Goal: Information Seeking & Learning: Compare options

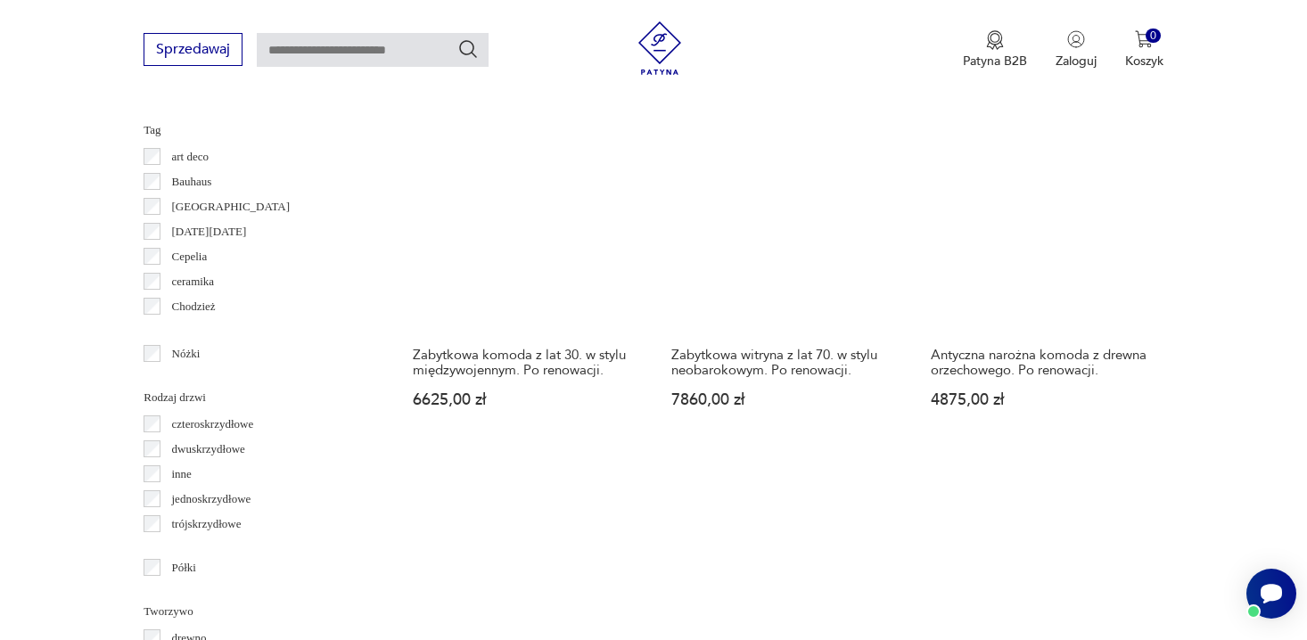
scroll to position [1863, 0]
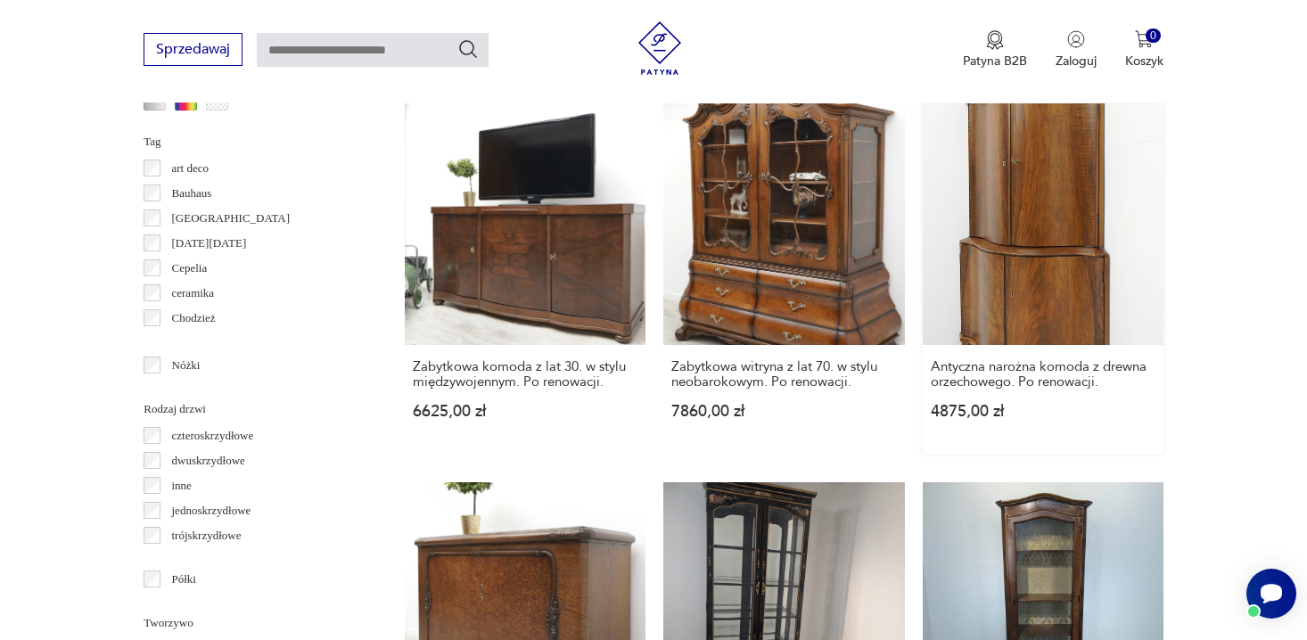
click at [1063, 287] on link "Antyczna narożna komoda z drewna orzechowego. Po renowacji. 4875,00 zł" at bounding box center [1043, 277] width 241 height 349
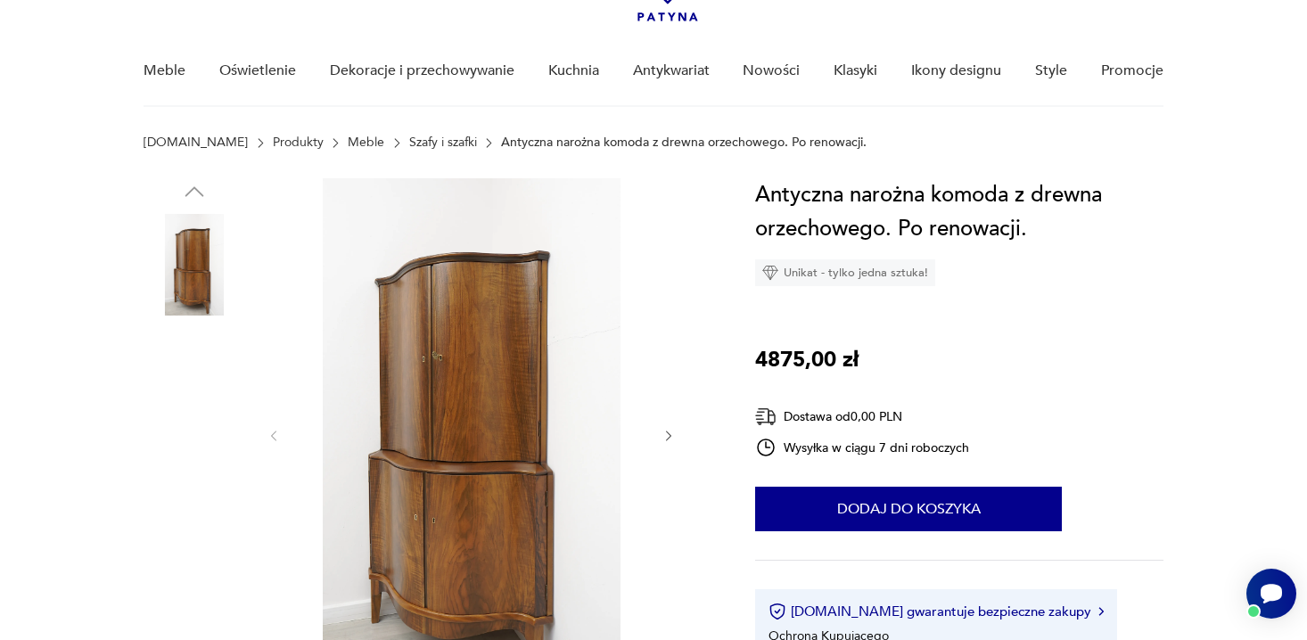
scroll to position [122, 0]
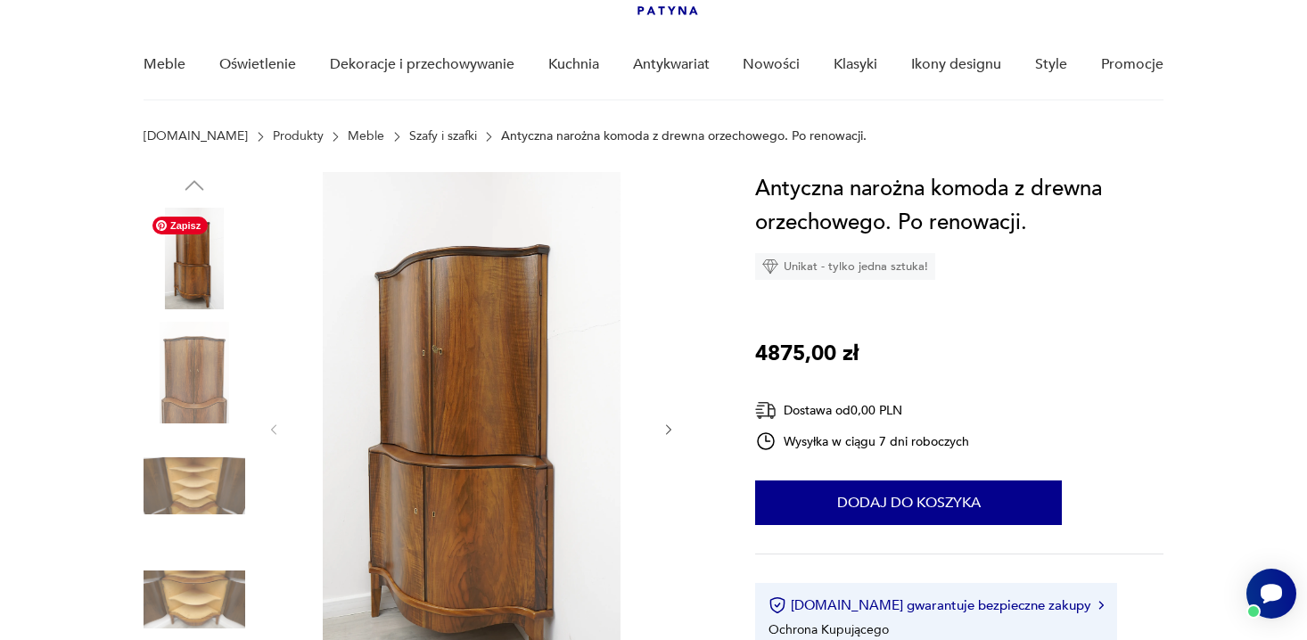
click at [203, 295] on img at bounding box center [195, 259] width 102 height 102
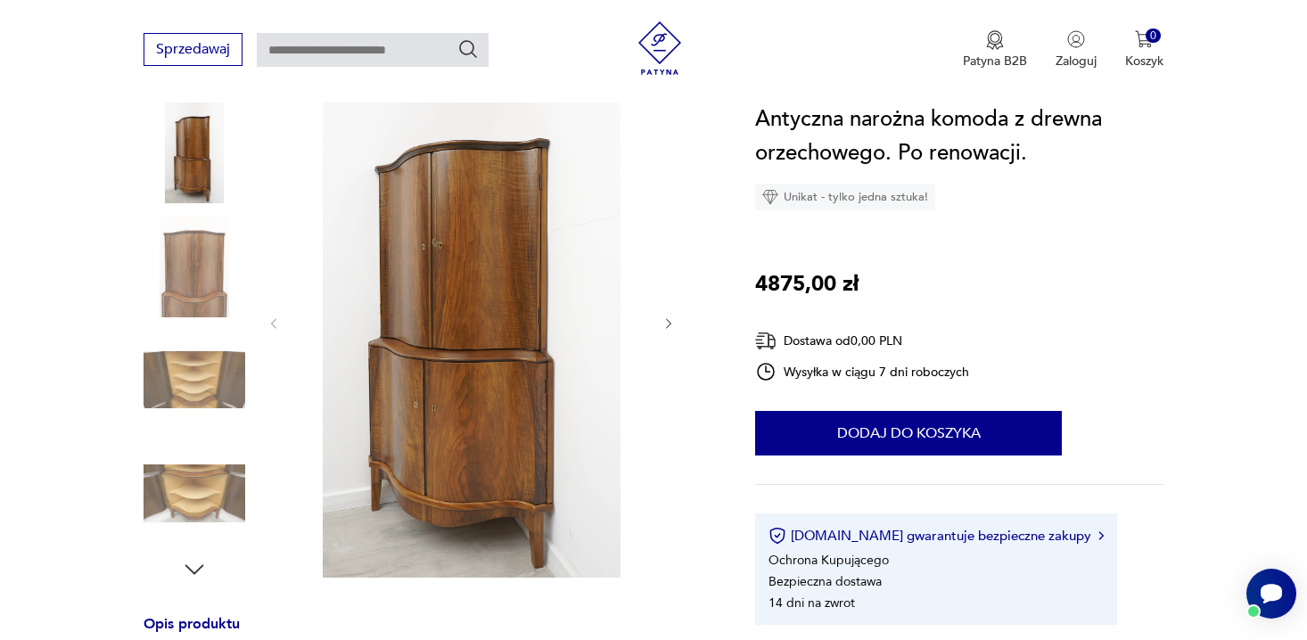
scroll to position [246, 0]
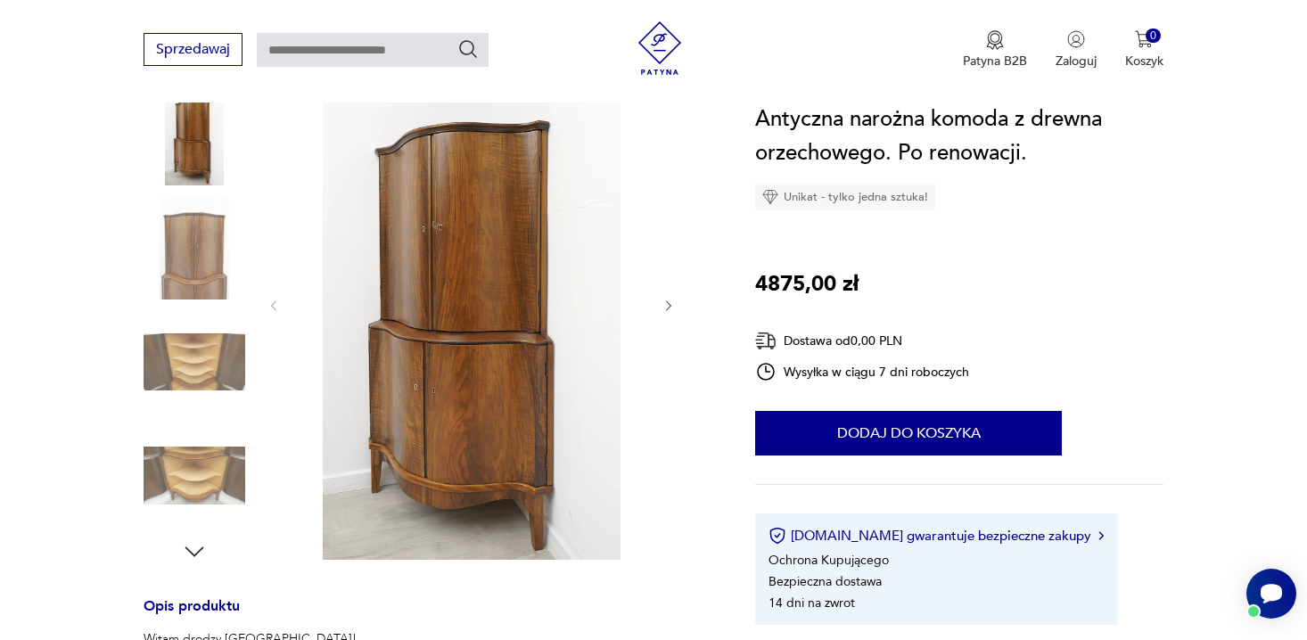
click at [191, 357] on img at bounding box center [195, 362] width 102 height 102
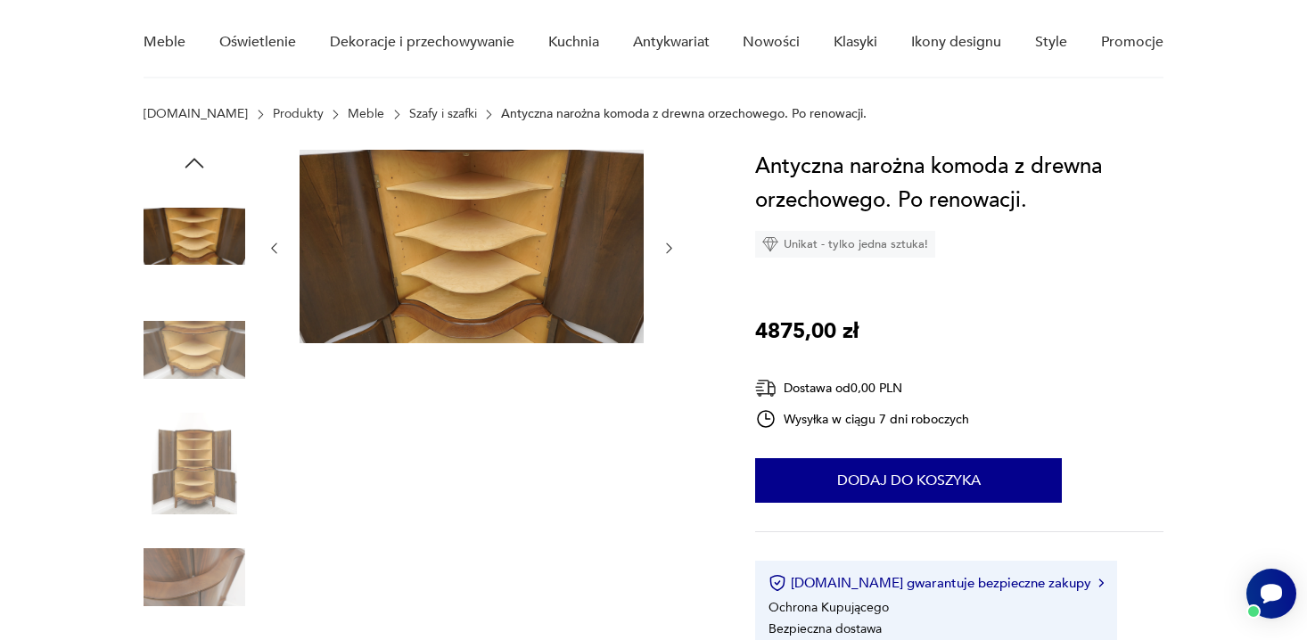
scroll to position [194, 0]
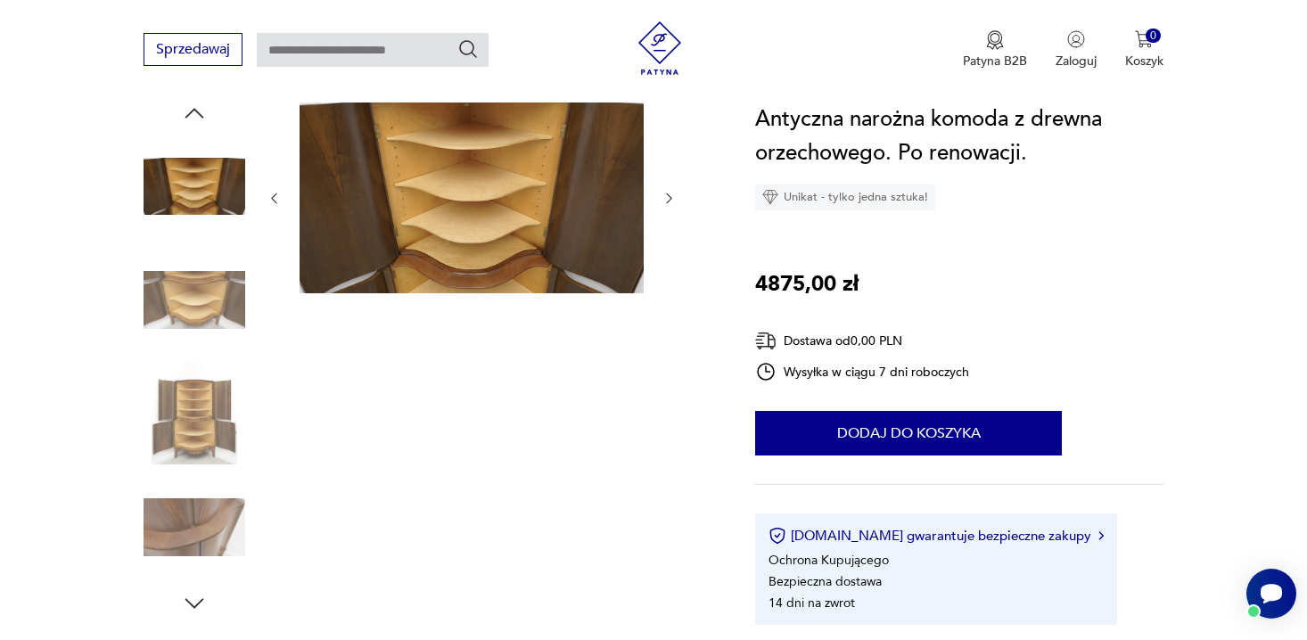
click at [195, 209] on img at bounding box center [195, 186] width 102 height 102
click at [195, 325] on img at bounding box center [195, 301] width 102 height 102
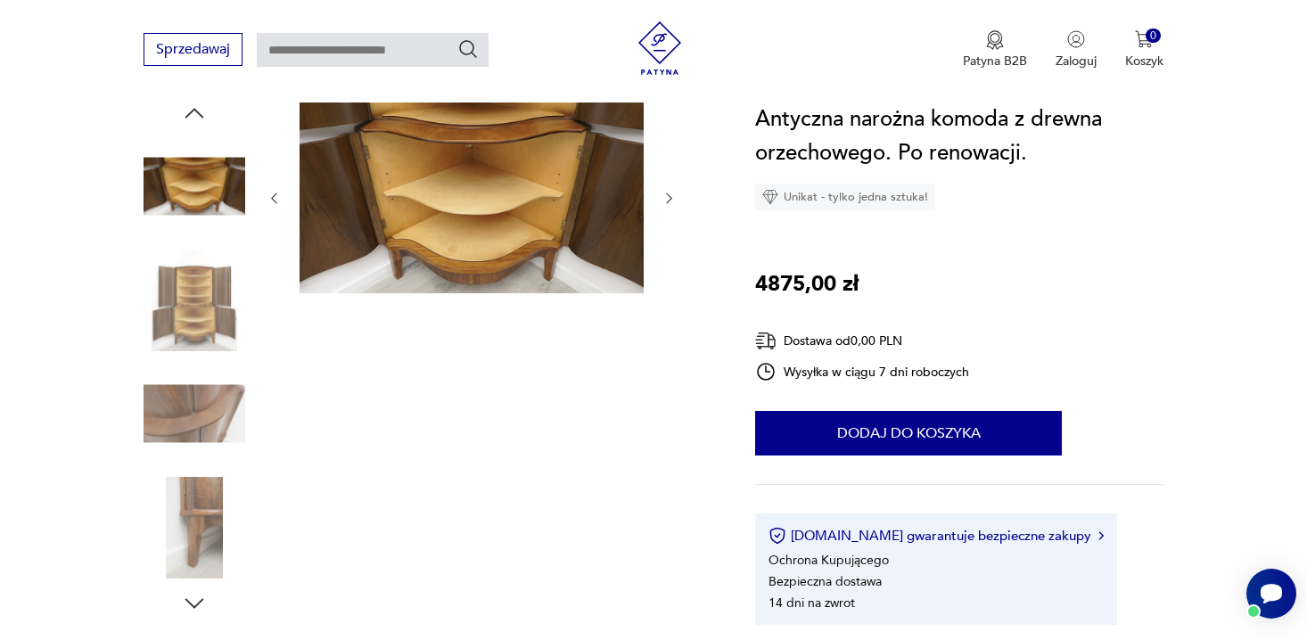
click at [201, 406] on img at bounding box center [195, 414] width 102 height 102
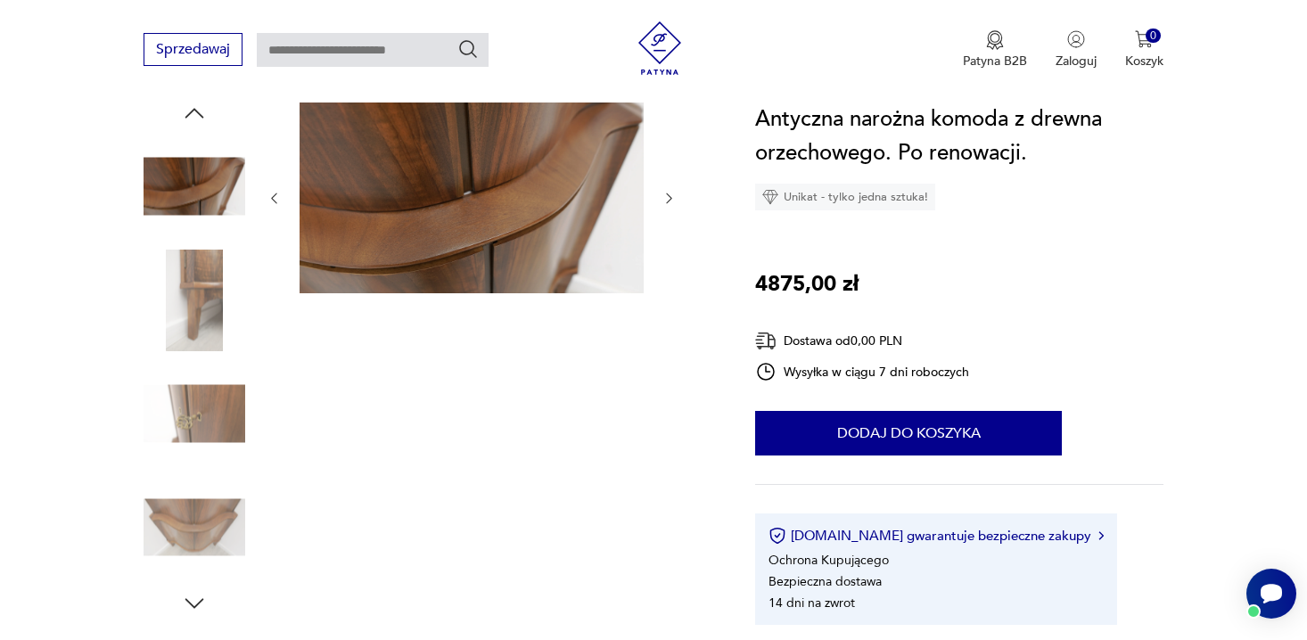
click at [202, 497] on img at bounding box center [195, 528] width 102 height 102
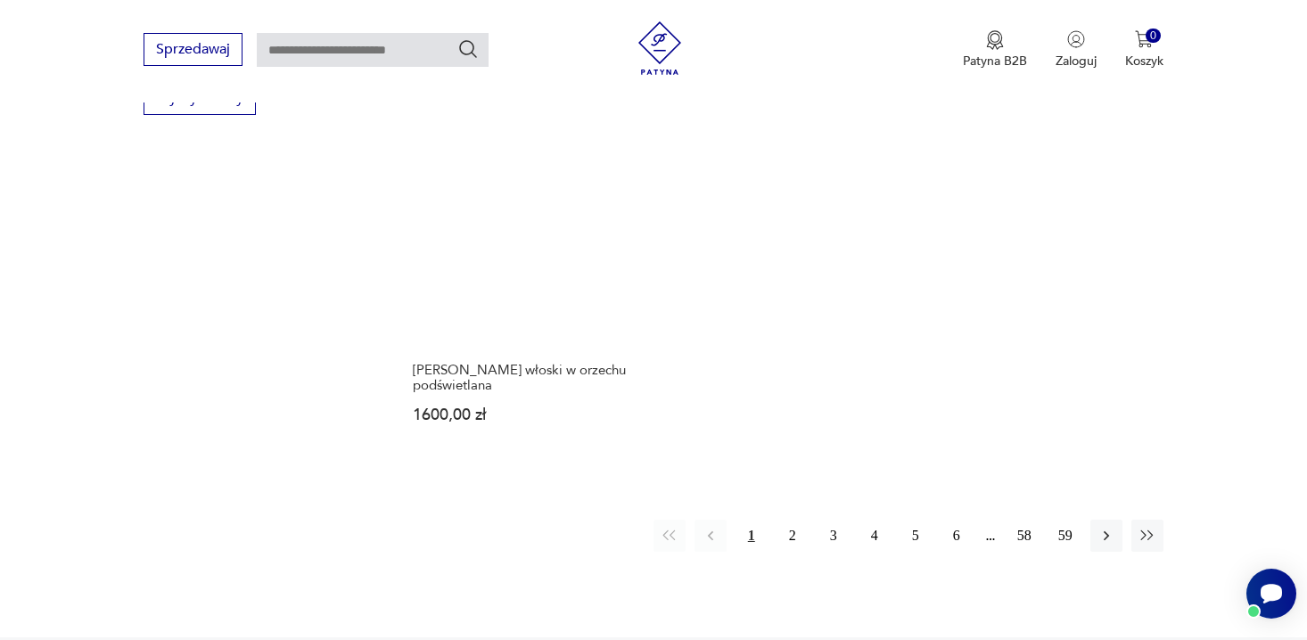
scroll to position [2621, 0]
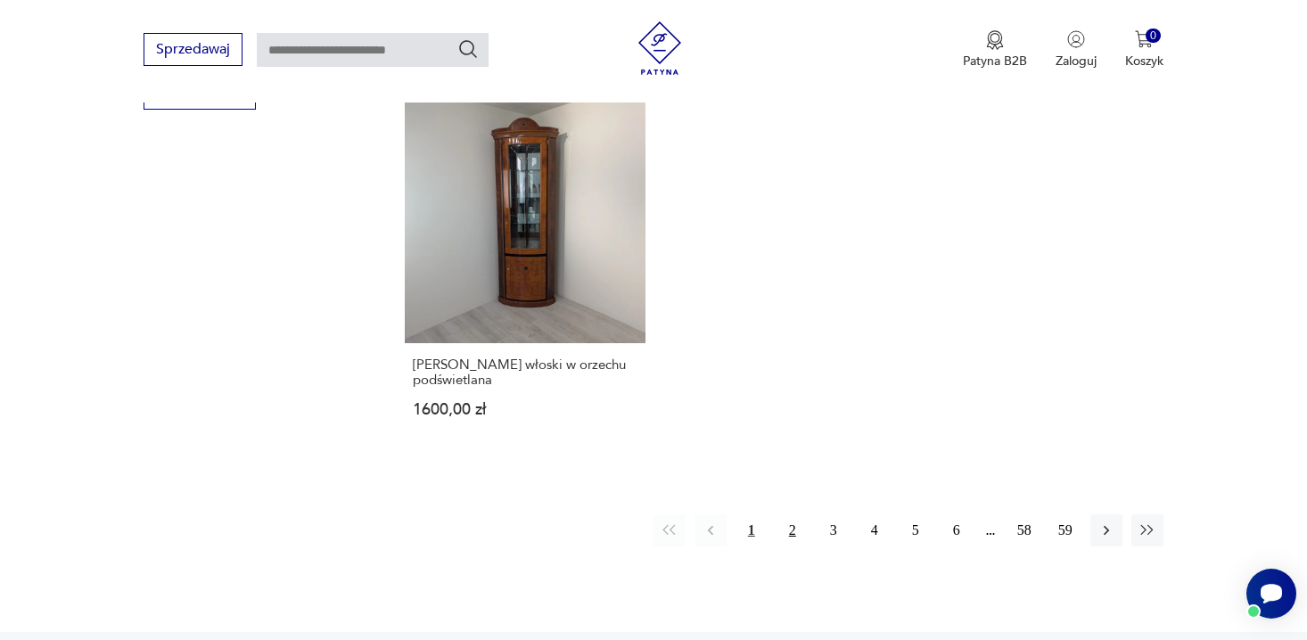
click at [793, 529] on button "2" at bounding box center [792, 530] width 32 height 32
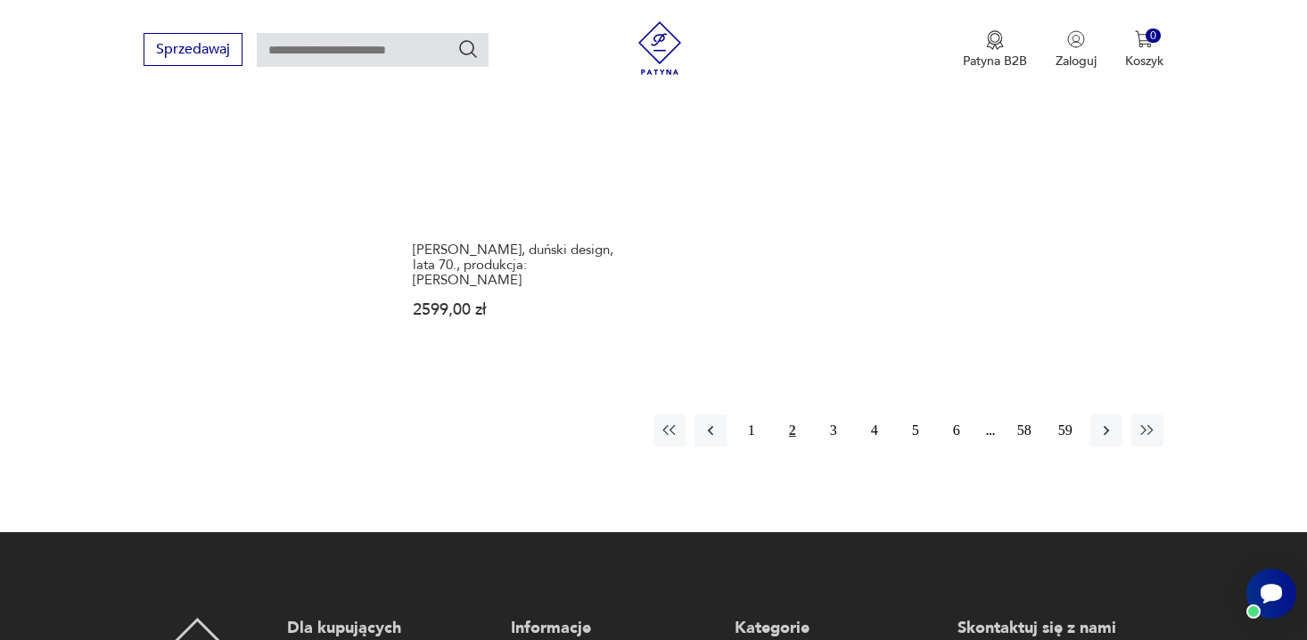
scroll to position [2752, 0]
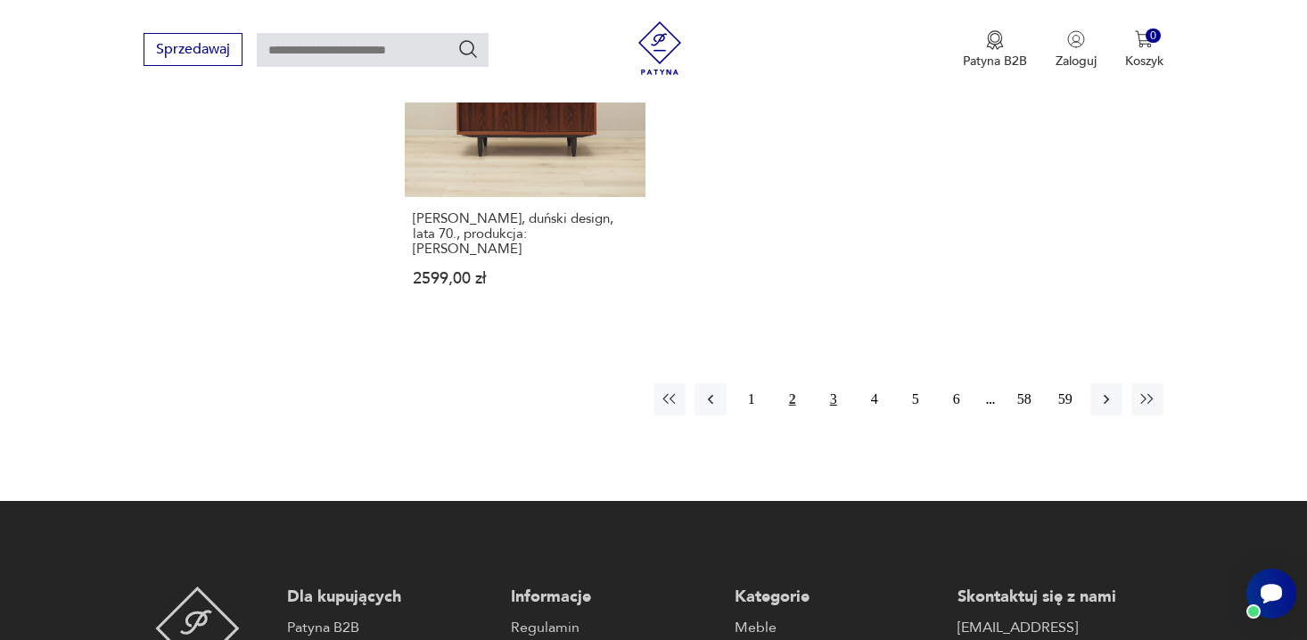
click at [837, 383] on button "3" at bounding box center [833, 399] width 32 height 32
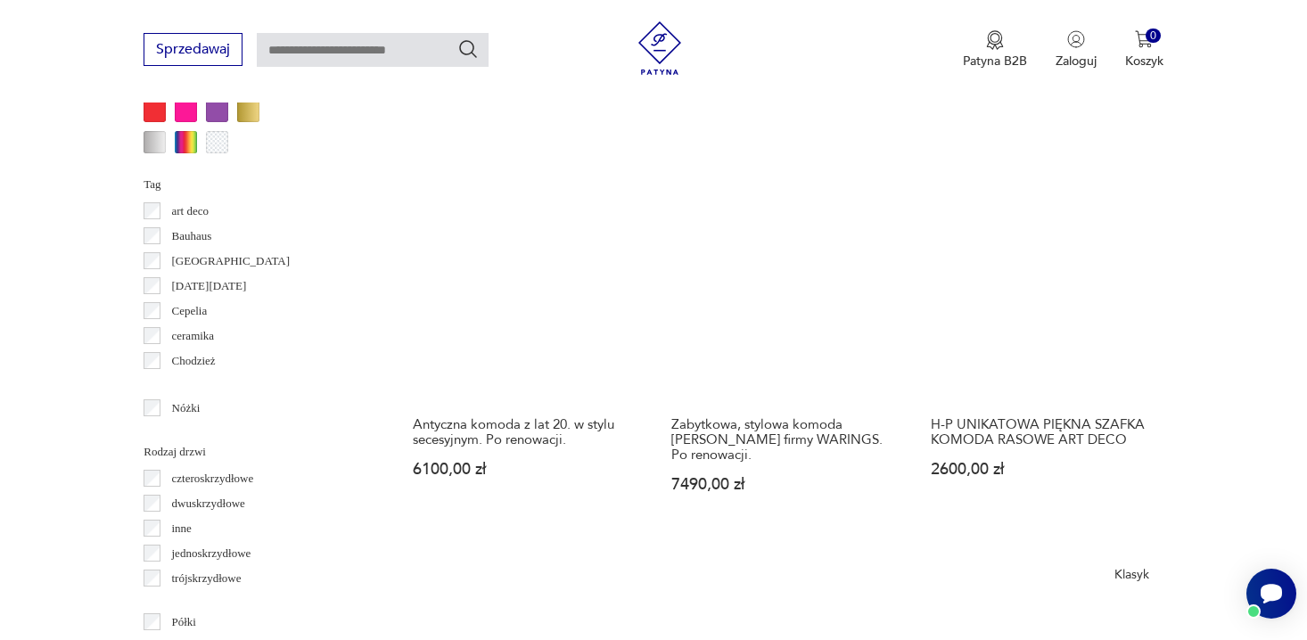
scroll to position [1822, 0]
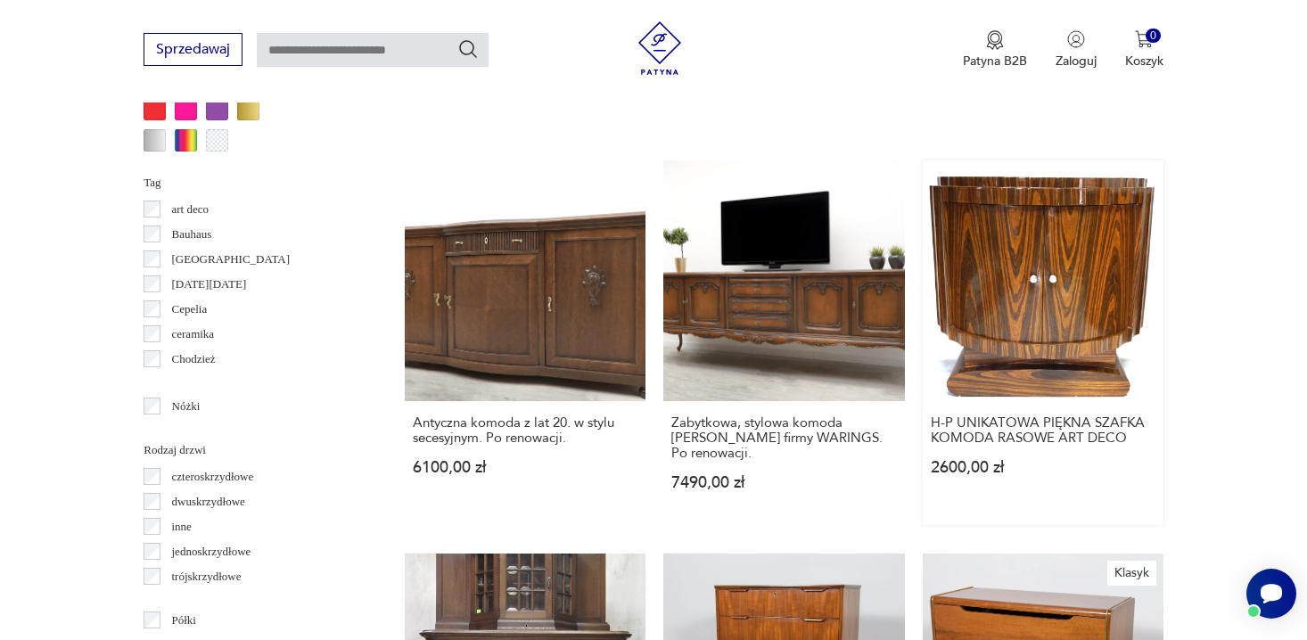
click at [1070, 248] on link "H-P UNIKATOWA PIĘKNA SZAFKA KOMODA RASOWE ART DECO 2600,00 zł" at bounding box center [1043, 342] width 241 height 365
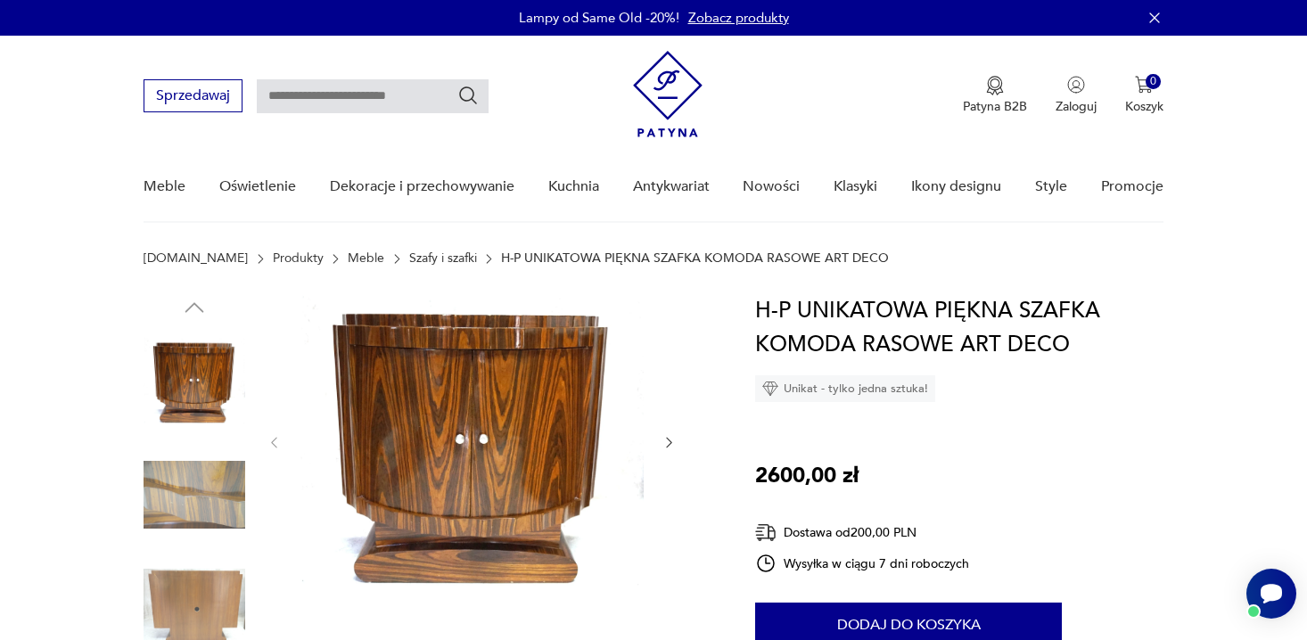
click at [212, 509] on img at bounding box center [195, 495] width 102 height 102
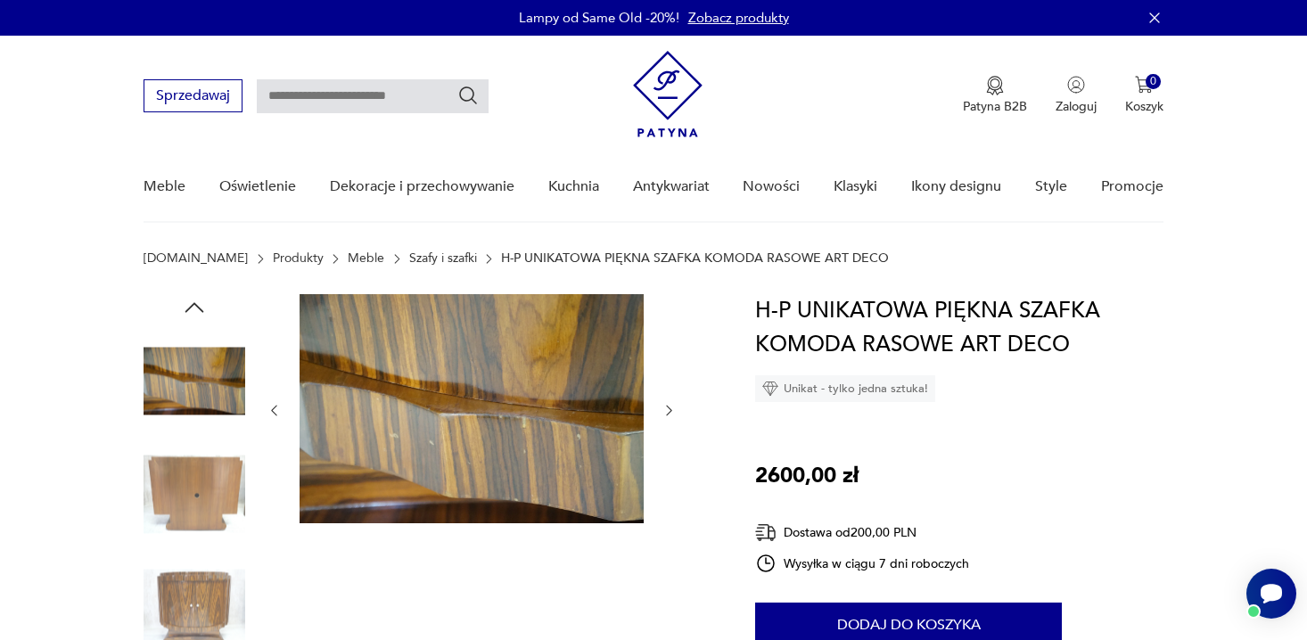
click at [199, 511] on img at bounding box center [195, 495] width 102 height 102
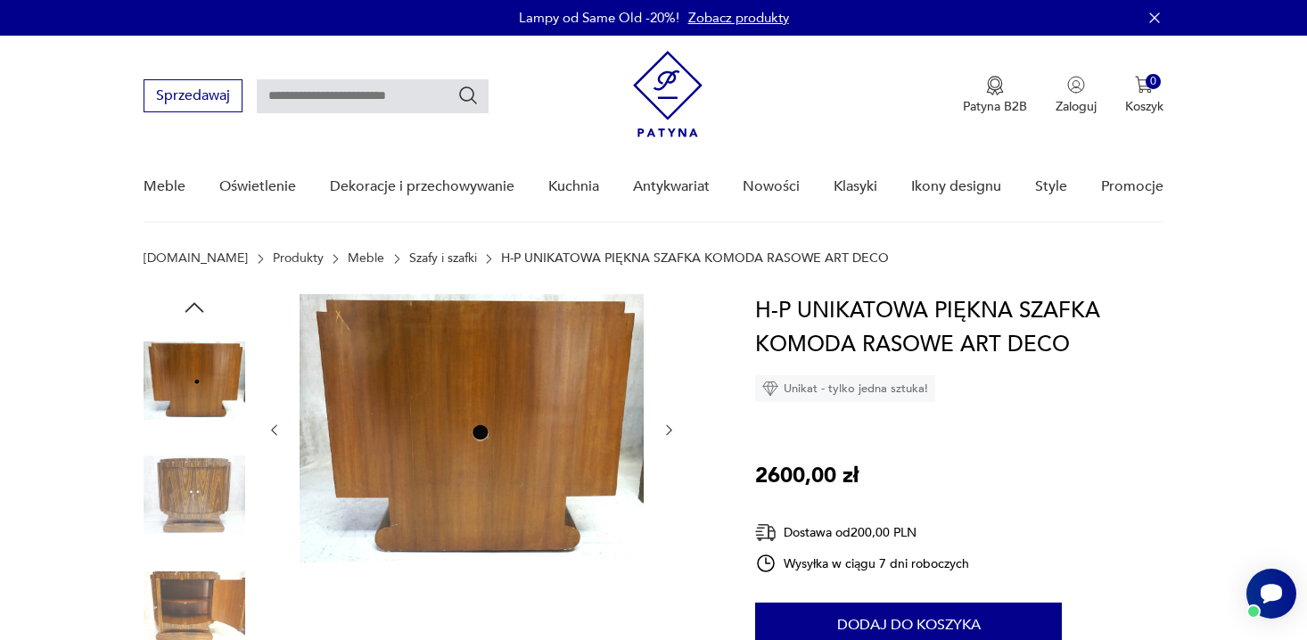
click at [196, 580] on img at bounding box center [195, 608] width 102 height 102
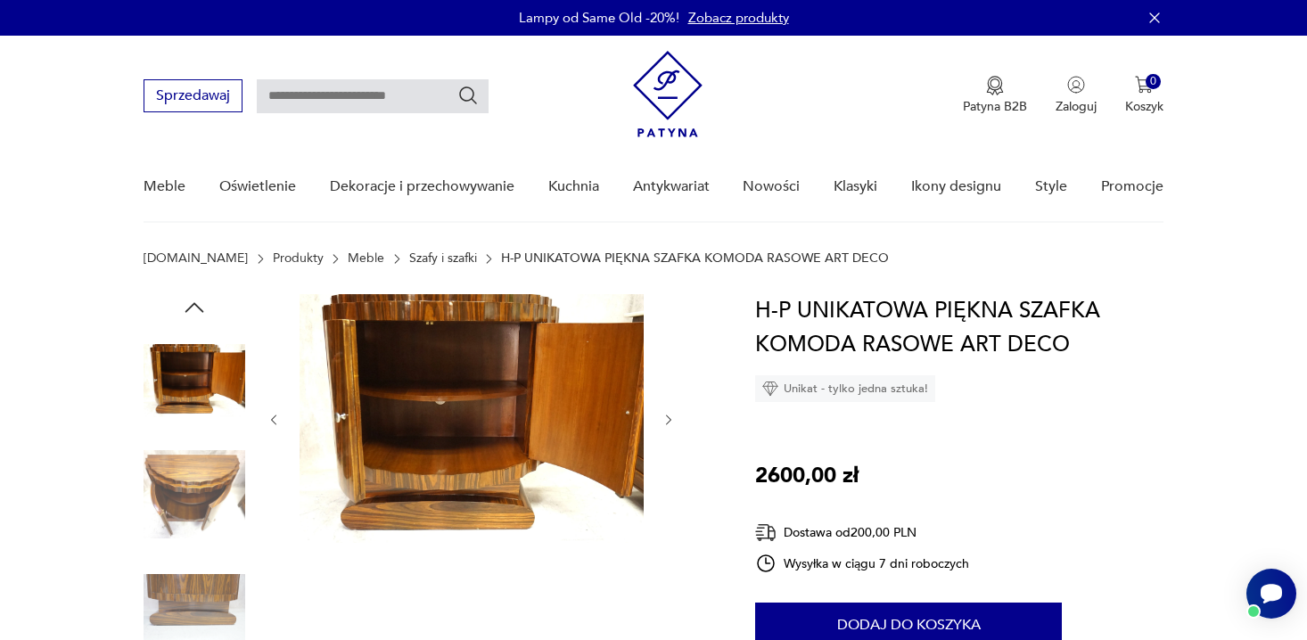
click at [187, 390] on img at bounding box center [195, 381] width 102 height 102
click at [193, 484] on img at bounding box center [195, 495] width 102 height 102
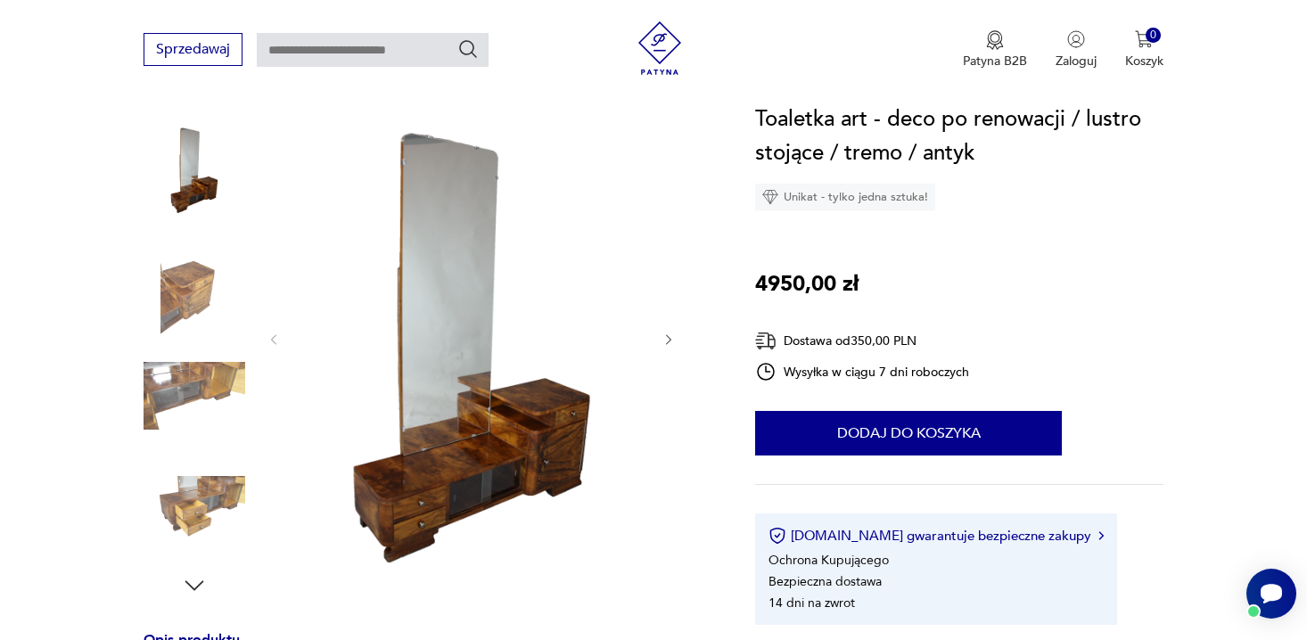
click at [660, 344] on div at bounding box center [472, 339] width 410 height 515
click at [669, 340] on icon "button" at bounding box center [669, 339] width 5 height 11
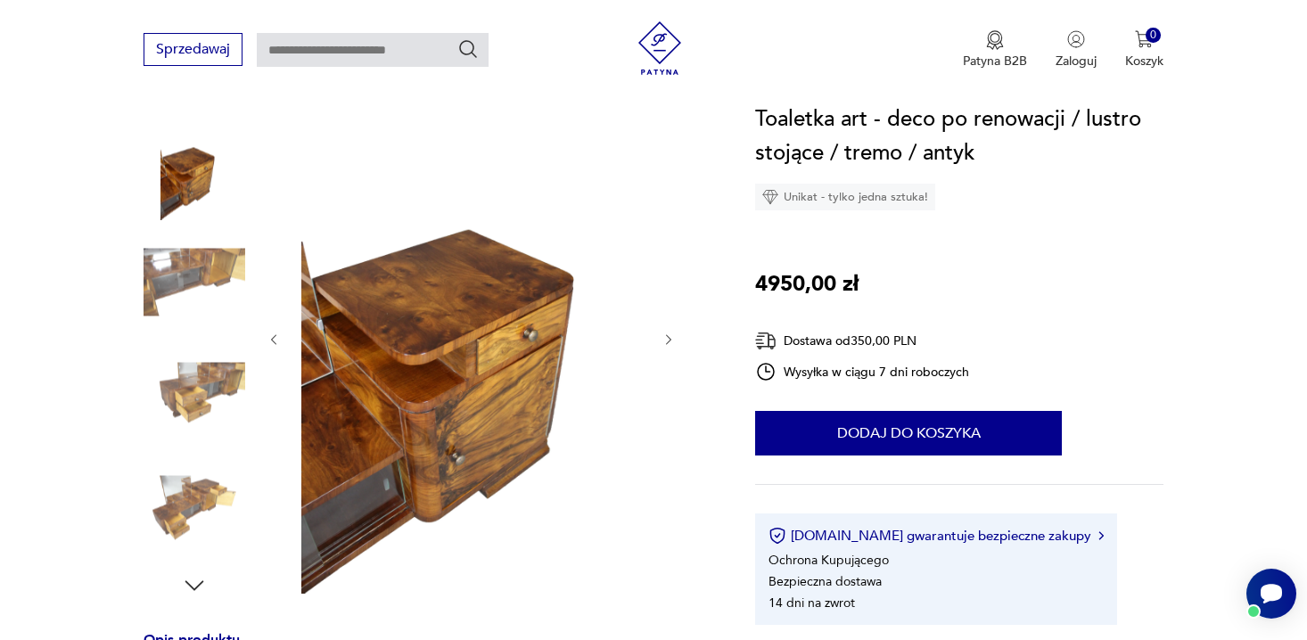
click at [669, 340] on icon "button" at bounding box center [669, 339] width 5 height 11
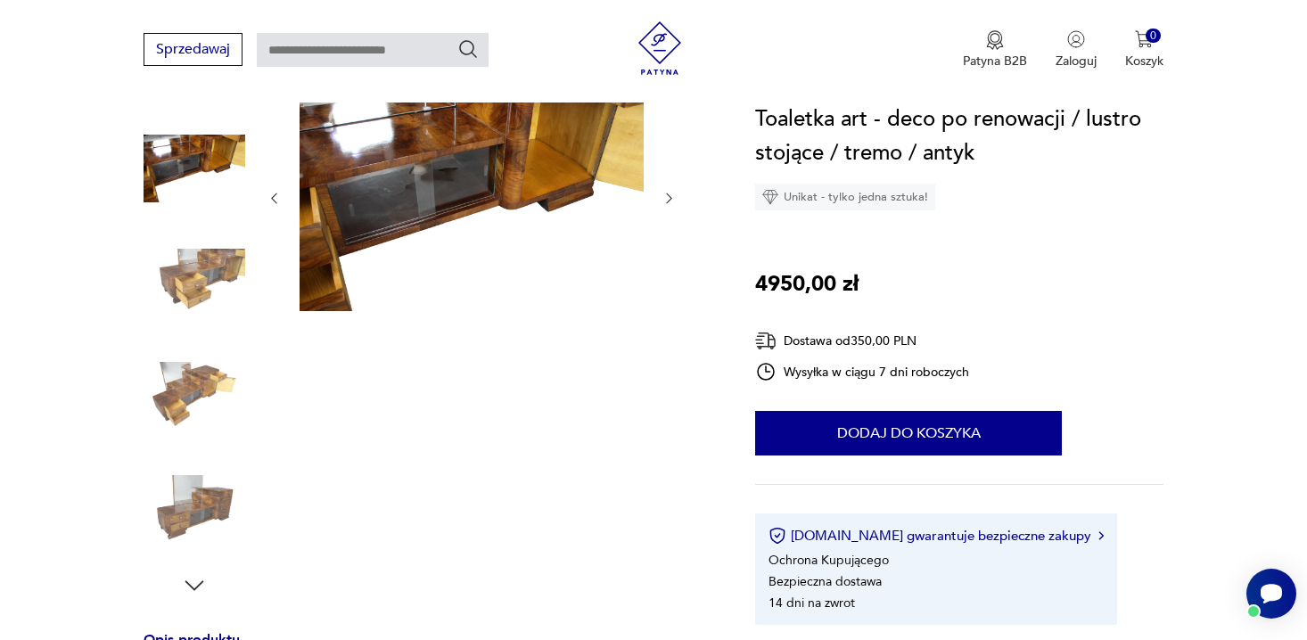
click at [668, 198] on icon "button" at bounding box center [668, 198] width 15 height 15
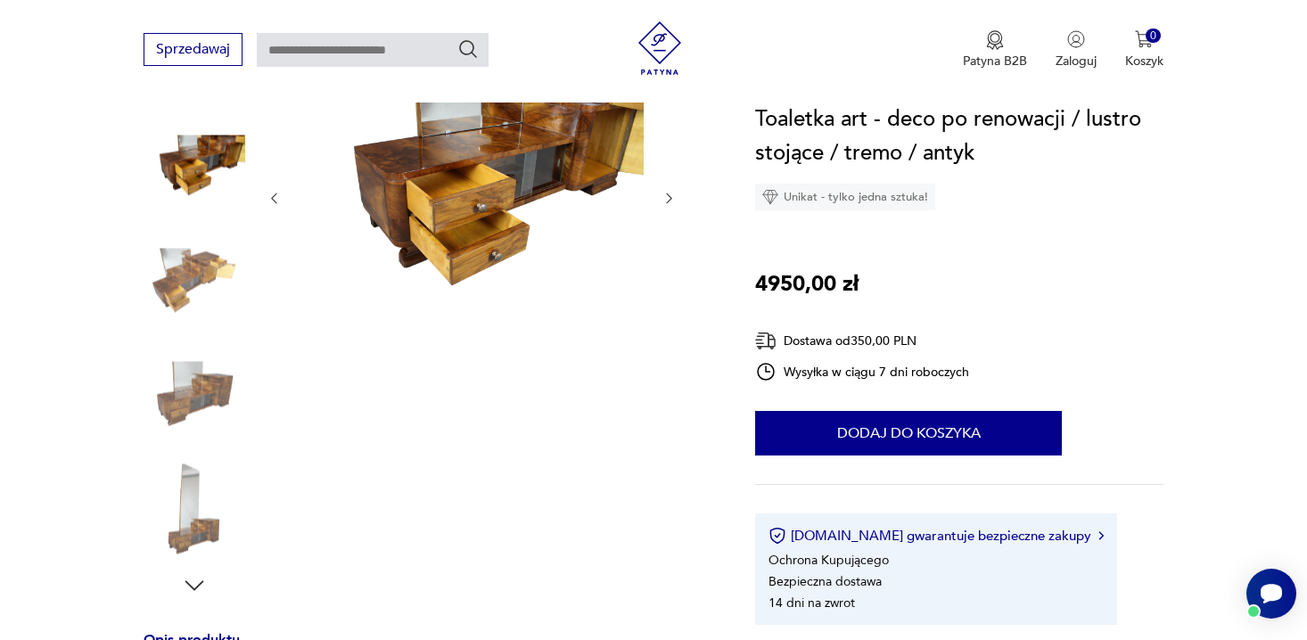
click at [201, 384] on img at bounding box center [195, 396] width 102 height 102
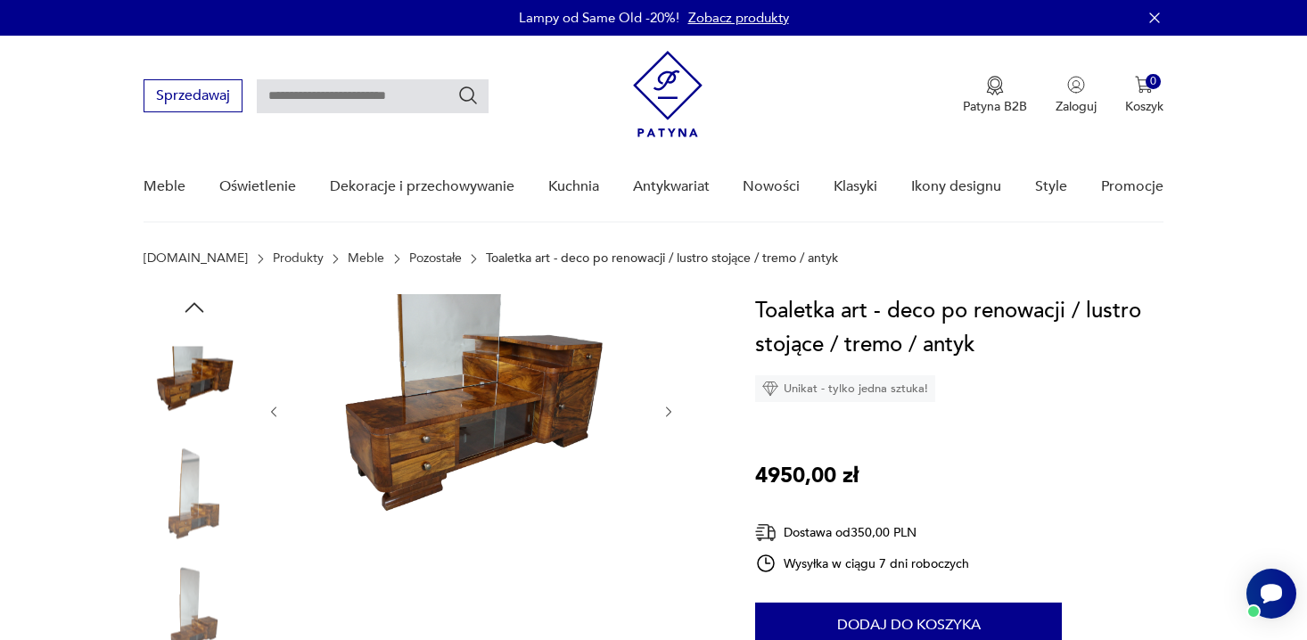
click at [409, 258] on link "Pozostałe" at bounding box center [435, 258] width 53 height 14
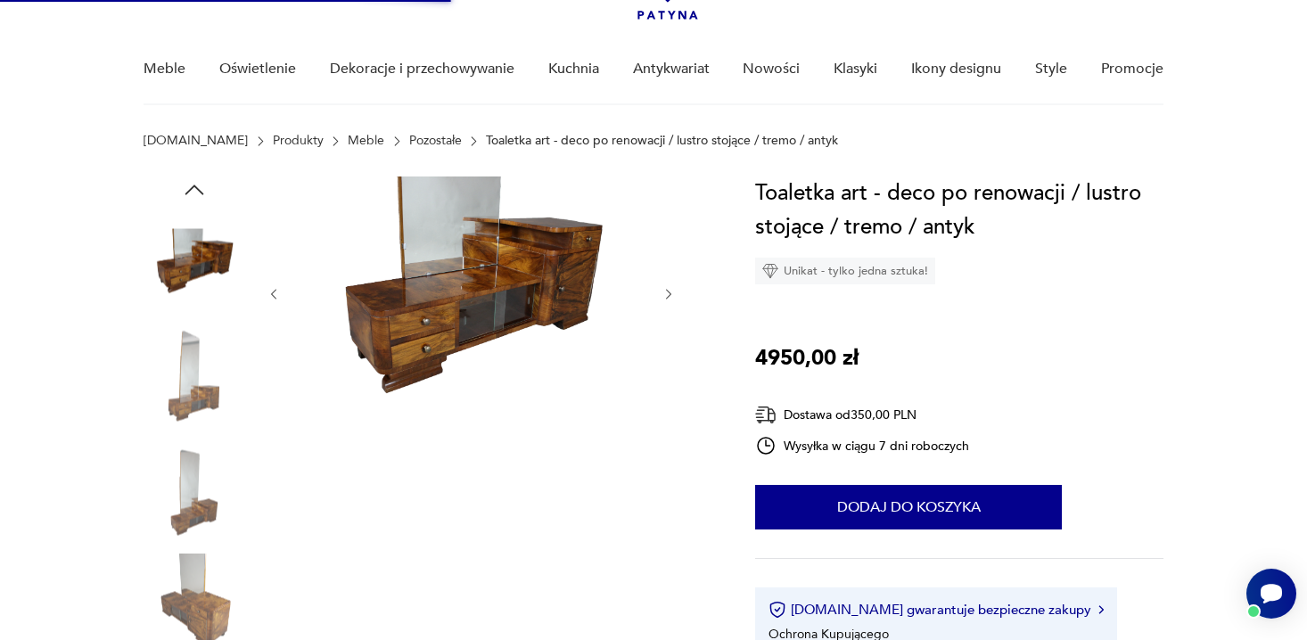
scroll to position [80, 0]
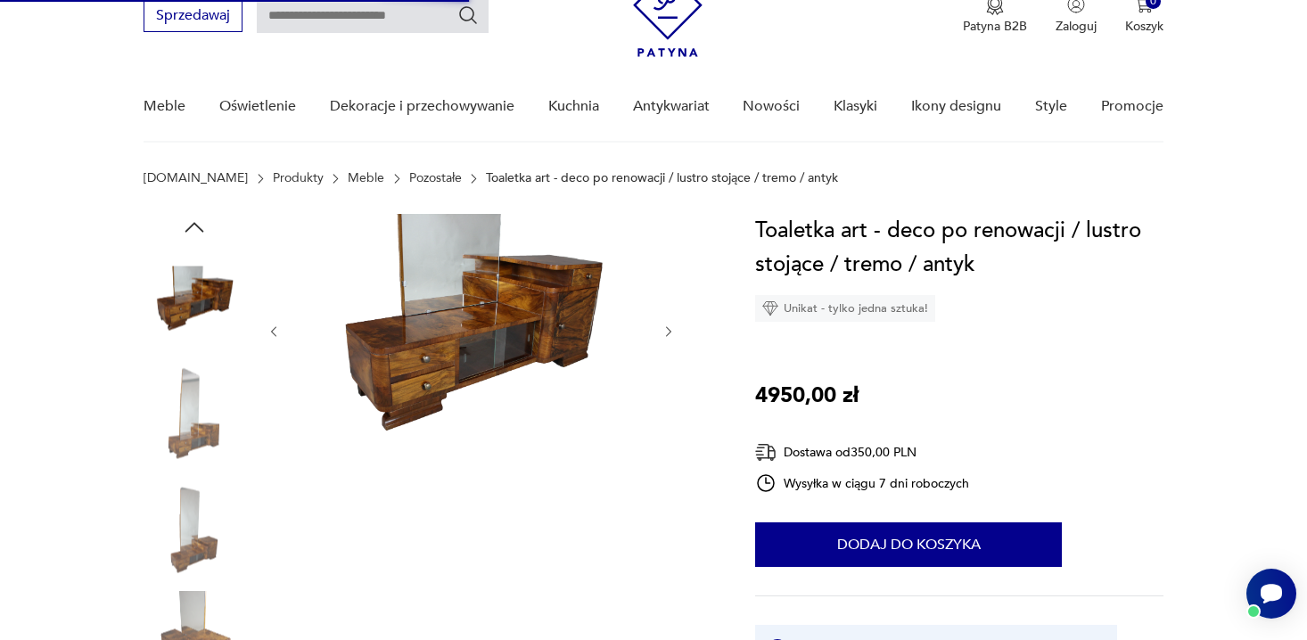
click at [192, 279] on img at bounding box center [195, 301] width 102 height 102
click at [498, 323] on img at bounding box center [471, 330] width 344 height 232
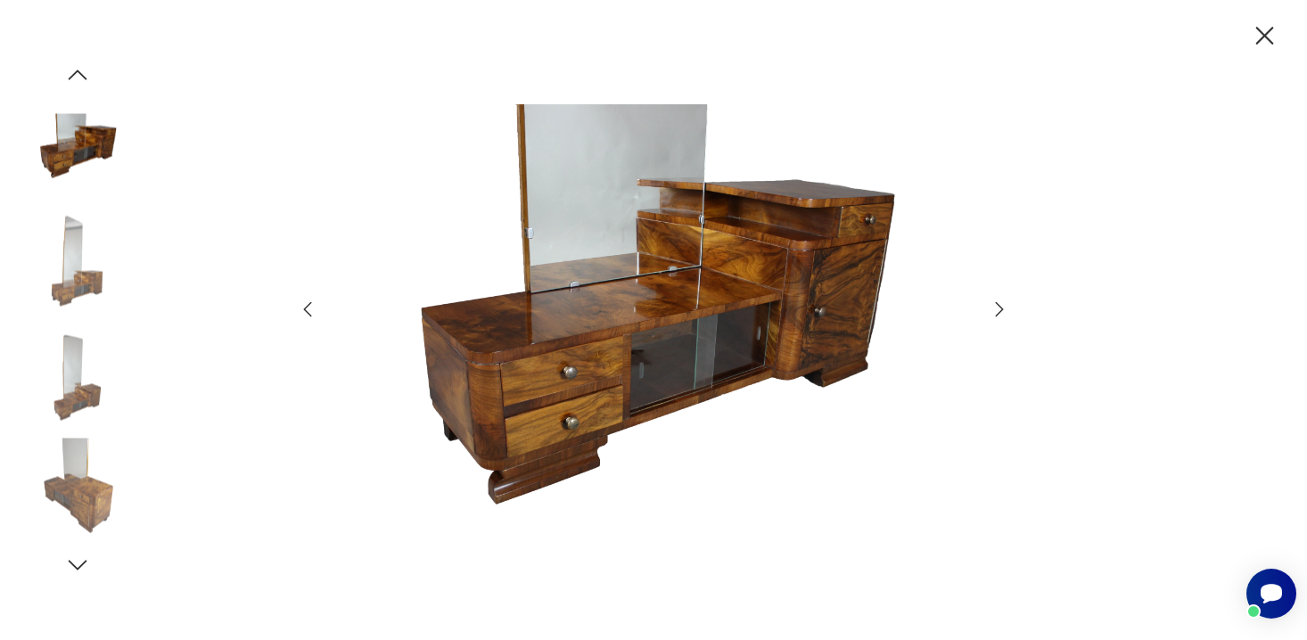
click at [999, 309] on icon "button" at bounding box center [998, 309] width 21 height 21
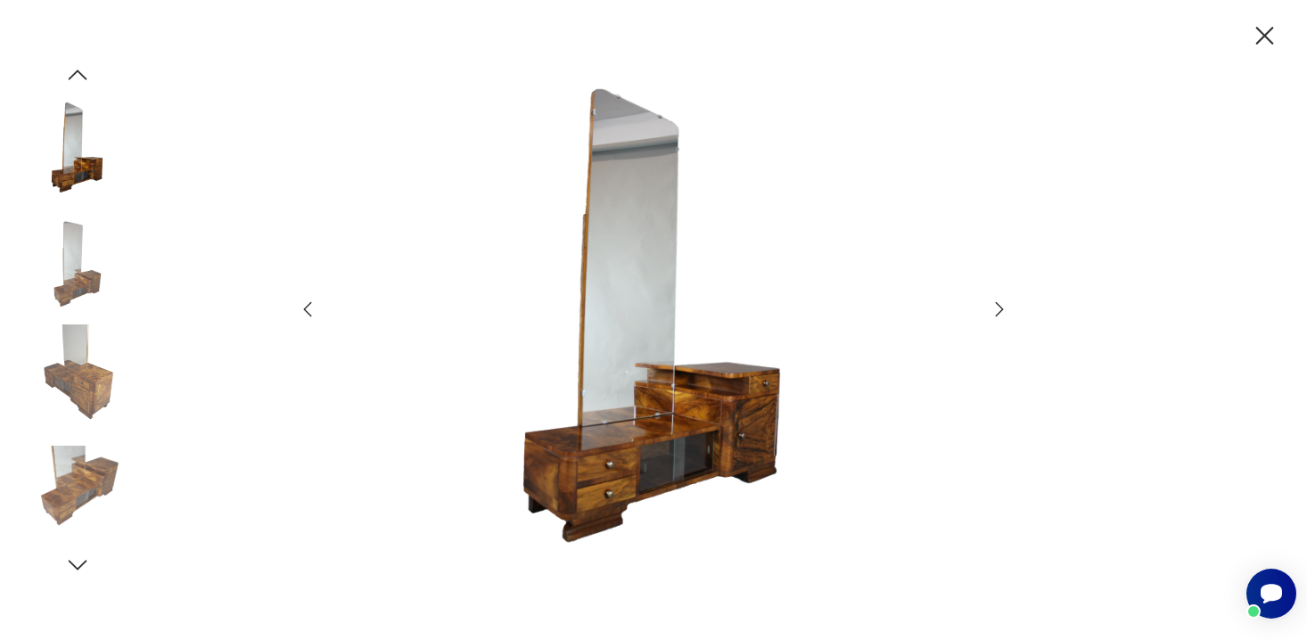
click at [1001, 308] on icon "button" at bounding box center [1000, 309] width 8 height 14
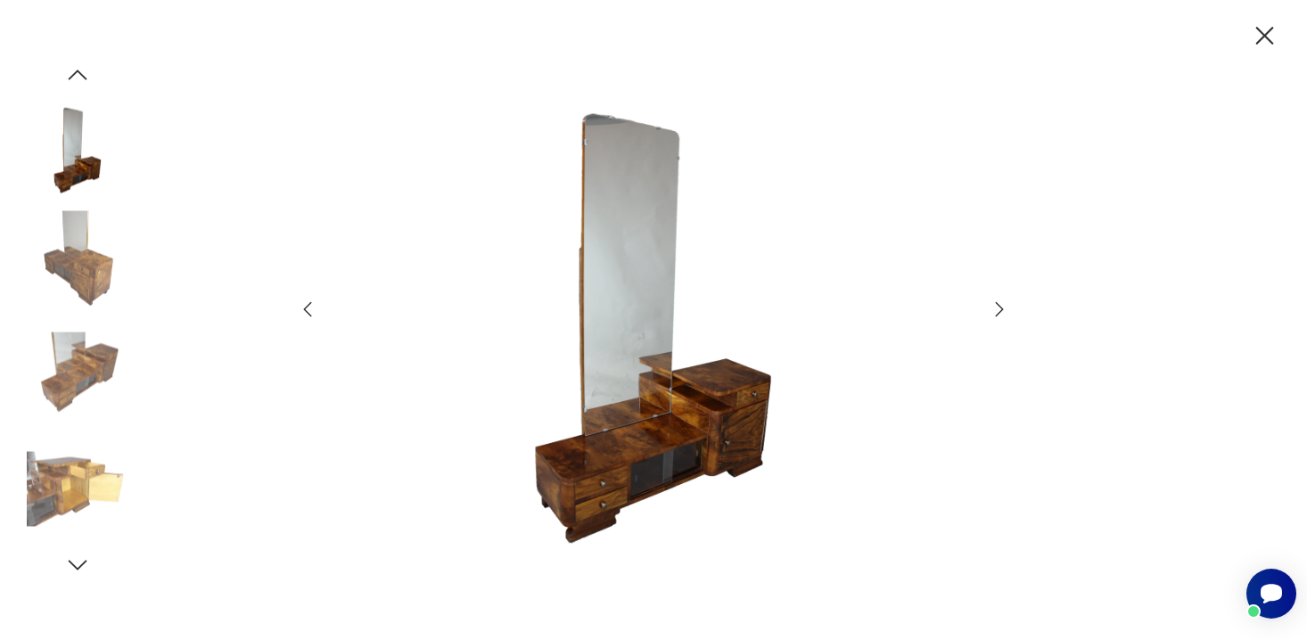
click at [1001, 308] on icon "button" at bounding box center [1000, 309] width 8 height 14
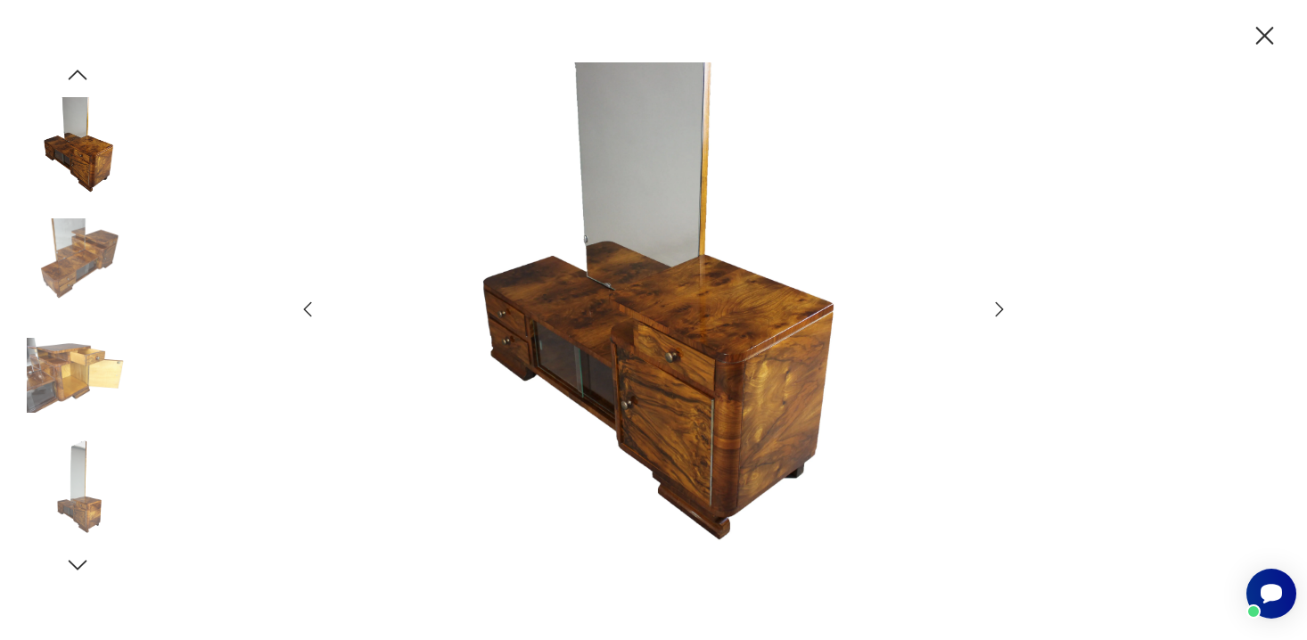
click at [1001, 308] on icon "button" at bounding box center [1000, 309] width 8 height 14
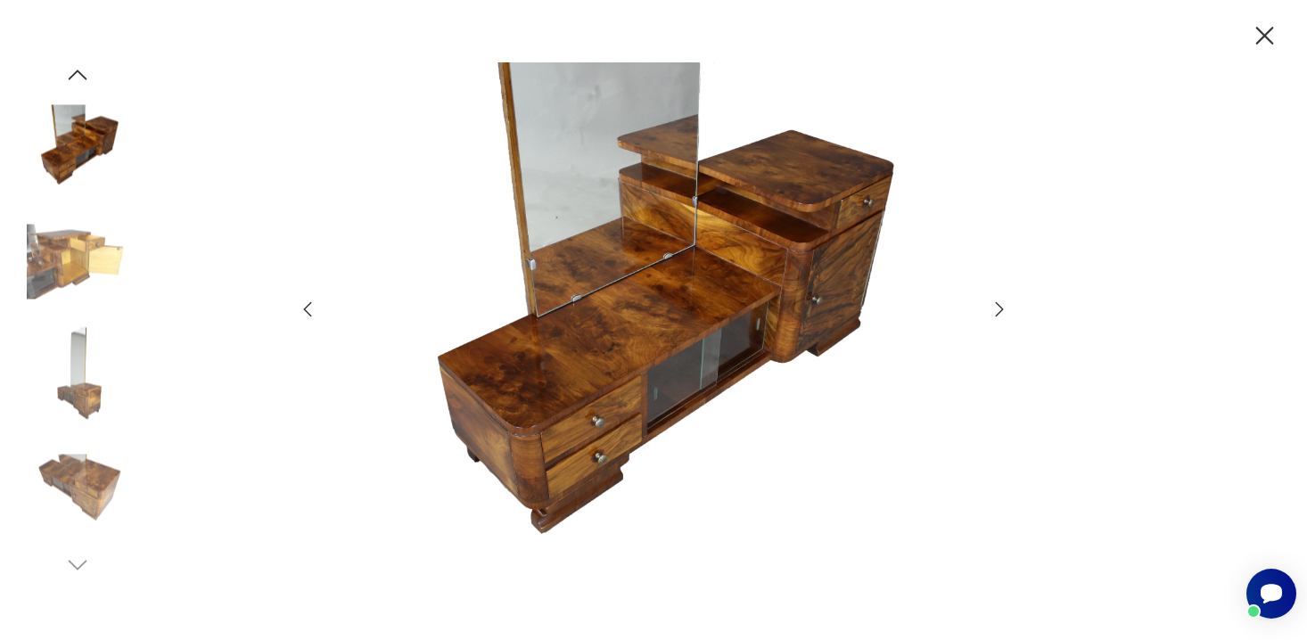
click at [1001, 308] on icon "button" at bounding box center [1000, 309] width 8 height 14
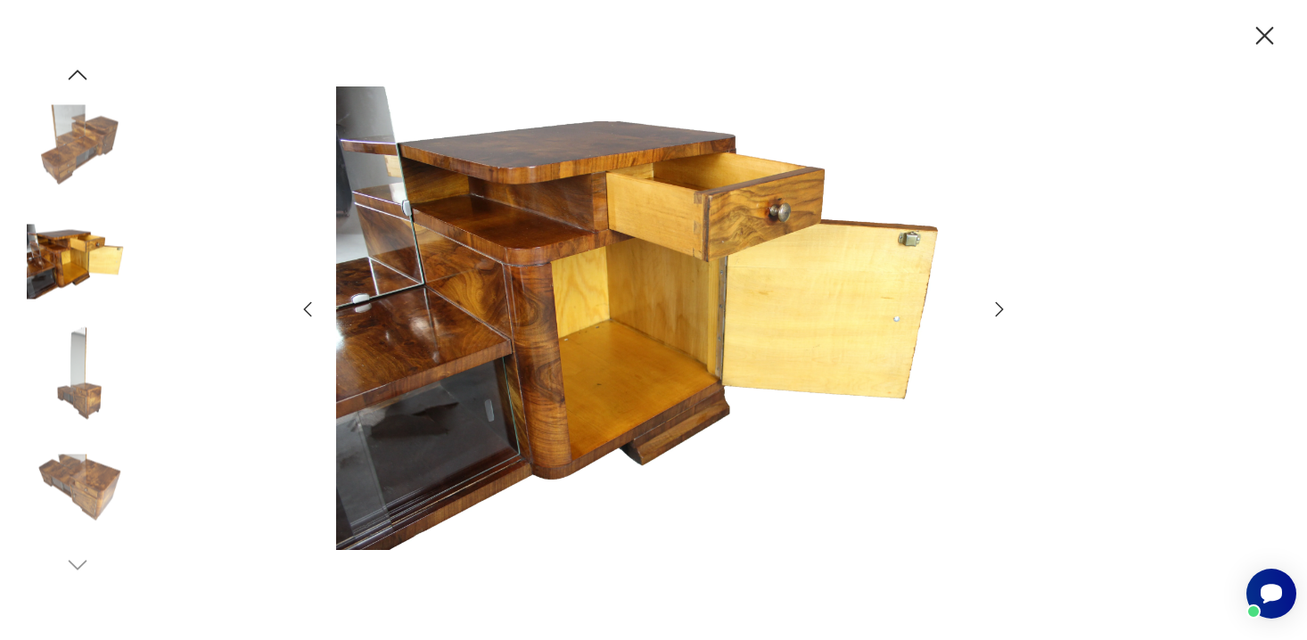
click at [1002, 308] on icon "button" at bounding box center [998, 309] width 21 height 21
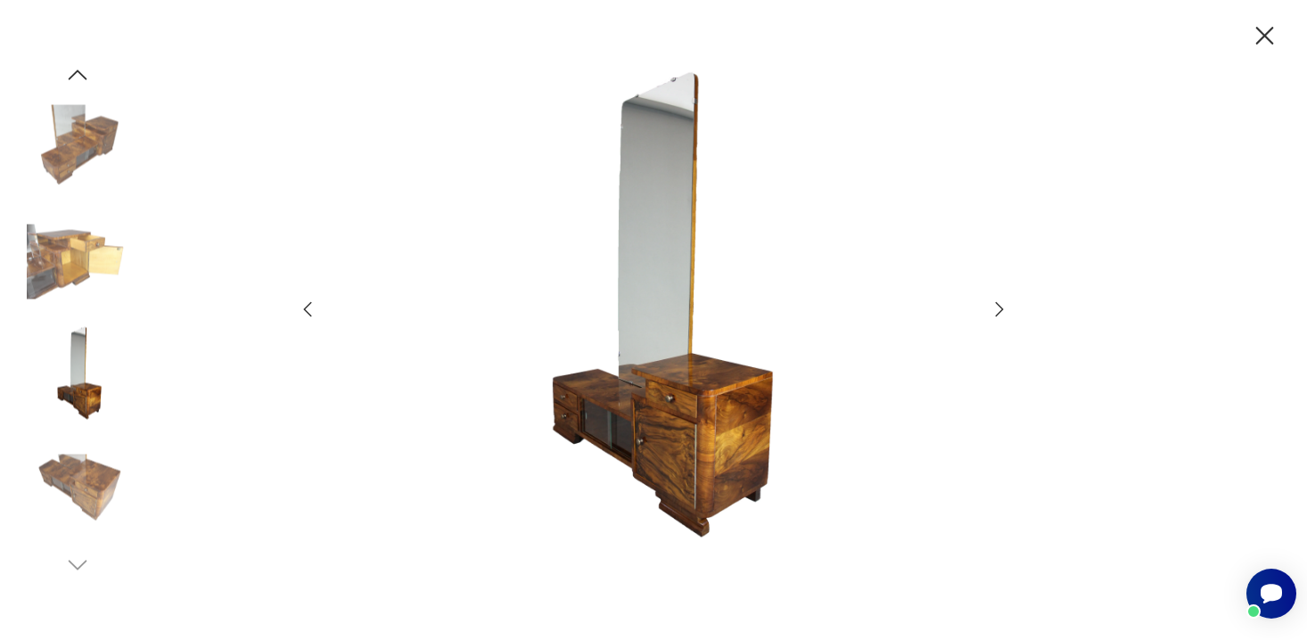
click at [998, 302] on icon "button" at bounding box center [998, 309] width 21 height 21
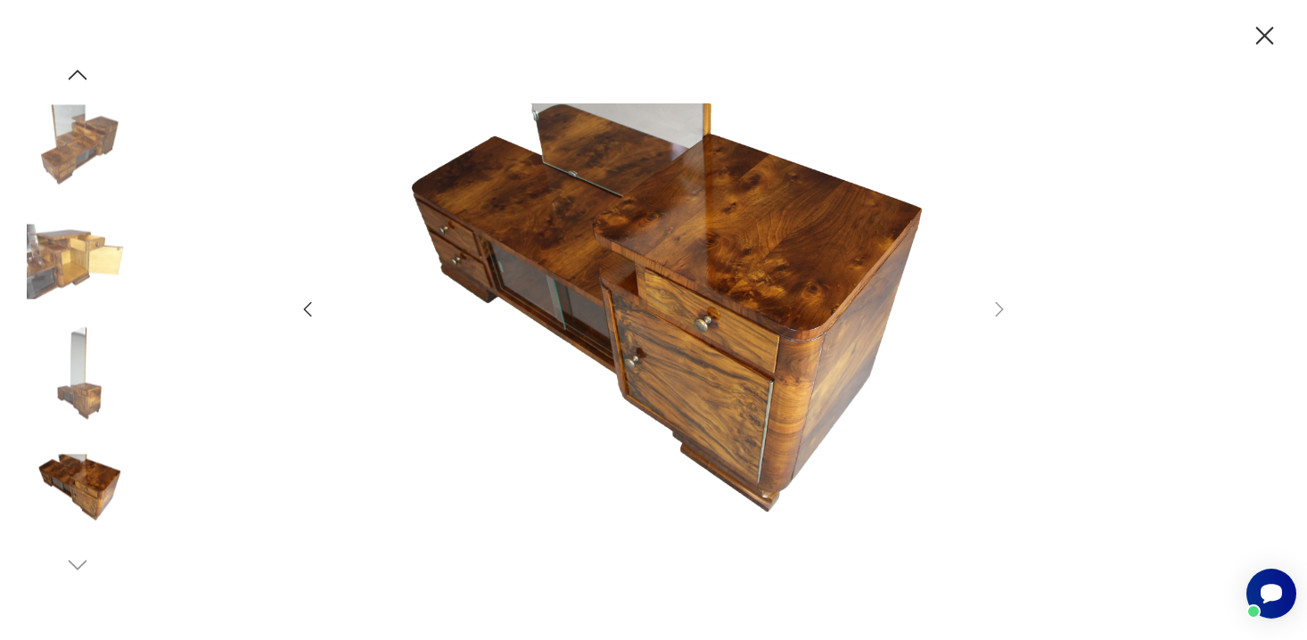
click at [61, 165] on img at bounding box center [78, 148] width 102 height 102
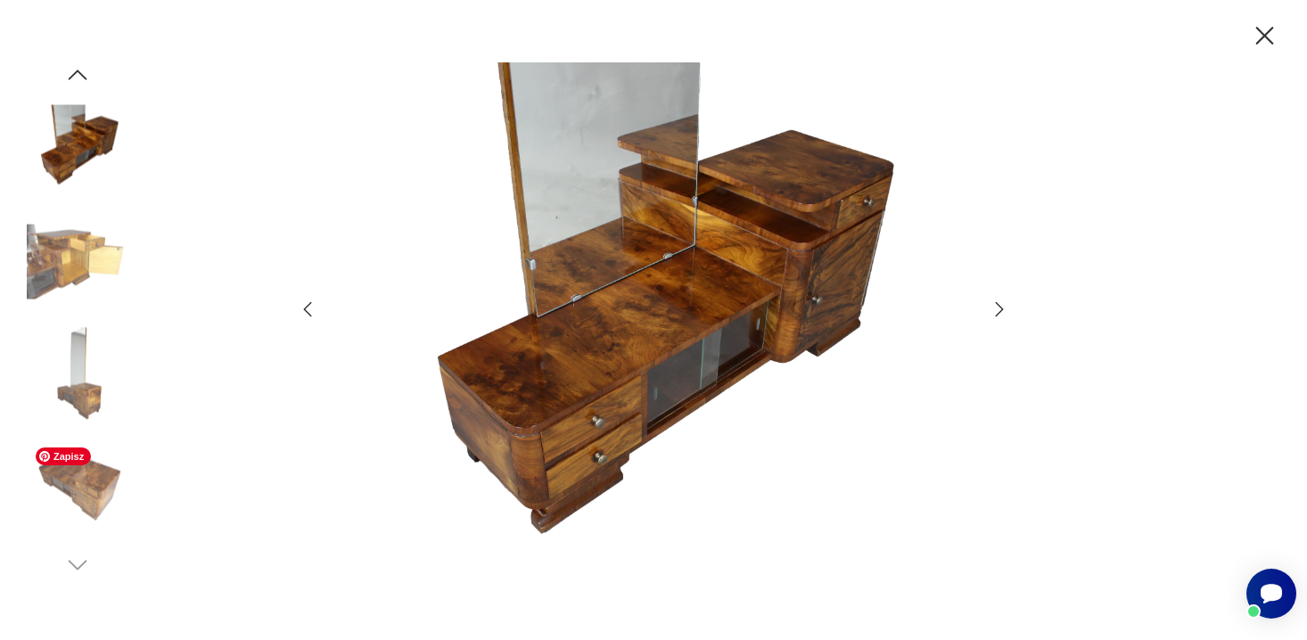
click at [100, 499] on img at bounding box center [78, 490] width 102 height 102
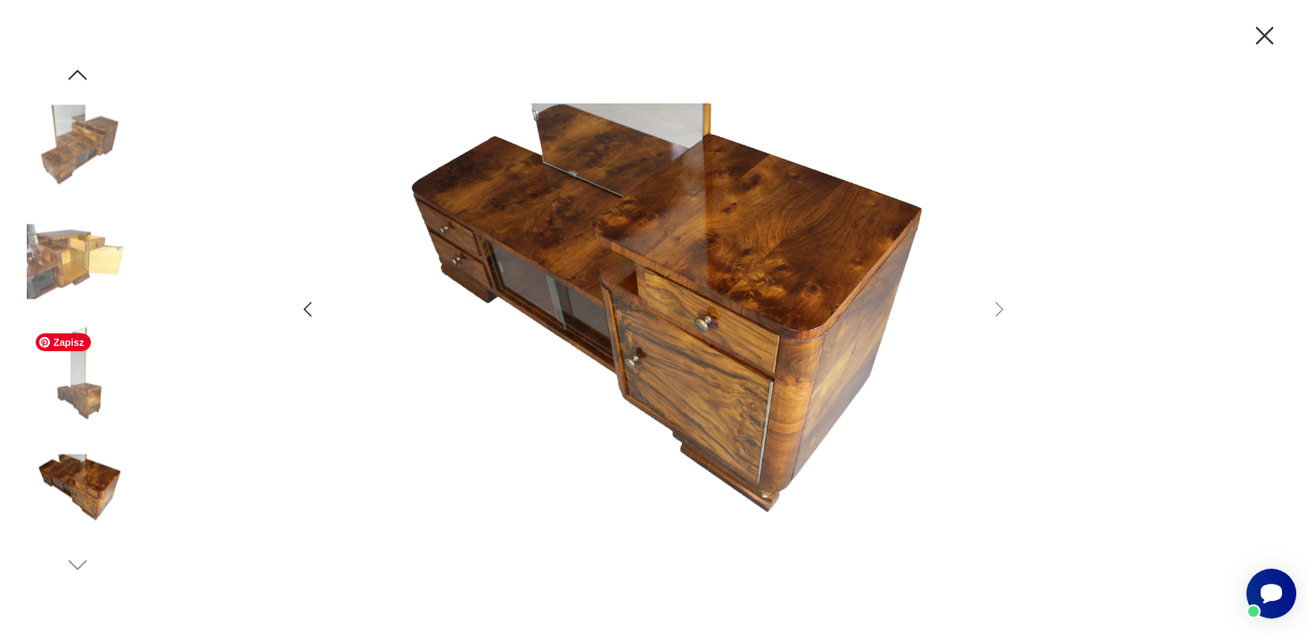
click at [80, 374] on img at bounding box center [78, 375] width 102 height 102
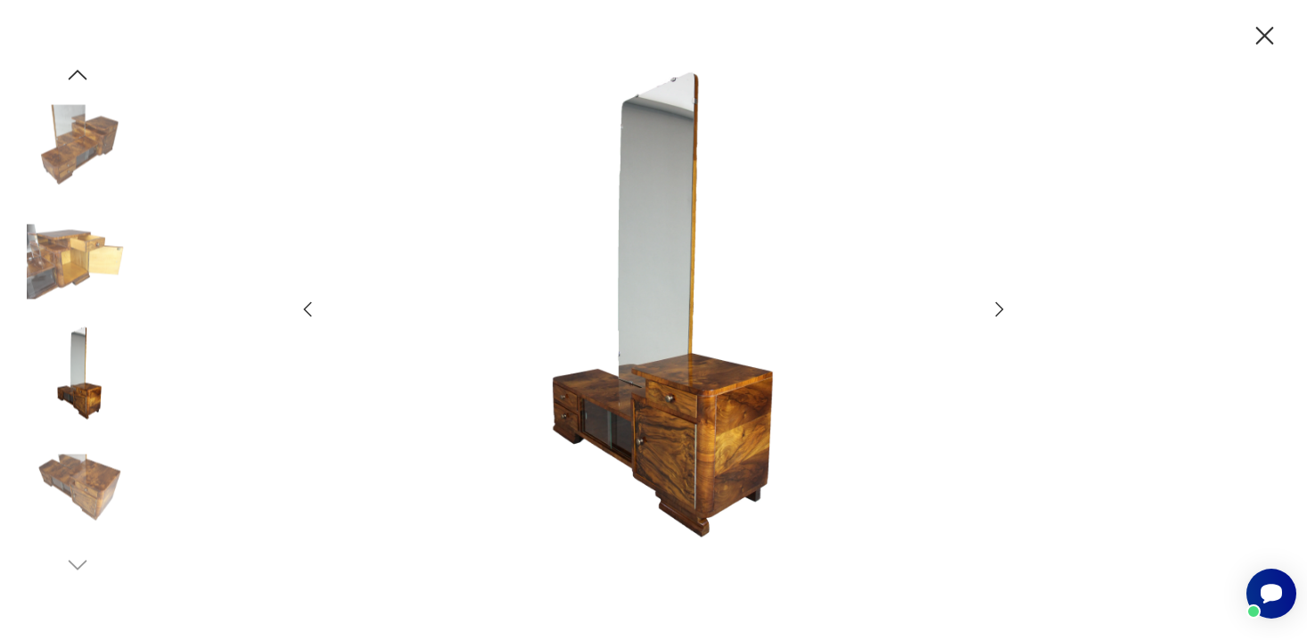
click at [991, 299] on icon "button" at bounding box center [998, 309] width 21 height 21
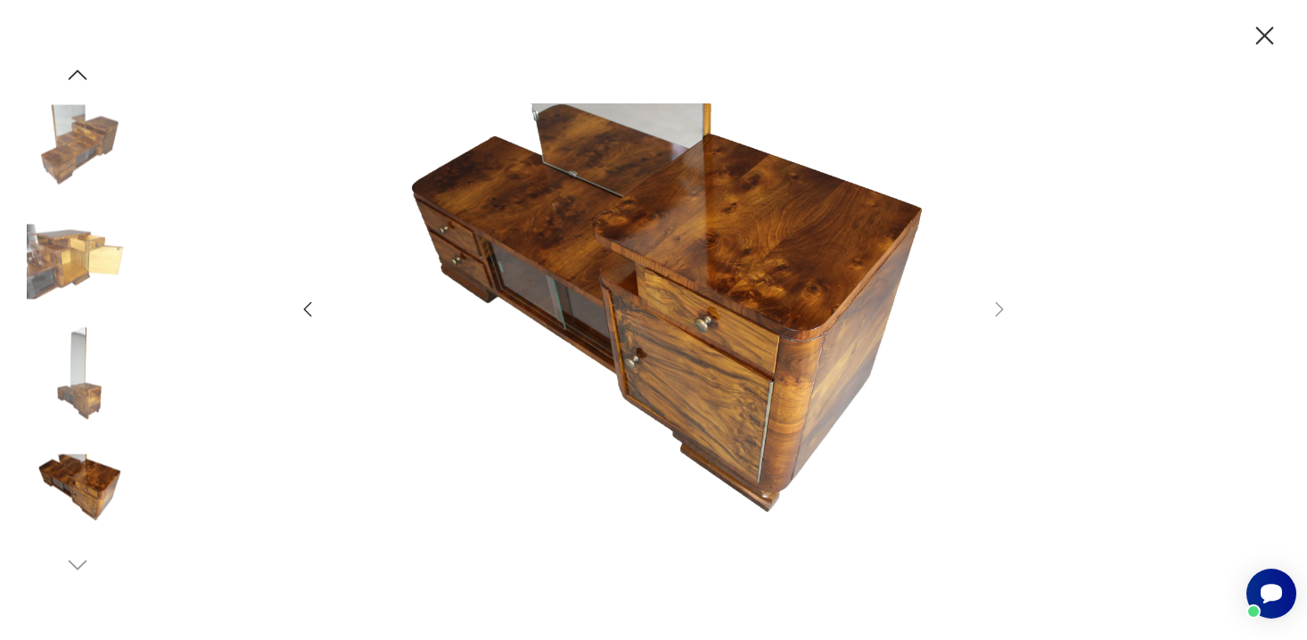
click at [299, 303] on icon "button" at bounding box center [307, 309] width 21 height 21
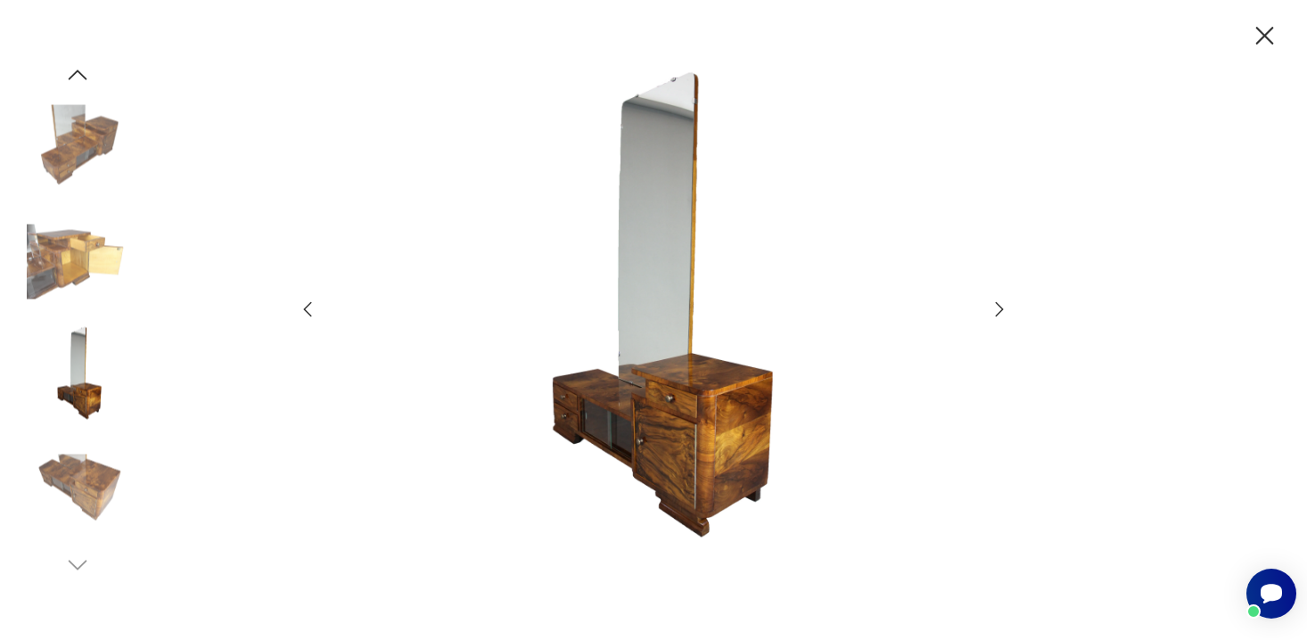
click at [299, 303] on icon "button" at bounding box center [307, 309] width 21 height 21
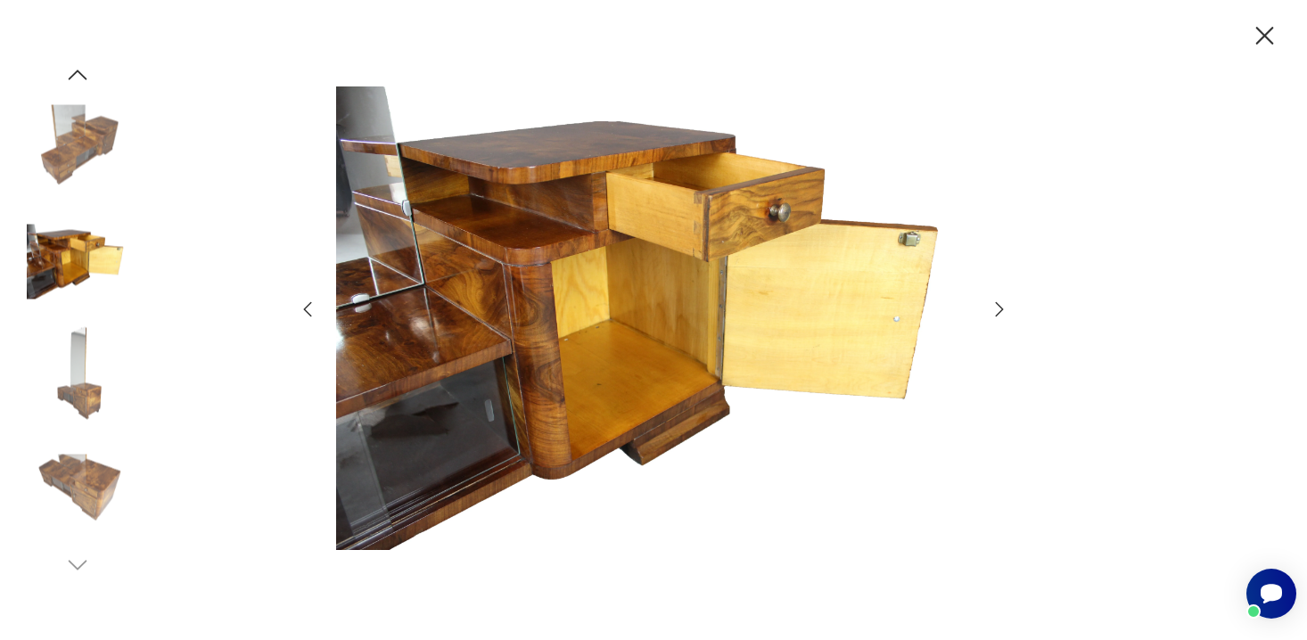
click at [297, 306] on icon "button" at bounding box center [307, 309] width 21 height 21
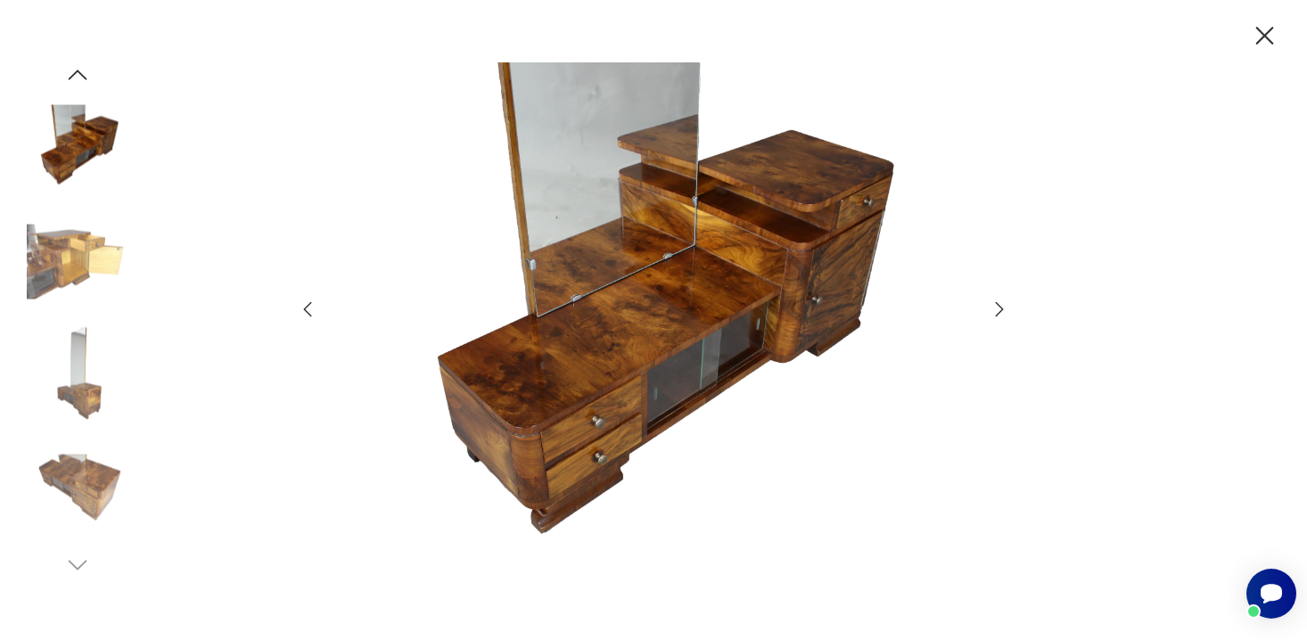
click at [1269, 33] on icon "button" at bounding box center [1264, 36] width 31 height 31
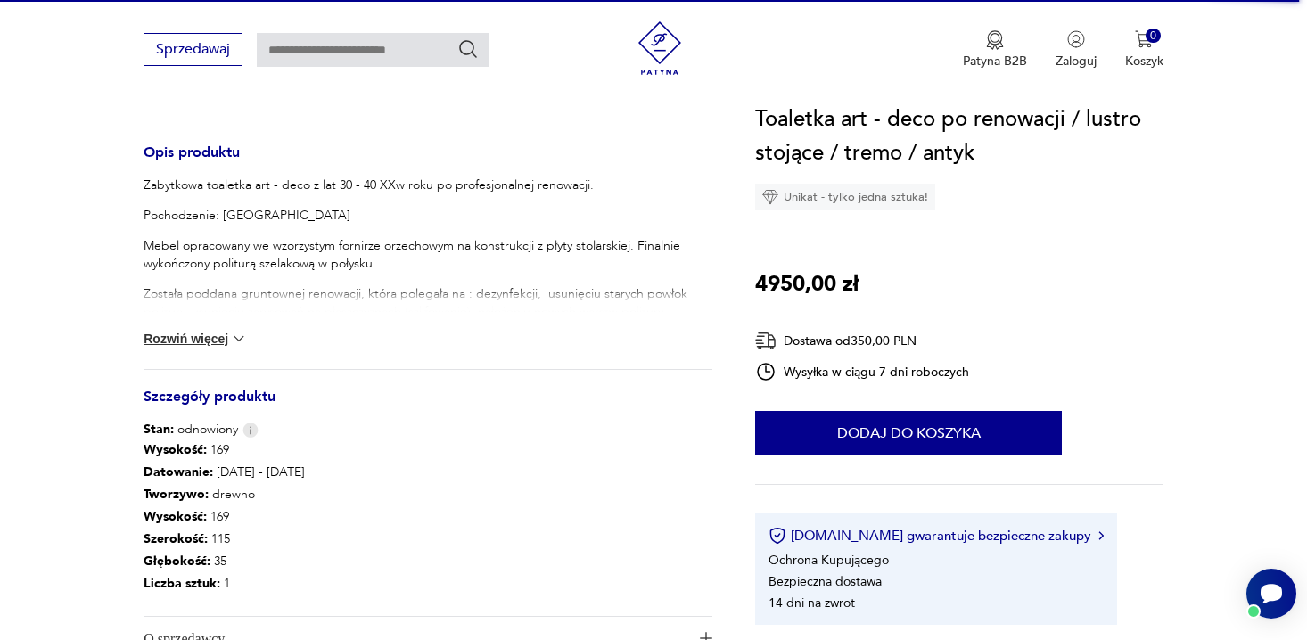
scroll to position [698, 0]
click at [217, 337] on button "Rozwiń więcej" at bounding box center [195, 341] width 103 height 18
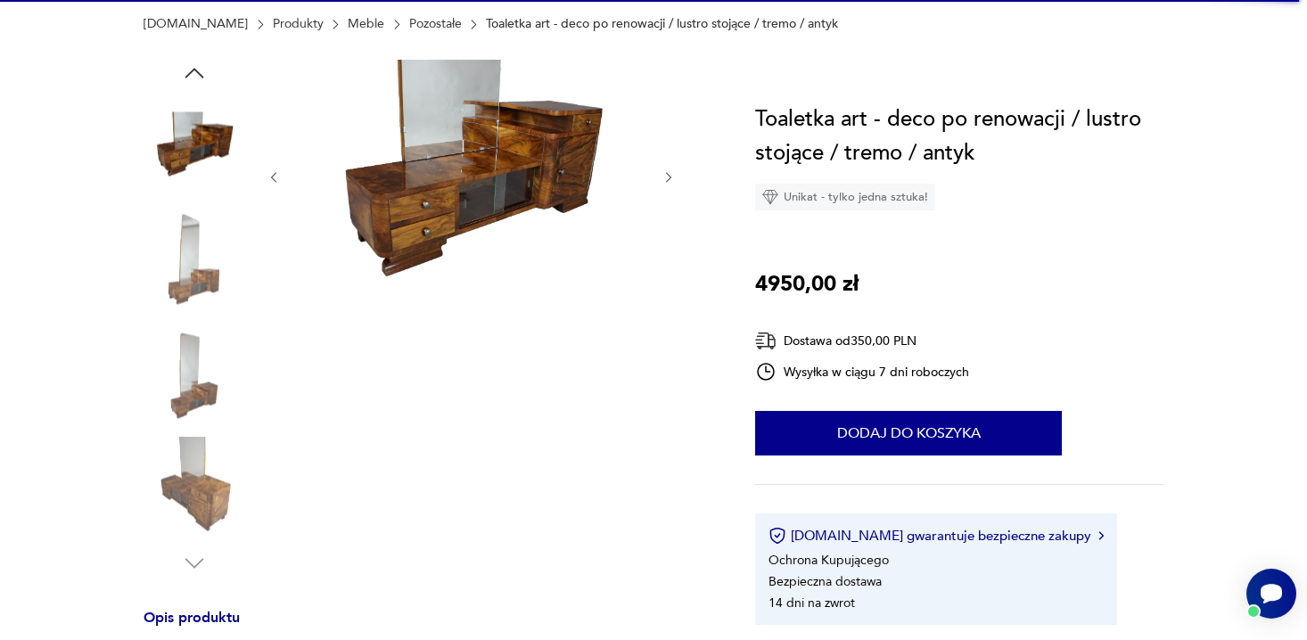
scroll to position [0, 0]
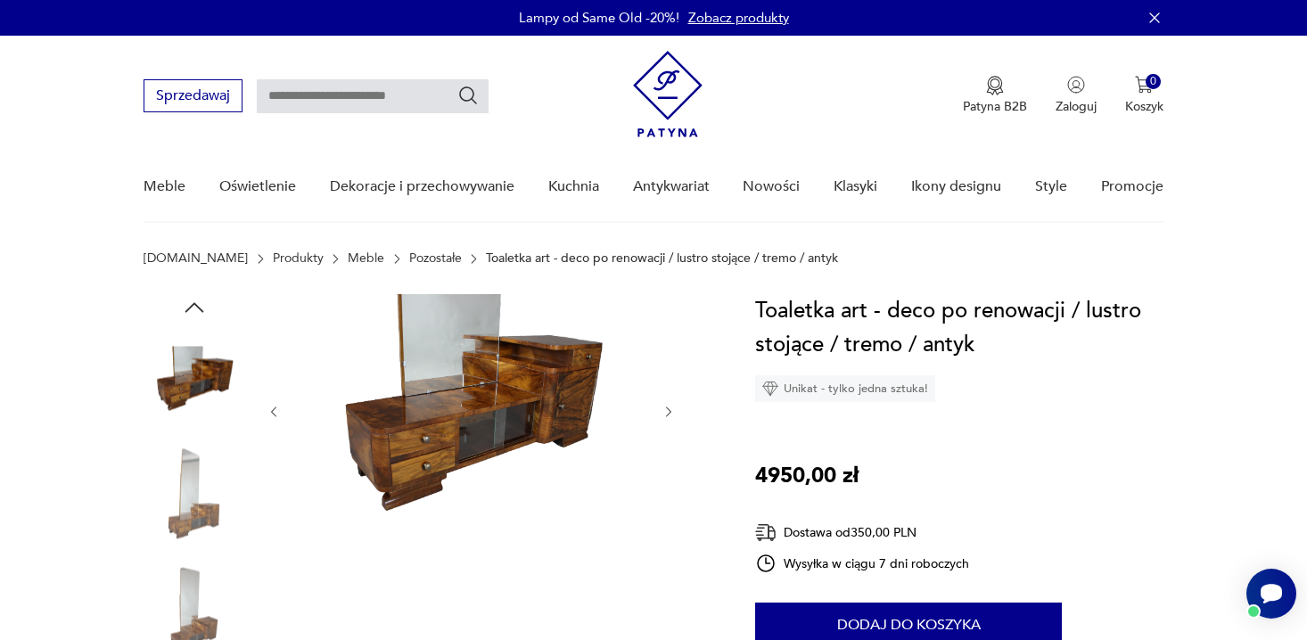
click at [196, 380] on img at bounding box center [195, 381] width 102 height 102
click at [195, 470] on img at bounding box center [195, 495] width 102 height 102
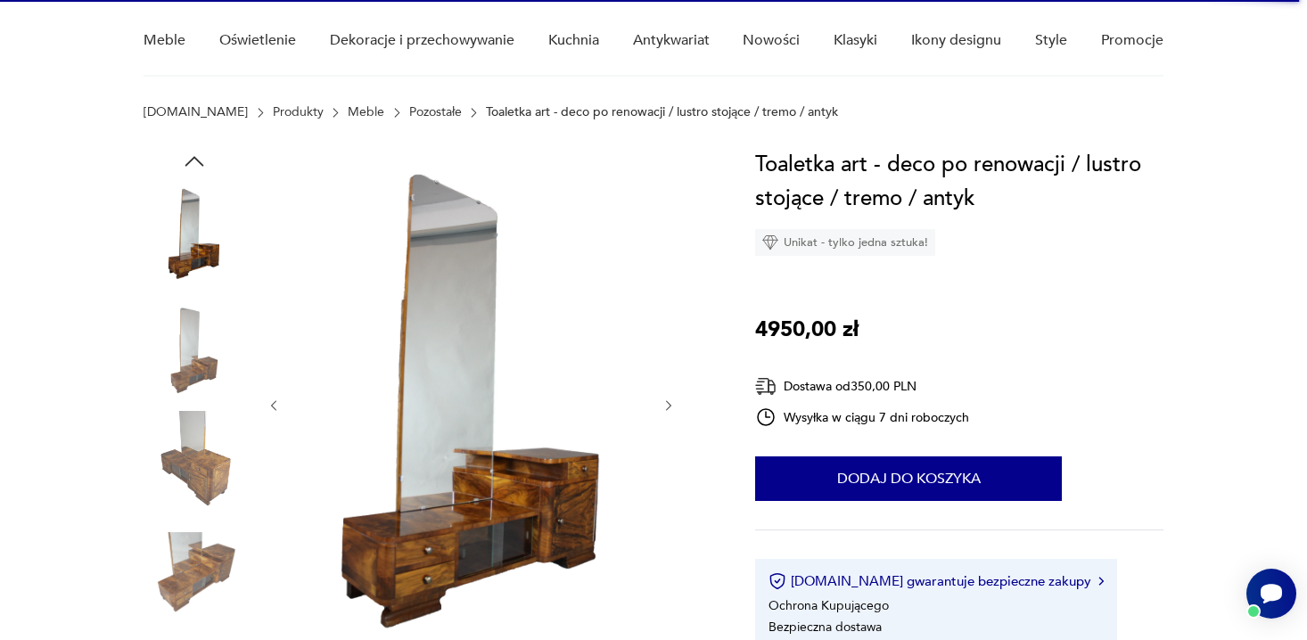
scroll to position [162, 0]
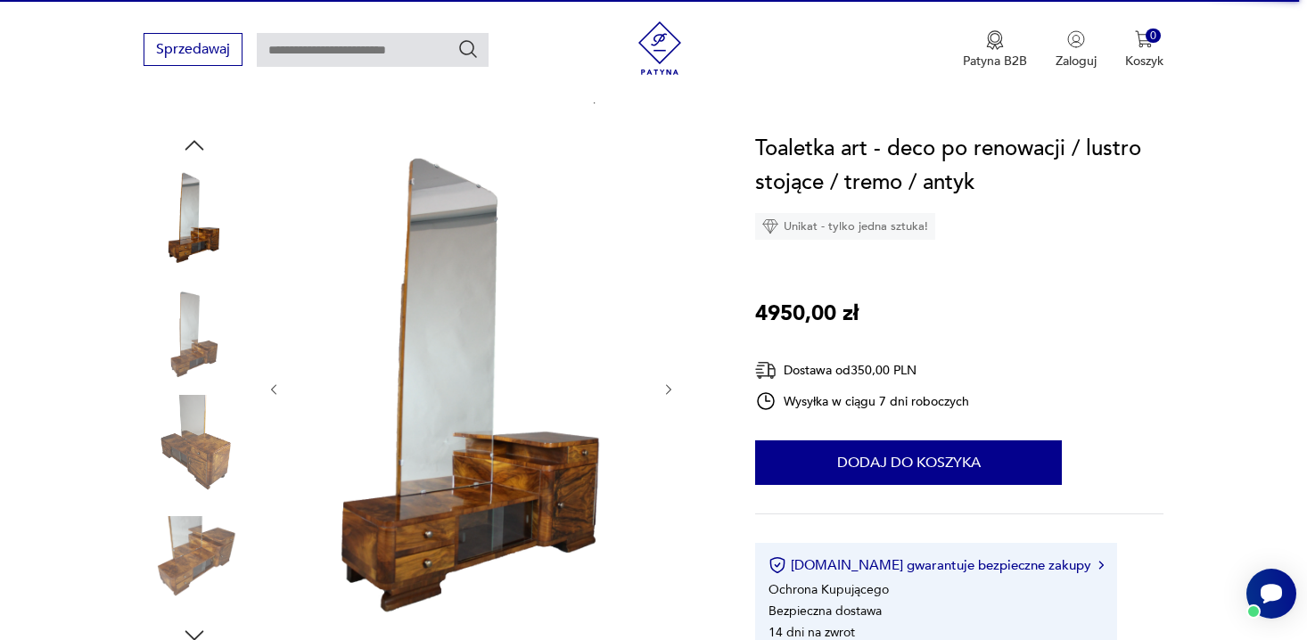
click at [189, 517] on img at bounding box center [195, 560] width 102 height 102
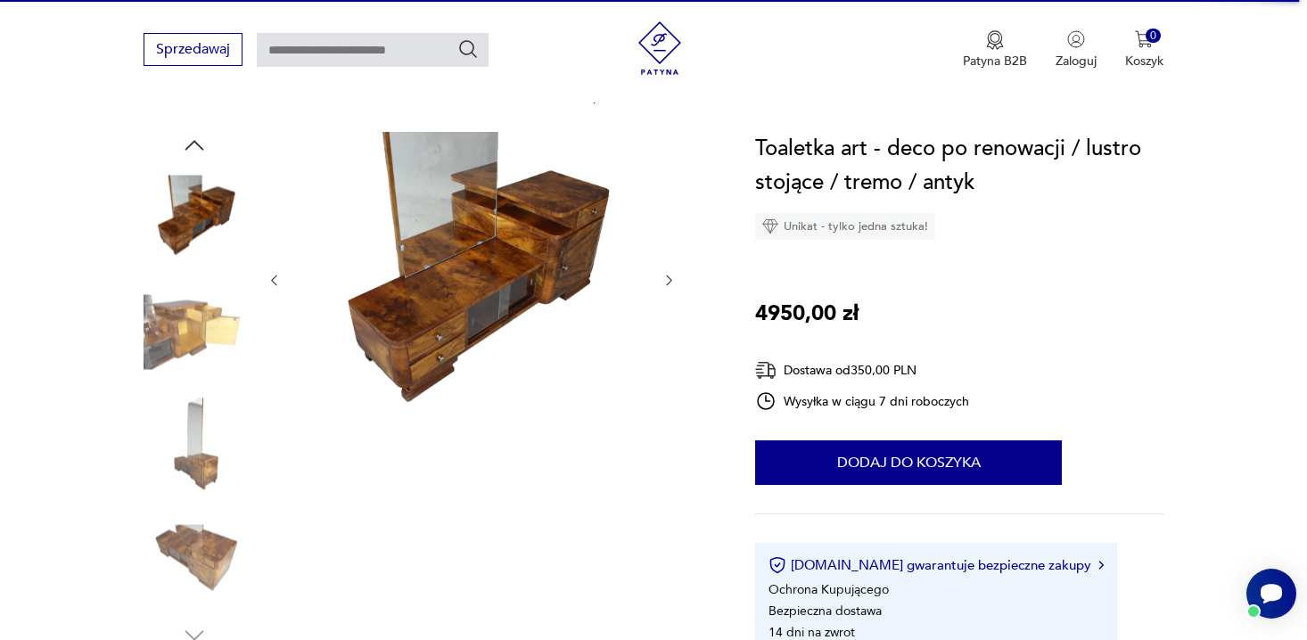
click at [455, 237] on img at bounding box center [471, 278] width 344 height 293
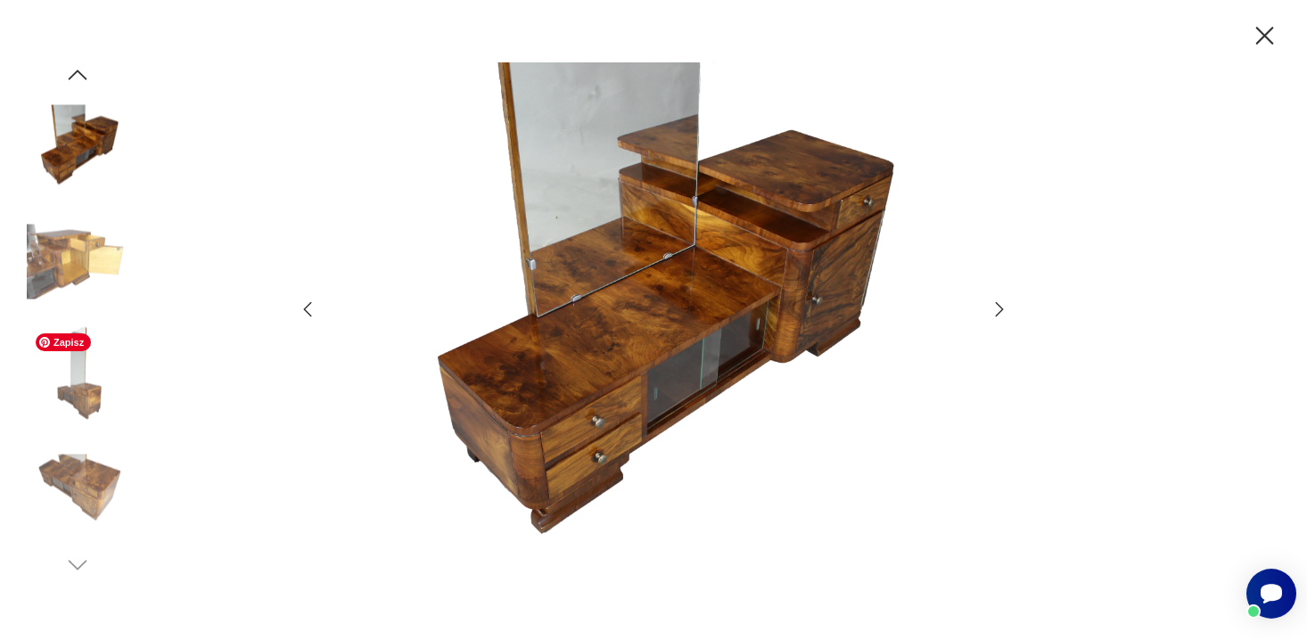
click at [65, 396] on img at bounding box center [78, 375] width 102 height 102
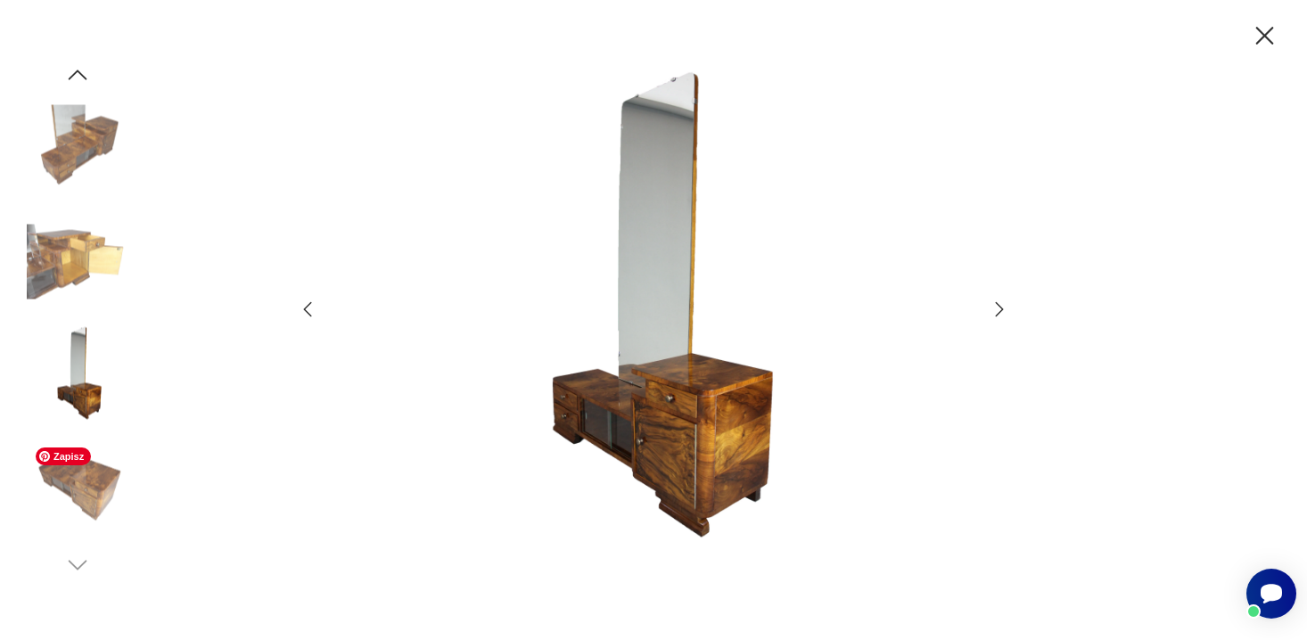
click at [93, 517] on img at bounding box center [78, 490] width 102 height 102
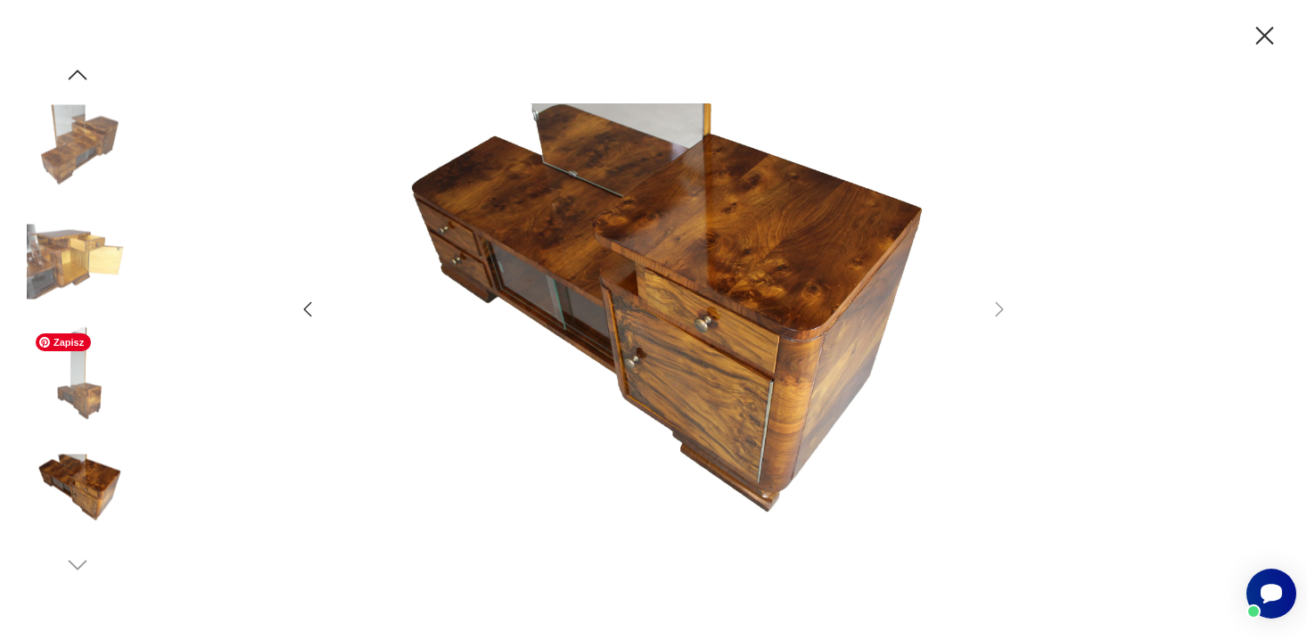
click at [86, 377] on img at bounding box center [78, 375] width 102 height 102
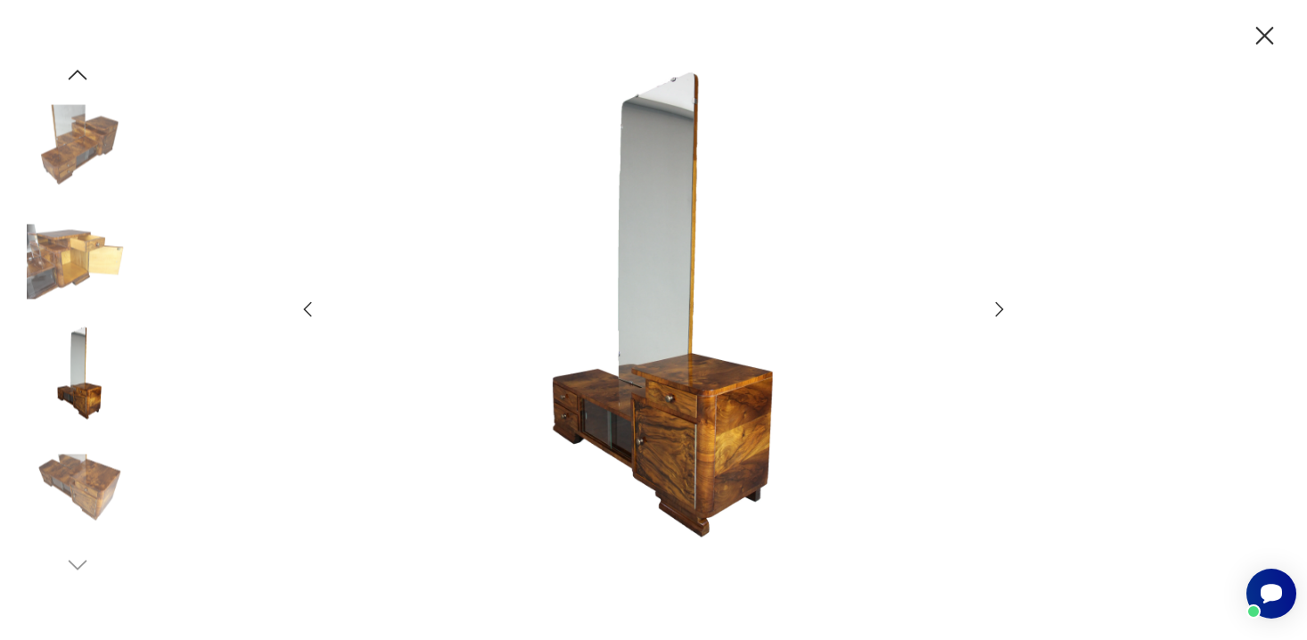
click at [1012, 315] on div at bounding box center [653, 320] width 1307 height 640
click at [74, 365] on img at bounding box center [78, 375] width 102 height 102
click at [103, 474] on img at bounding box center [78, 490] width 102 height 102
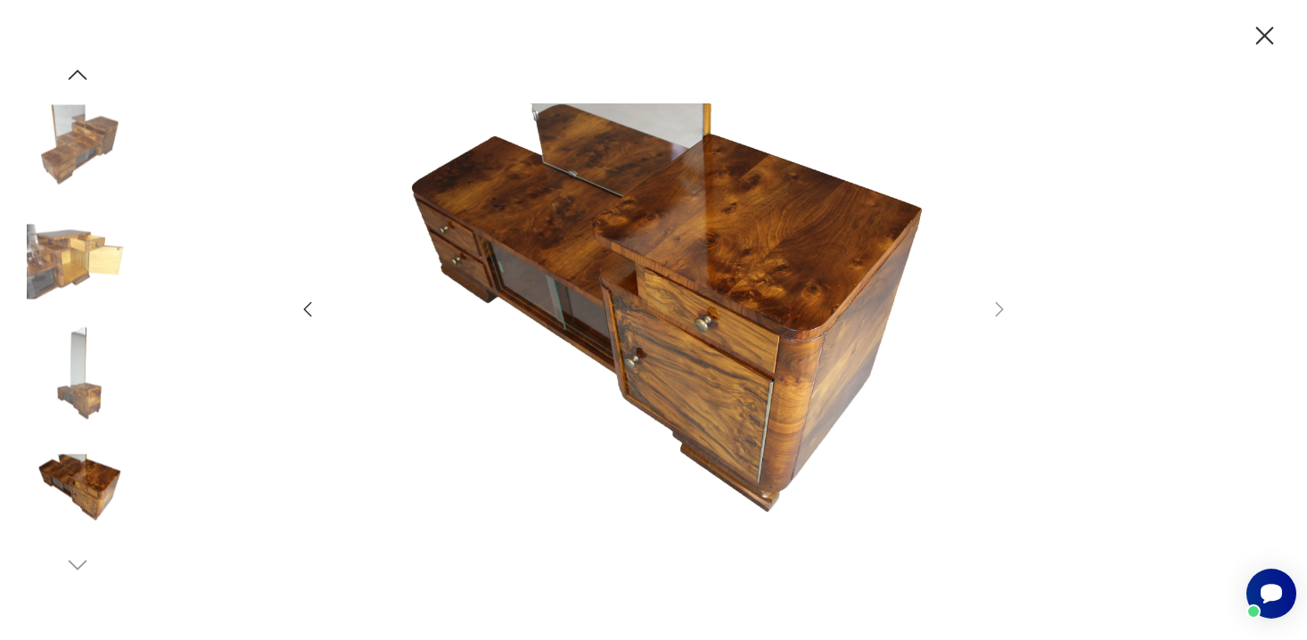
click at [61, 152] on img at bounding box center [78, 148] width 102 height 102
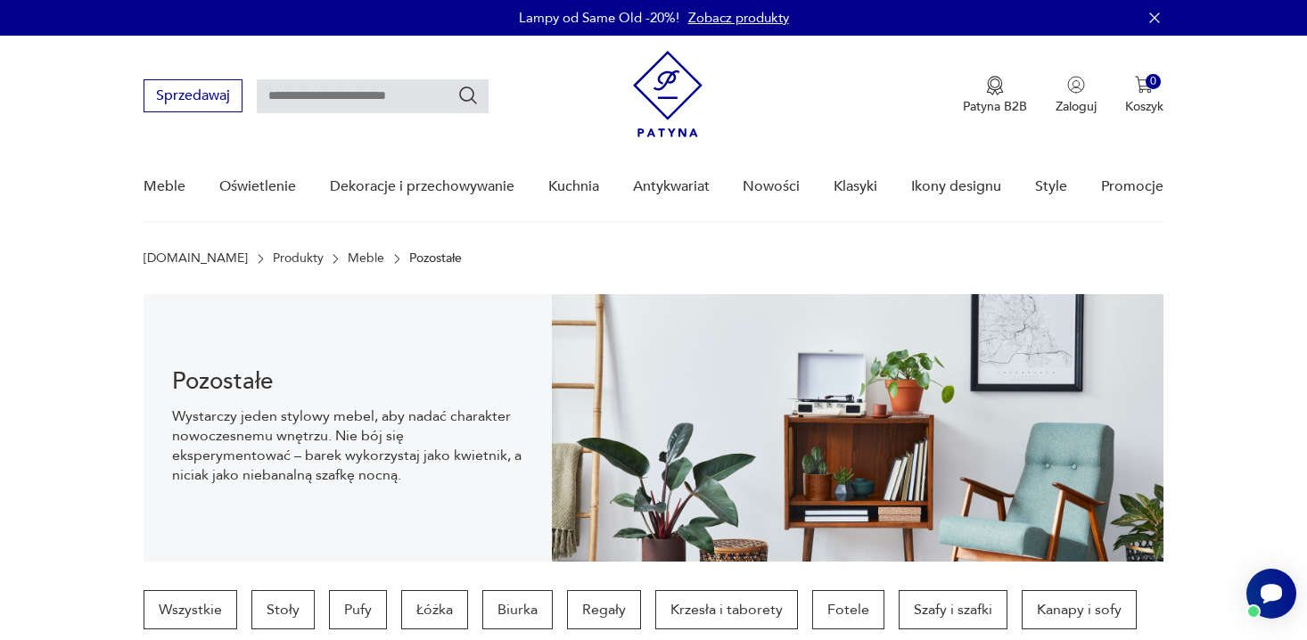
click at [416, 111] on input "text" at bounding box center [373, 96] width 232 height 34
type input "********"
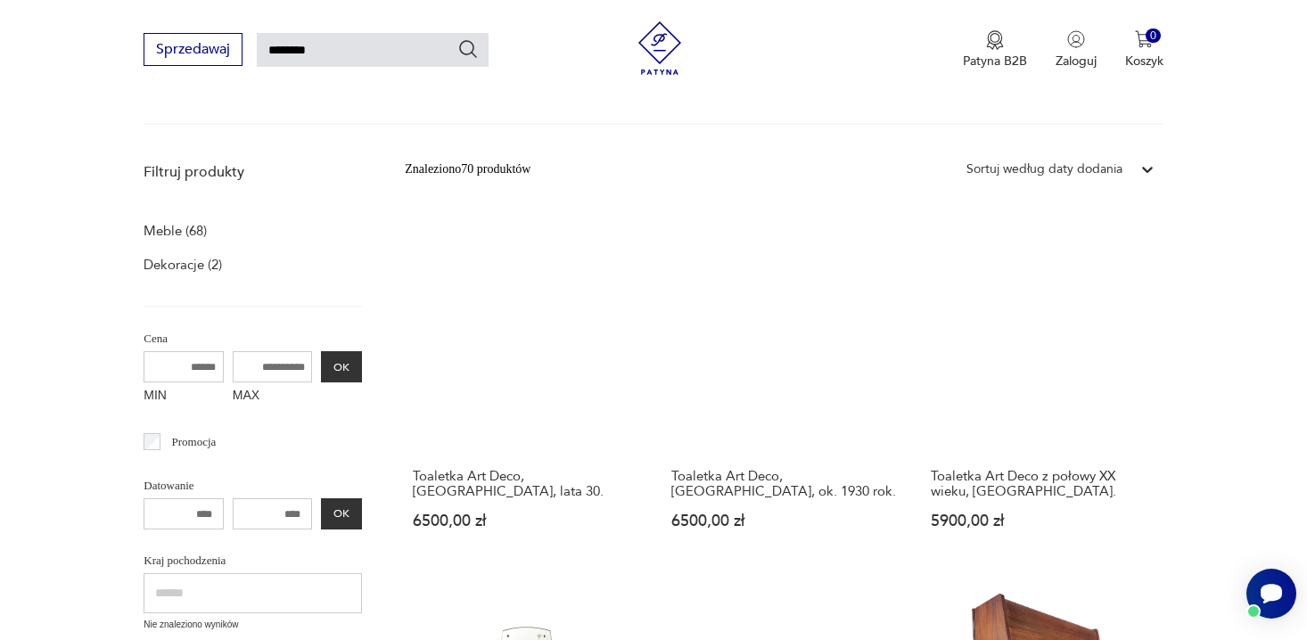
scroll to position [272, 0]
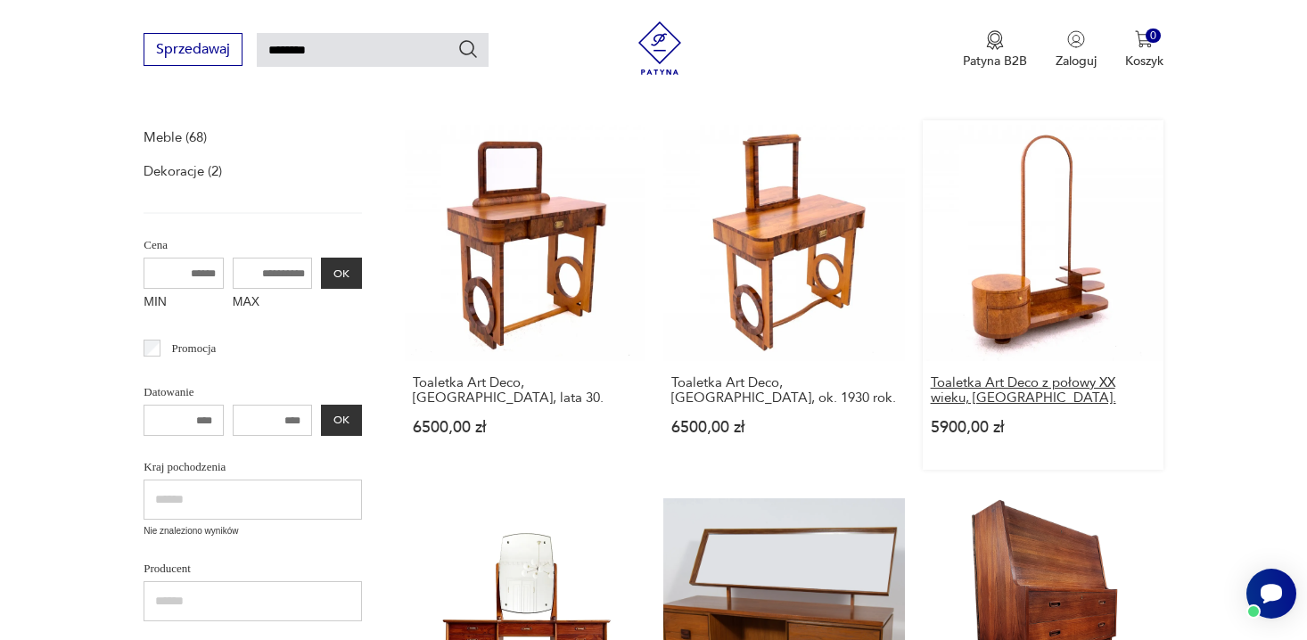
click at [1051, 381] on h3 "Toaletka Art Deco z połowy XX wieku, [GEOGRAPHIC_DATA]." at bounding box center [1043, 390] width 225 height 30
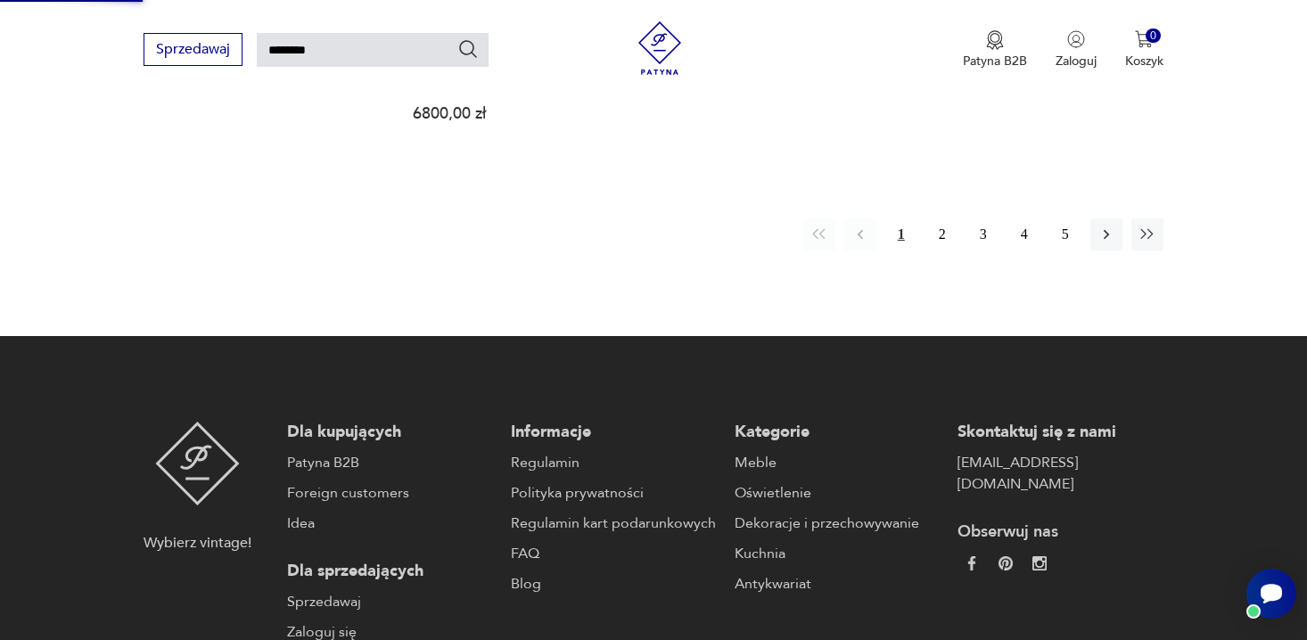
scroll to position [2538, 0]
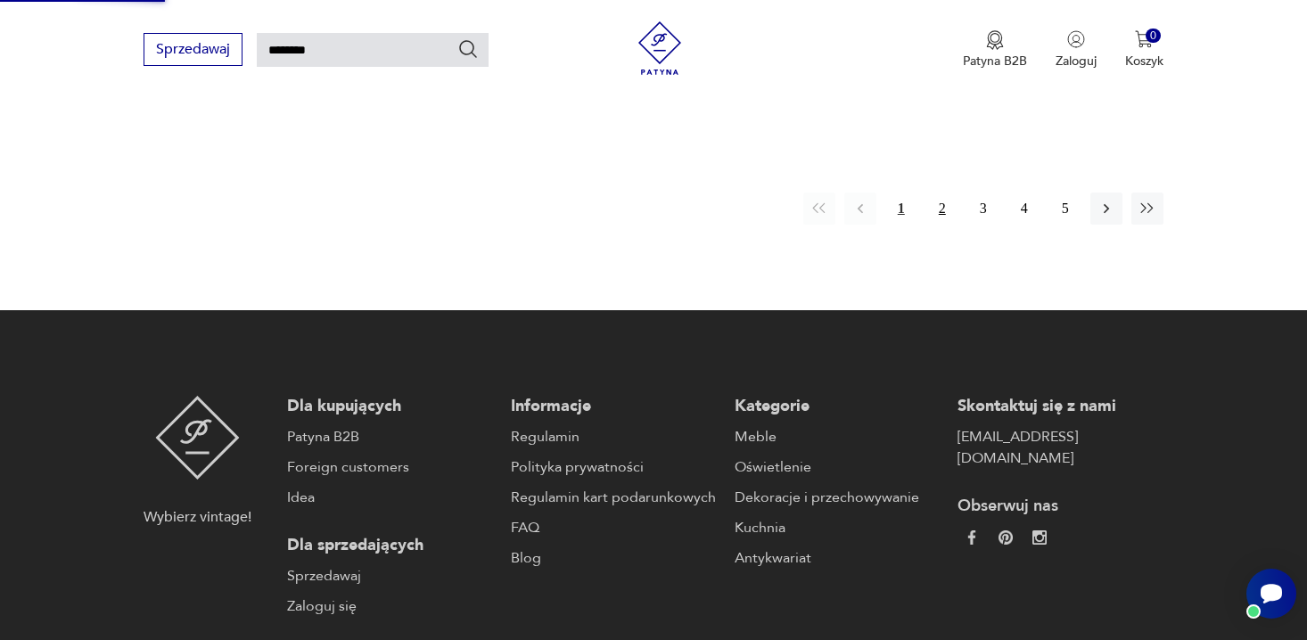
click at [940, 193] on button "2" at bounding box center [942, 209] width 32 height 32
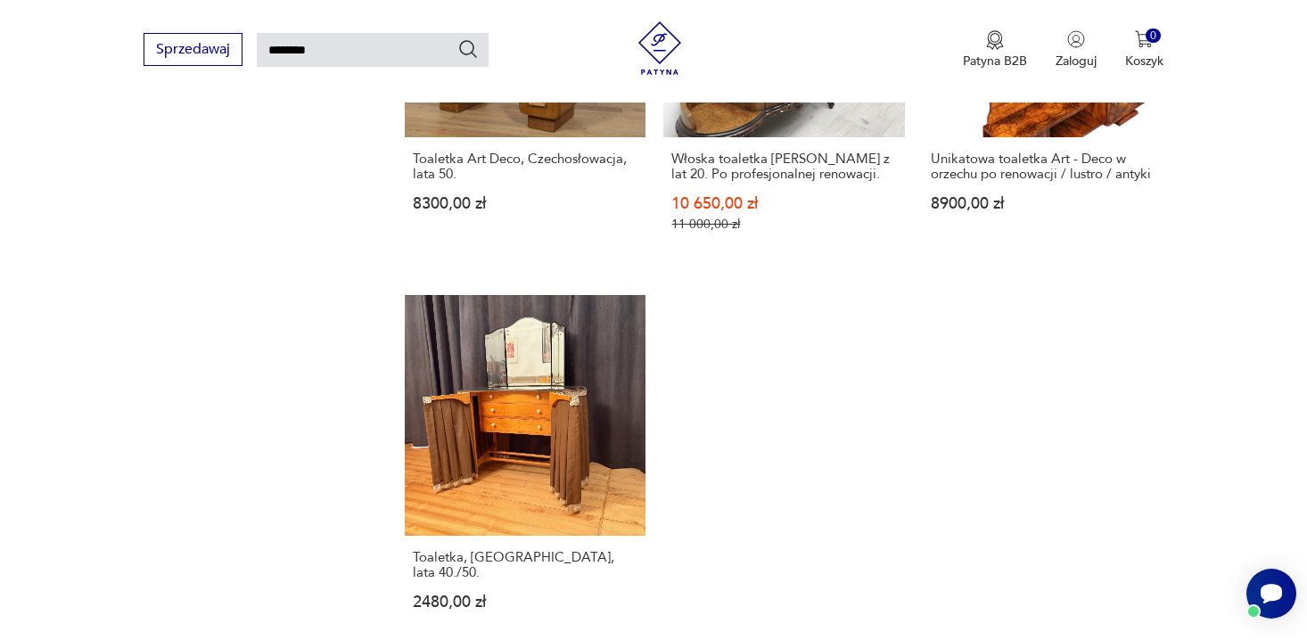
scroll to position [2075, 0]
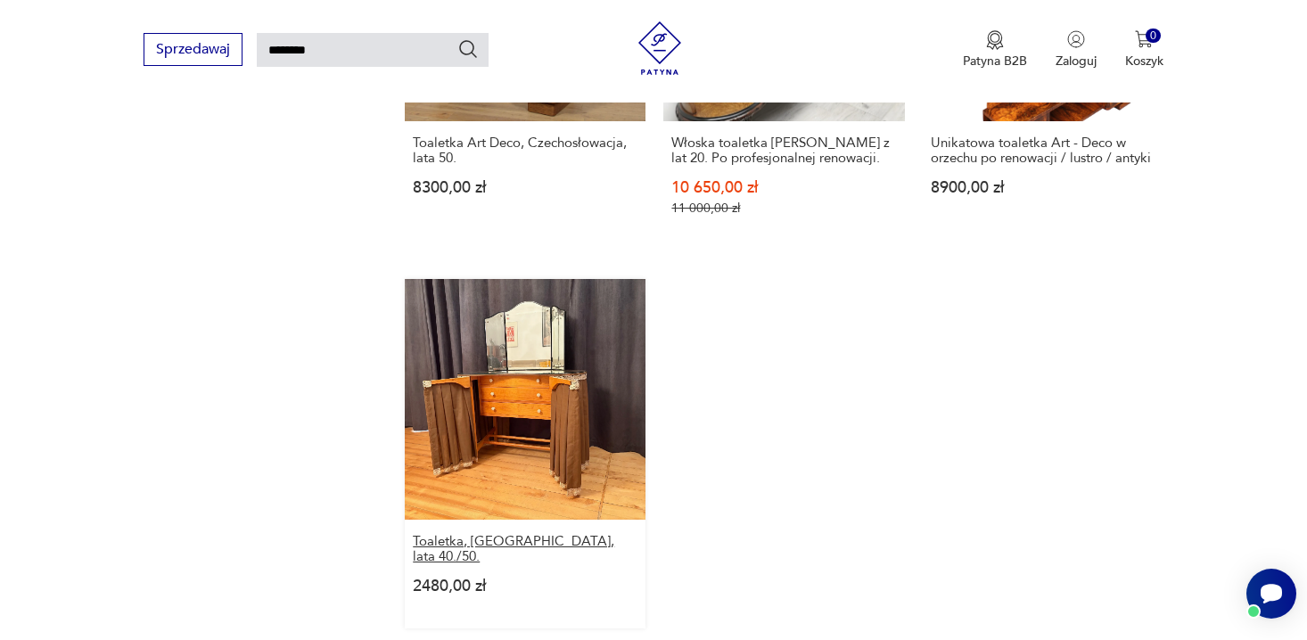
click at [569, 534] on h3 "Toaletka, [GEOGRAPHIC_DATA], lata 40./50." at bounding box center [525, 549] width 225 height 30
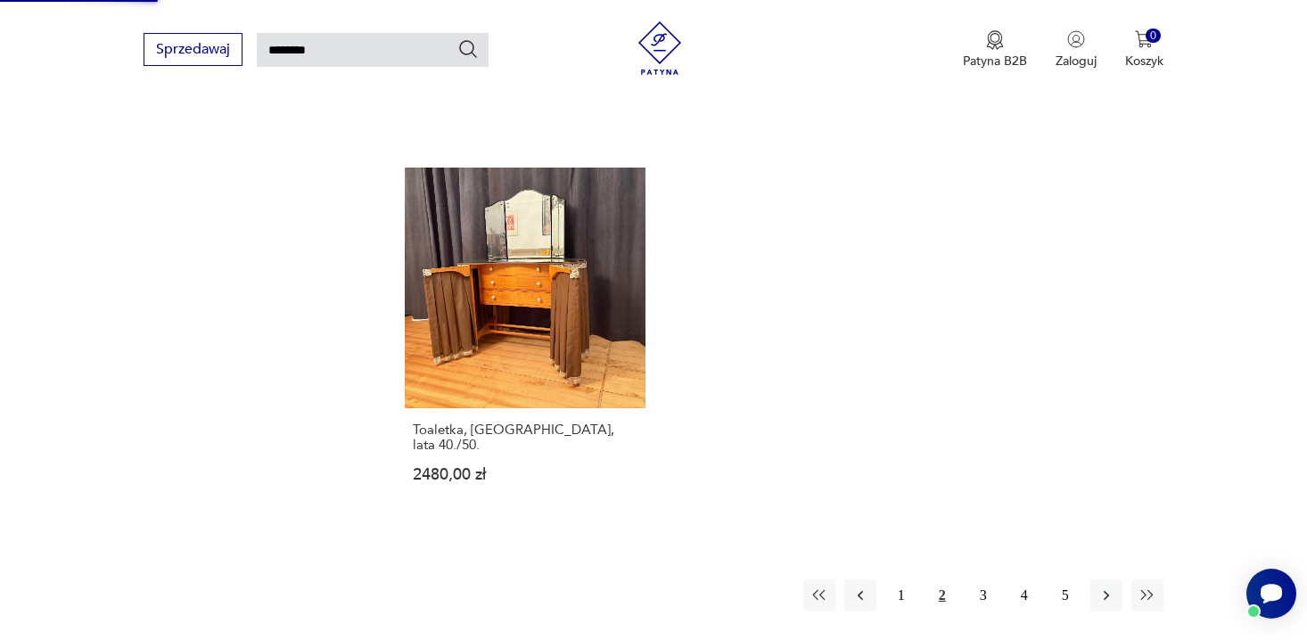
scroll to position [2315, 0]
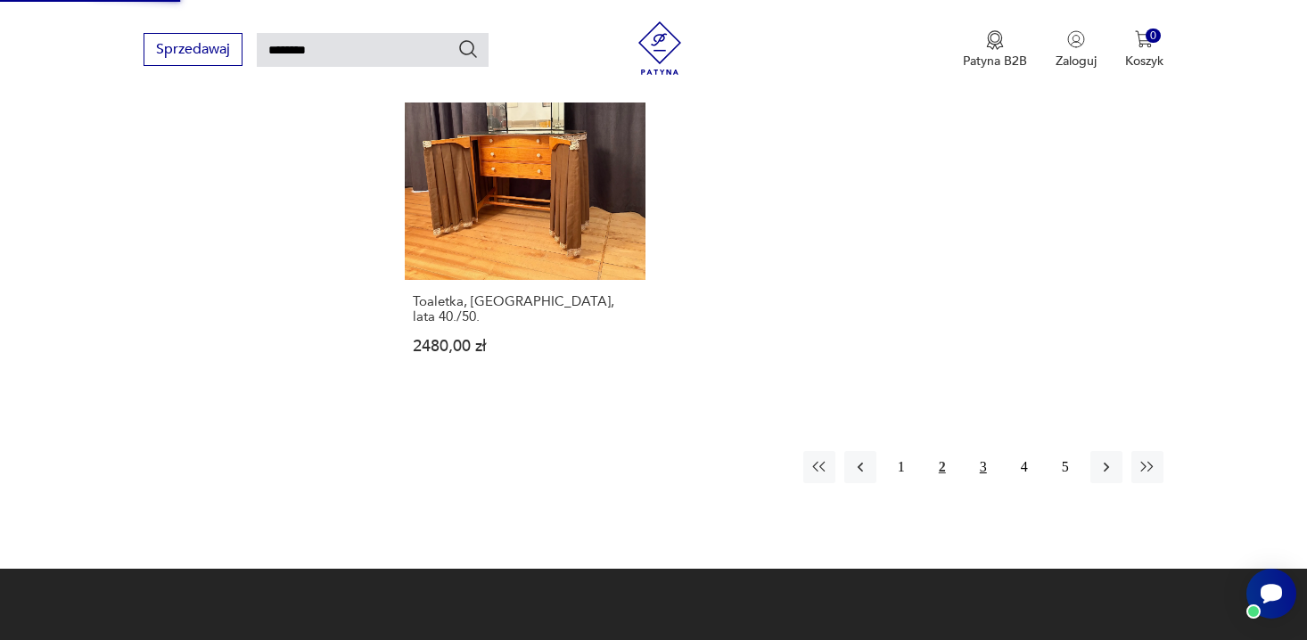
click at [982, 451] on button "3" at bounding box center [983, 467] width 32 height 32
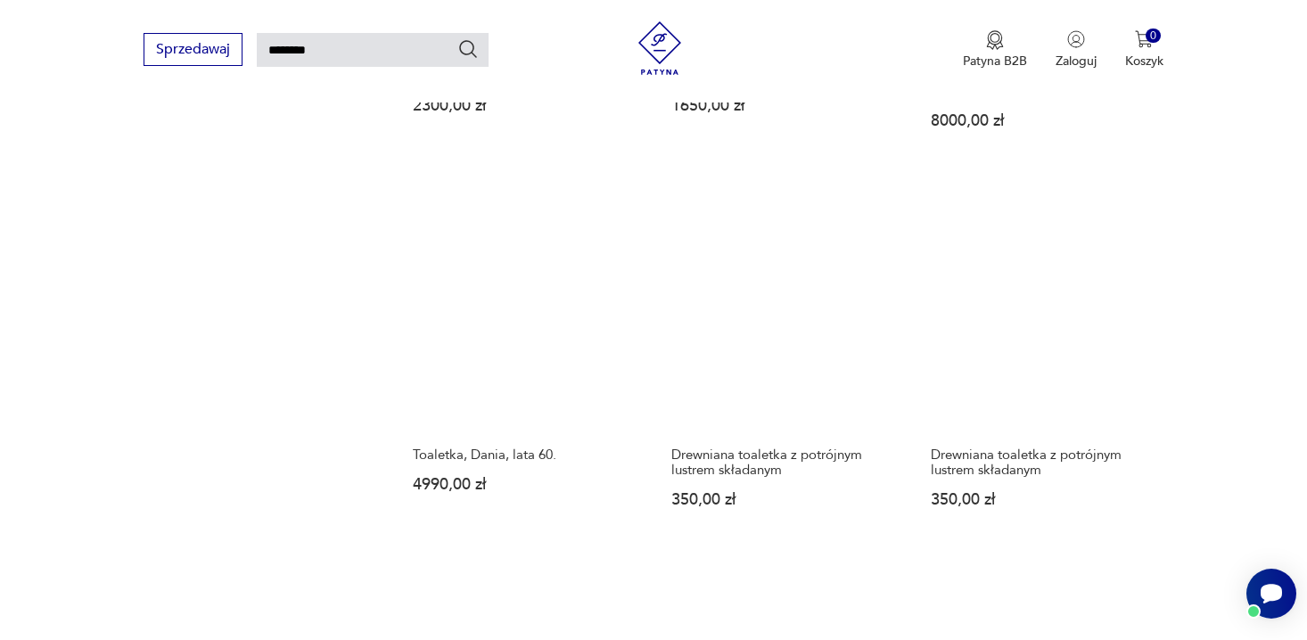
scroll to position [1373, 0]
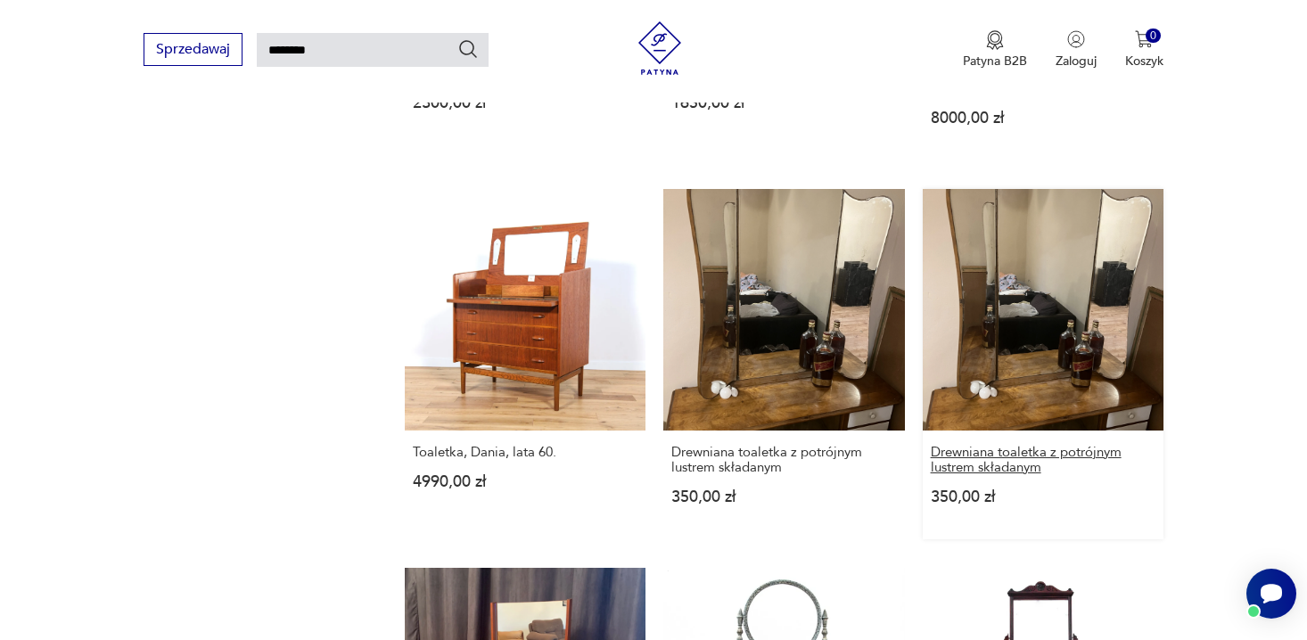
click at [972, 445] on h3 "Drewniana toaletka z potrójnym lustrem składanym" at bounding box center [1043, 460] width 225 height 30
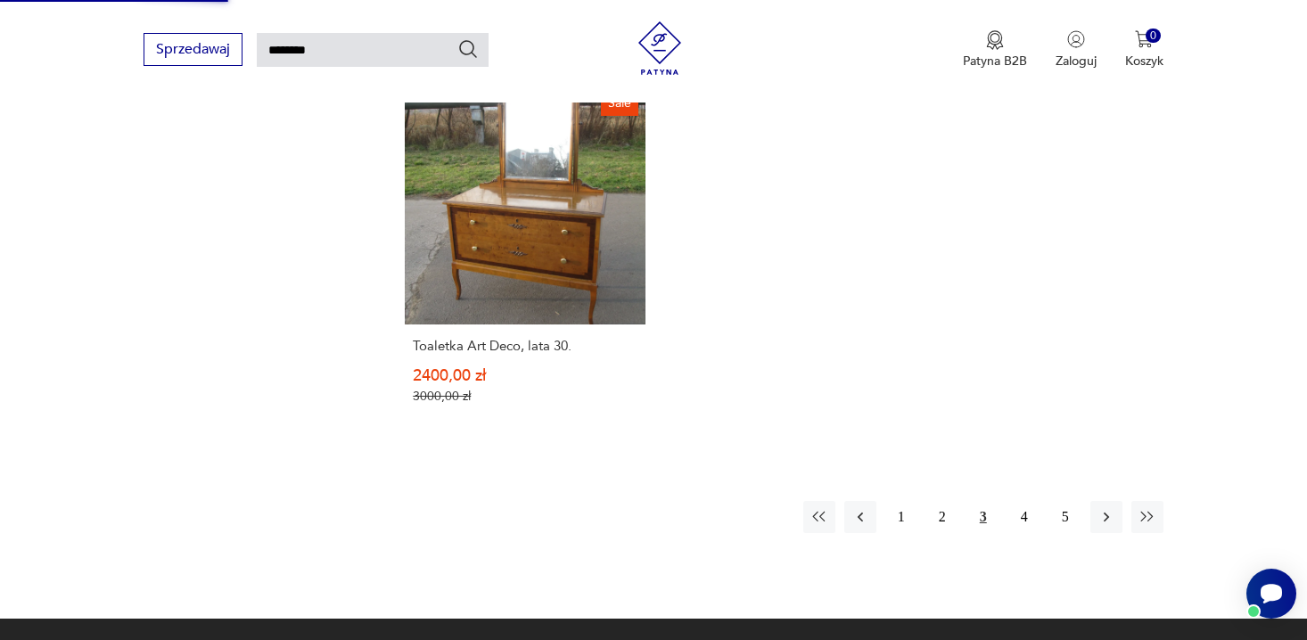
scroll to position [2240, 0]
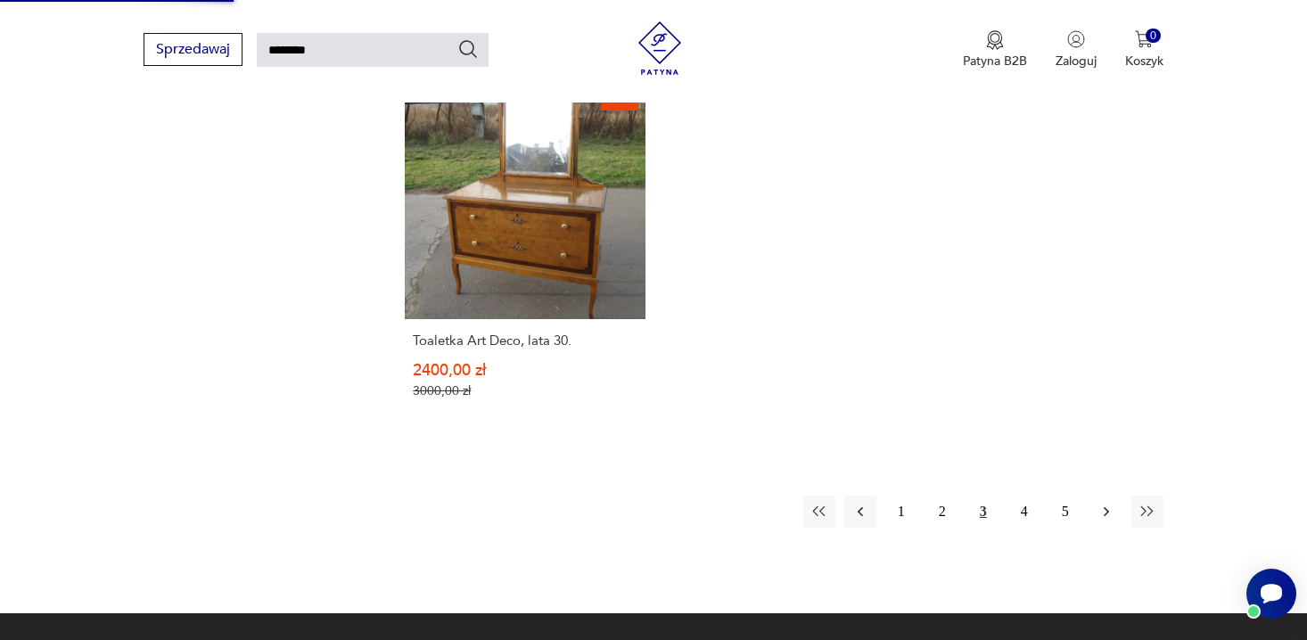
click at [1116, 496] on button "button" at bounding box center [1106, 512] width 32 height 32
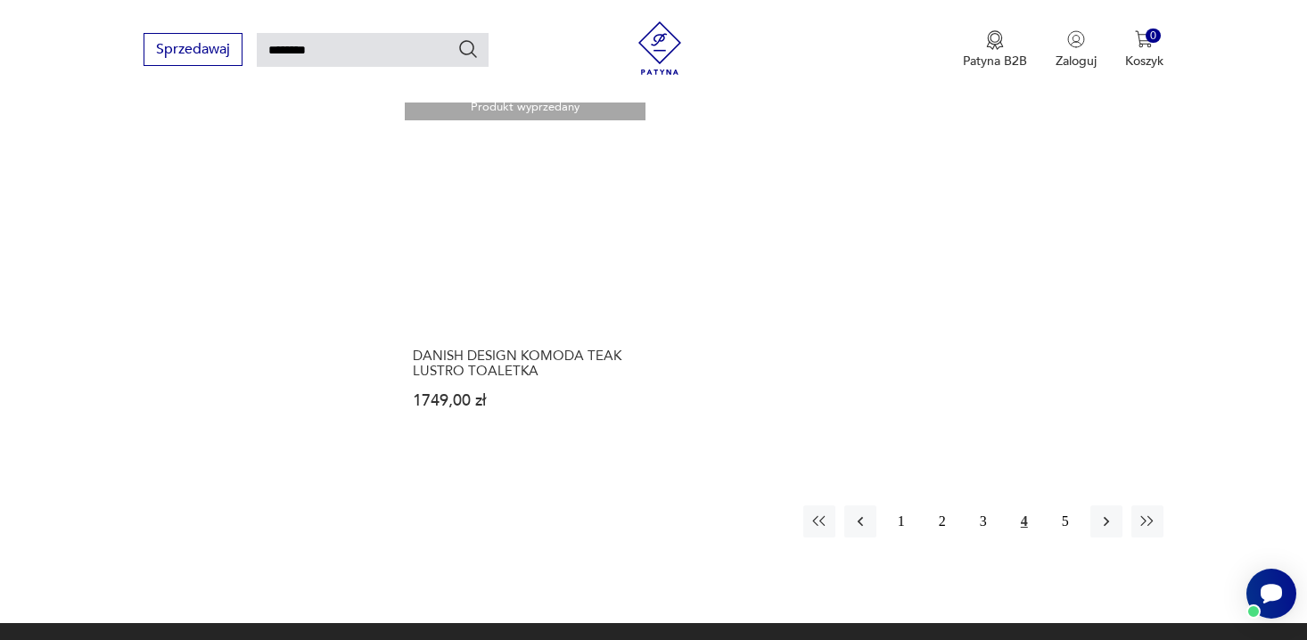
scroll to position [2230, 0]
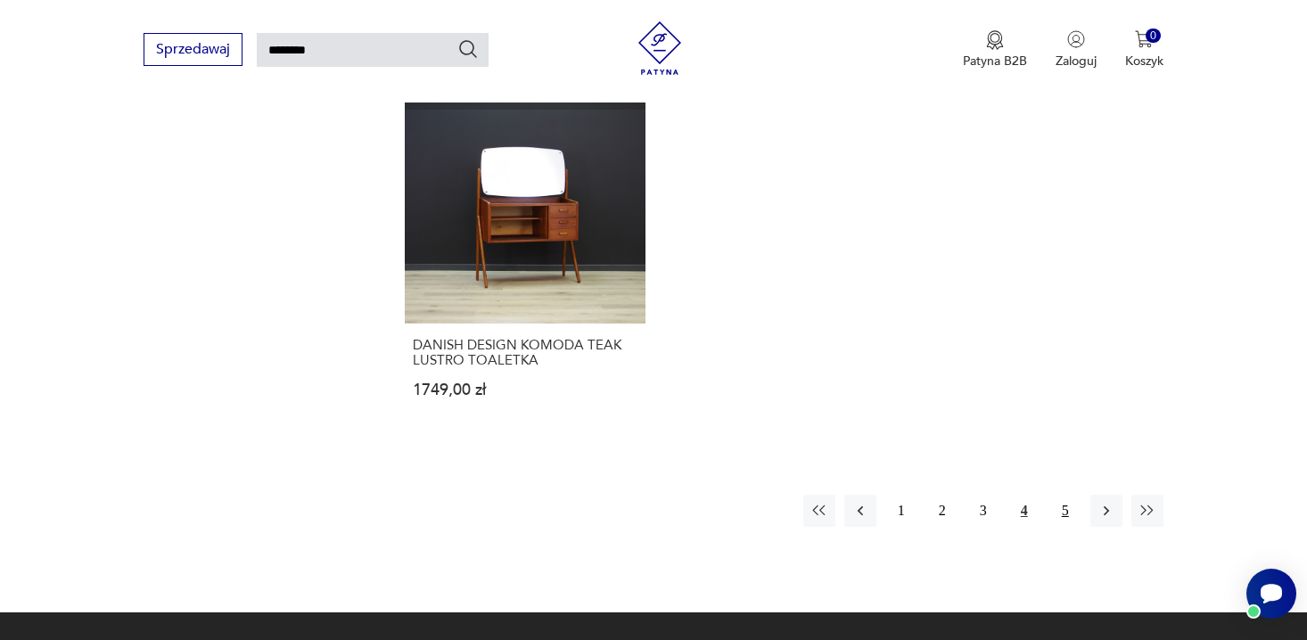
click at [1058, 495] on button "5" at bounding box center [1065, 511] width 32 height 32
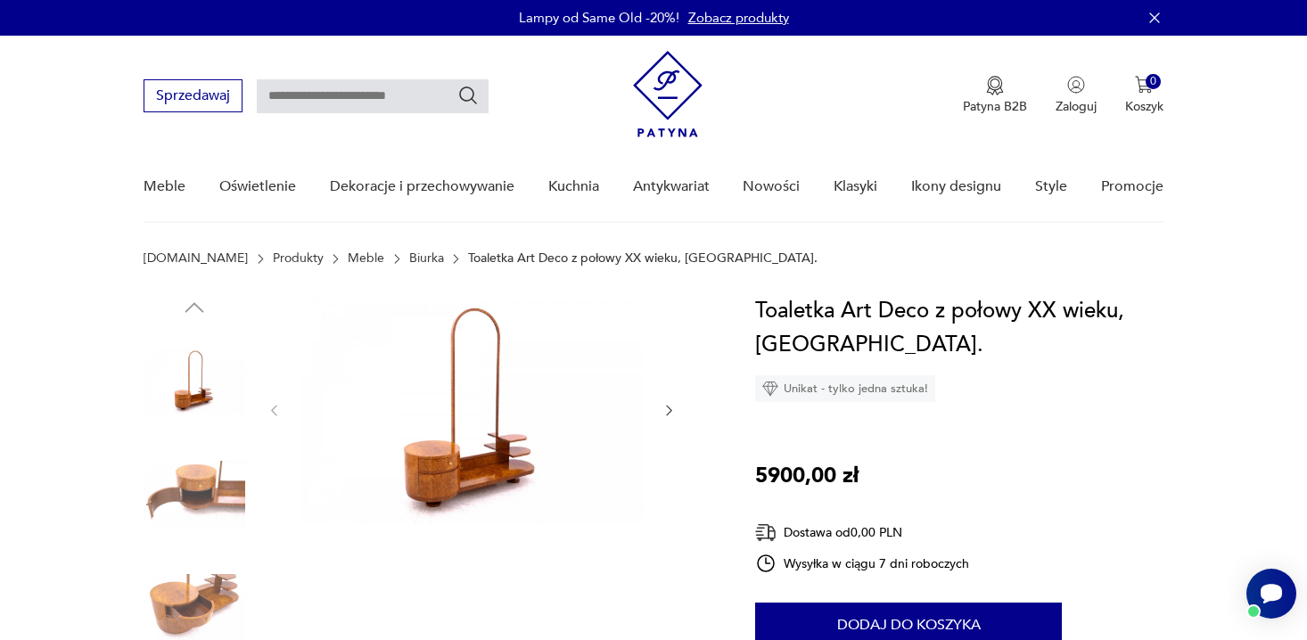
click at [666, 408] on icon "button" at bounding box center [668, 410] width 15 height 15
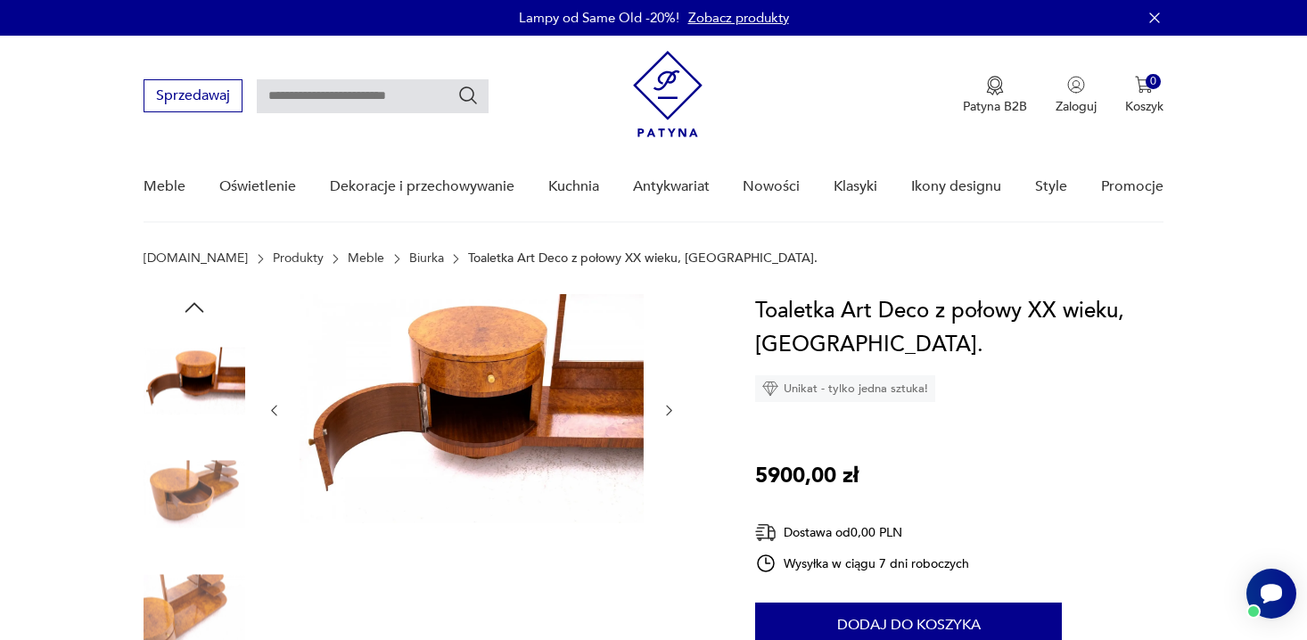
click at [666, 408] on icon "button" at bounding box center [668, 410] width 15 height 15
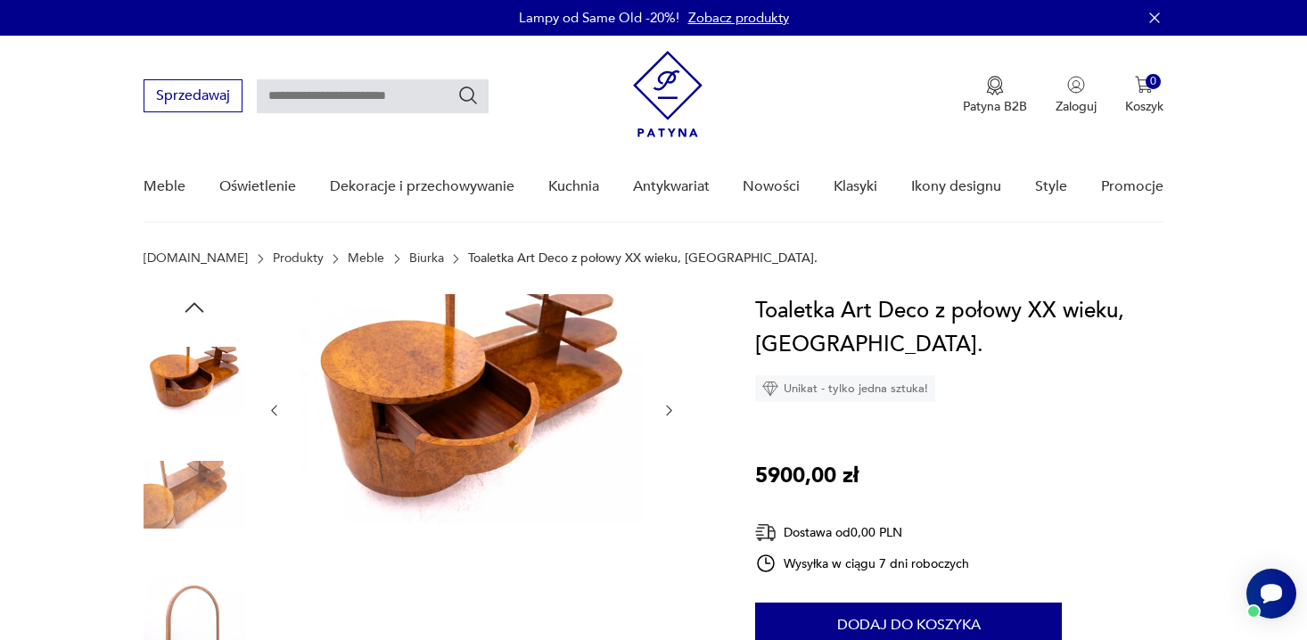
click at [666, 408] on icon "button" at bounding box center [668, 410] width 15 height 15
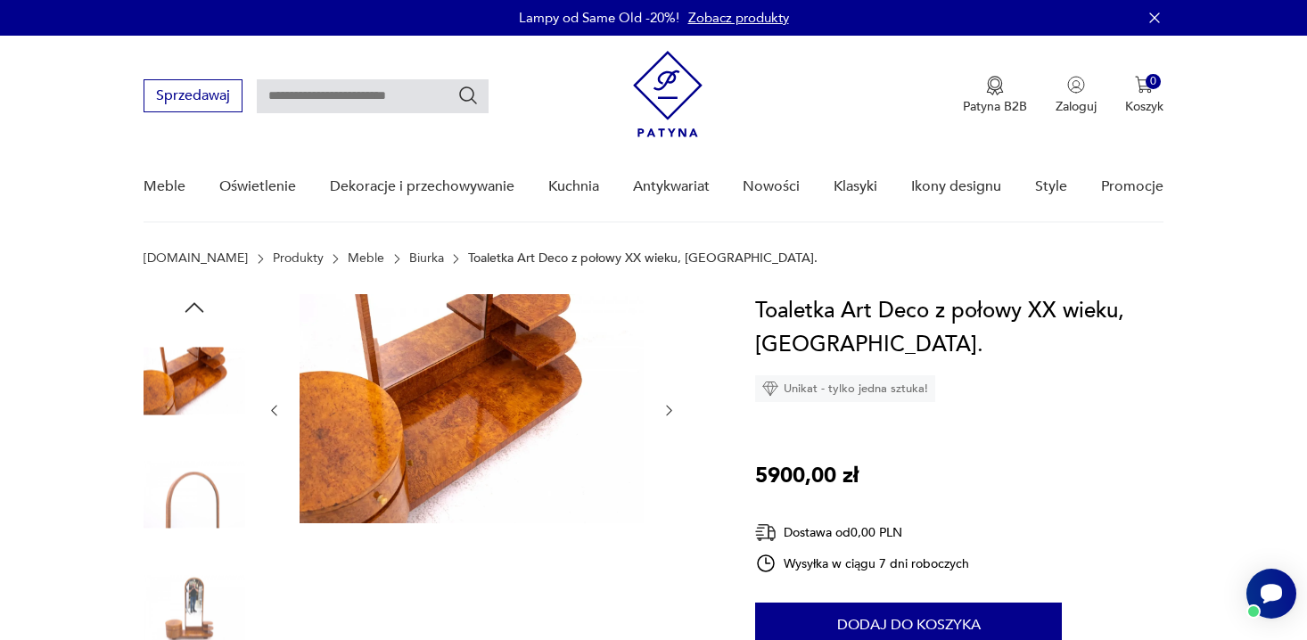
click at [666, 408] on icon "button" at bounding box center [668, 410] width 15 height 15
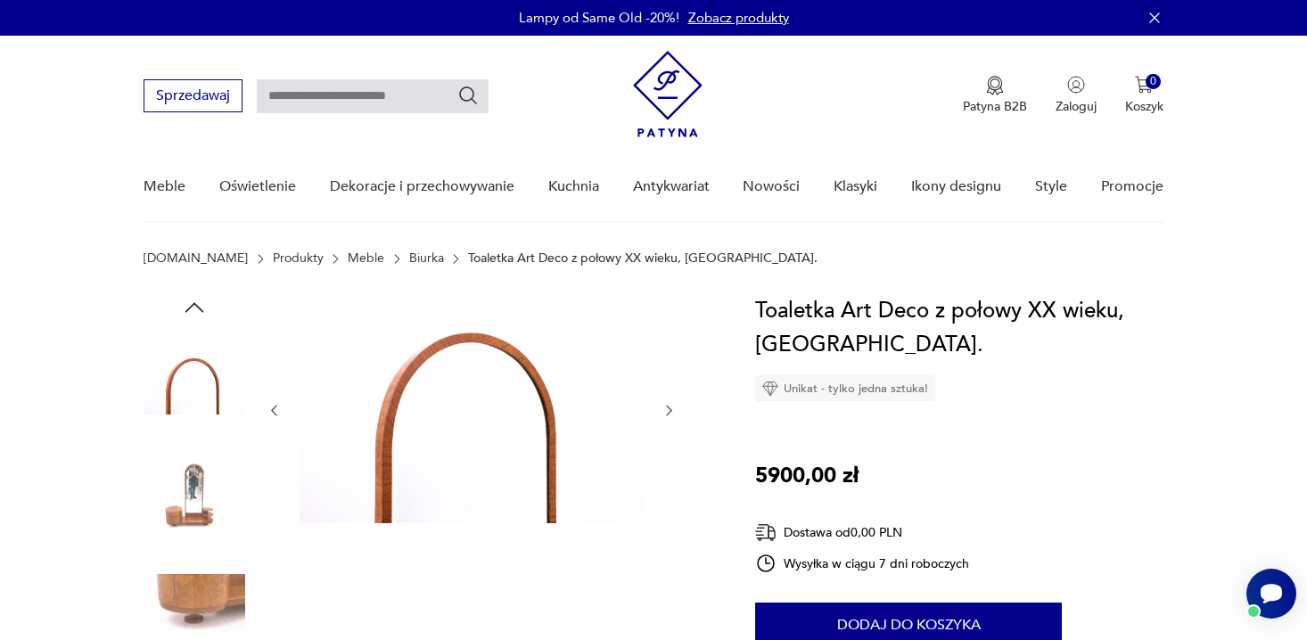
click at [666, 408] on icon "button" at bounding box center [668, 410] width 15 height 15
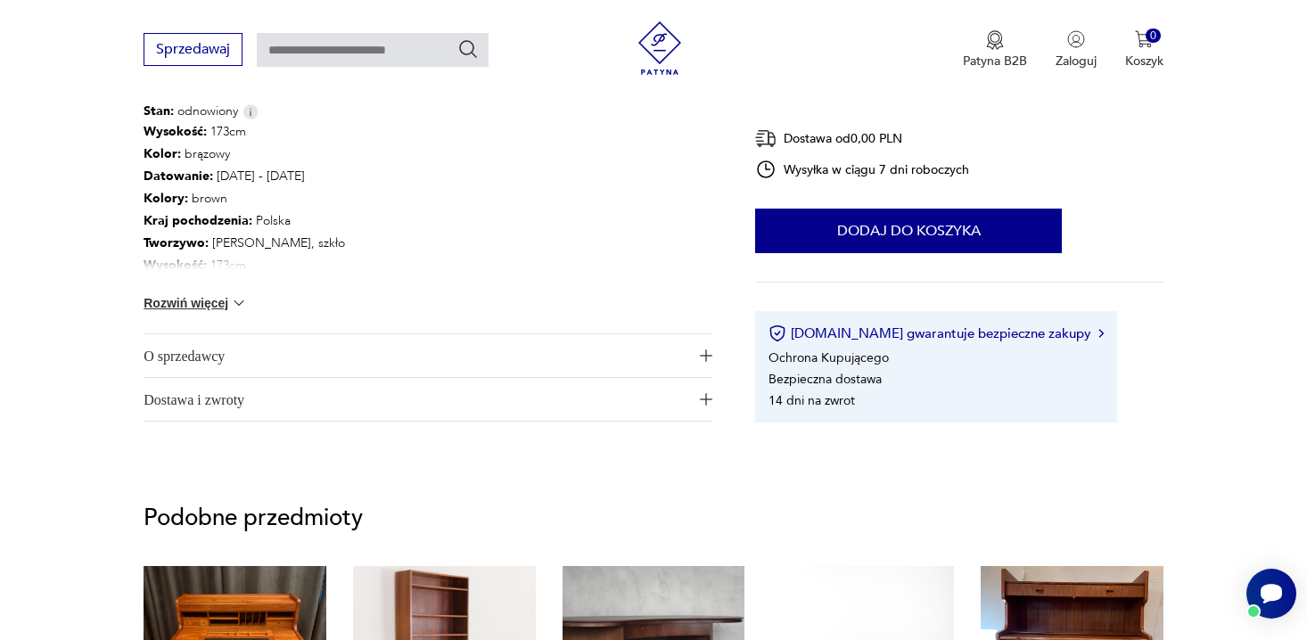
scroll to position [952, 0]
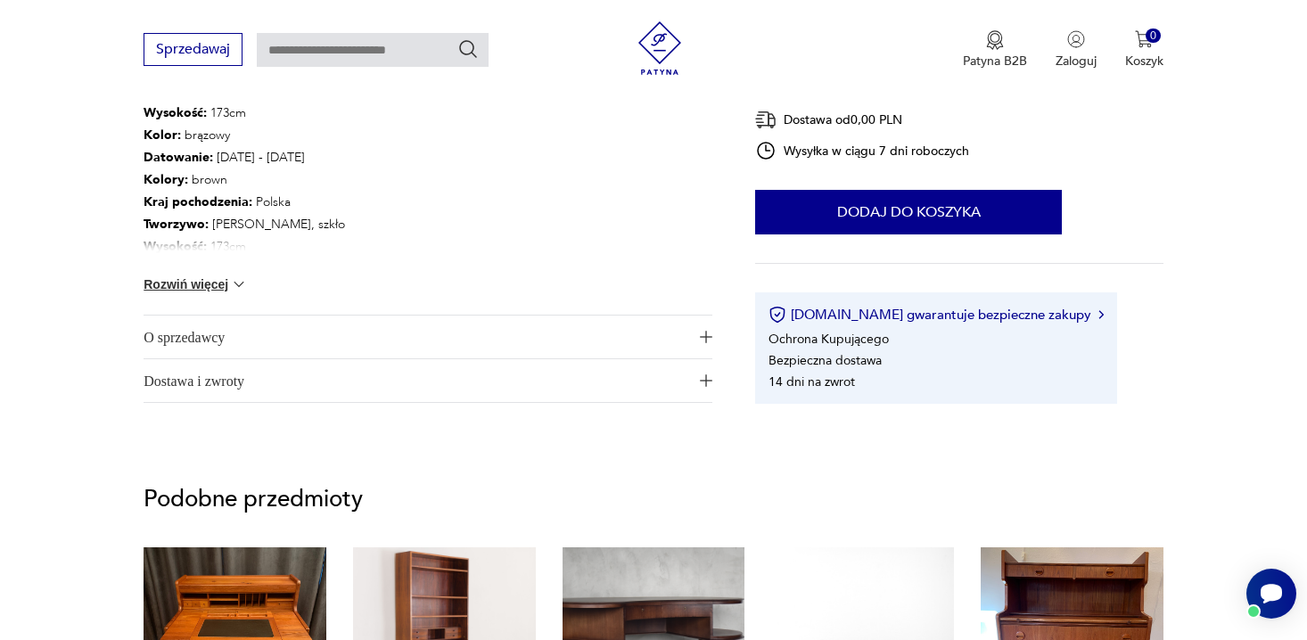
click at [234, 282] on img at bounding box center [239, 284] width 18 height 18
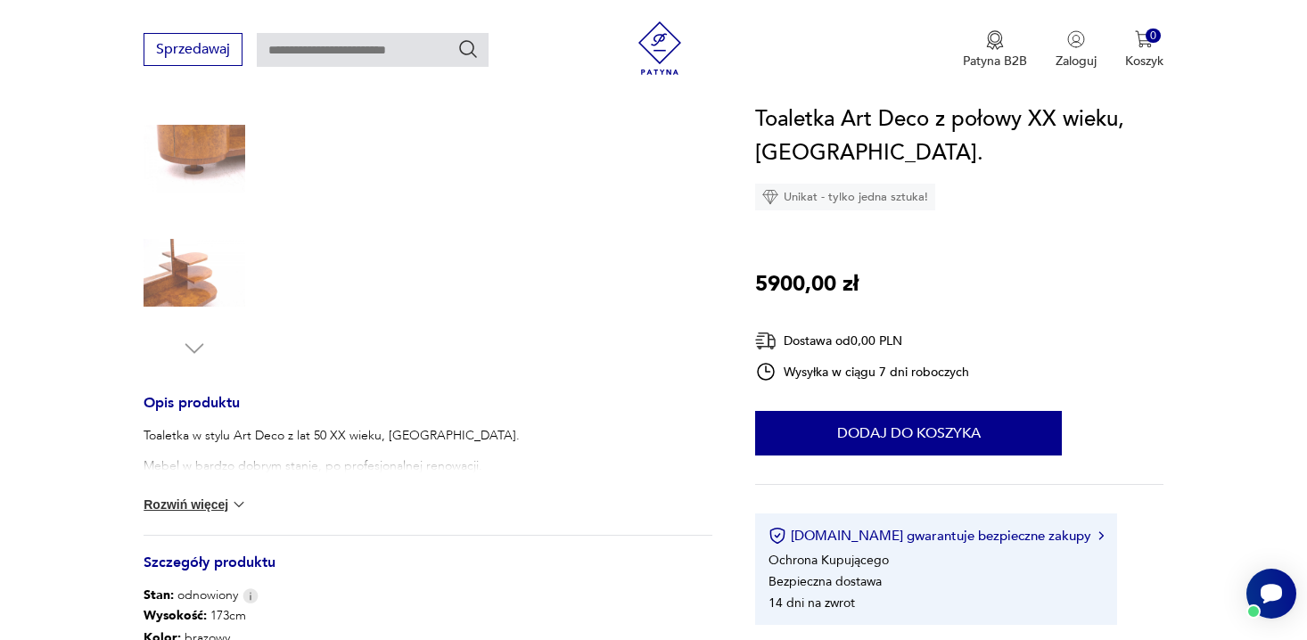
scroll to position [445, 0]
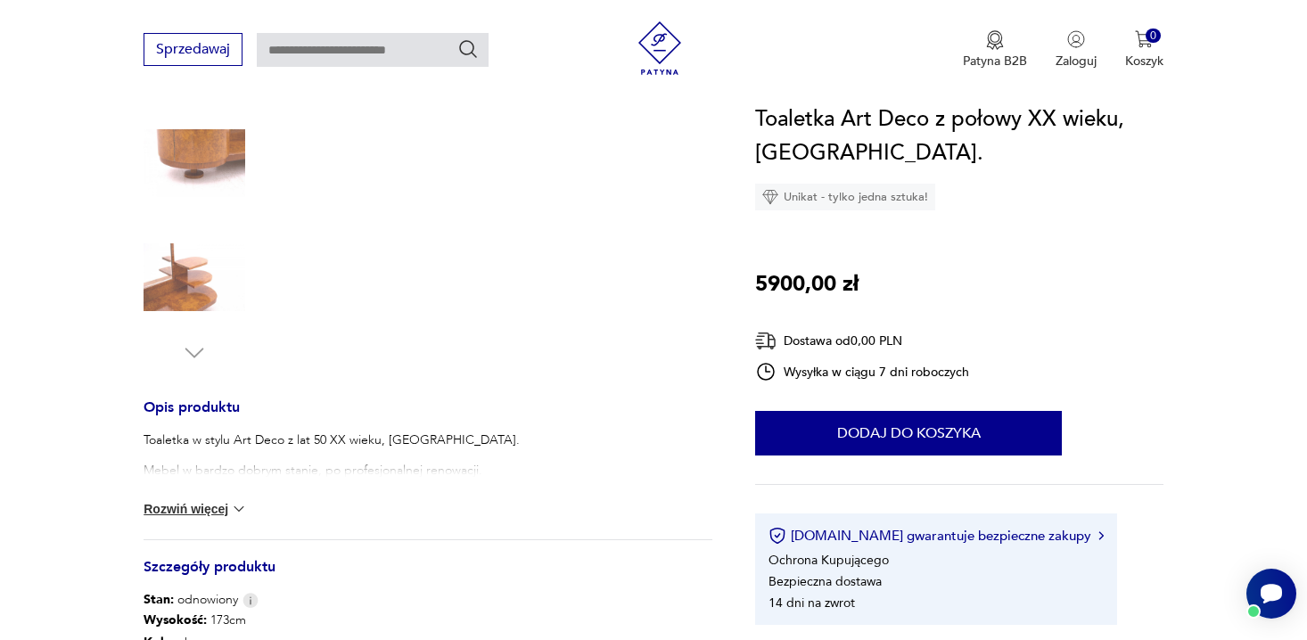
click at [236, 510] on img at bounding box center [239, 509] width 18 height 18
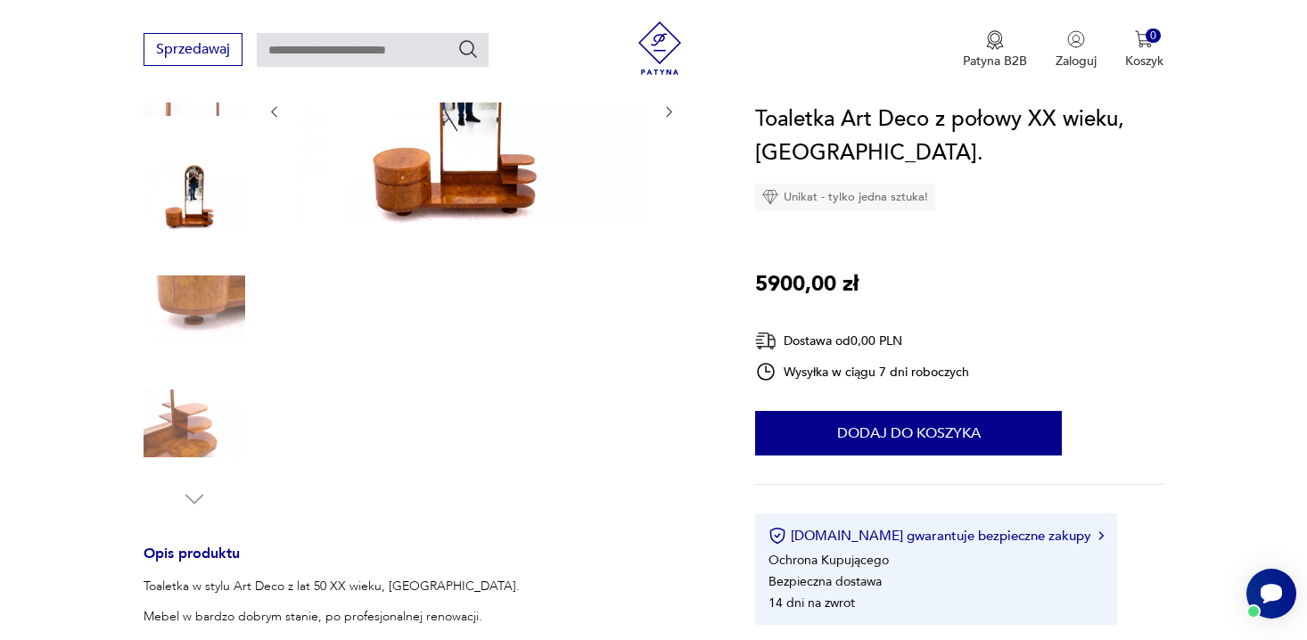
scroll to position [188, 0]
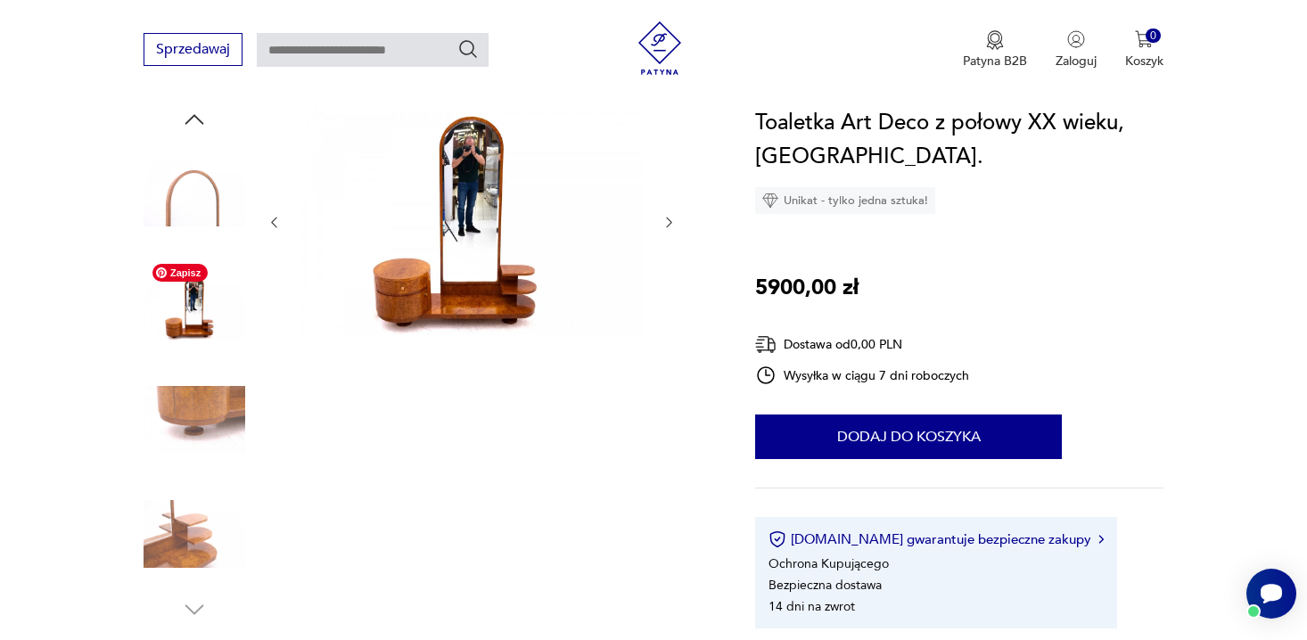
click at [176, 315] on img at bounding box center [195, 307] width 102 height 102
click at [196, 218] on img at bounding box center [195, 193] width 102 height 102
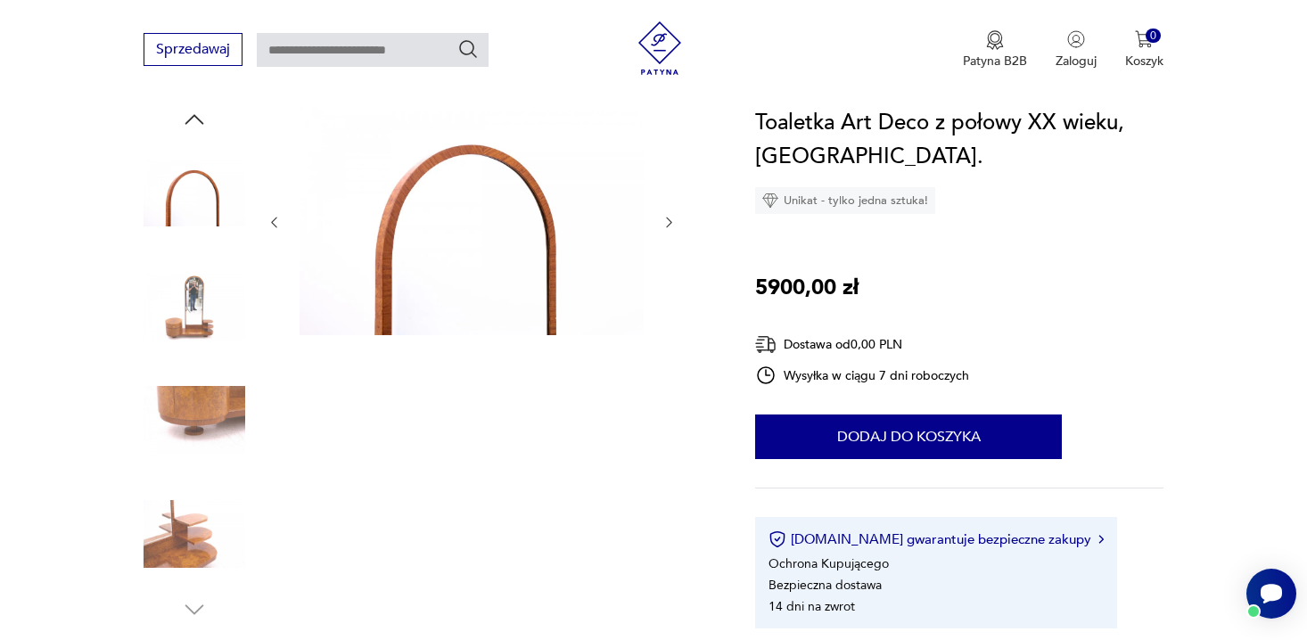
click at [669, 220] on icon "button" at bounding box center [668, 222] width 15 height 15
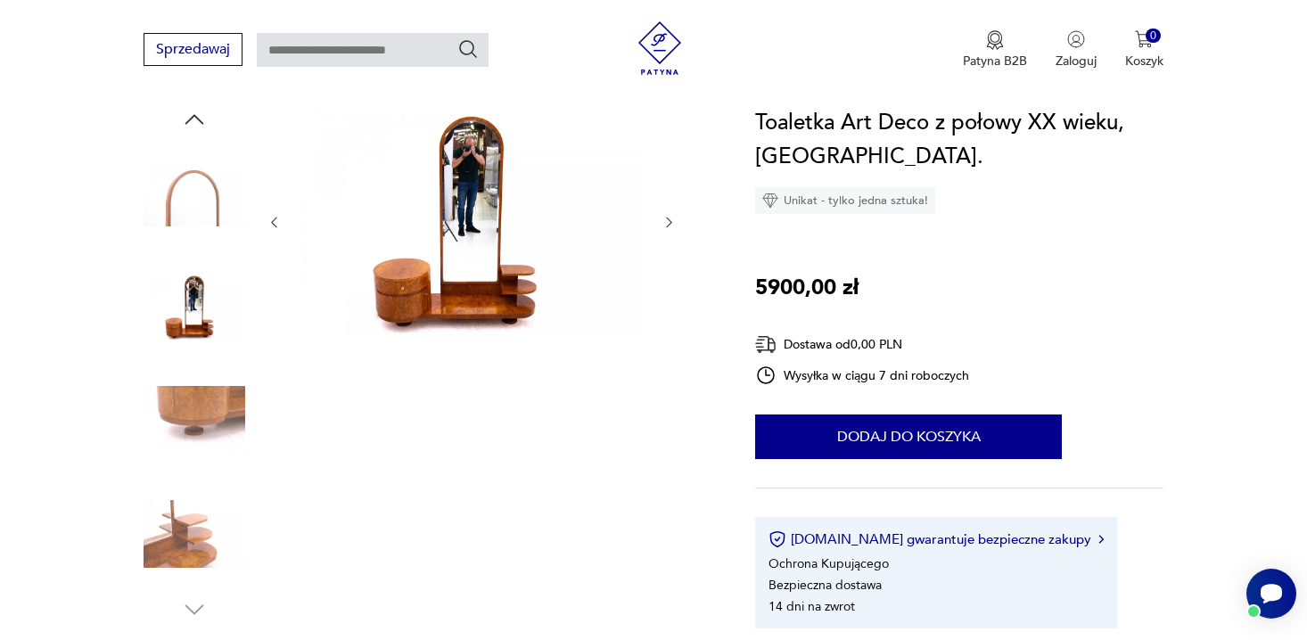
click at [669, 220] on icon "button" at bounding box center [668, 222] width 15 height 15
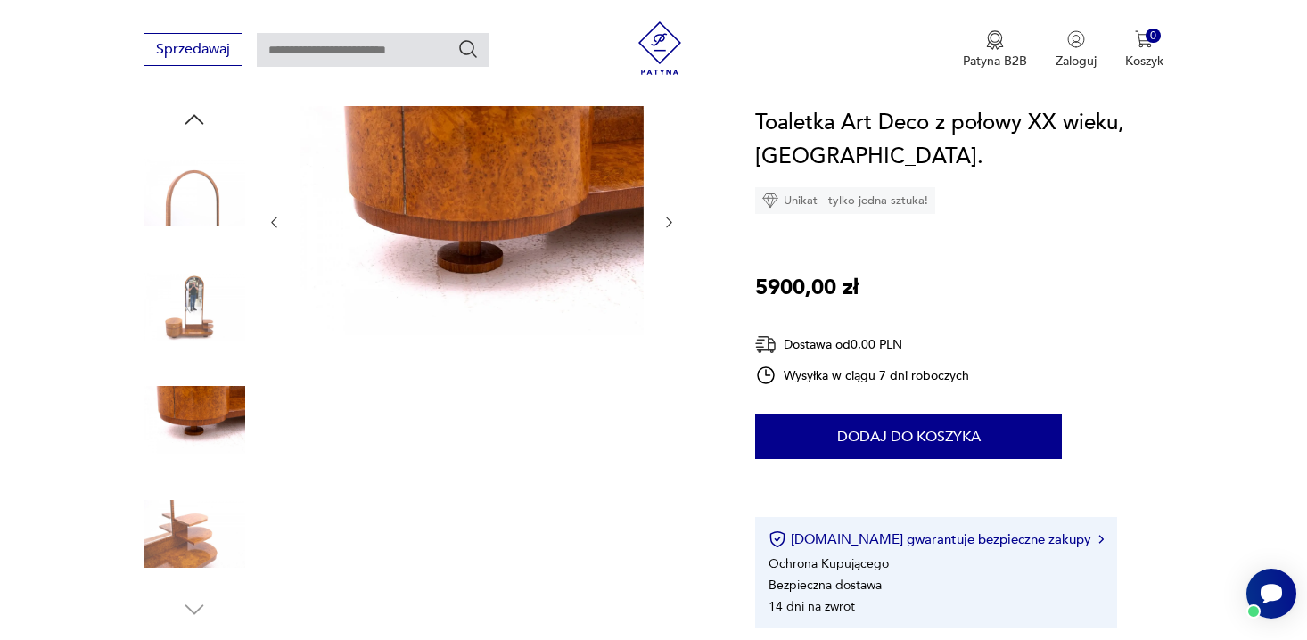
click at [669, 220] on icon "button" at bounding box center [668, 222] width 15 height 15
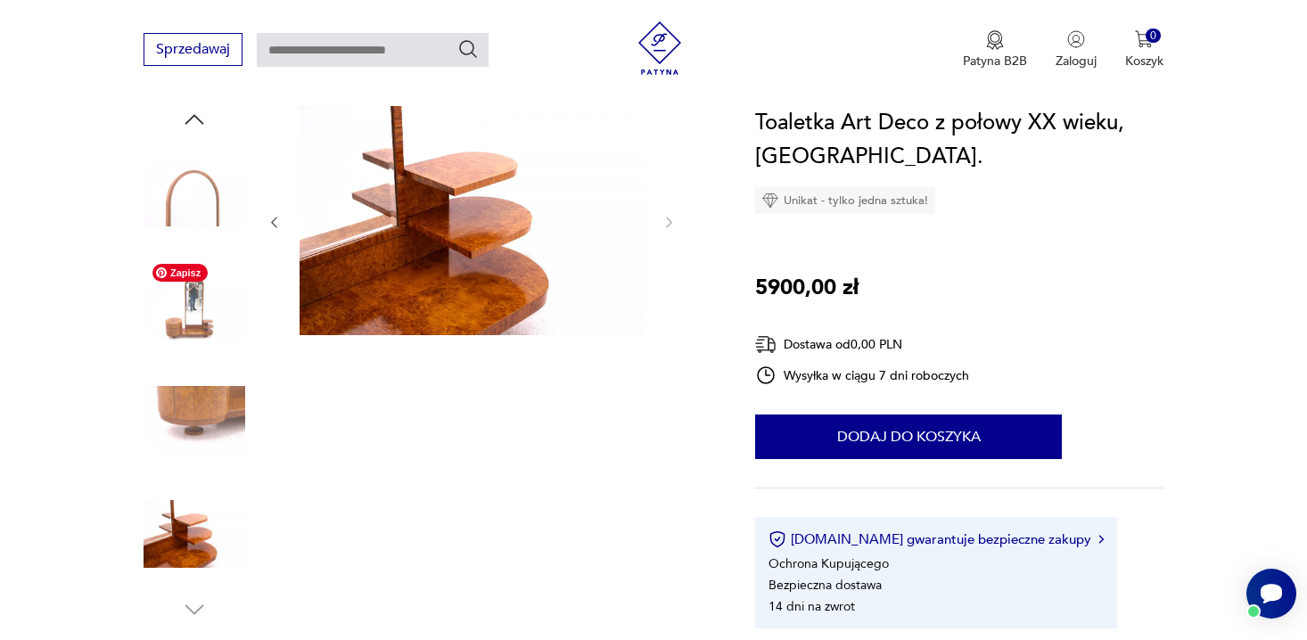
click at [190, 321] on img at bounding box center [195, 307] width 102 height 102
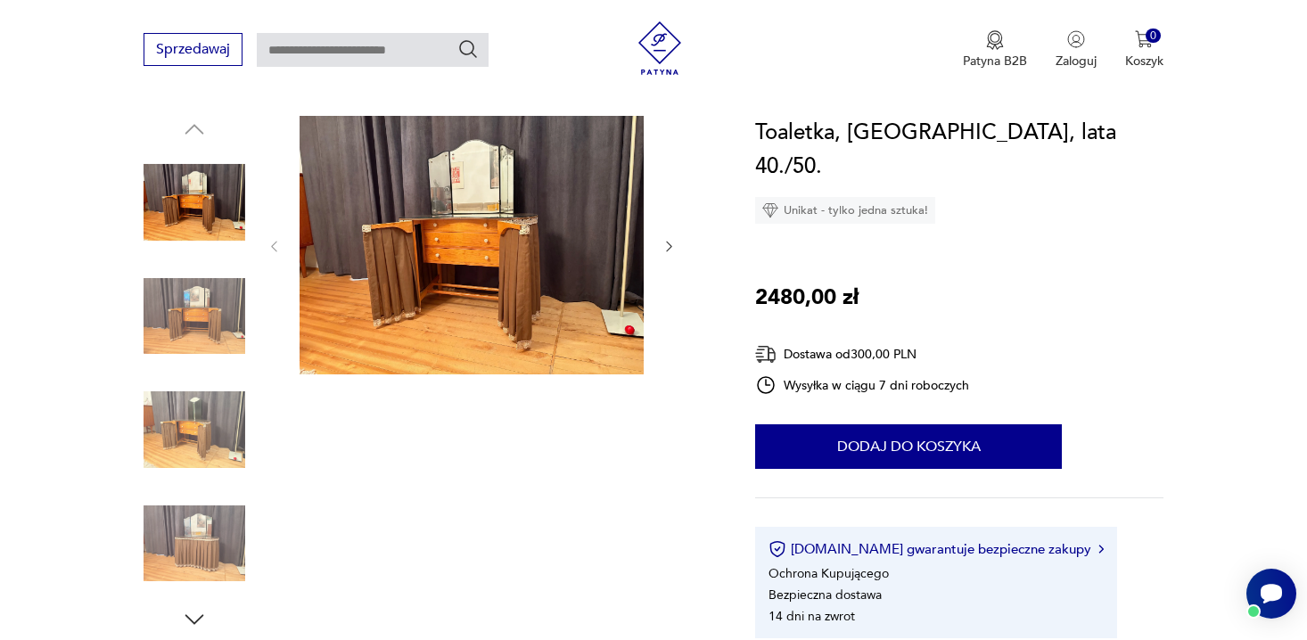
scroll to position [169, 0]
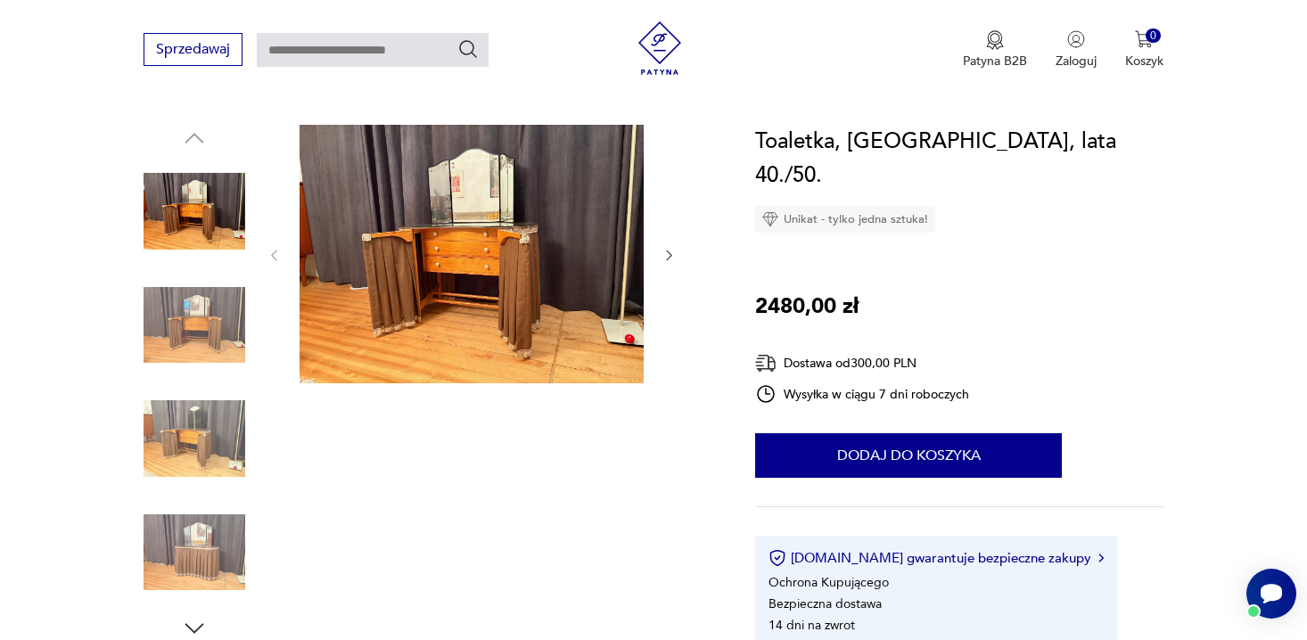
click at [214, 548] on img at bounding box center [195, 553] width 102 height 102
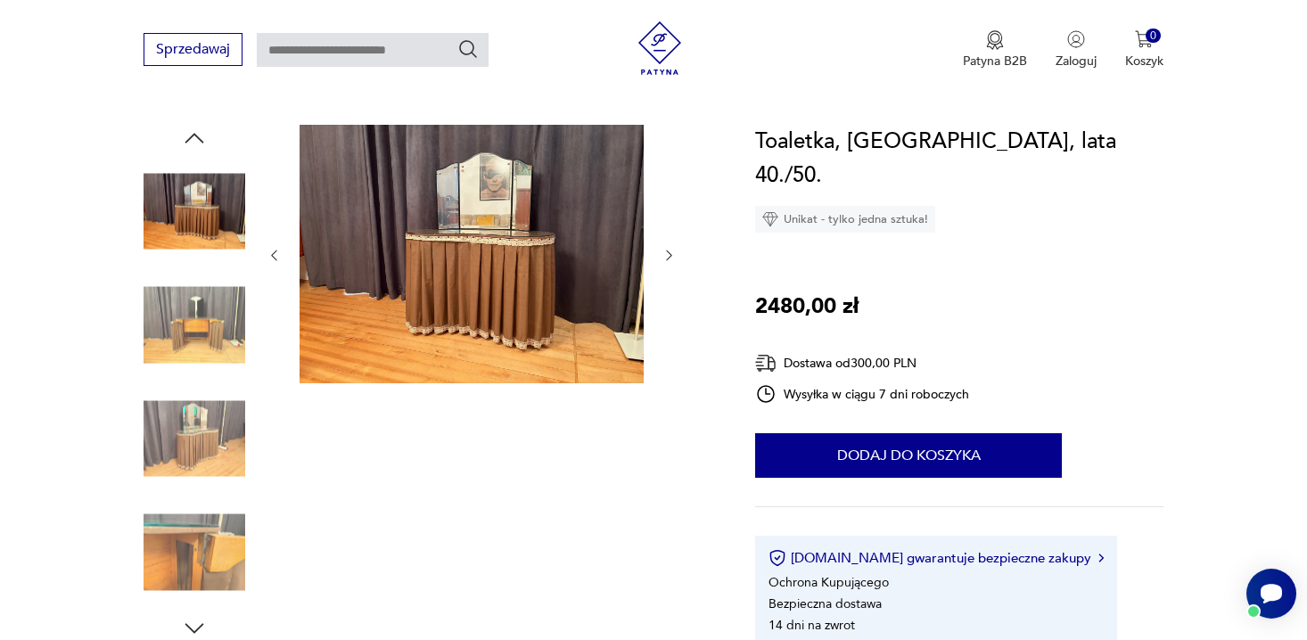
click at [664, 252] on icon "button" at bounding box center [668, 255] width 15 height 15
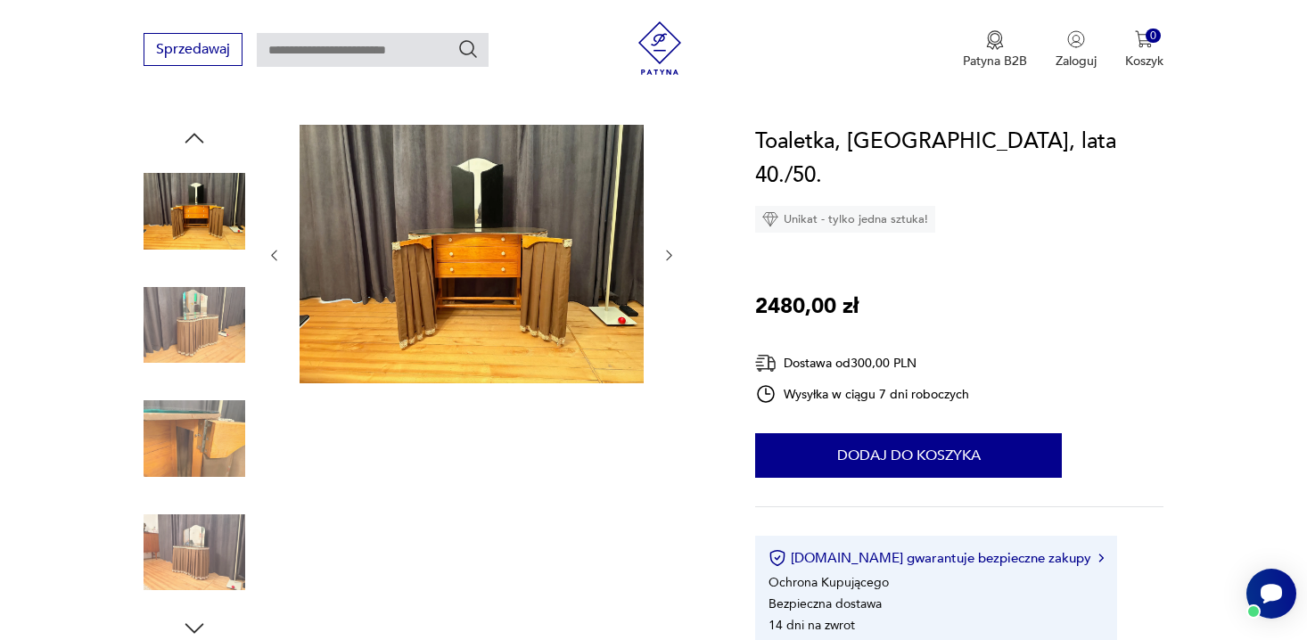
click at [664, 252] on icon "button" at bounding box center [668, 255] width 15 height 15
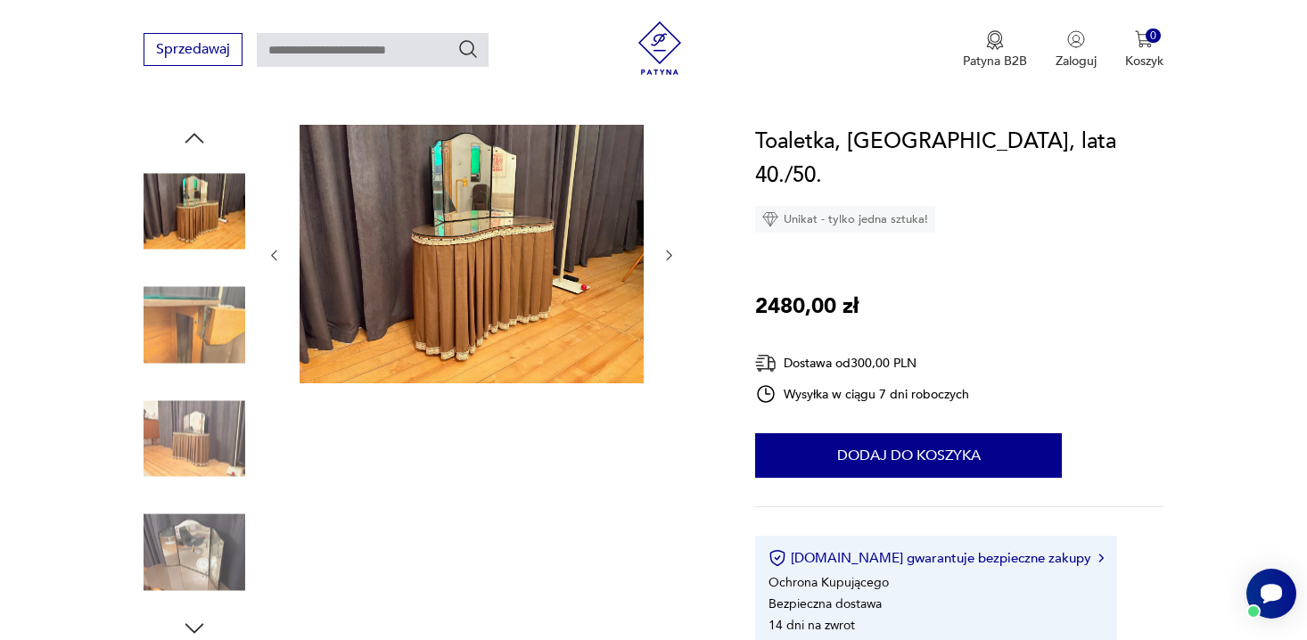
click at [500, 302] on img at bounding box center [471, 254] width 344 height 258
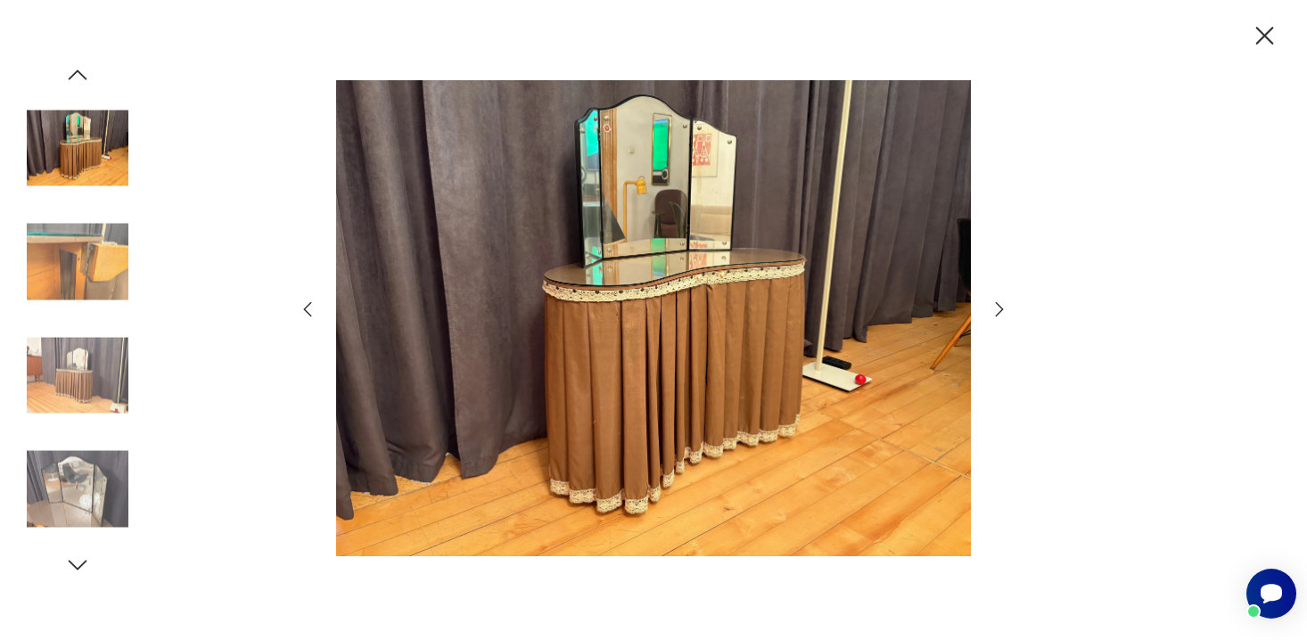
click at [999, 311] on icon "button" at bounding box center [1000, 309] width 8 height 14
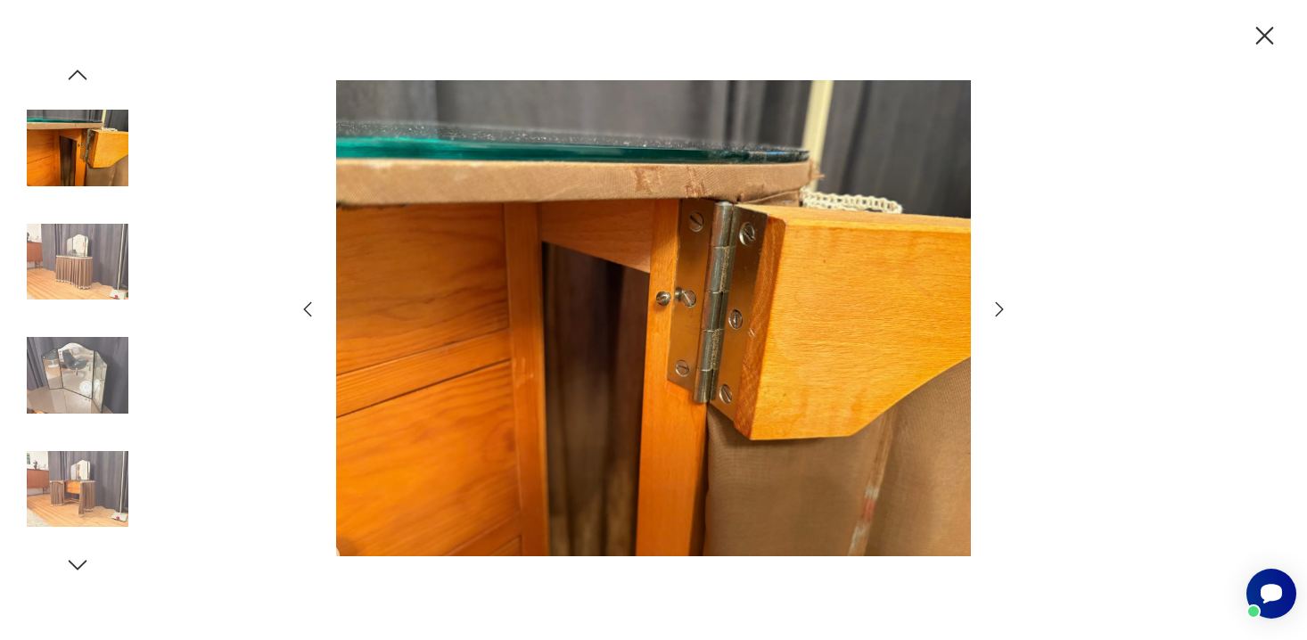
click at [999, 311] on icon "button" at bounding box center [1000, 309] width 8 height 14
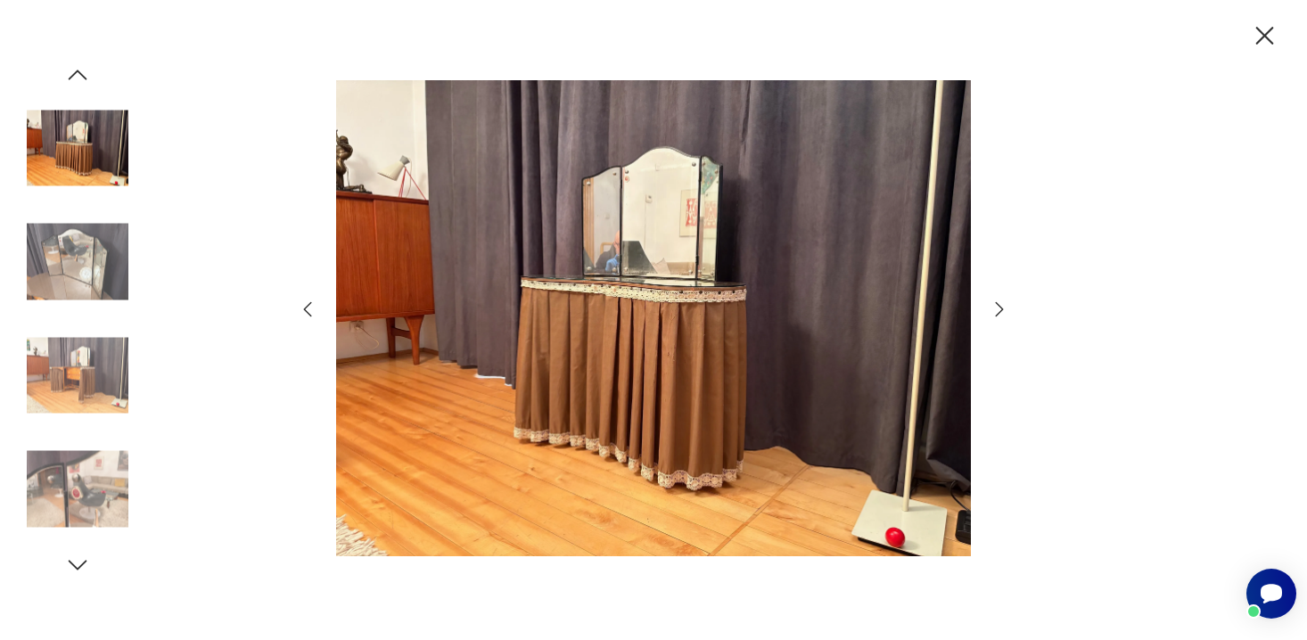
click at [999, 311] on icon "button" at bounding box center [1000, 309] width 8 height 14
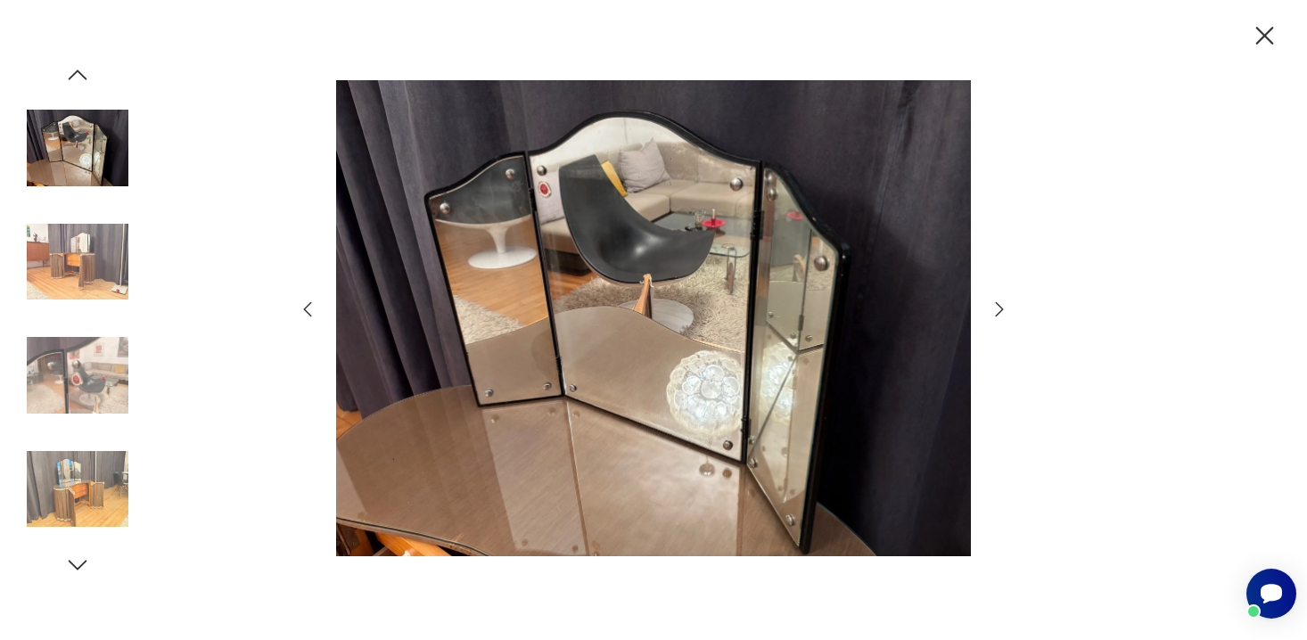
click at [999, 311] on icon "button" at bounding box center [1000, 309] width 8 height 14
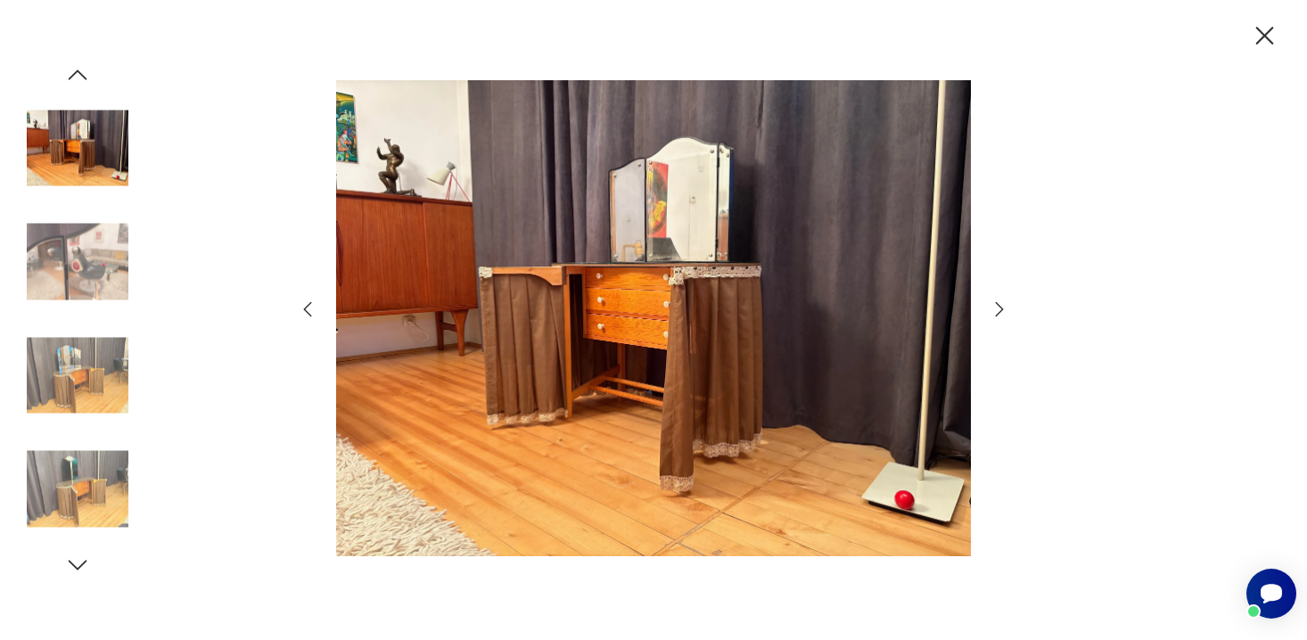
click at [1263, 29] on icon "button" at bounding box center [1264, 36] width 31 height 31
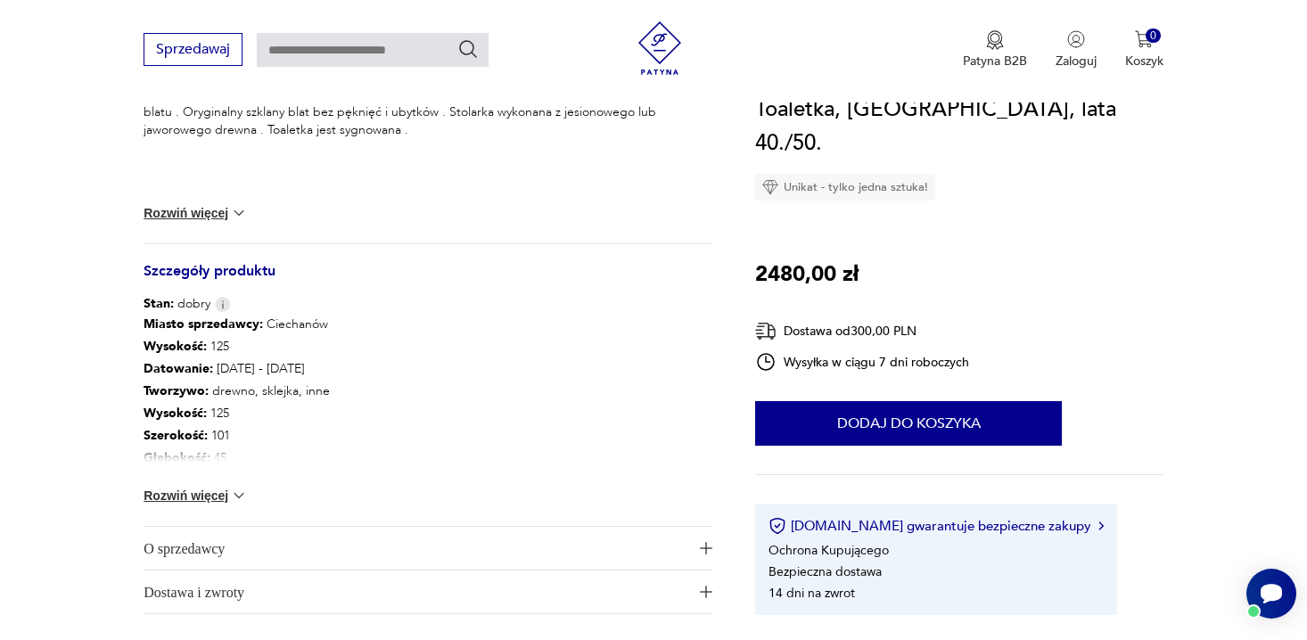
scroll to position [813, 0]
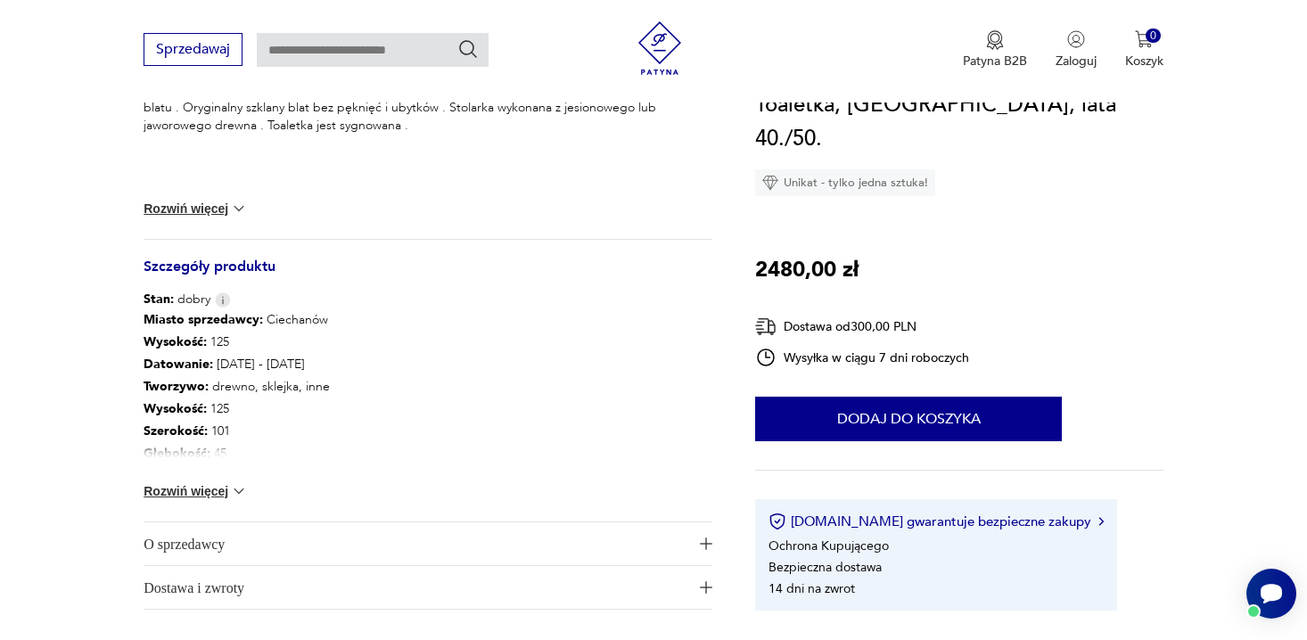
click at [232, 213] on img at bounding box center [239, 209] width 18 height 18
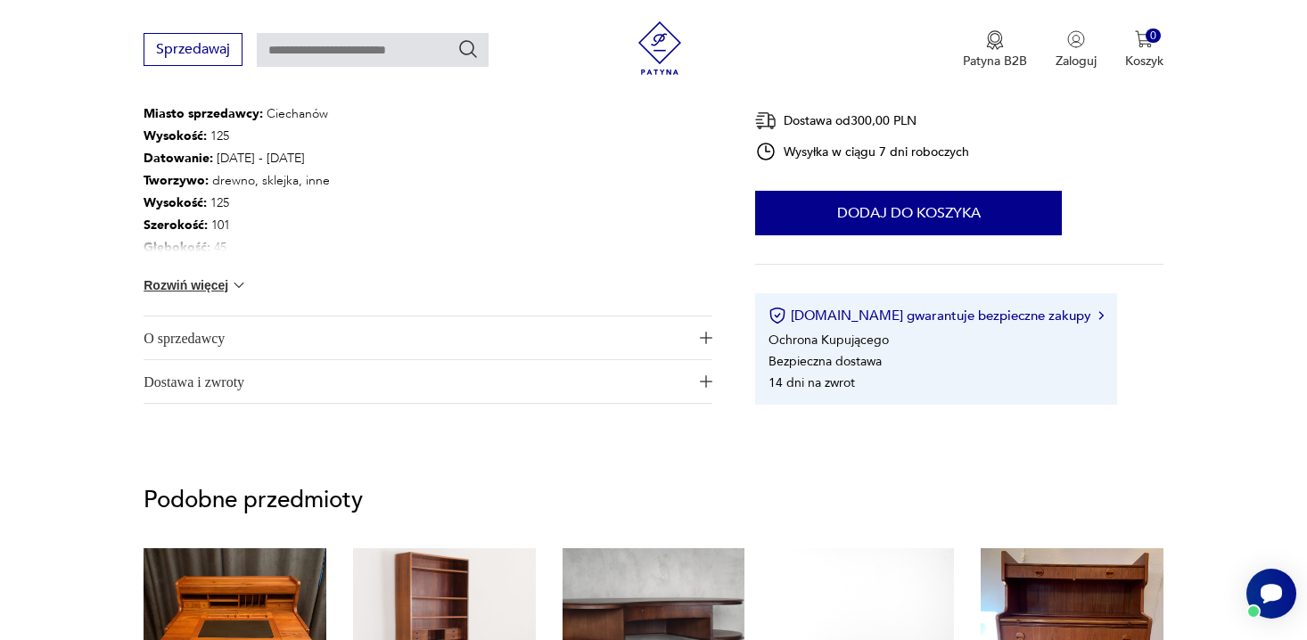
scroll to position [985, 0]
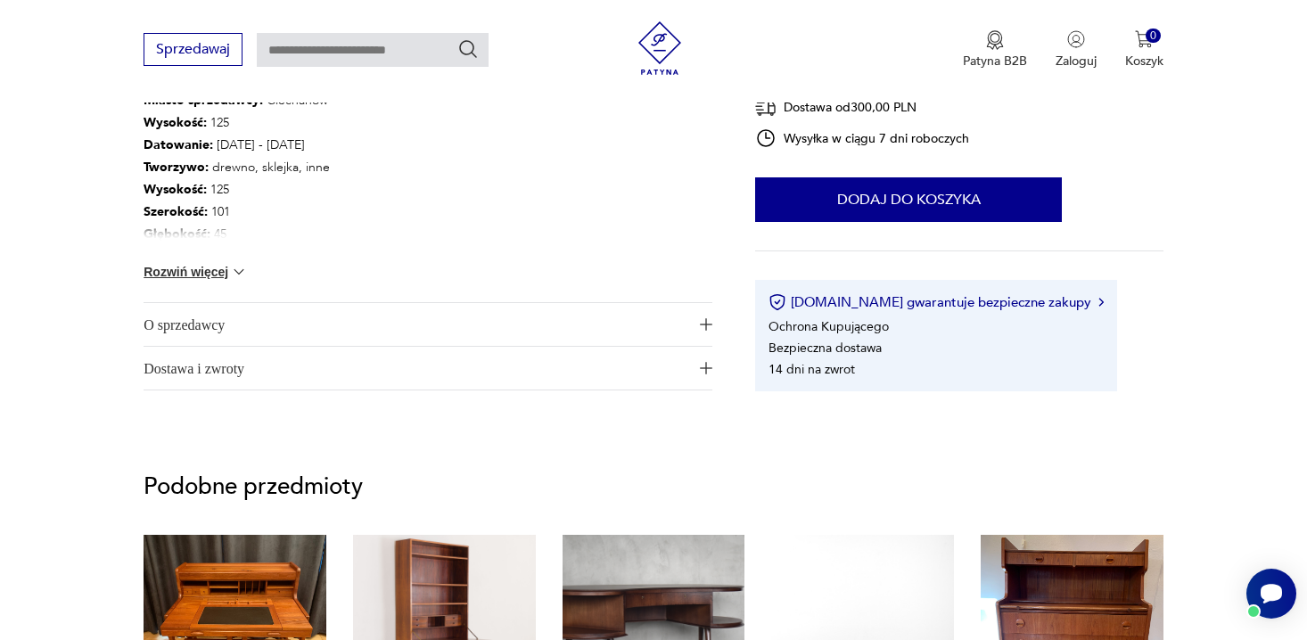
click at [231, 325] on span "O sprzedawcy" at bounding box center [416, 324] width 545 height 43
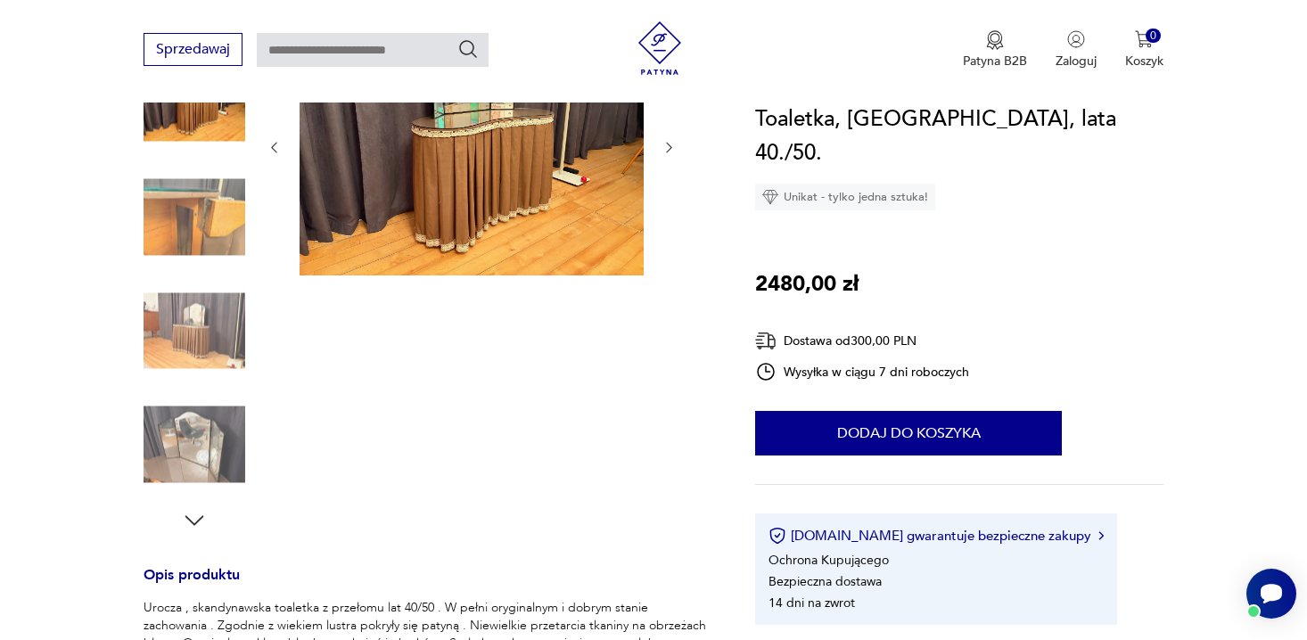
scroll to position [0, 0]
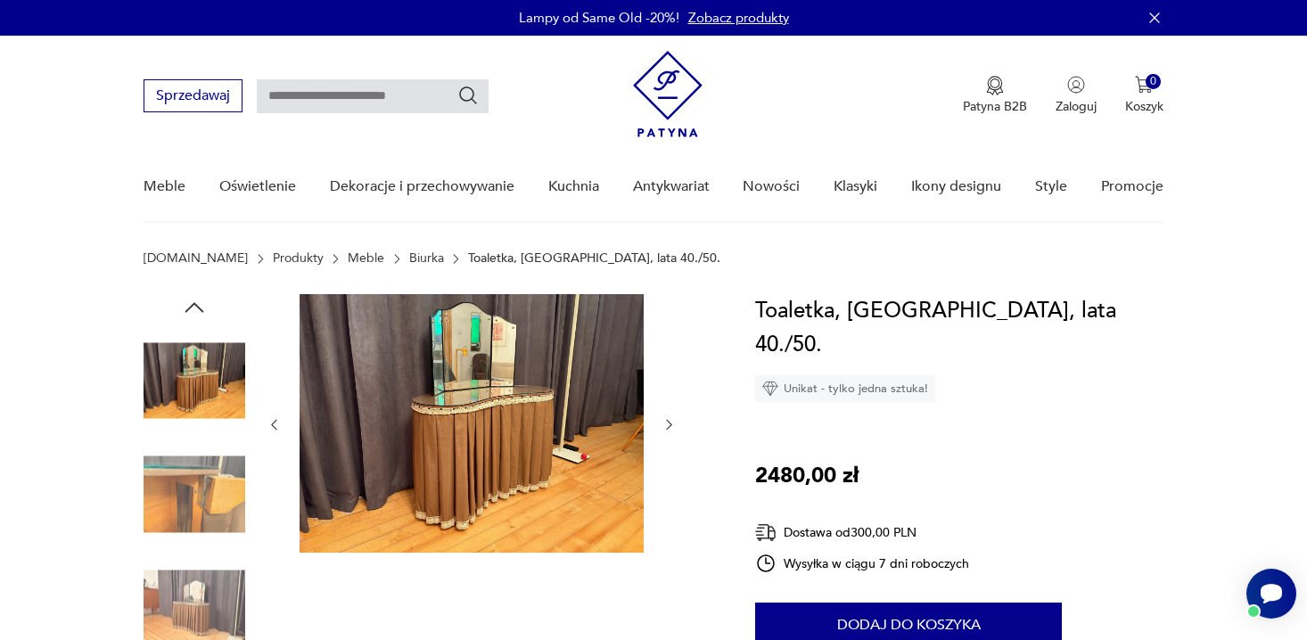
click at [439, 422] on img at bounding box center [471, 423] width 344 height 258
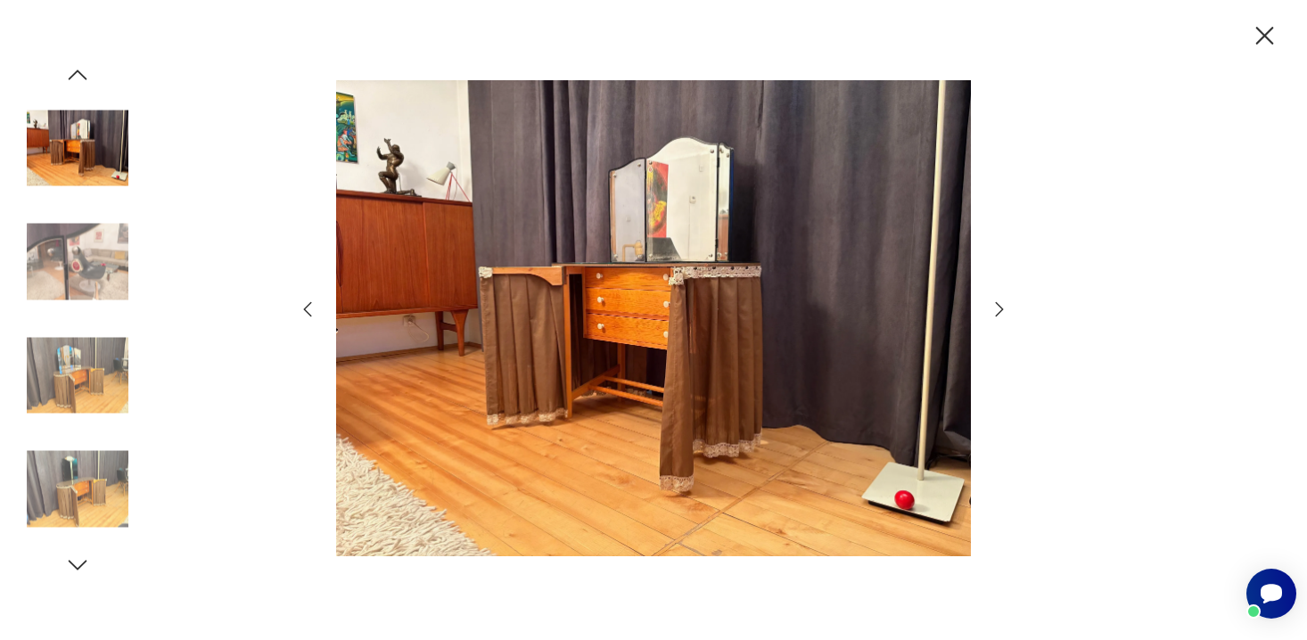
click at [313, 309] on icon "button" at bounding box center [307, 309] width 21 height 21
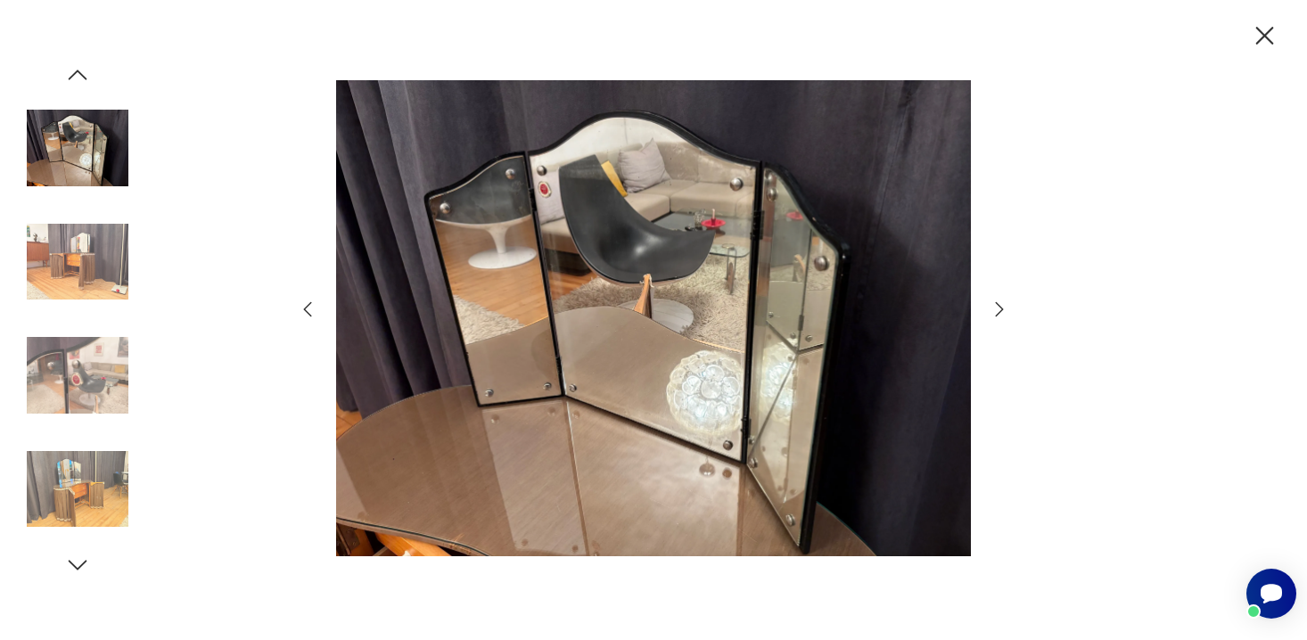
click at [308, 304] on icon "button" at bounding box center [308, 309] width 8 height 15
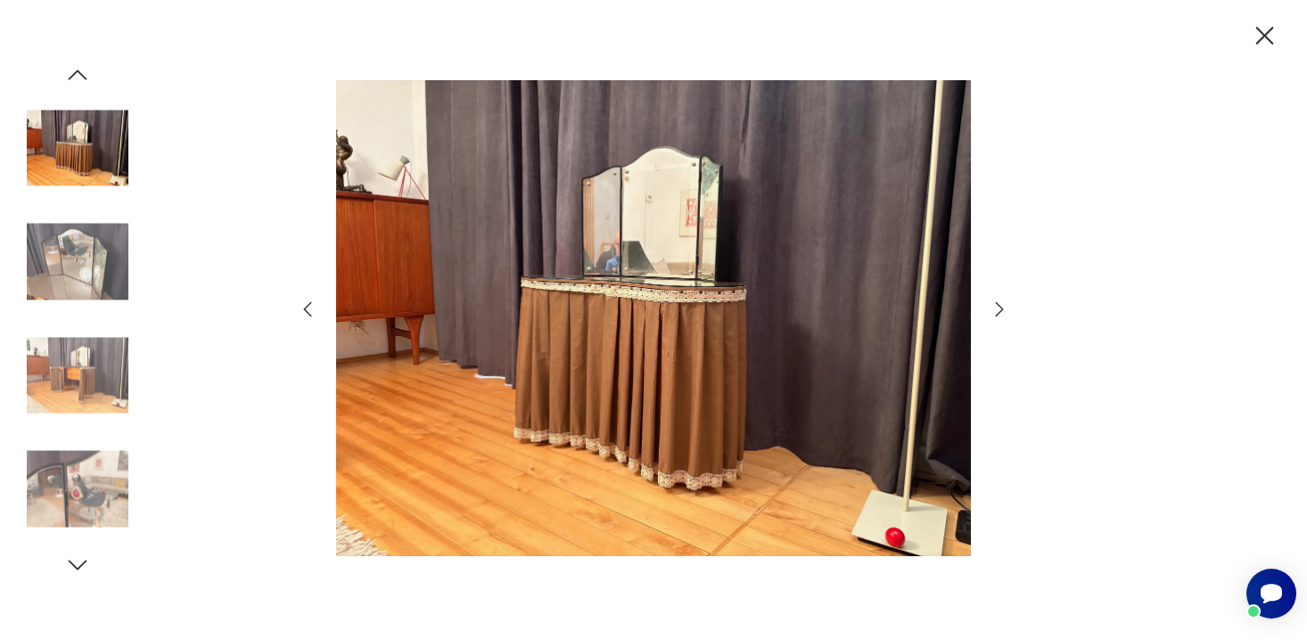
click at [1000, 302] on icon "button" at bounding box center [998, 309] width 21 height 21
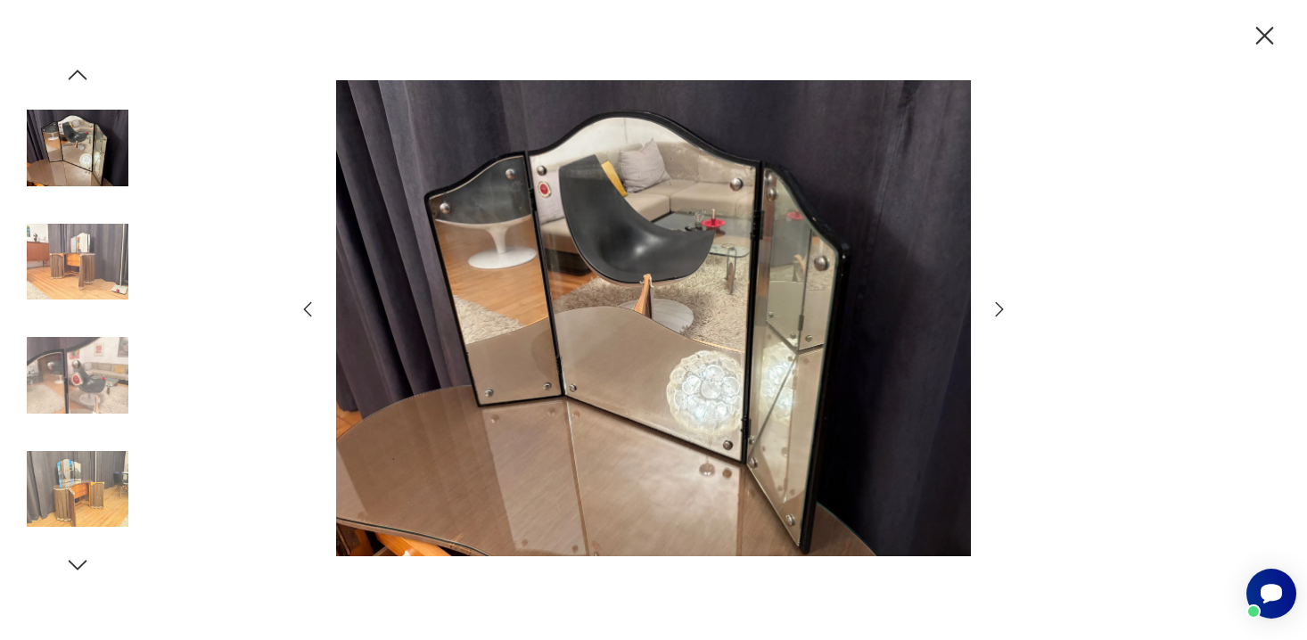
click at [999, 302] on icon "button" at bounding box center [998, 309] width 21 height 21
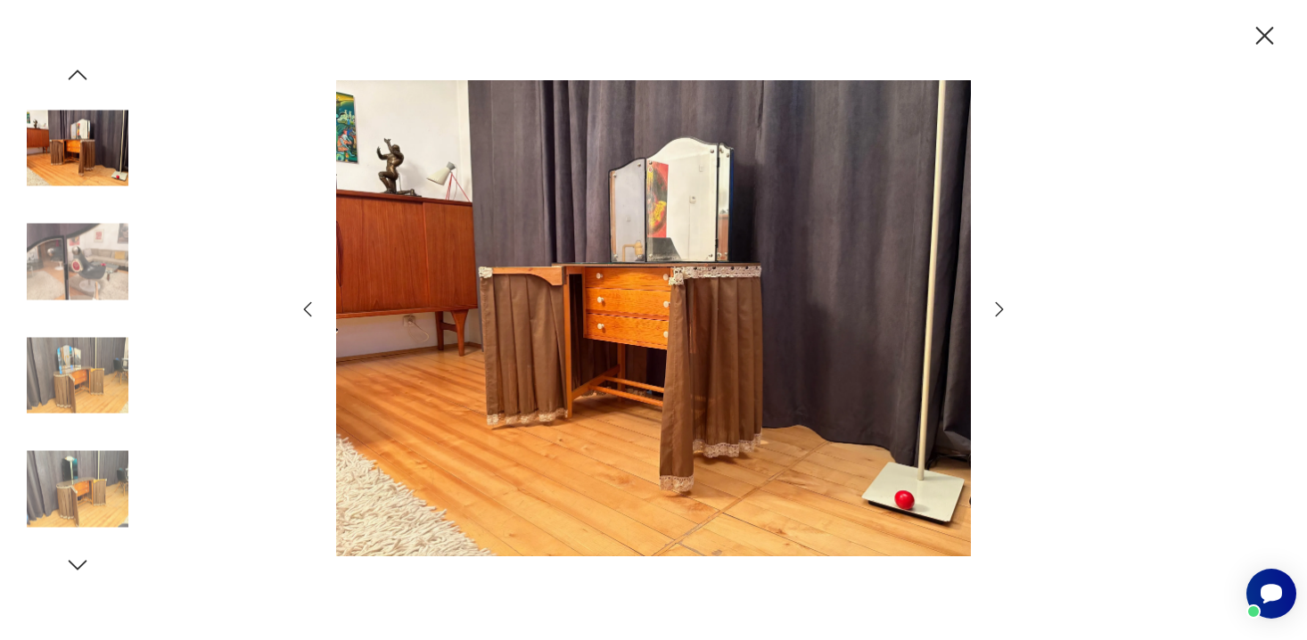
click at [999, 302] on icon "button" at bounding box center [998, 309] width 21 height 21
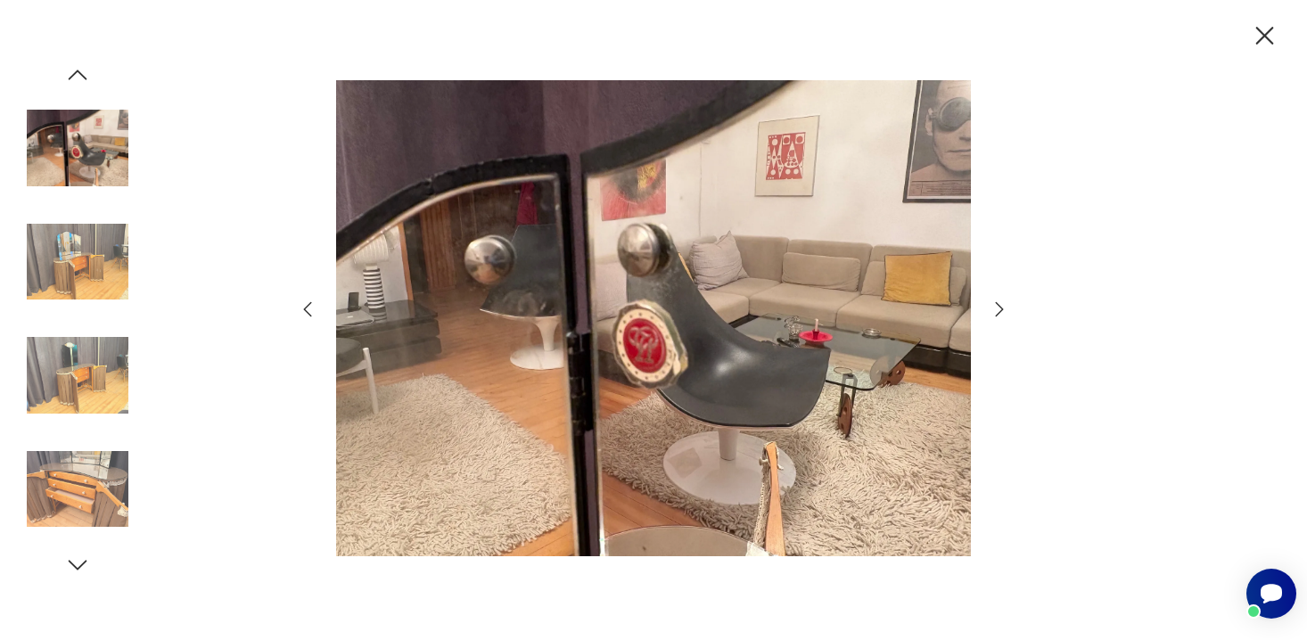
click at [999, 302] on icon "button" at bounding box center [998, 309] width 21 height 21
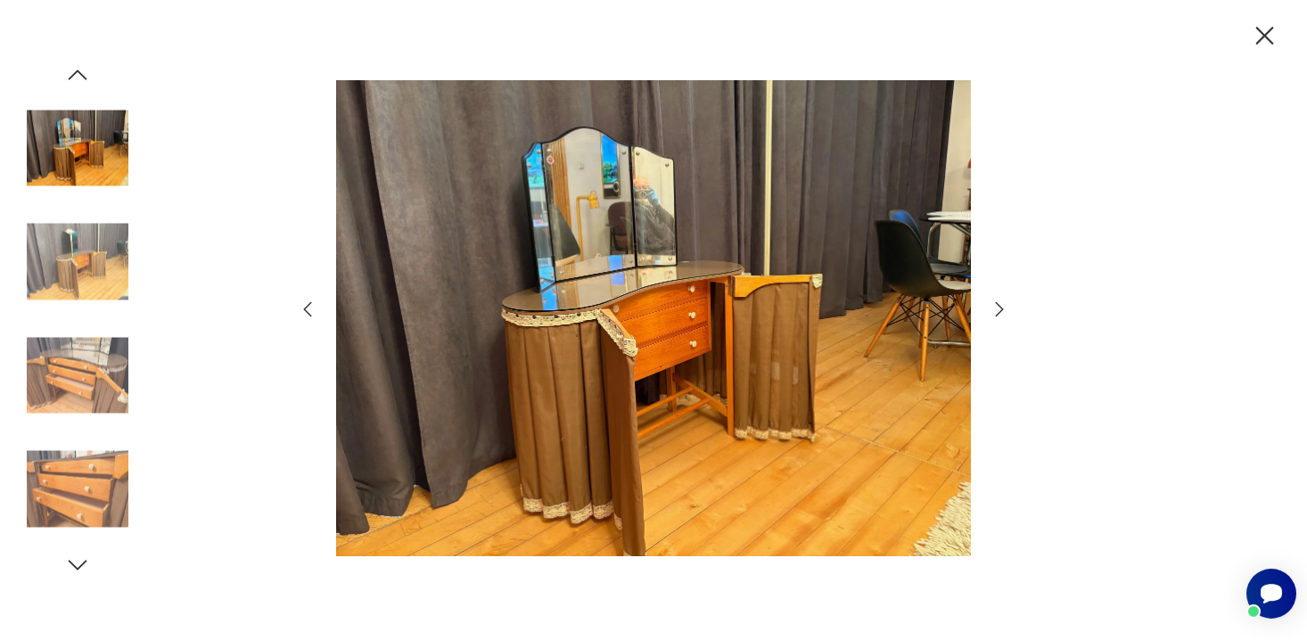
click at [999, 302] on icon "button" at bounding box center [998, 309] width 21 height 21
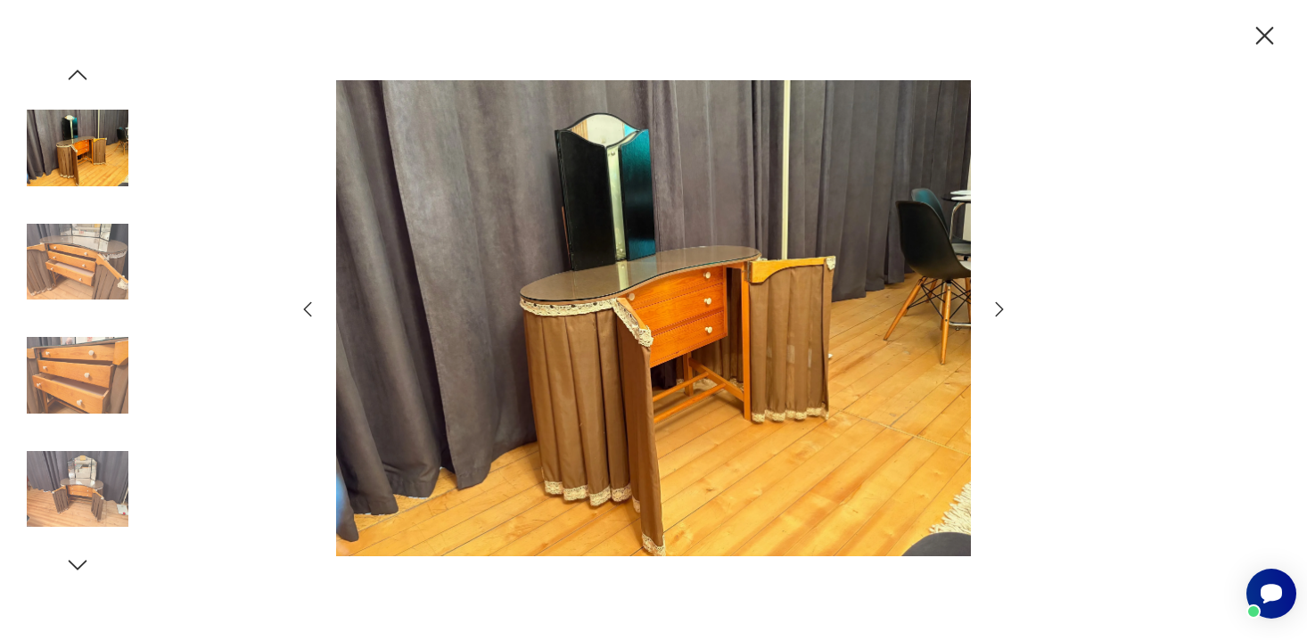
click at [999, 302] on icon "button" at bounding box center [998, 309] width 21 height 21
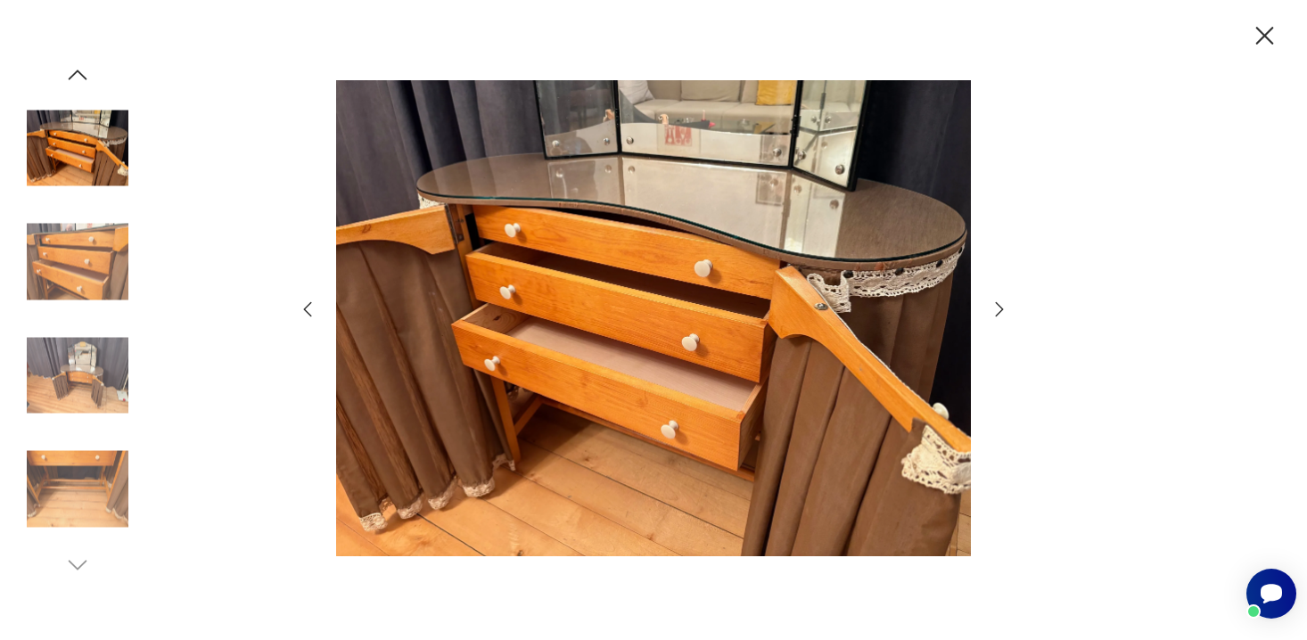
click at [999, 302] on icon "button" at bounding box center [998, 309] width 21 height 21
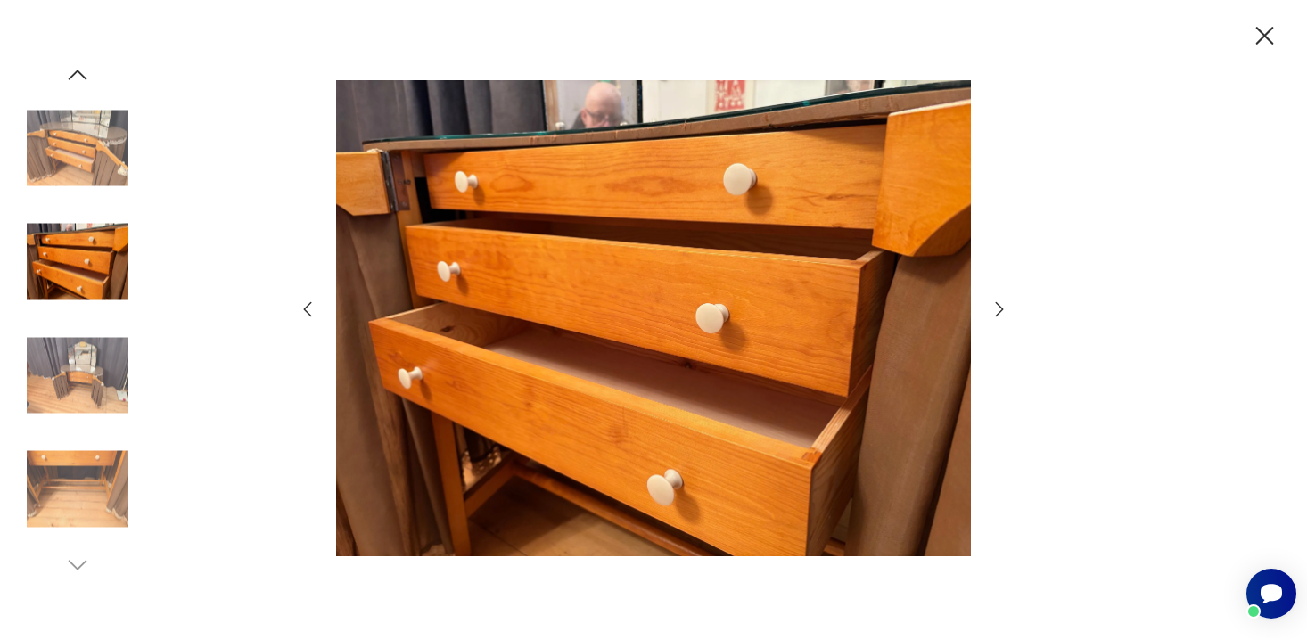
click at [999, 302] on icon "button" at bounding box center [998, 309] width 21 height 21
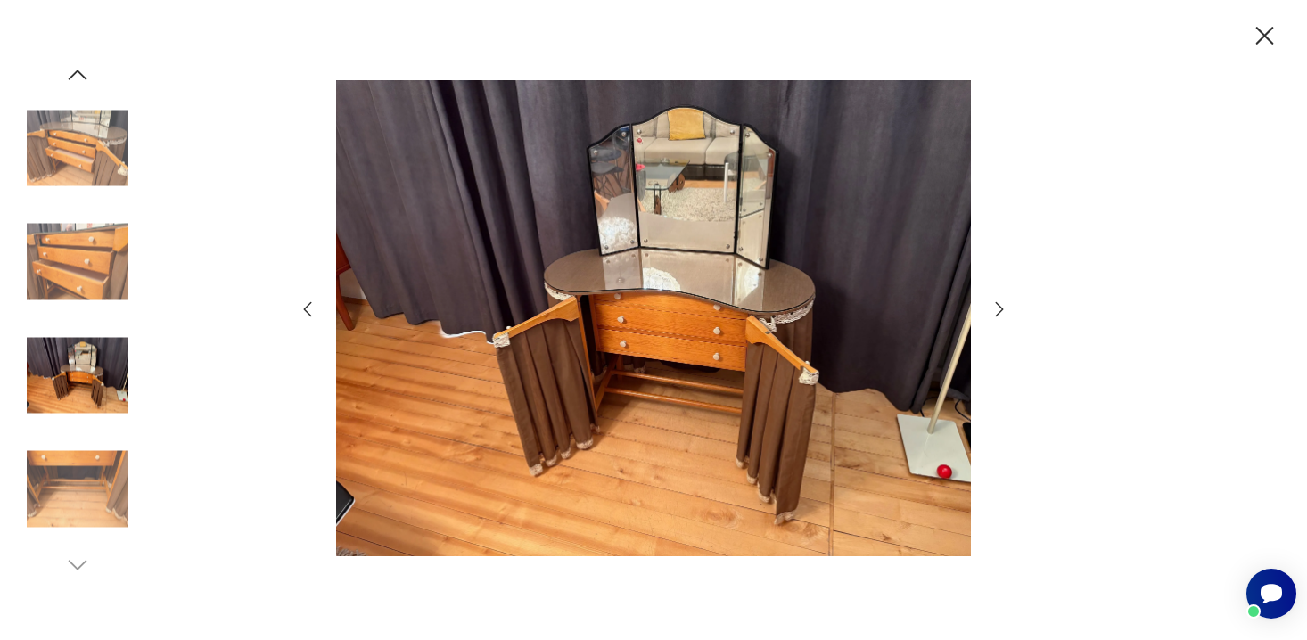
click at [999, 302] on icon "button" at bounding box center [998, 309] width 21 height 21
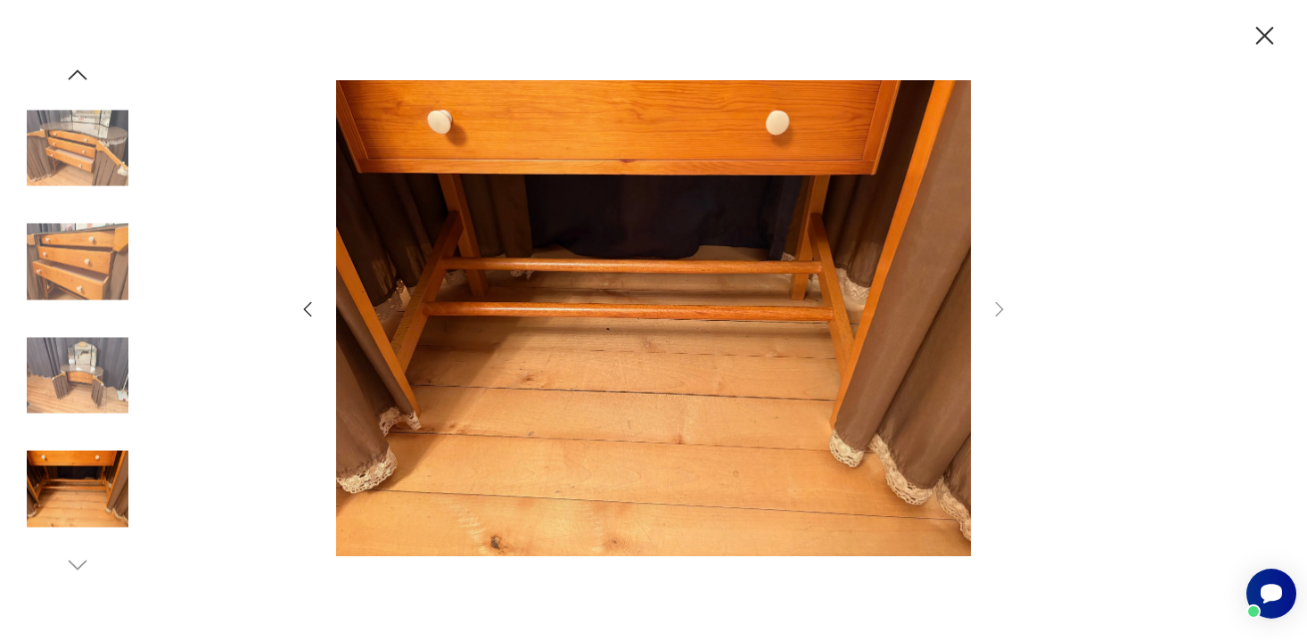
click at [311, 308] on icon "button" at bounding box center [307, 309] width 21 height 21
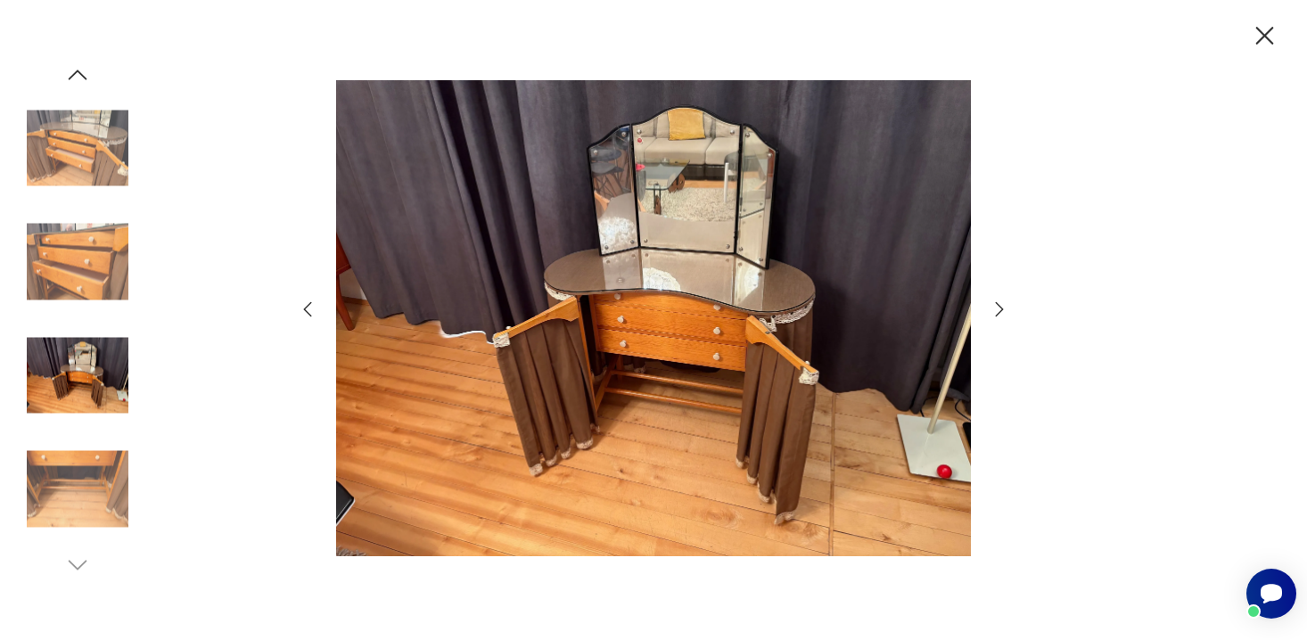
click at [311, 308] on icon "button" at bounding box center [307, 309] width 21 height 21
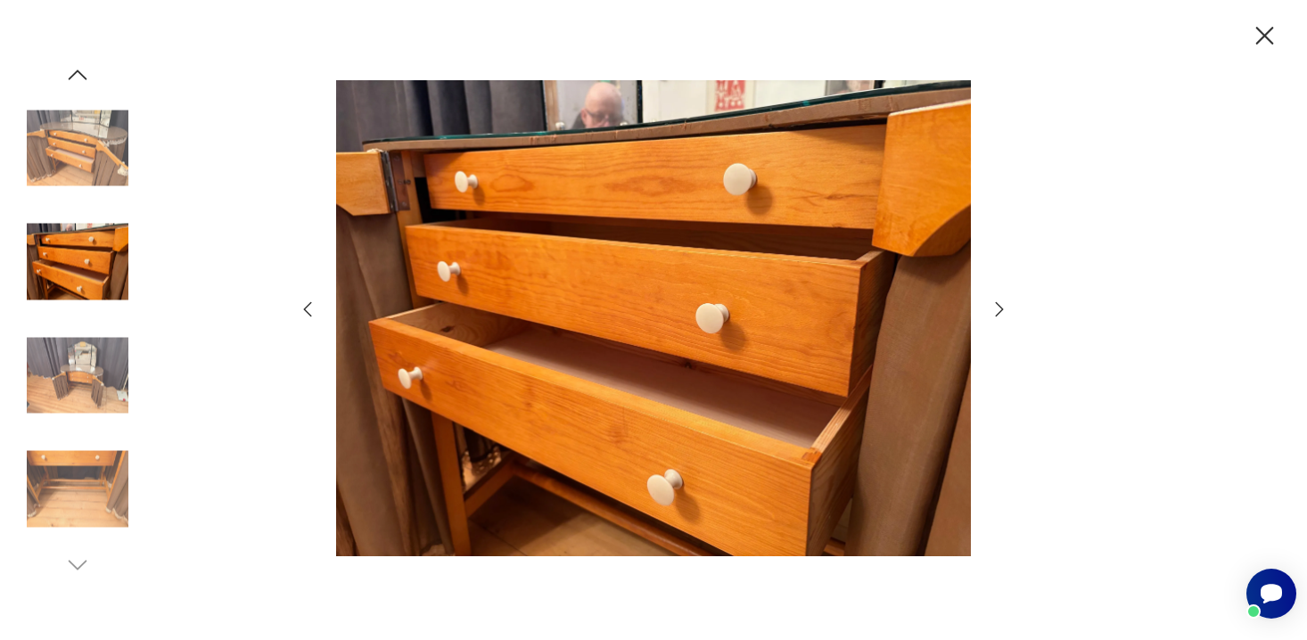
click at [311, 308] on icon "button" at bounding box center [307, 309] width 21 height 21
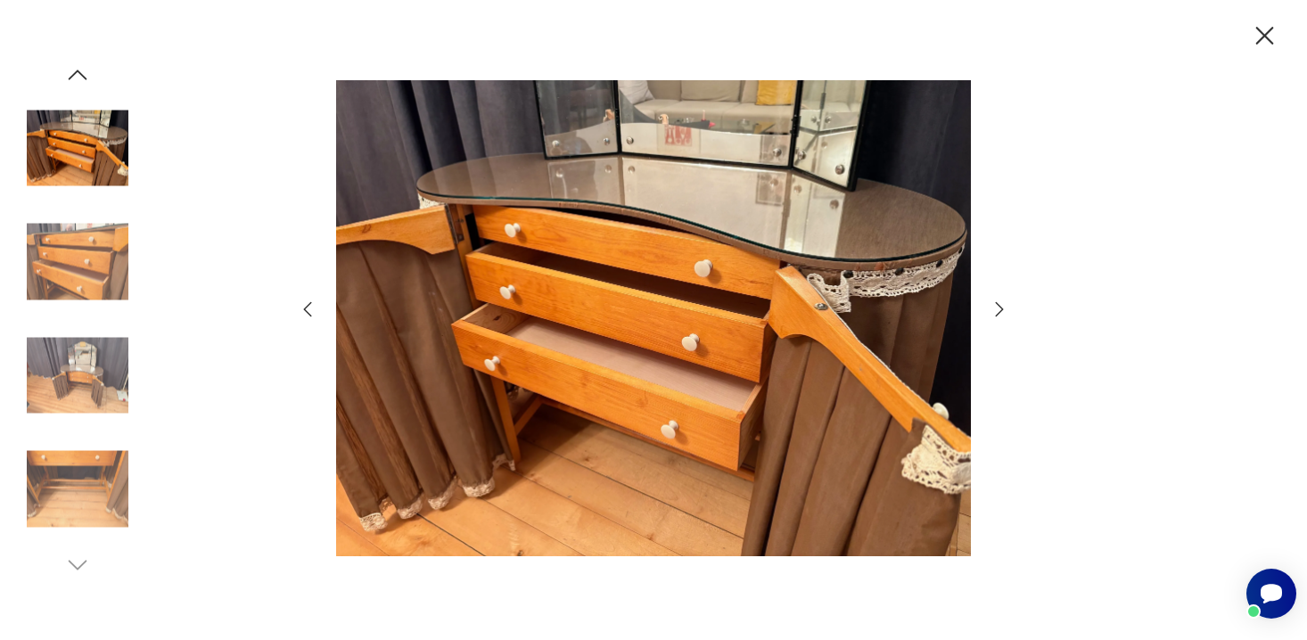
click at [311, 308] on icon "button" at bounding box center [307, 309] width 21 height 21
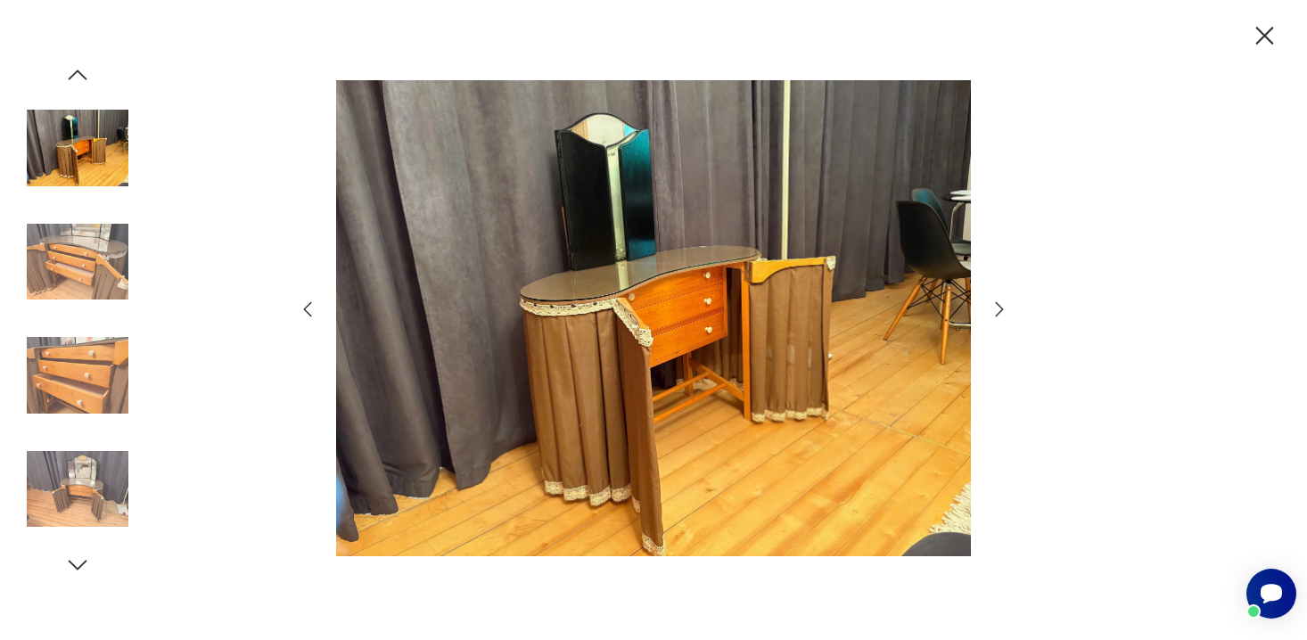
click at [311, 308] on icon "button" at bounding box center [307, 309] width 21 height 21
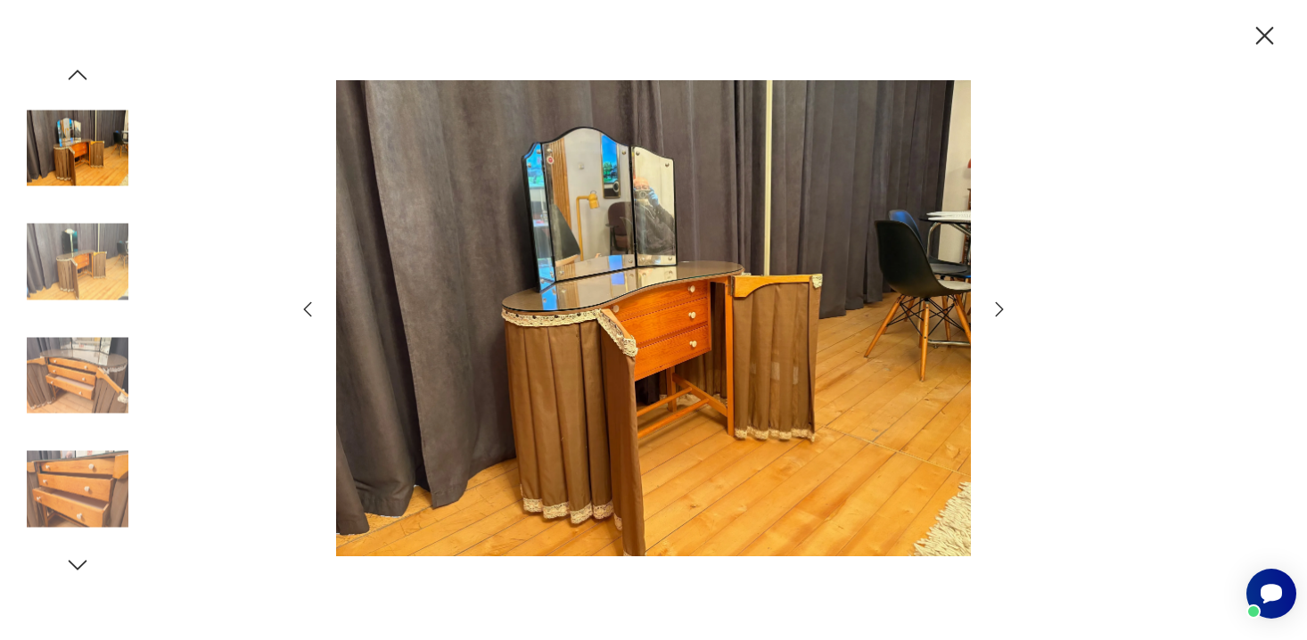
click at [311, 308] on icon "button" at bounding box center [307, 309] width 21 height 21
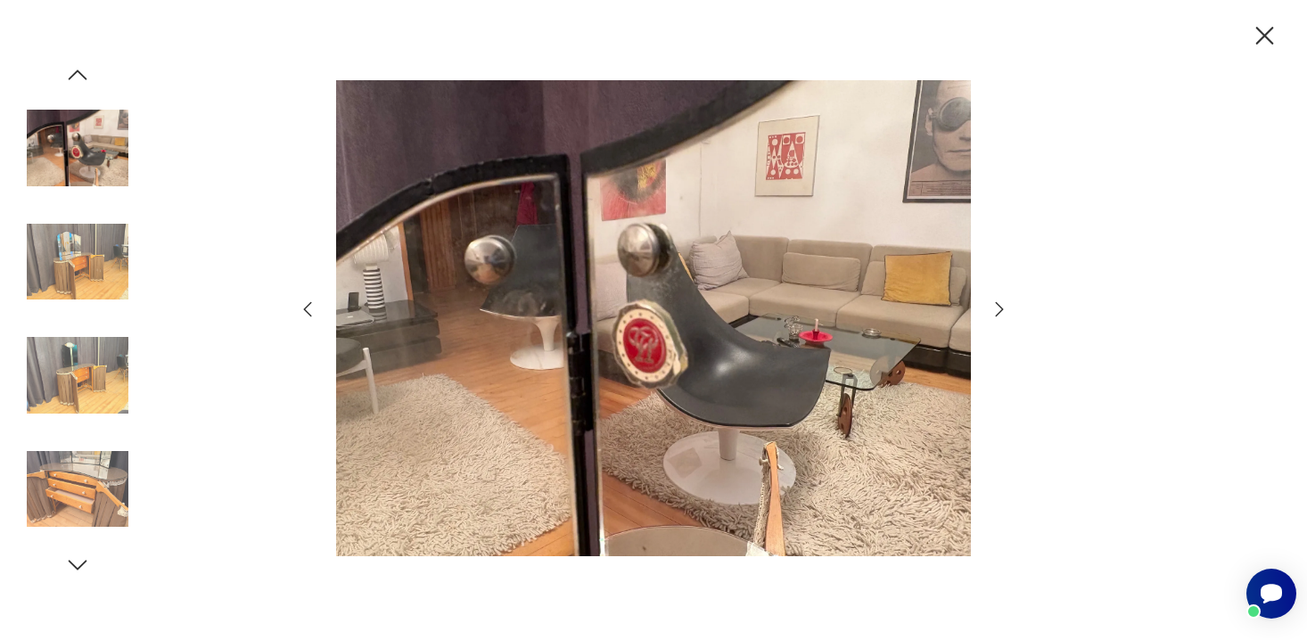
click at [311, 308] on icon "button" at bounding box center [307, 309] width 21 height 21
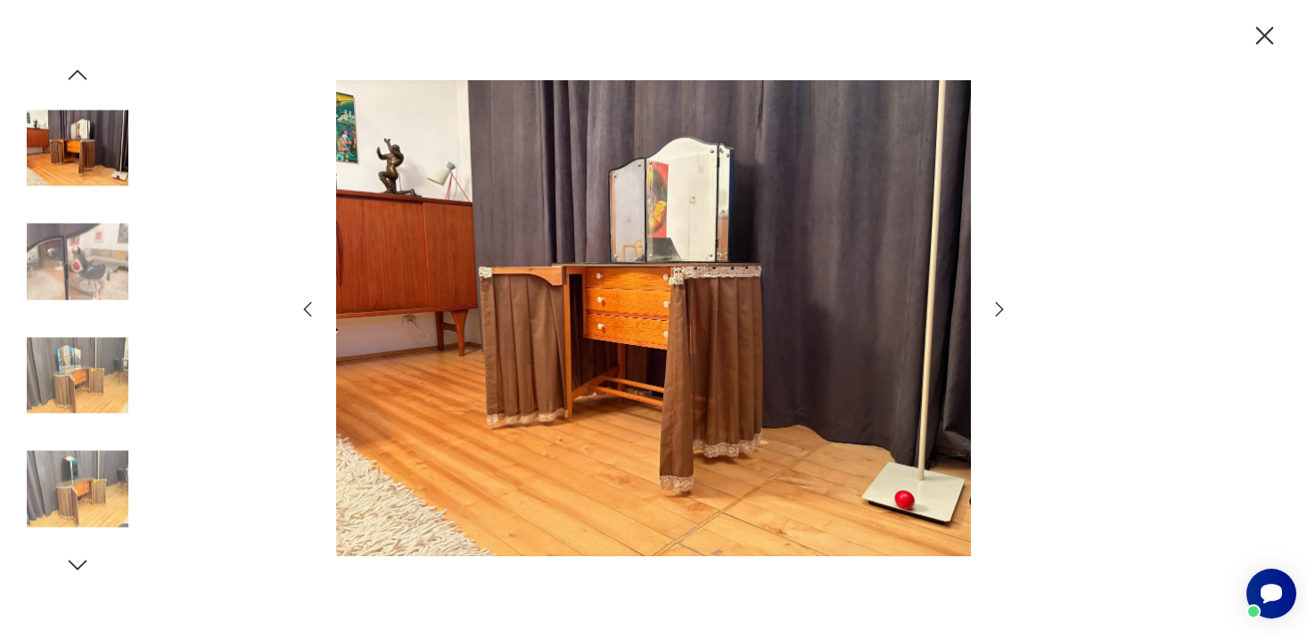
click at [1267, 34] on icon "button" at bounding box center [1265, 36] width 18 height 18
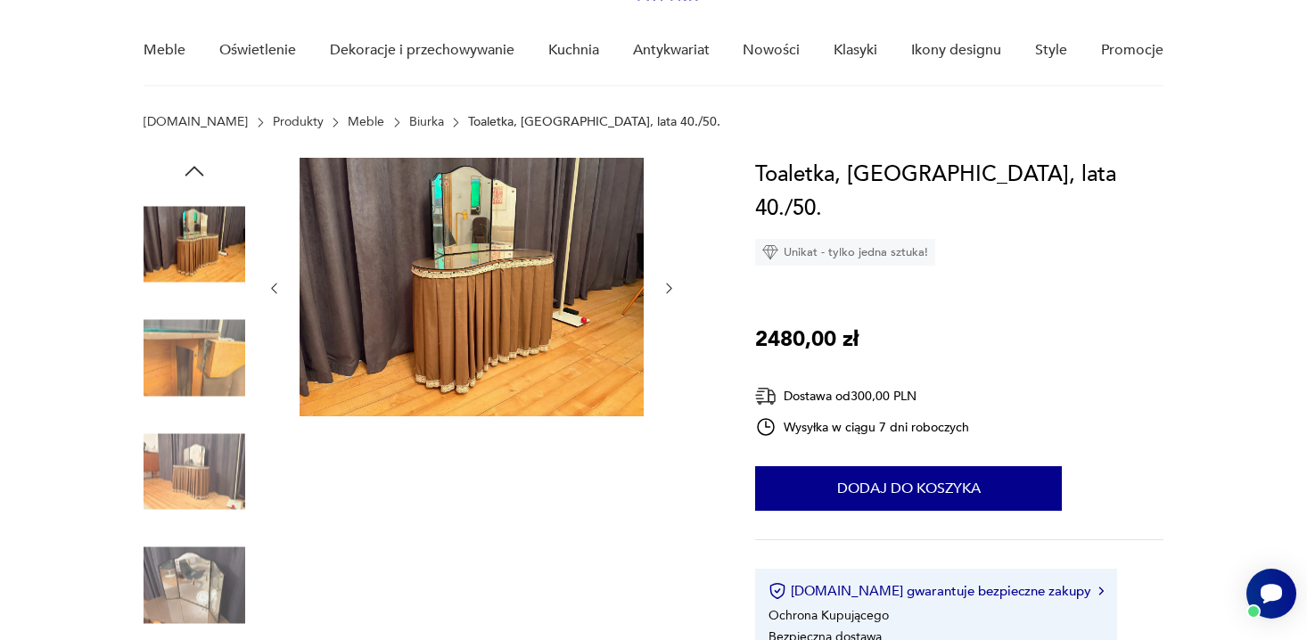
scroll to position [145, 0]
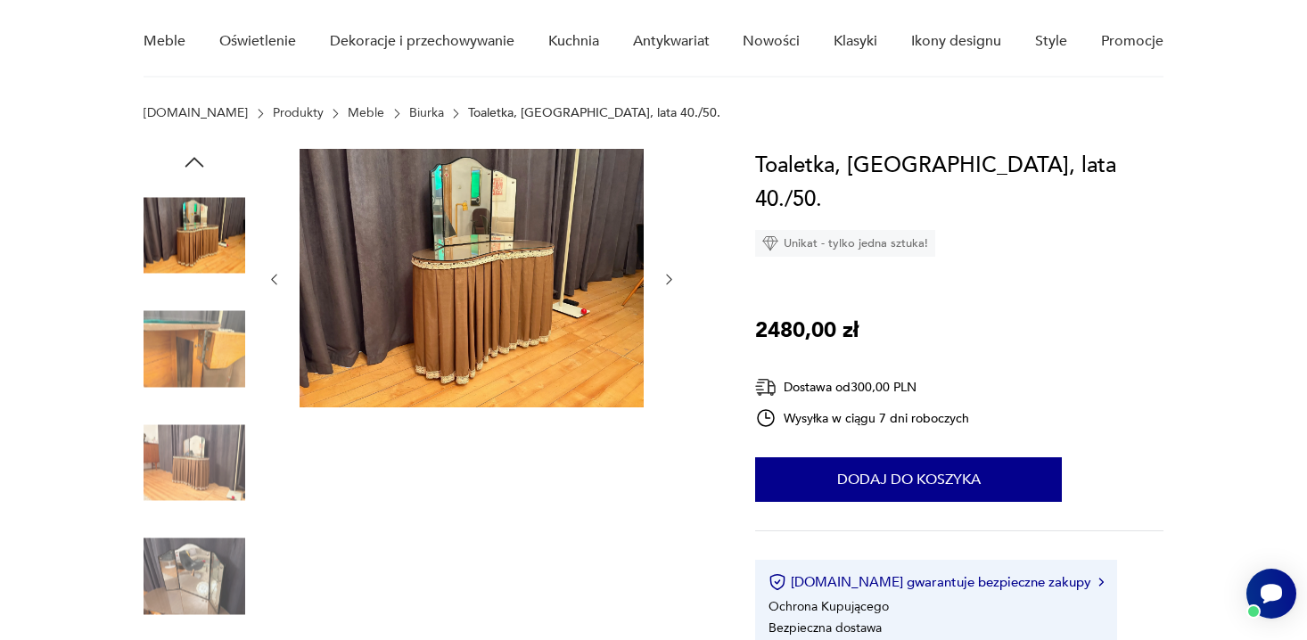
click at [663, 268] on div at bounding box center [472, 279] width 410 height 261
click at [674, 283] on icon "button" at bounding box center [668, 279] width 15 height 15
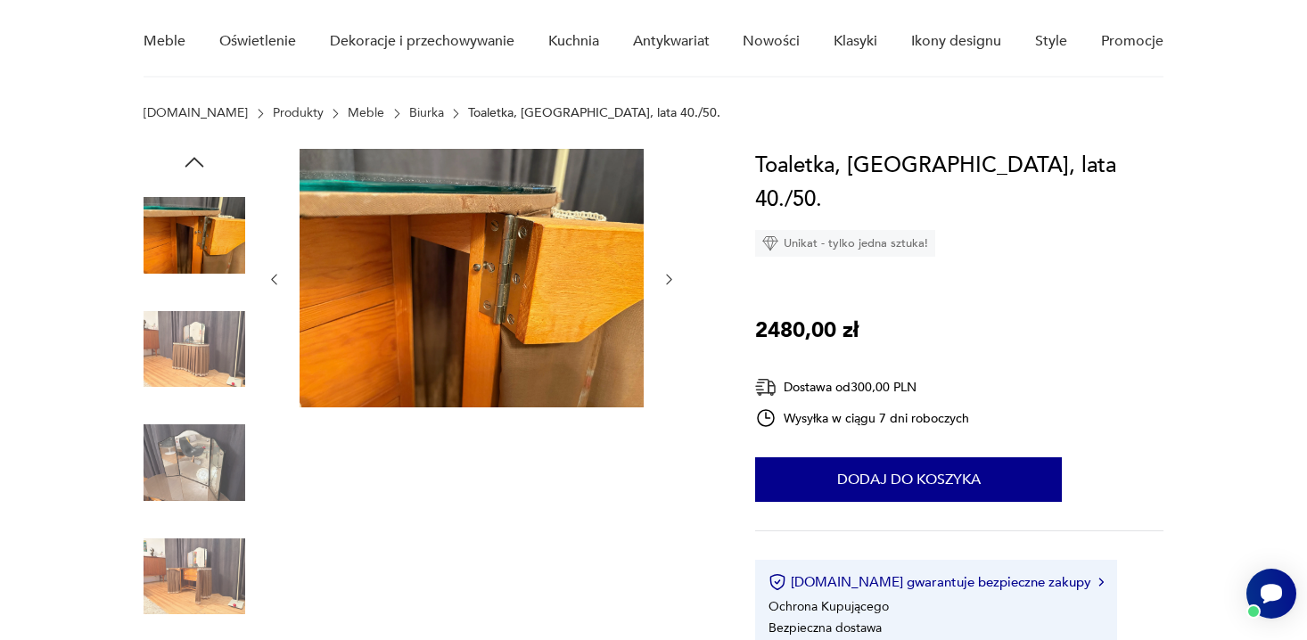
click at [672, 282] on icon "button" at bounding box center [668, 279] width 15 height 15
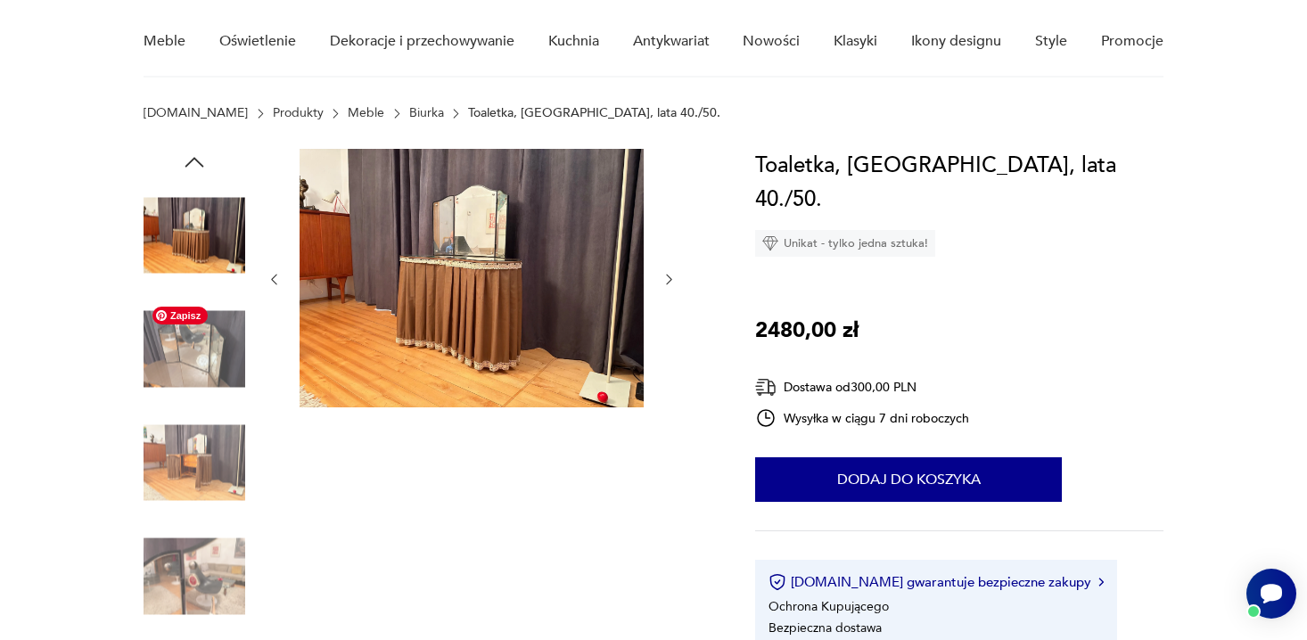
click at [194, 351] on img at bounding box center [195, 350] width 102 height 102
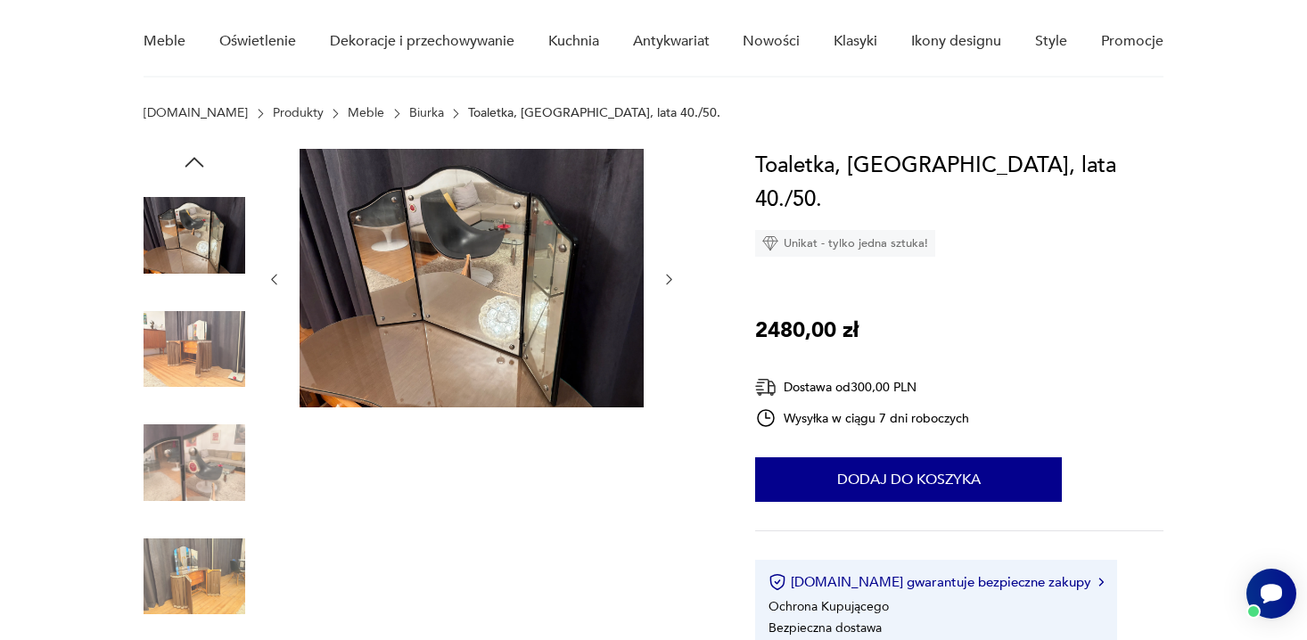
click at [183, 444] on img at bounding box center [195, 463] width 102 height 102
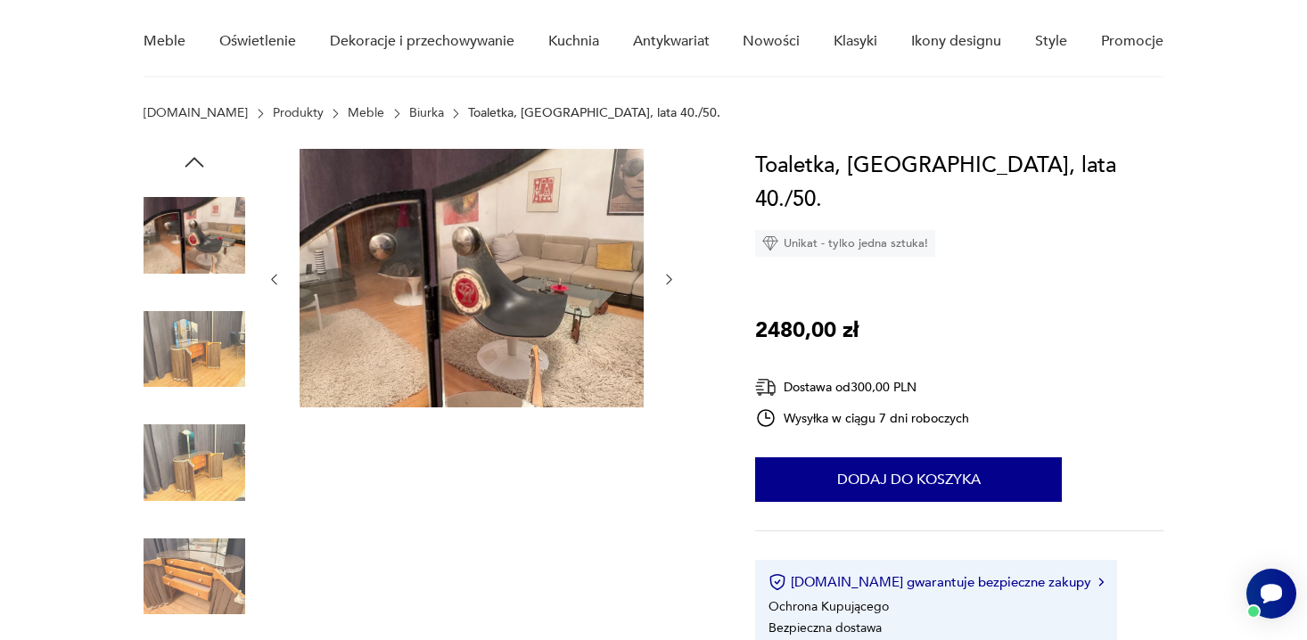
click at [169, 585] on img at bounding box center [195, 577] width 102 height 102
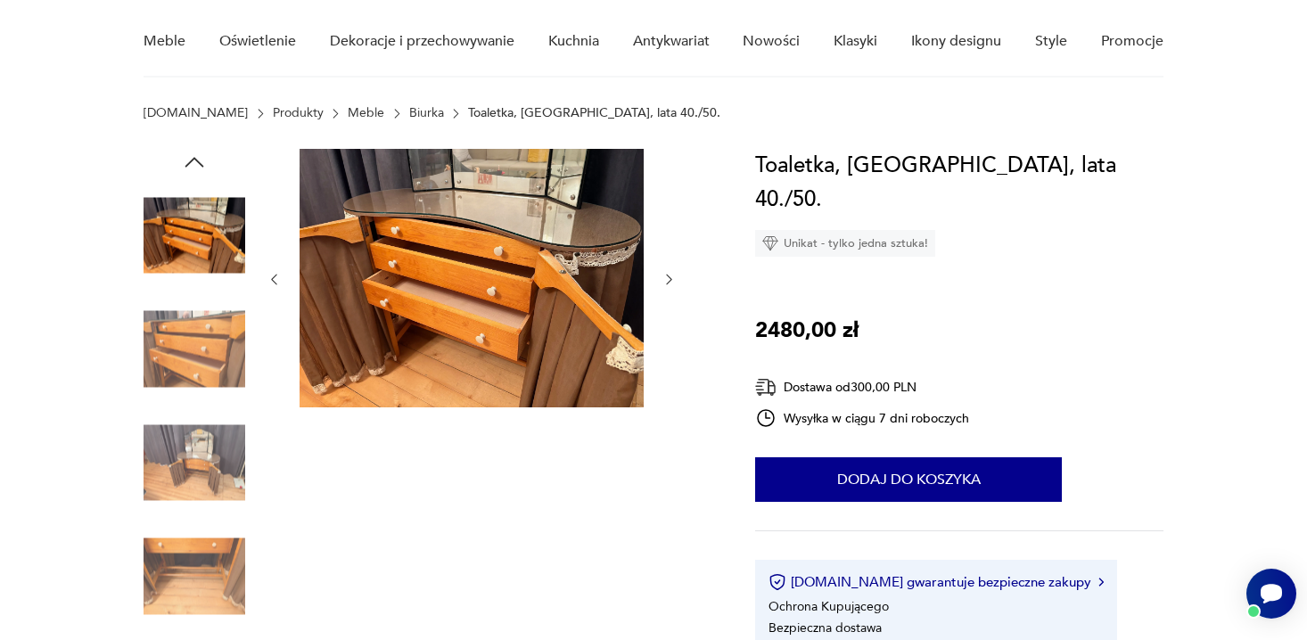
click at [200, 216] on img at bounding box center [195, 236] width 102 height 102
click at [664, 274] on icon "button" at bounding box center [668, 279] width 15 height 15
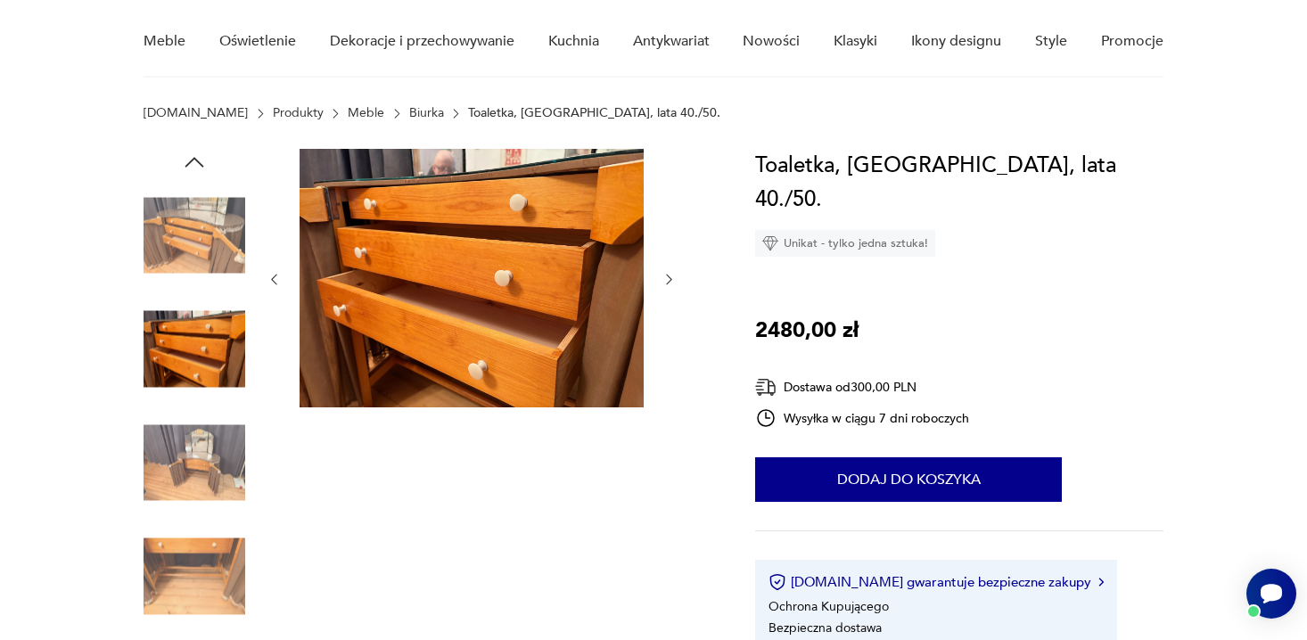
click at [664, 274] on icon "button" at bounding box center [668, 279] width 15 height 15
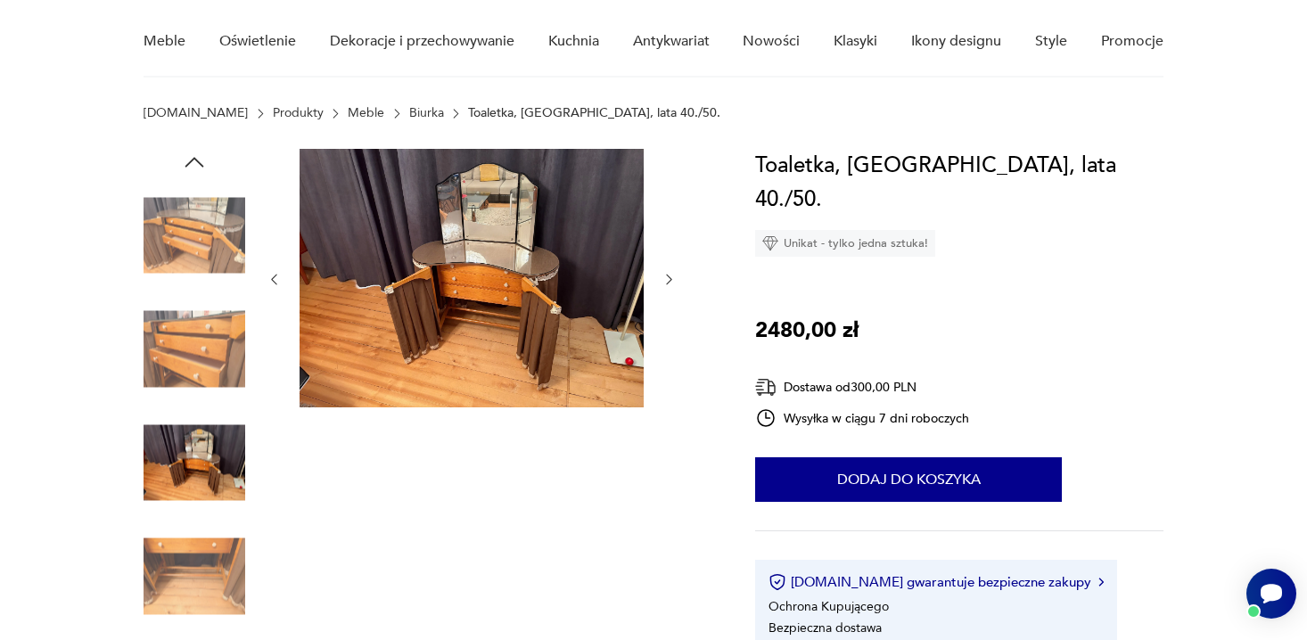
click at [664, 274] on icon "button" at bounding box center [668, 279] width 15 height 15
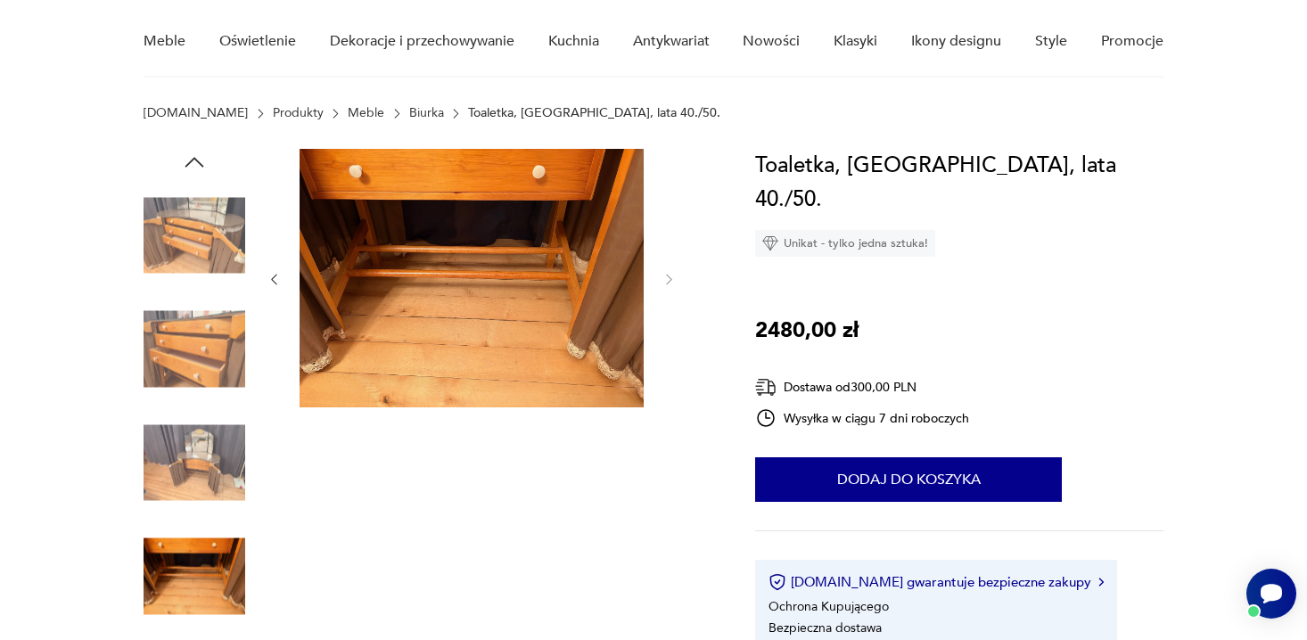
click at [197, 157] on icon "button" at bounding box center [194, 162] width 27 height 27
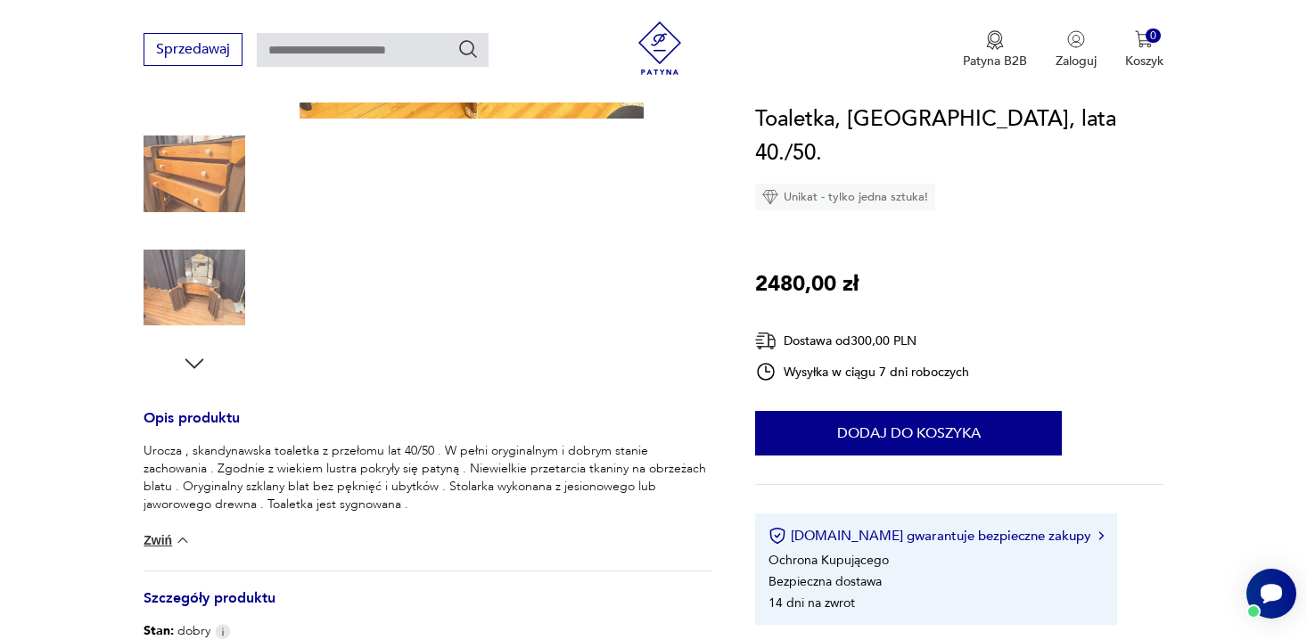
scroll to position [415, 0]
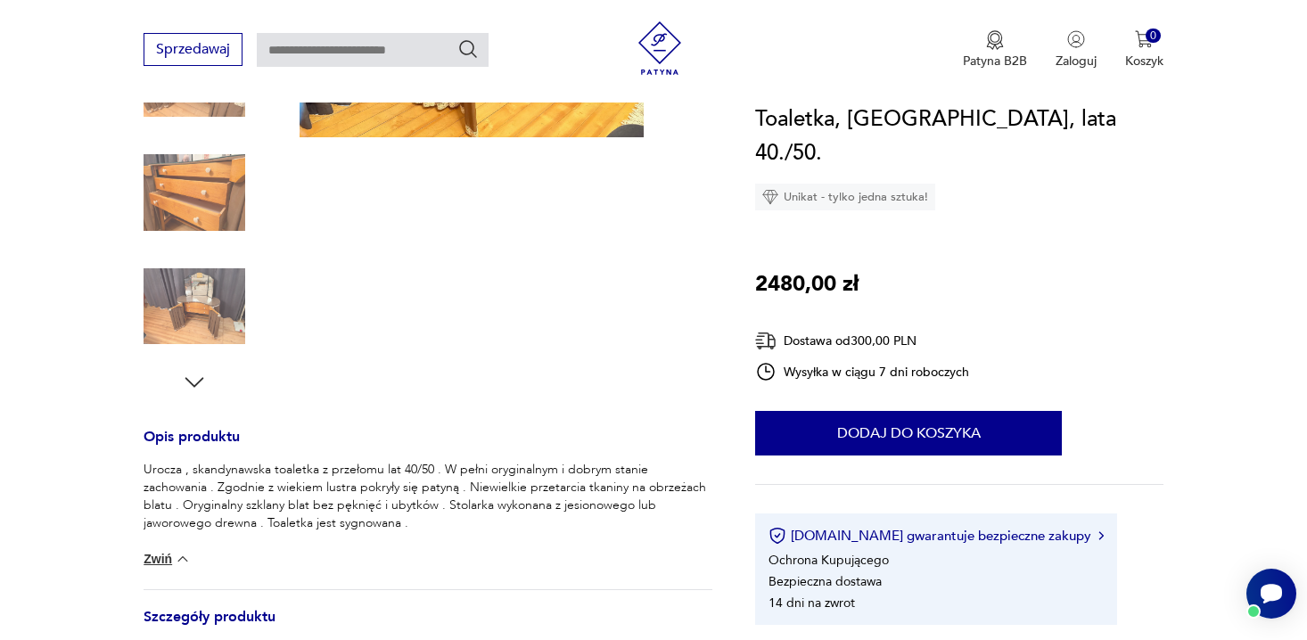
click at [205, 332] on img at bounding box center [195, 307] width 102 height 102
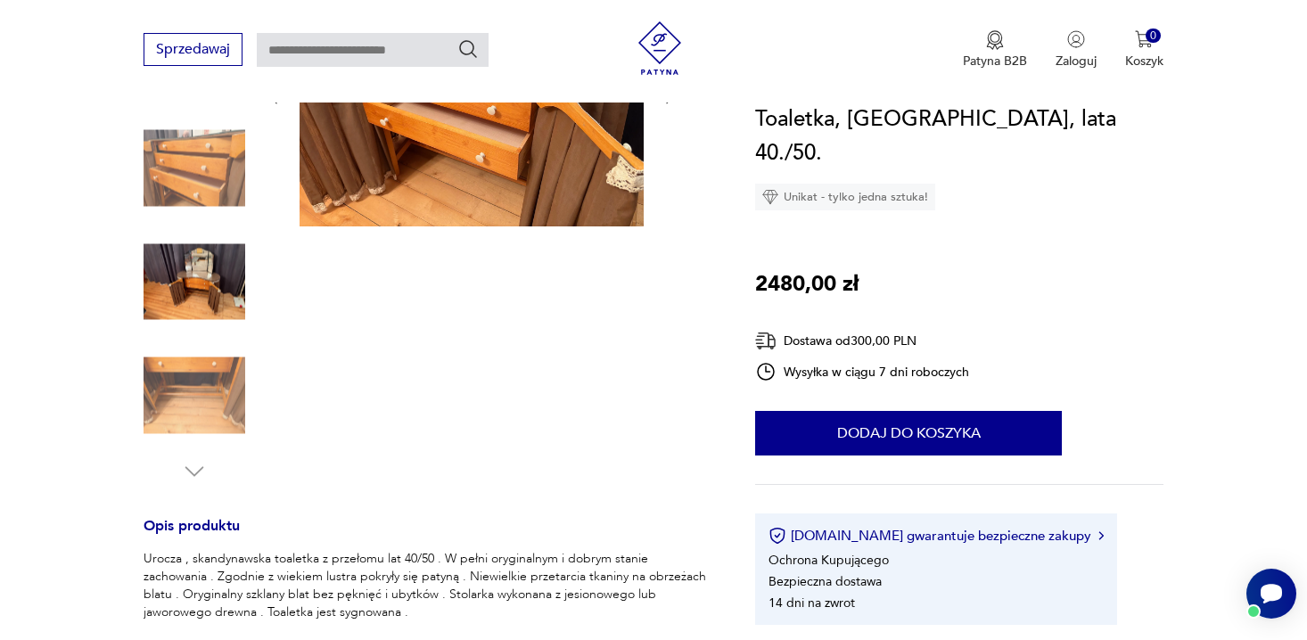
scroll to position [201, 0]
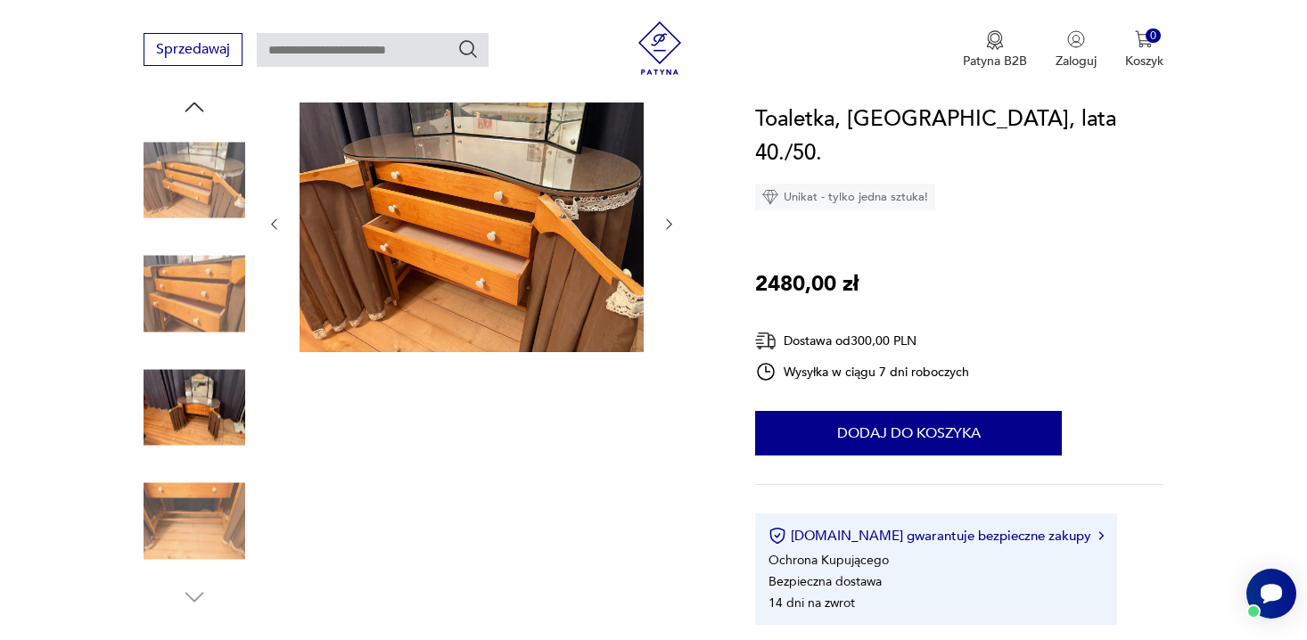
click at [501, 290] on img at bounding box center [471, 223] width 344 height 258
click at [0, 0] on img at bounding box center [0, 0] width 0 height 0
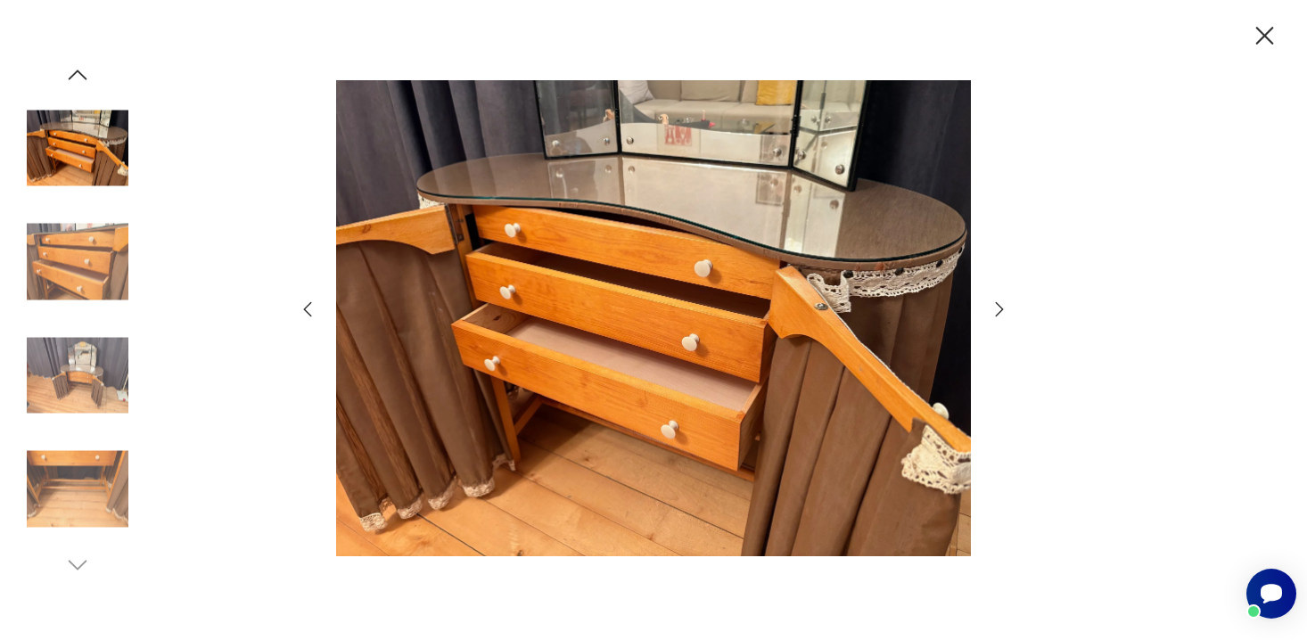
click at [303, 310] on icon "button" at bounding box center [307, 309] width 21 height 21
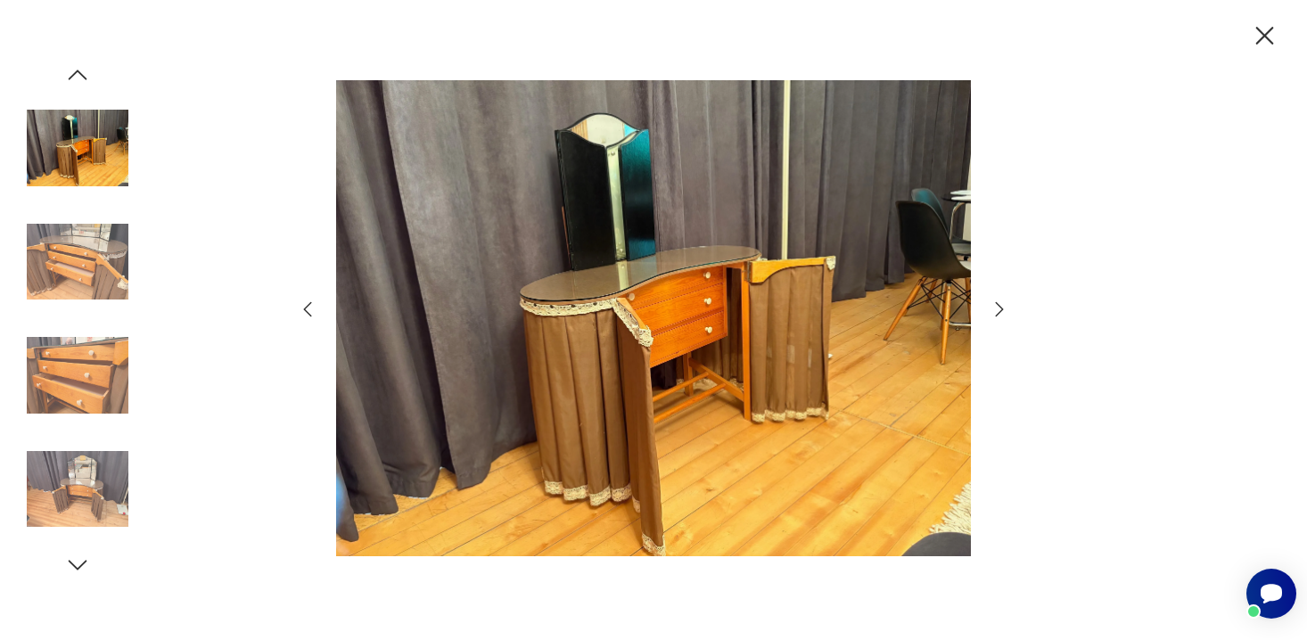
click at [303, 310] on icon "button" at bounding box center [307, 309] width 21 height 21
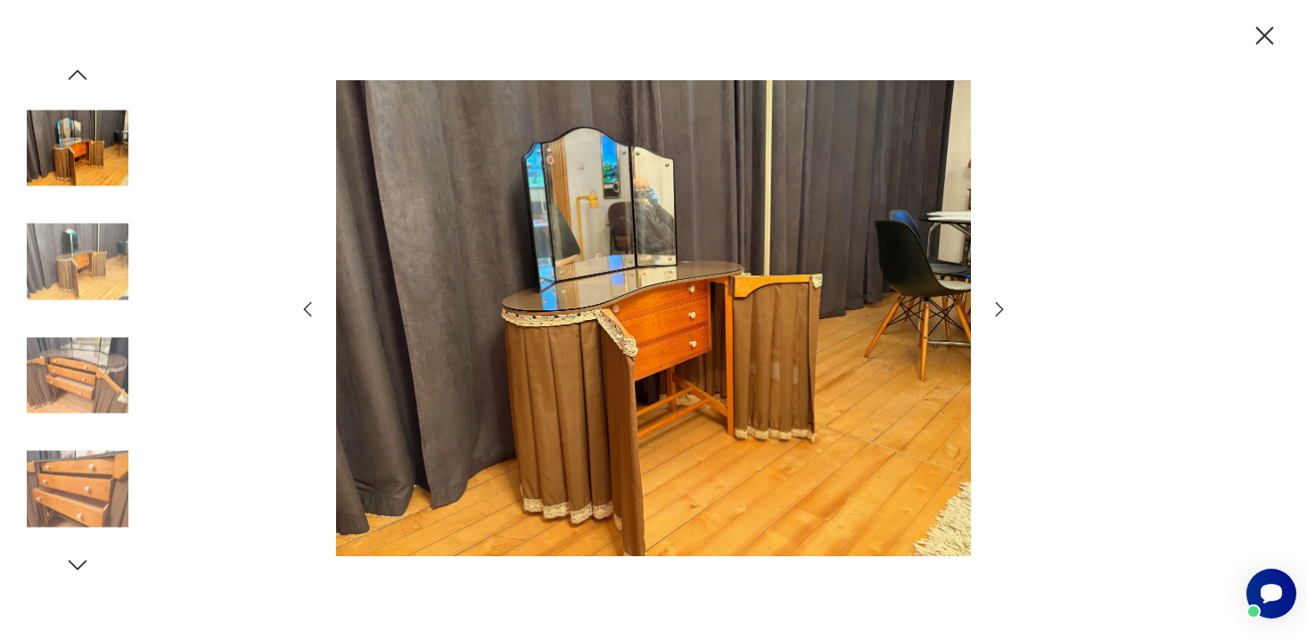
click at [303, 310] on icon "button" at bounding box center [307, 309] width 21 height 21
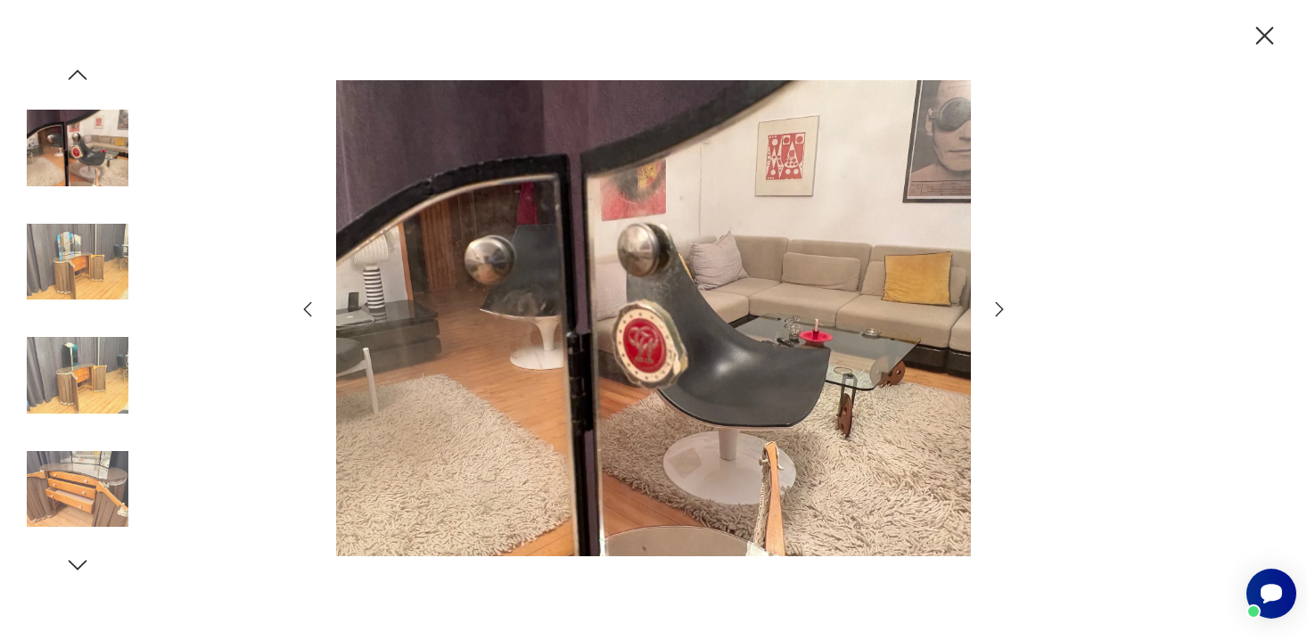
click at [303, 310] on icon "button" at bounding box center [307, 309] width 21 height 21
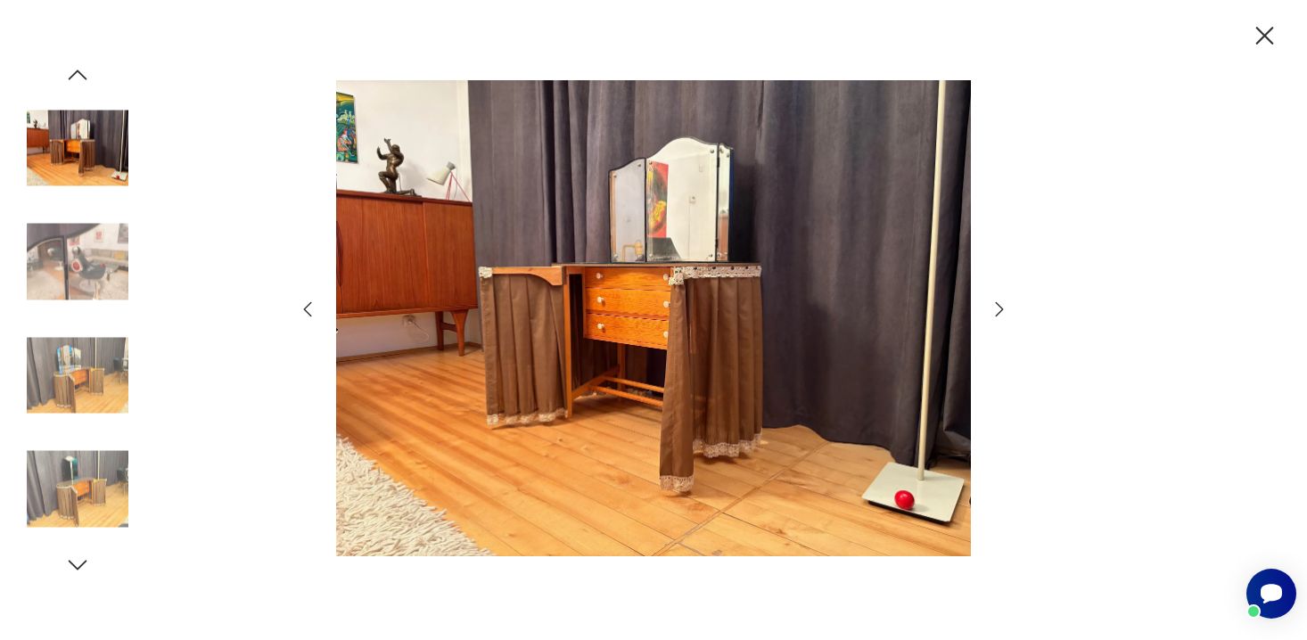
click at [303, 310] on icon "button" at bounding box center [307, 309] width 21 height 21
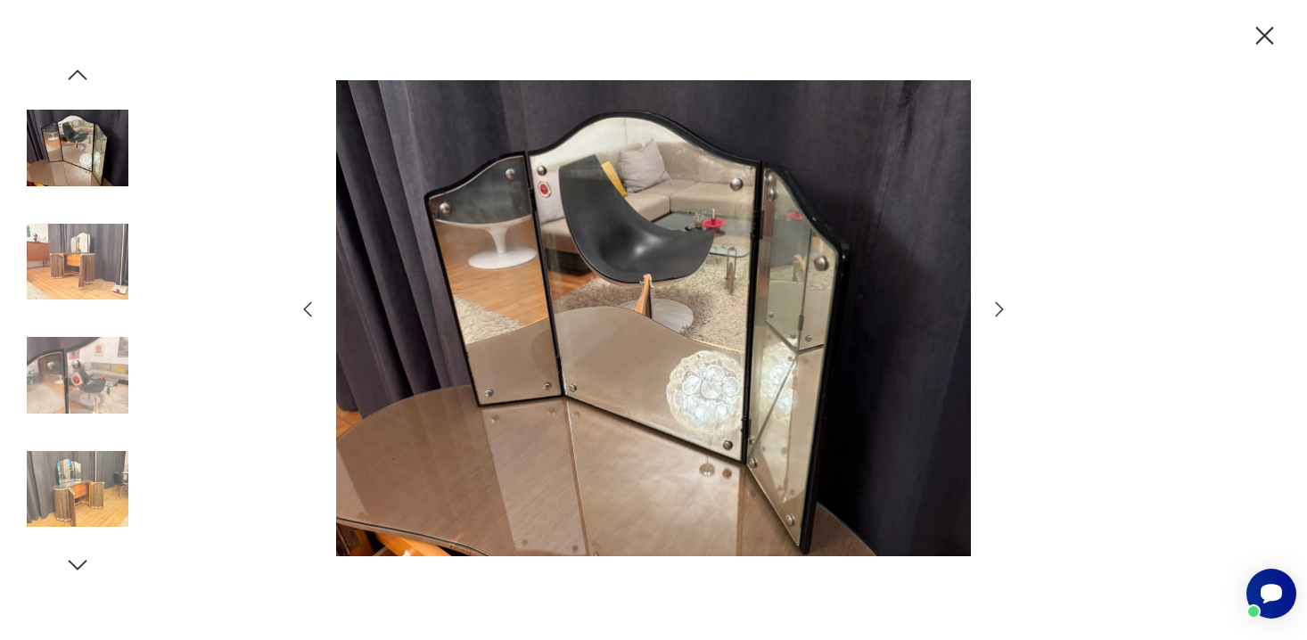
click at [306, 303] on icon "button" at bounding box center [307, 309] width 21 height 21
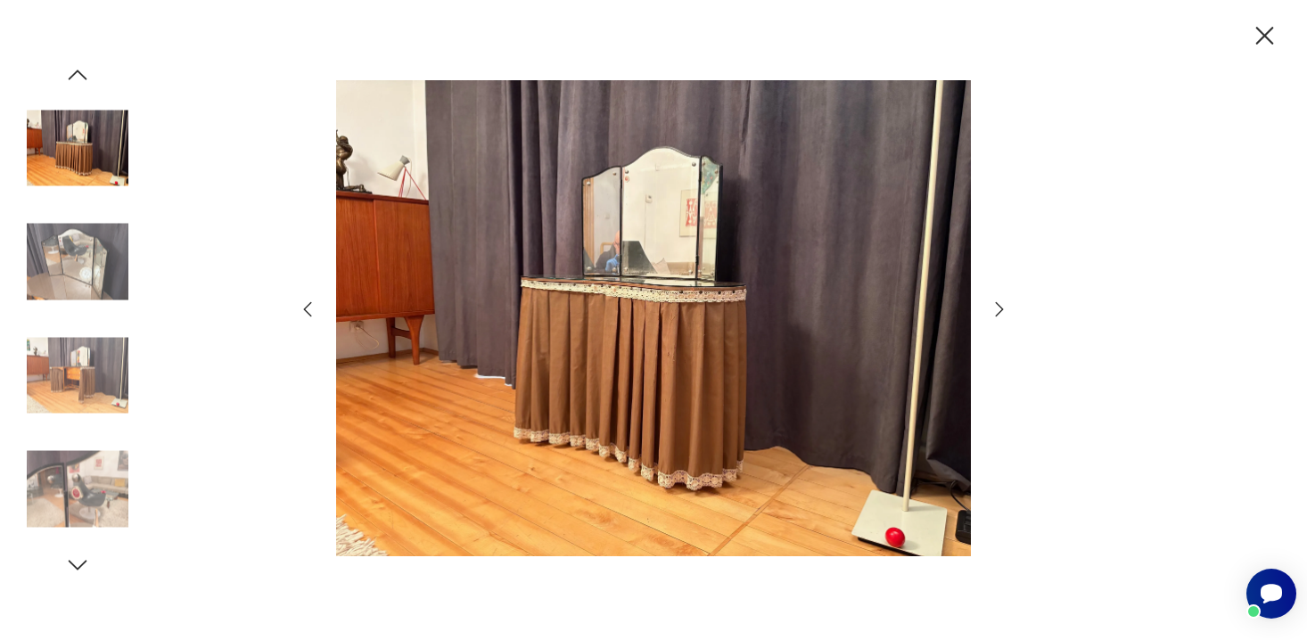
click at [307, 303] on icon "button" at bounding box center [307, 309] width 21 height 21
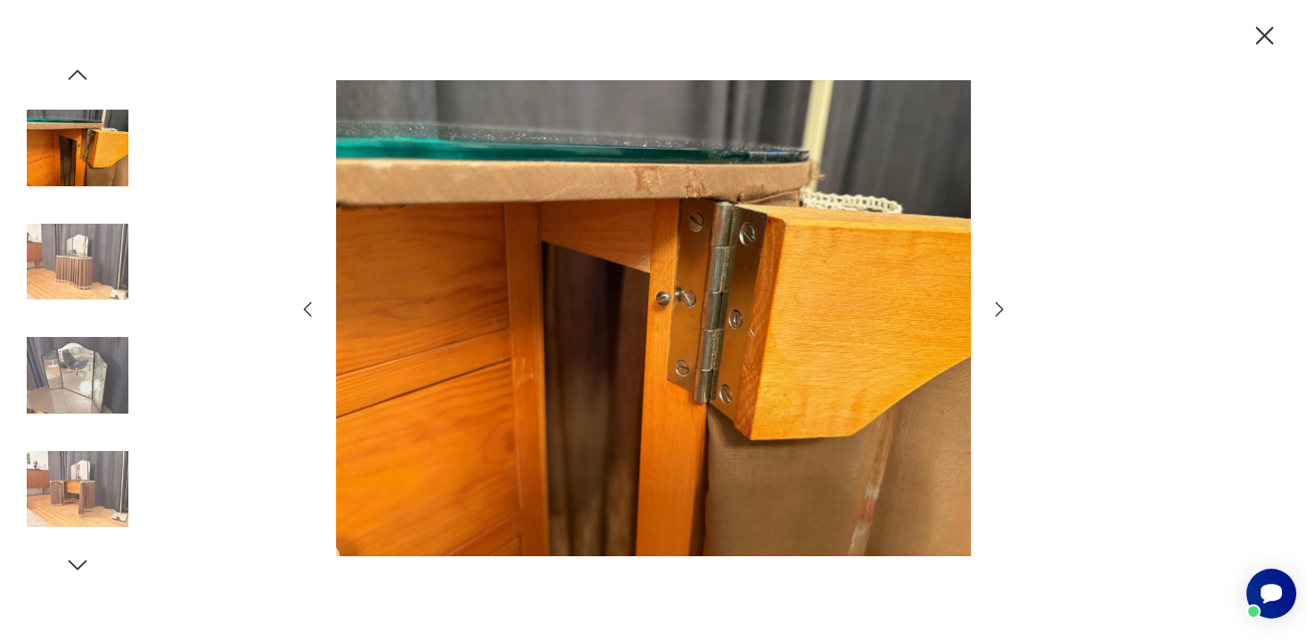
click at [307, 303] on icon "button" at bounding box center [307, 309] width 21 height 21
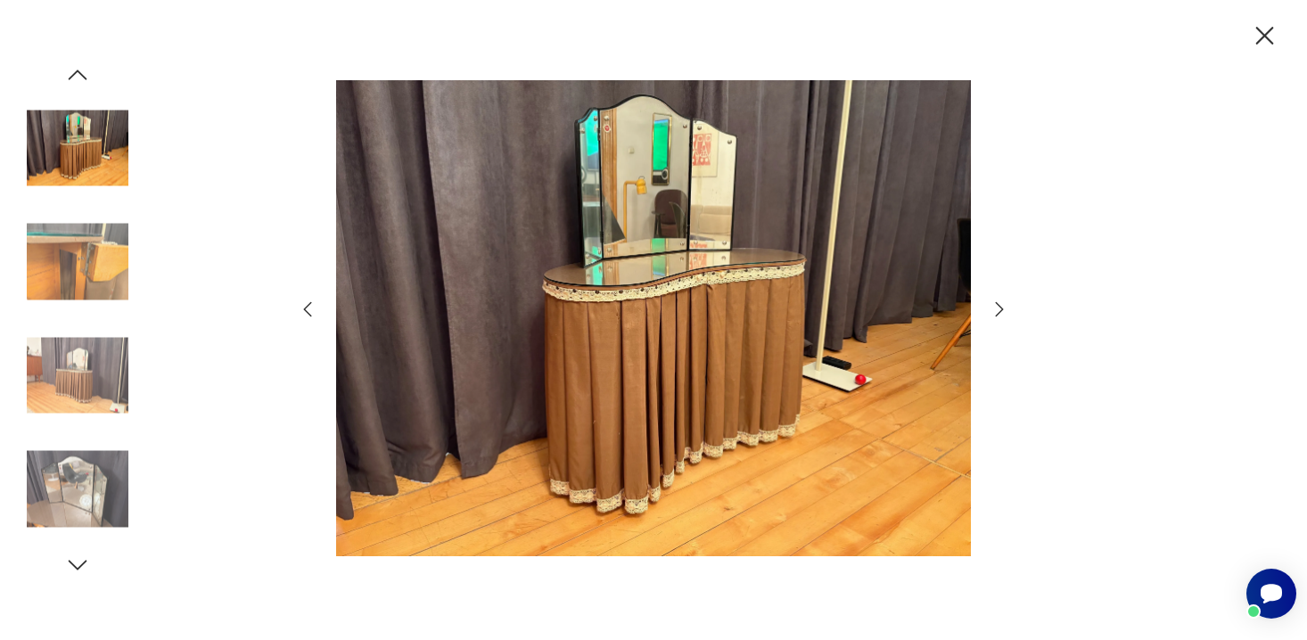
click at [307, 303] on icon "button" at bounding box center [307, 309] width 21 height 21
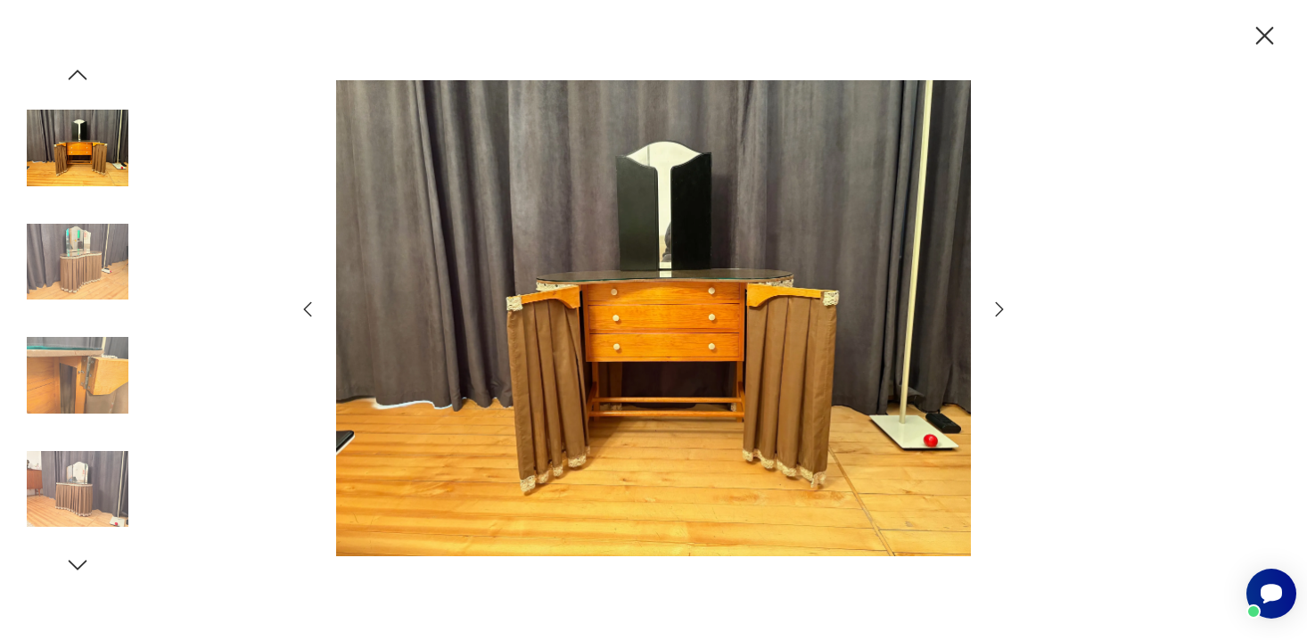
click at [307, 303] on icon "button" at bounding box center [307, 309] width 21 height 21
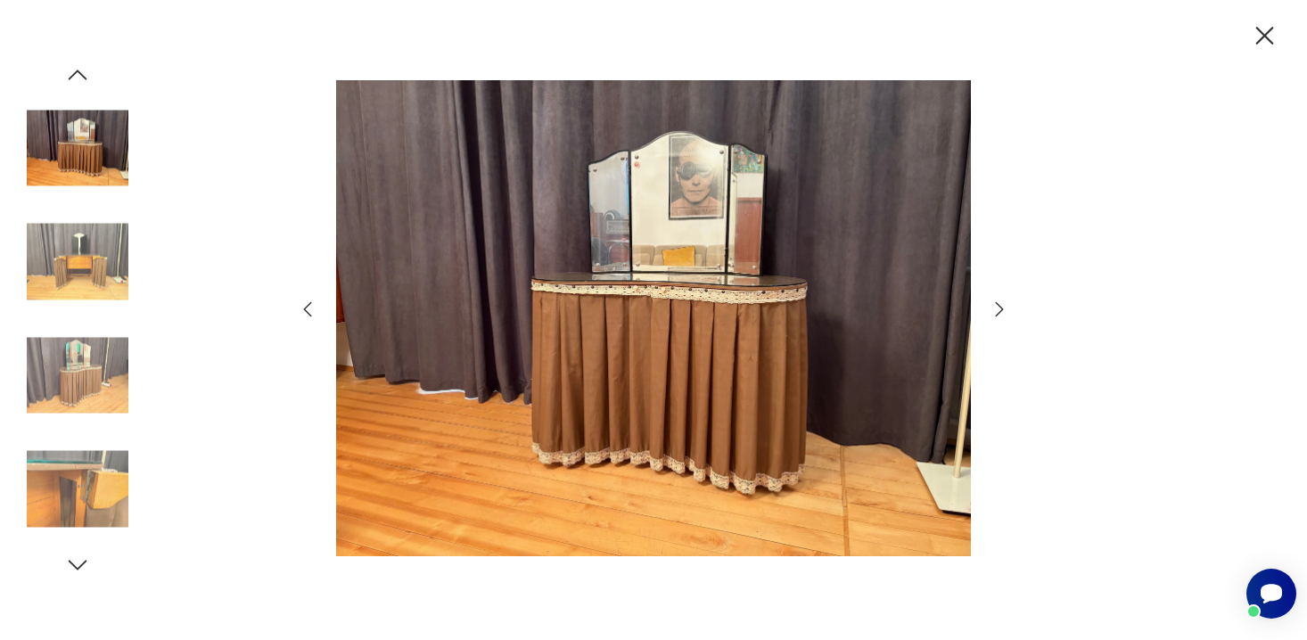
click at [307, 303] on icon "button" at bounding box center [307, 309] width 21 height 21
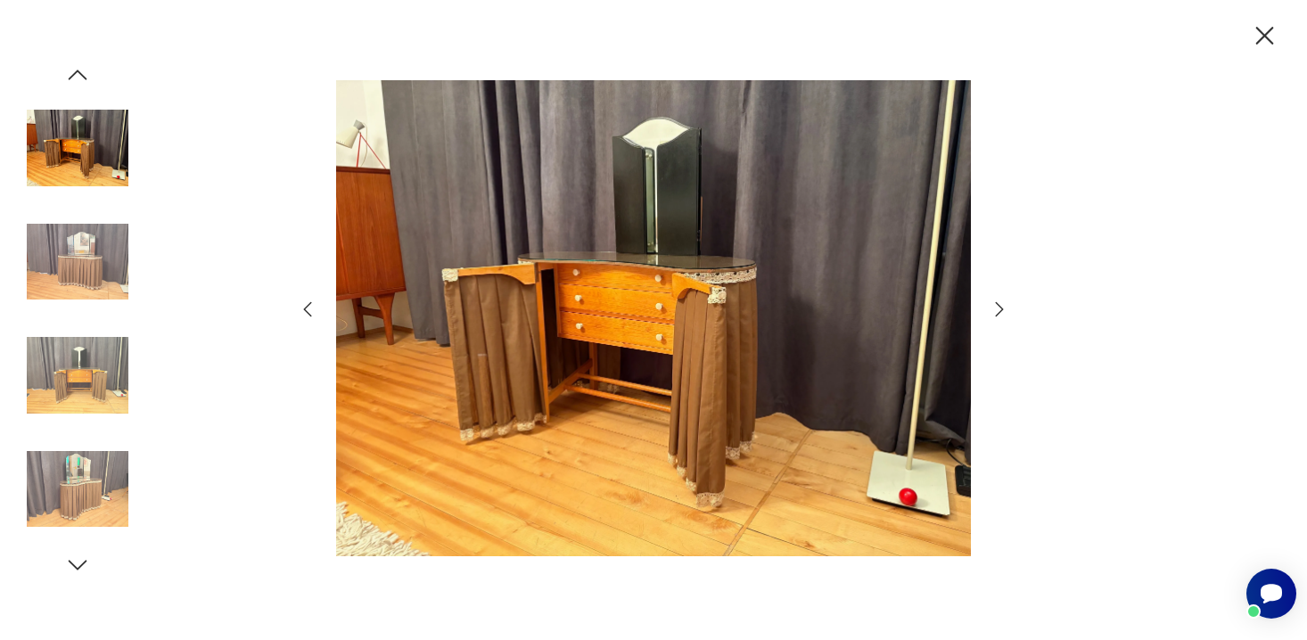
click at [307, 303] on icon "button" at bounding box center [307, 309] width 21 height 21
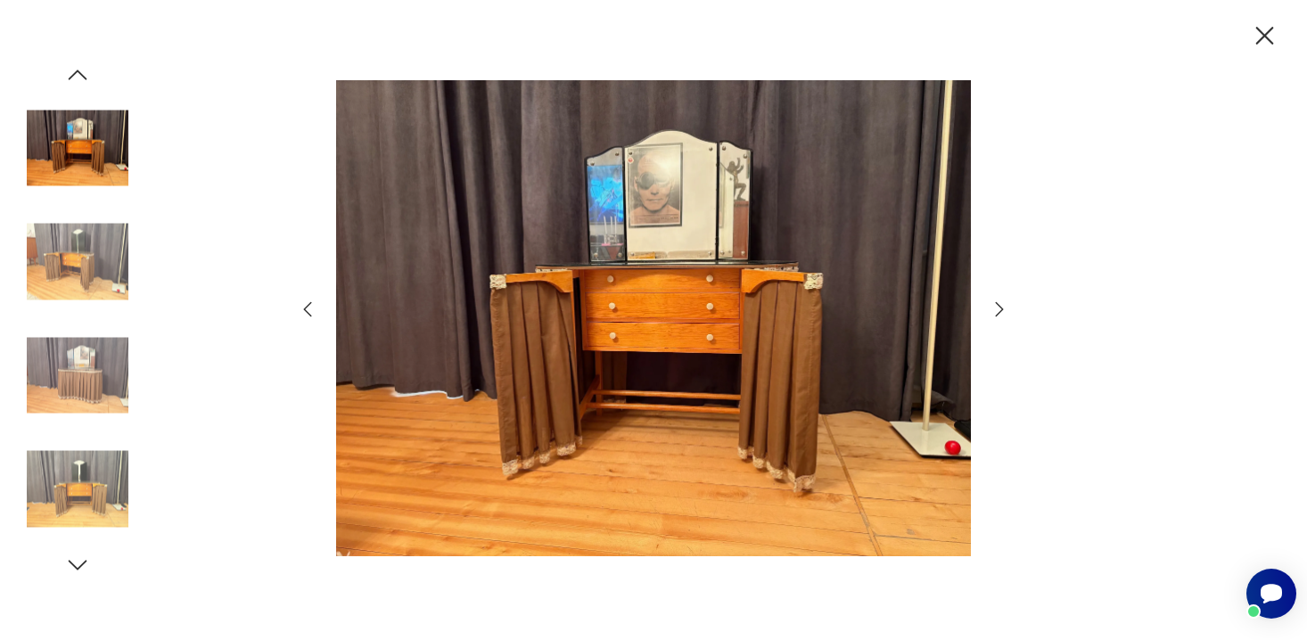
click at [307, 303] on icon "button" at bounding box center [307, 309] width 21 height 21
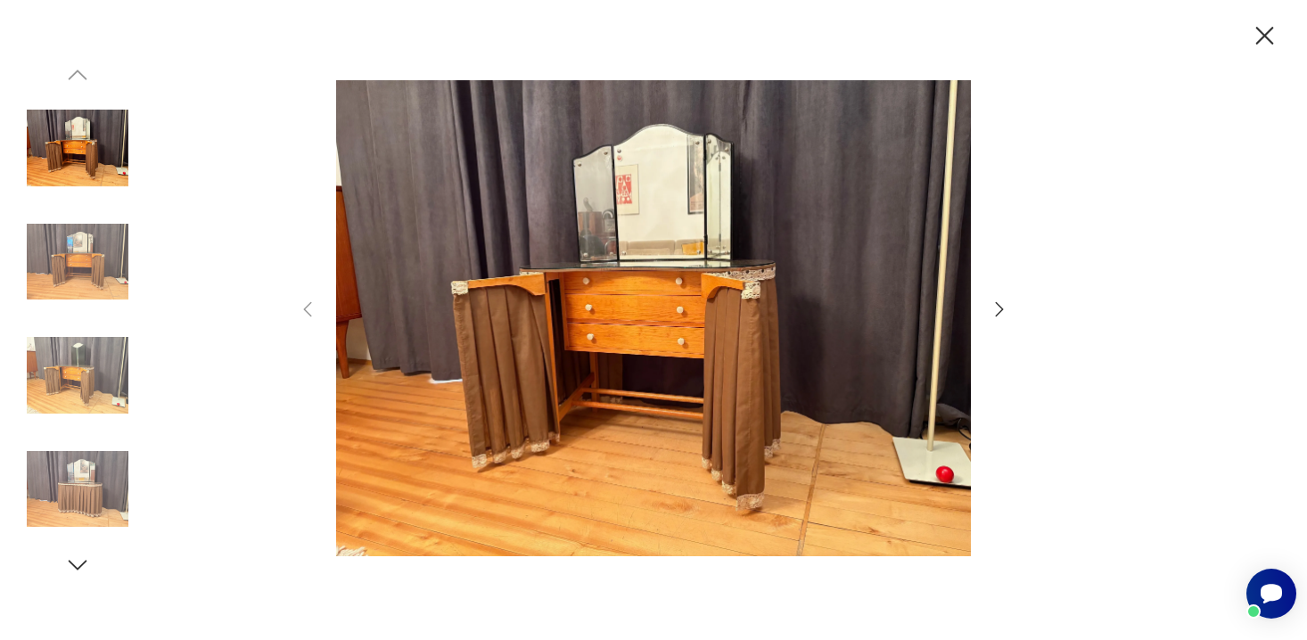
click at [999, 307] on icon "button" at bounding box center [1000, 309] width 8 height 14
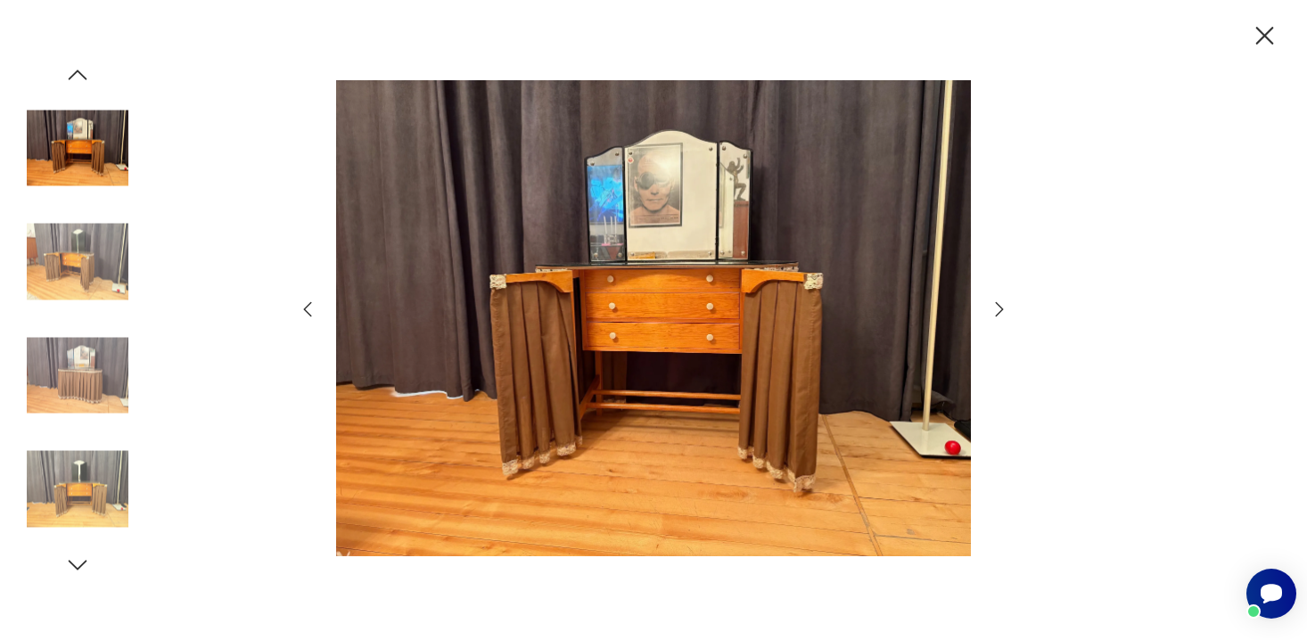
click at [999, 307] on icon "button" at bounding box center [1000, 309] width 8 height 14
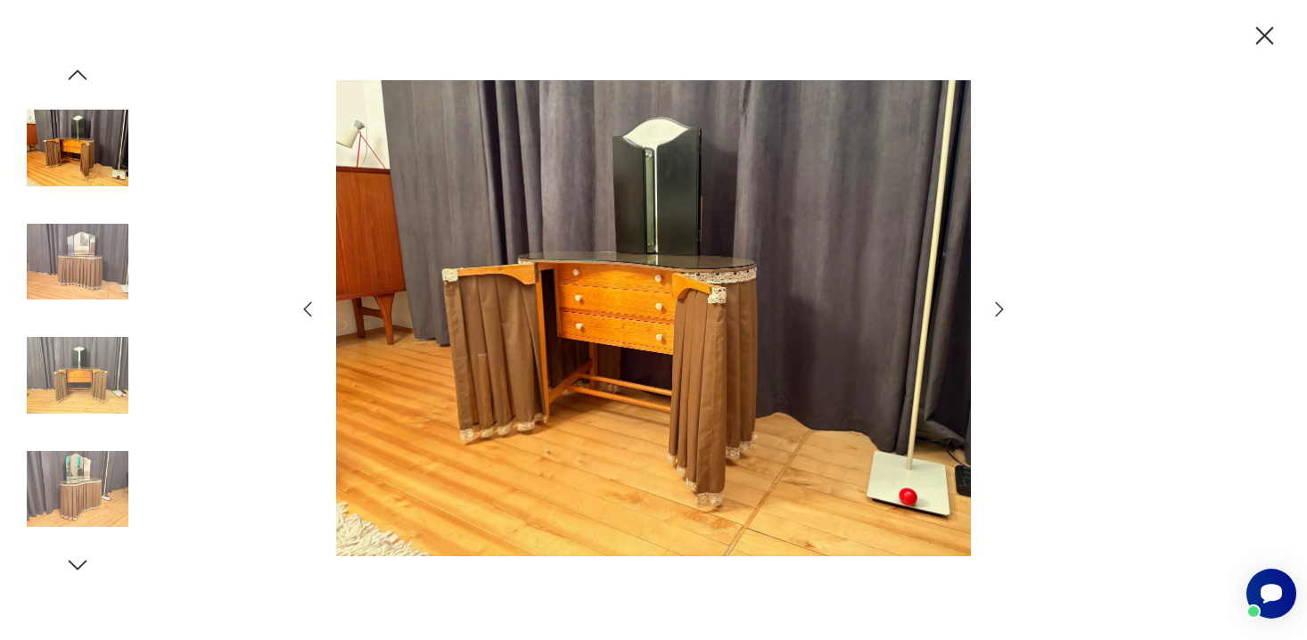
click at [999, 307] on icon "button" at bounding box center [1000, 309] width 8 height 14
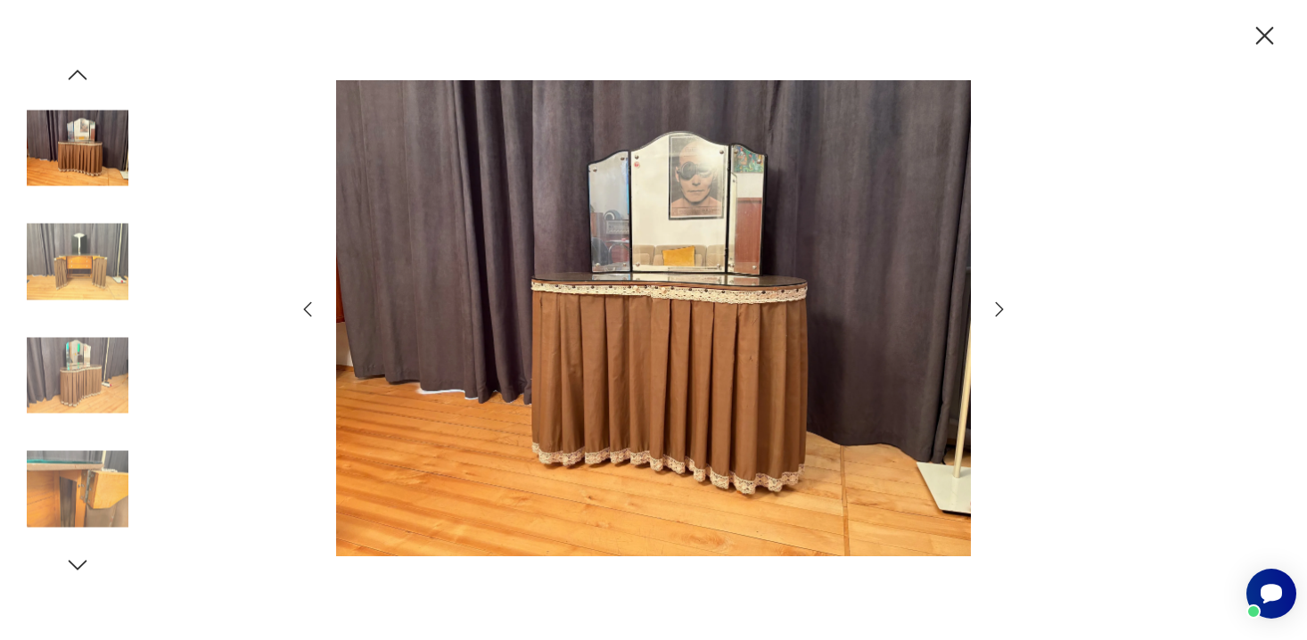
click at [999, 307] on icon "button" at bounding box center [1000, 309] width 8 height 14
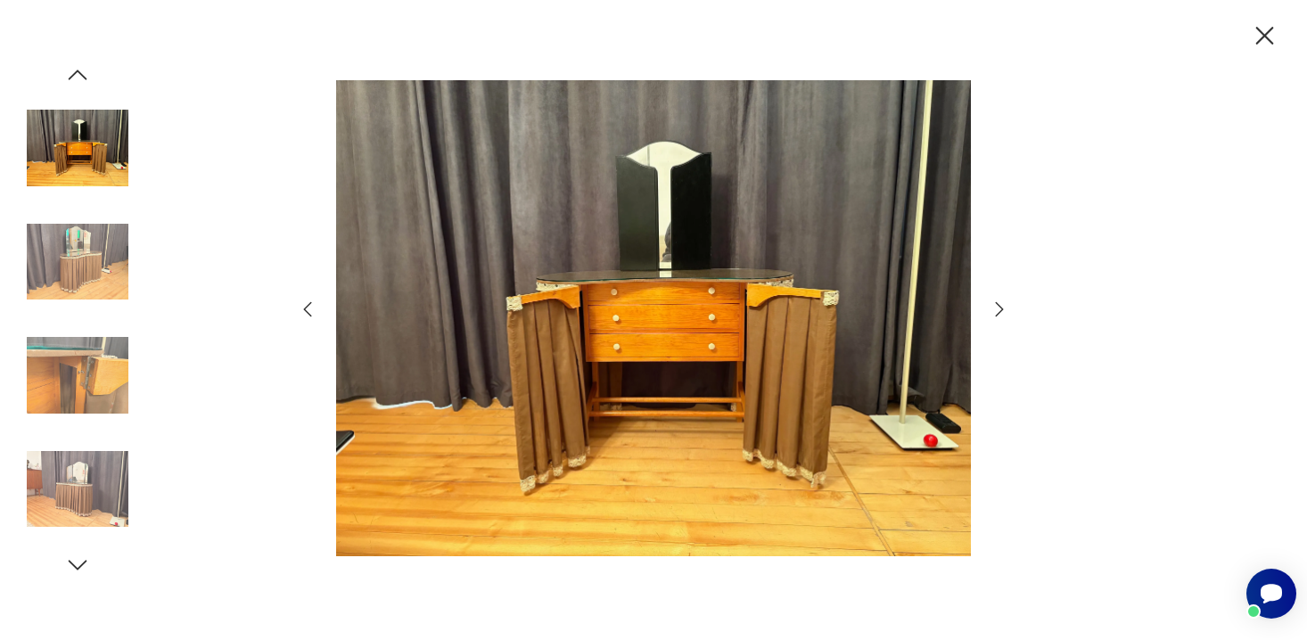
click at [1000, 307] on icon "button" at bounding box center [1000, 309] width 8 height 14
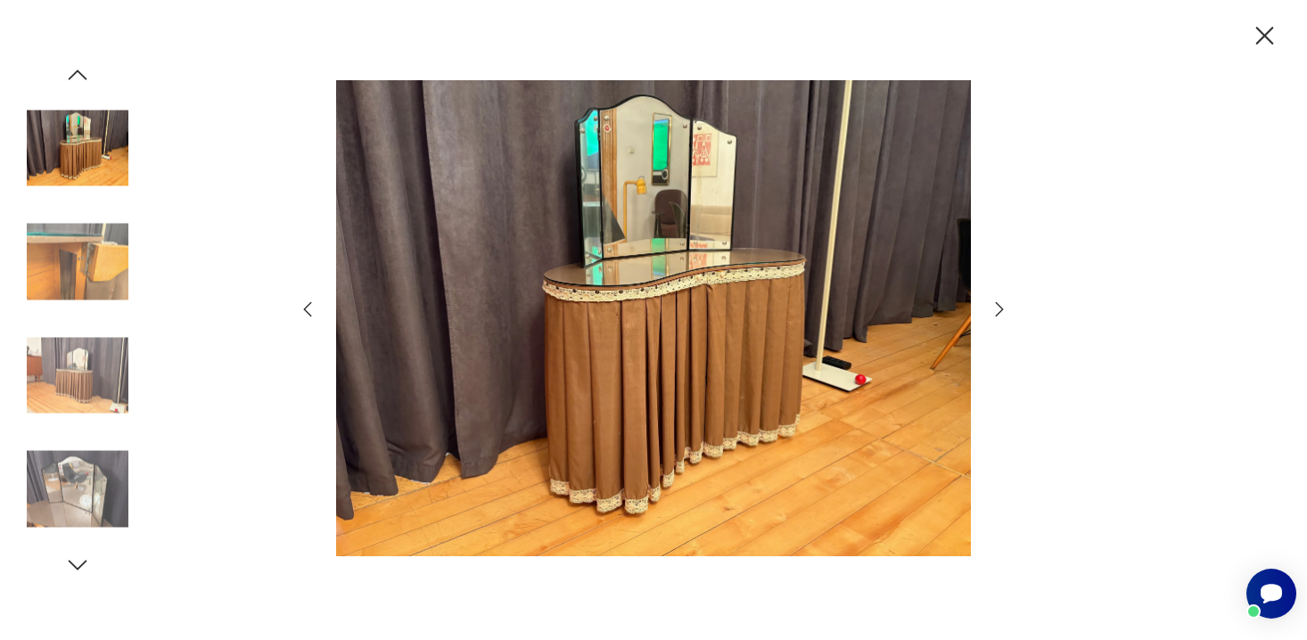
click at [1000, 307] on icon "button" at bounding box center [1000, 309] width 8 height 14
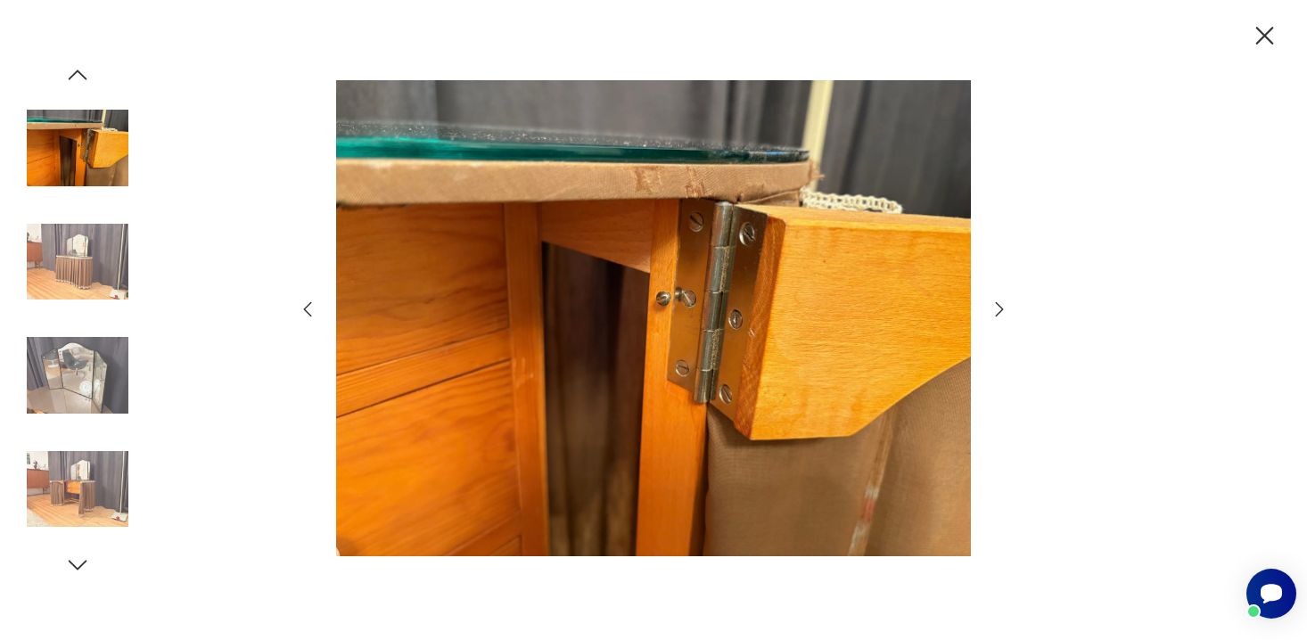
click at [1000, 307] on icon "button" at bounding box center [1000, 309] width 8 height 14
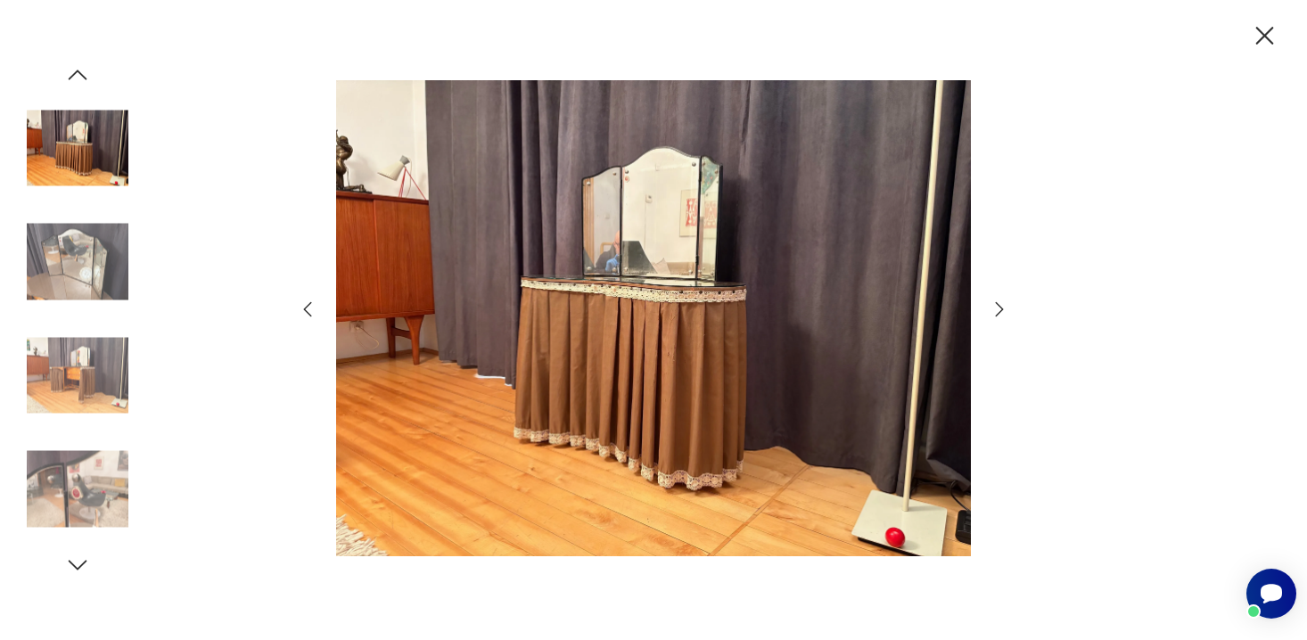
click at [1000, 307] on icon "button" at bounding box center [1000, 309] width 8 height 14
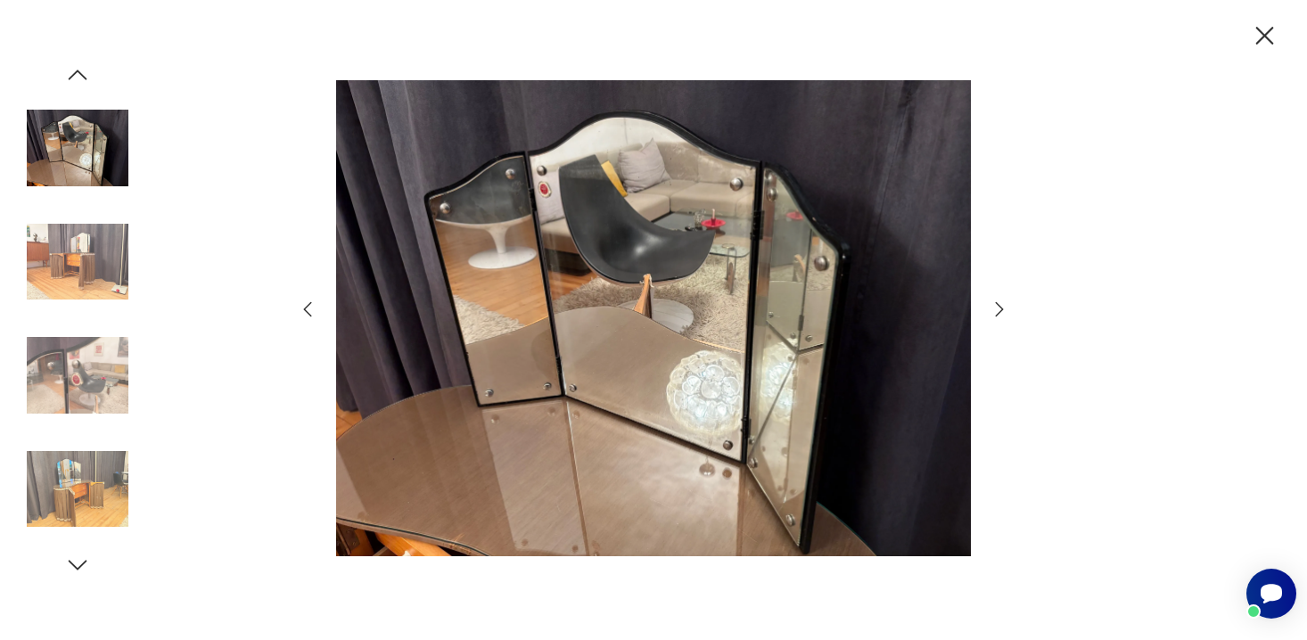
click at [1000, 307] on icon "button" at bounding box center [1000, 309] width 8 height 14
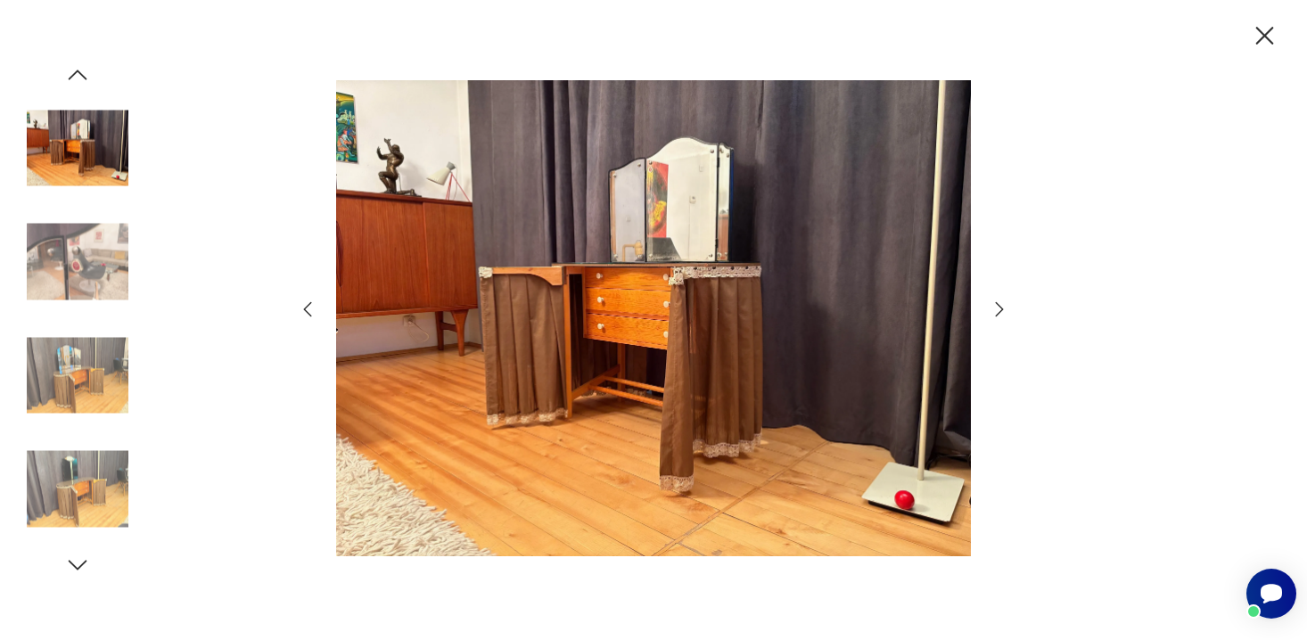
click at [307, 316] on icon "button" at bounding box center [307, 309] width 21 height 21
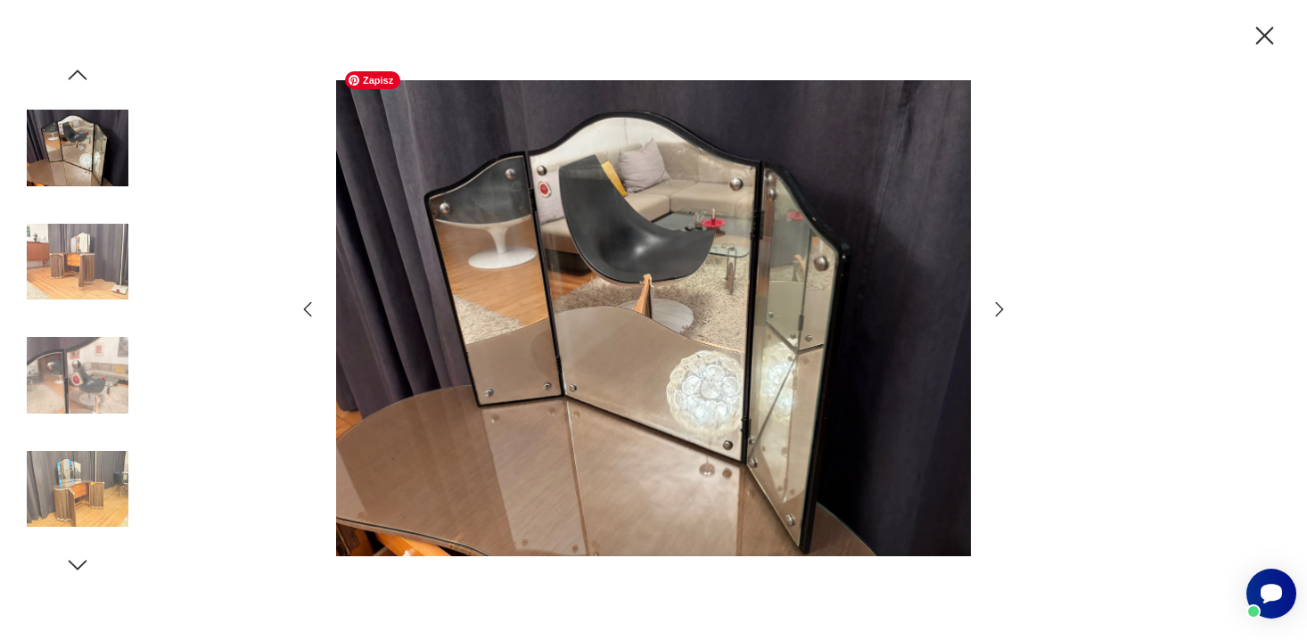
click at [545, 494] on img at bounding box center [653, 318] width 635 height 512
click at [71, 484] on img at bounding box center [78, 490] width 102 height 102
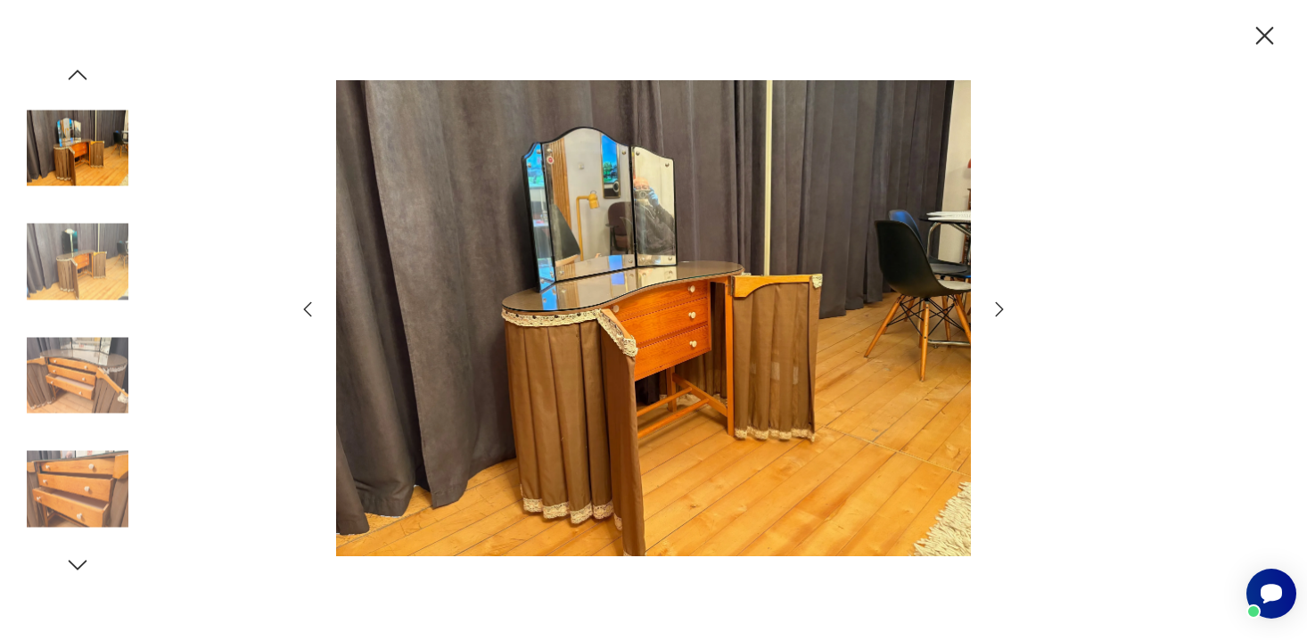
click at [545, 342] on img at bounding box center [653, 318] width 635 height 512
click at [995, 305] on icon "button" at bounding box center [998, 309] width 21 height 21
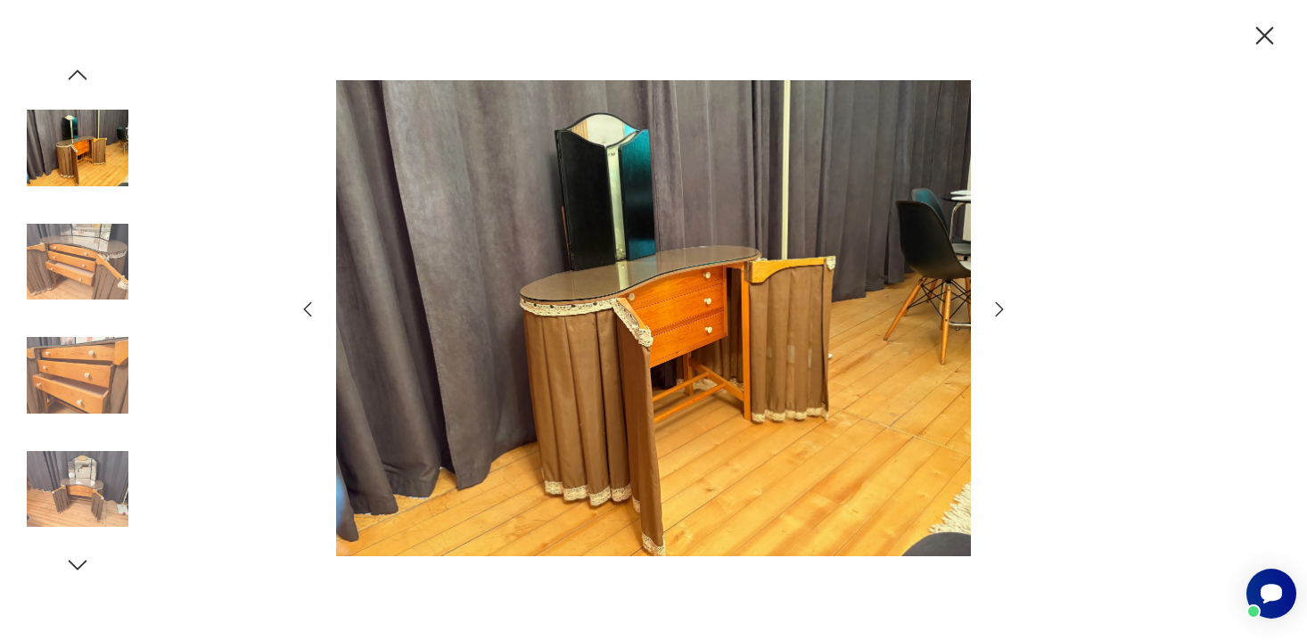
click at [1265, 43] on icon "button" at bounding box center [1264, 36] width 31 height 31
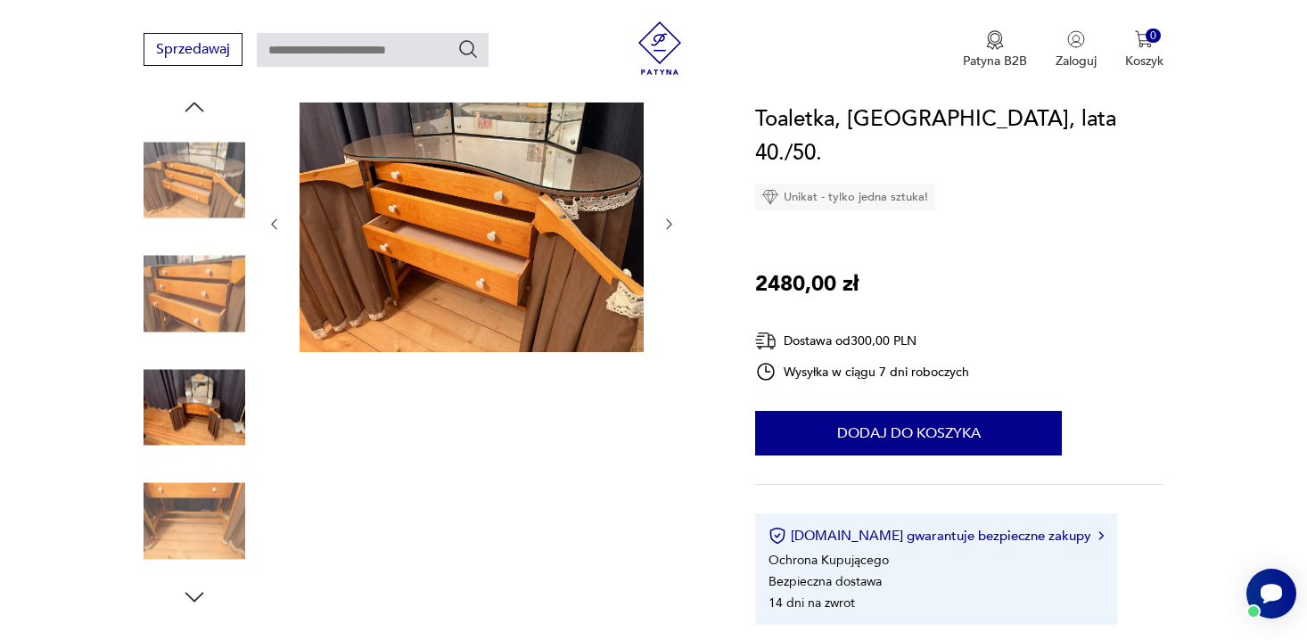
click at [659, 234] on div at bounding box center [472, 224] width 410 height 261
click at [665, 224] on icon "button" at bounding box center [668, 224] width 15 height 15
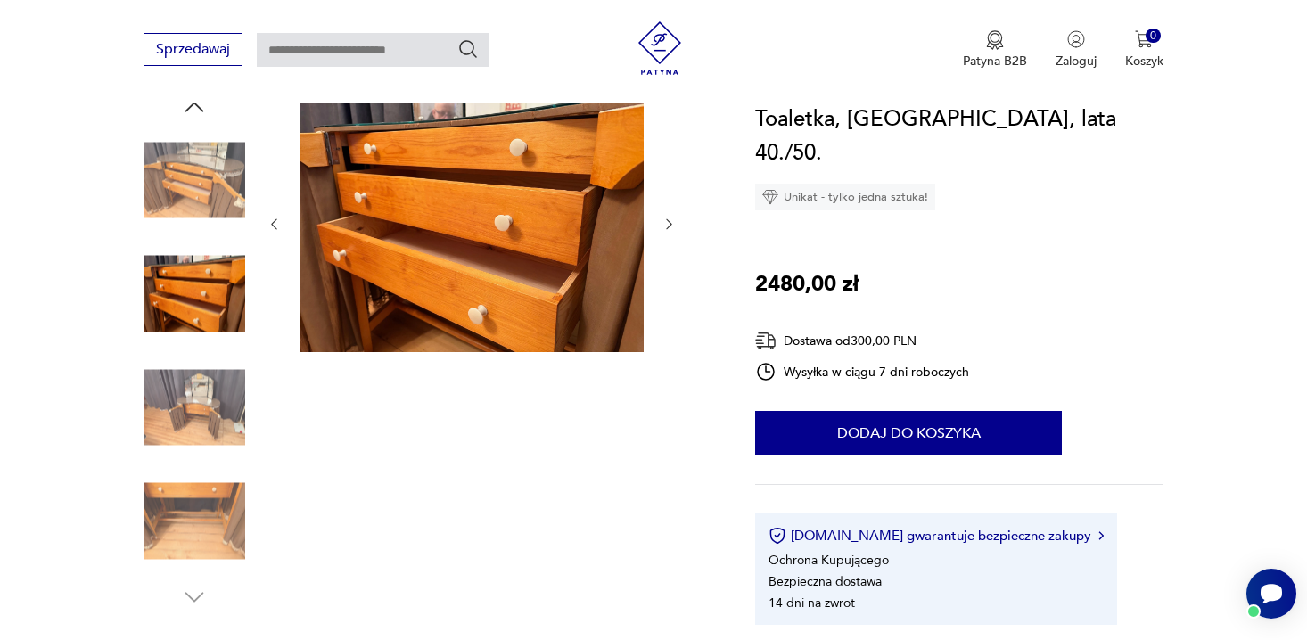
click at [665, 224] on icon "button" at bounding box center [668, 224] width 15 height 15
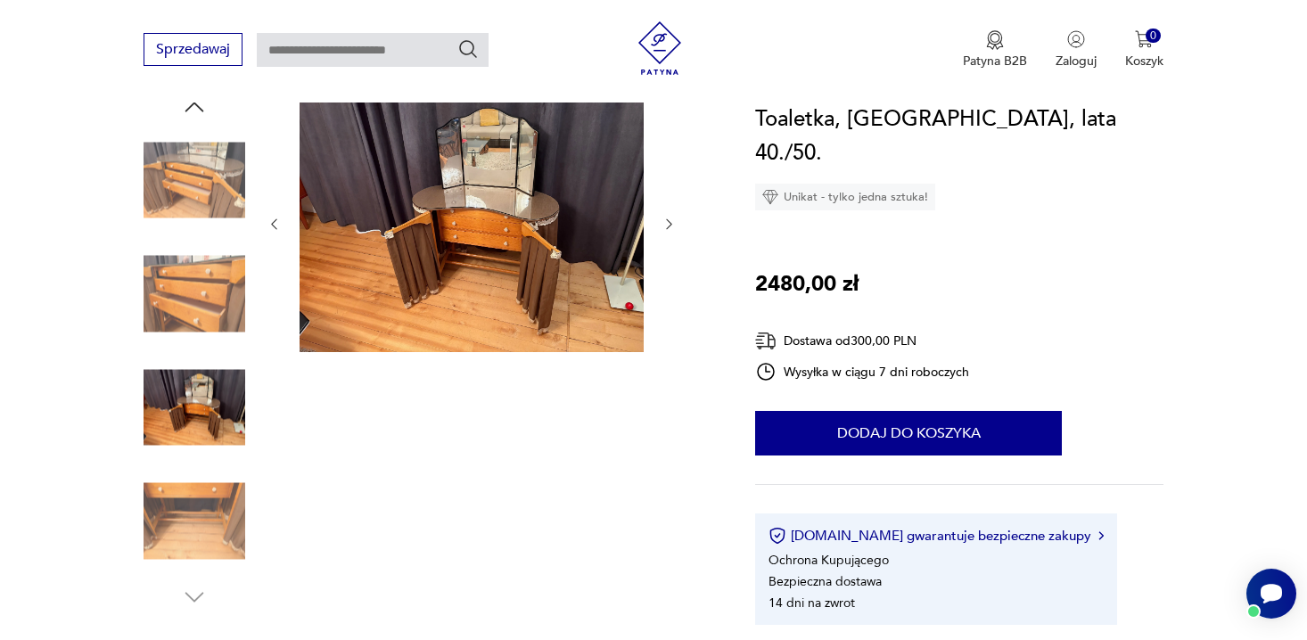
click at [665, 224] on icon "button" at bounding box center [668, 224] width 15 height 15
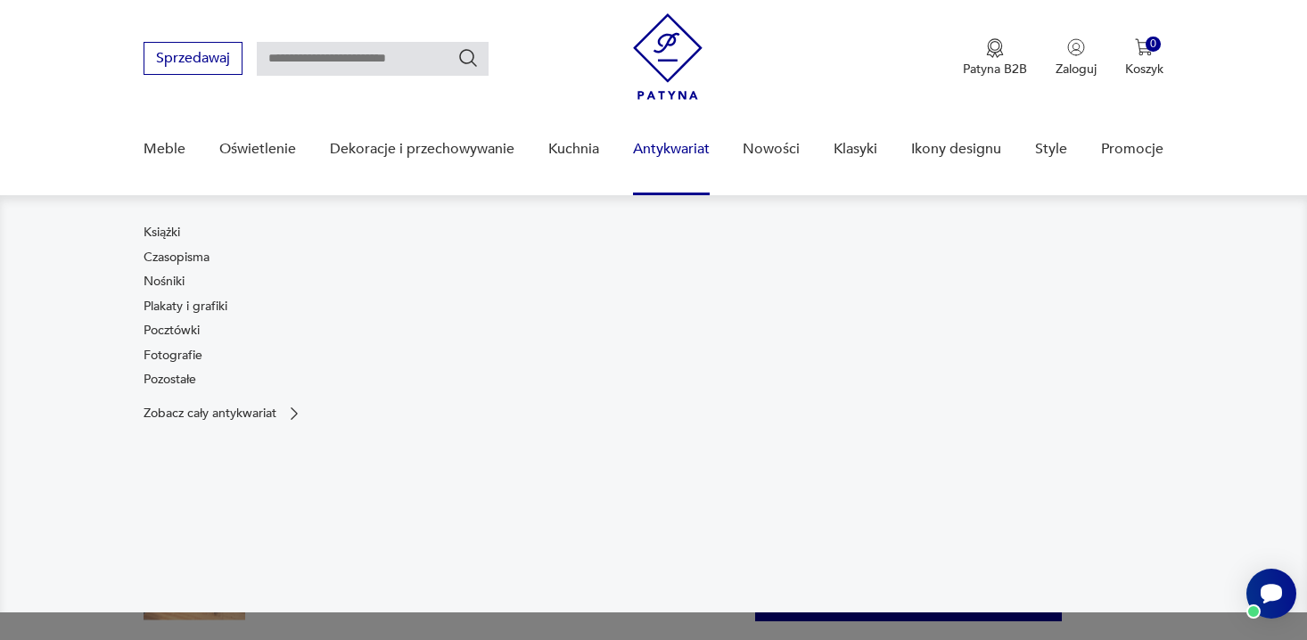
scroll to position [0, 0]
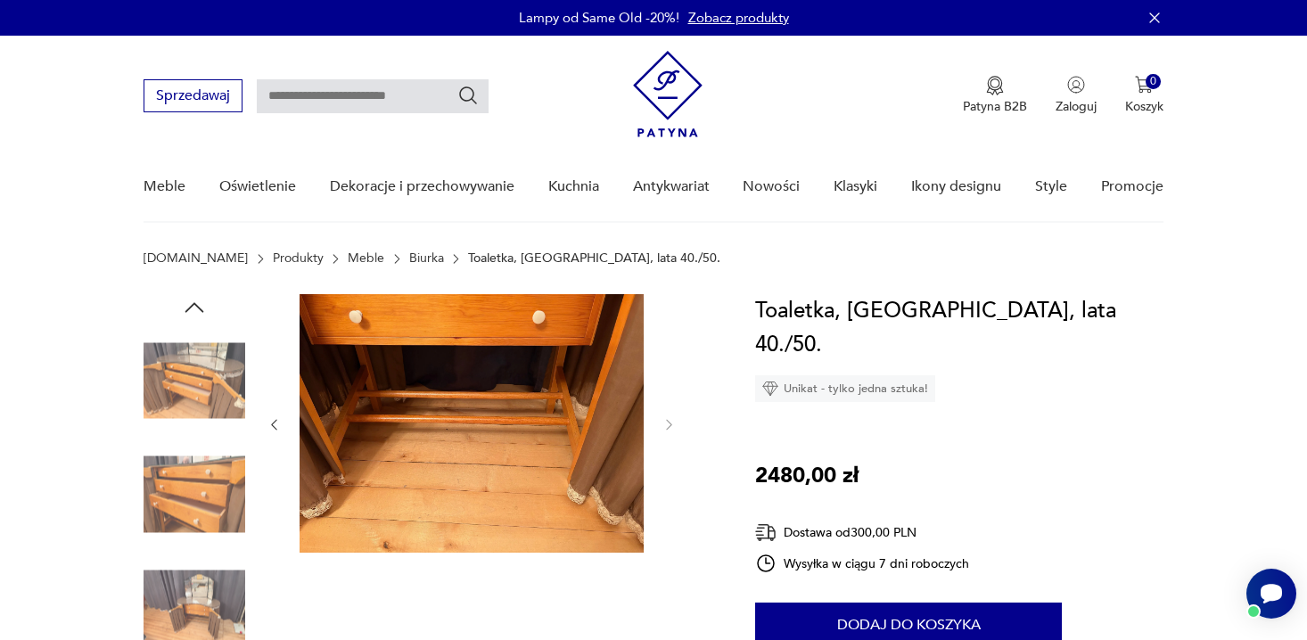
click at [409, 255] on link "Biurka" at bounding box center [426, 258] width 35 height 14
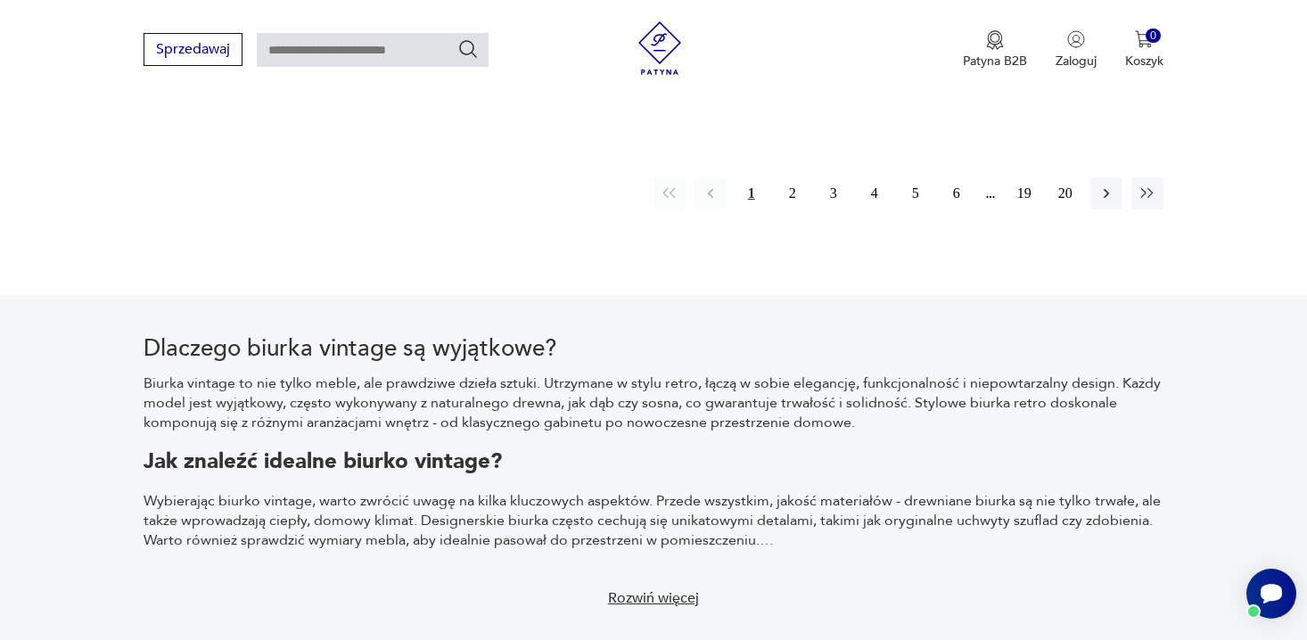
scroll to position [2686, 0]
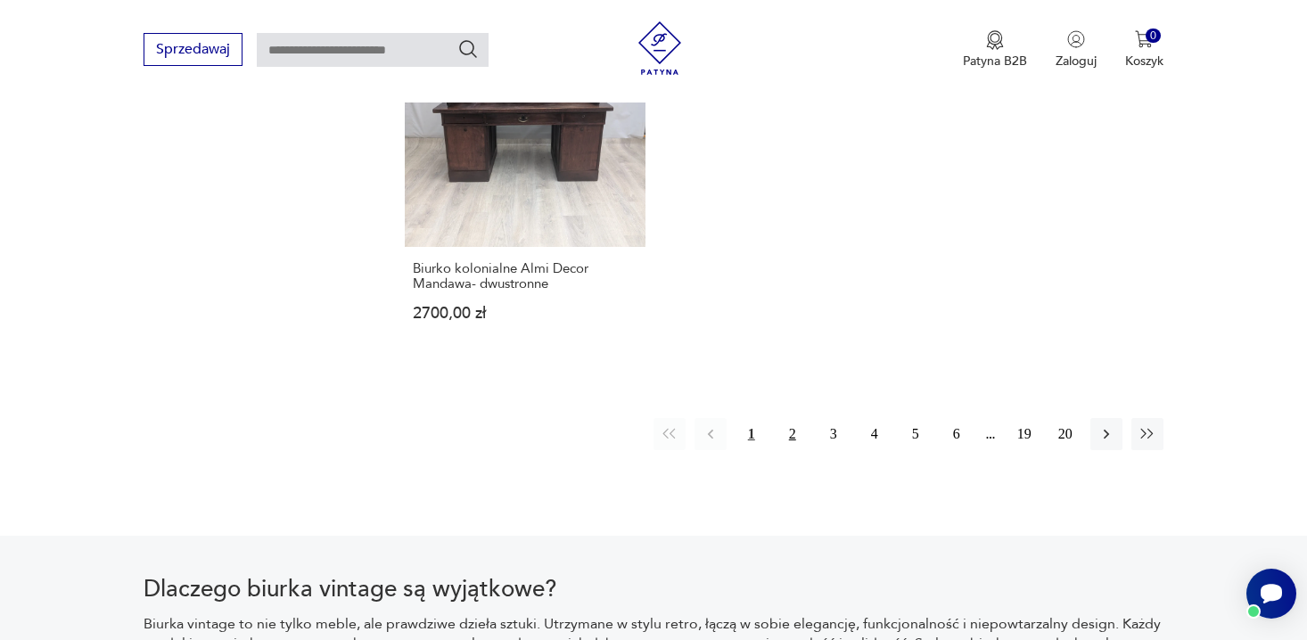
click at [794, 427] on button "2" at bounding box center [792, 434] width 32 height 32
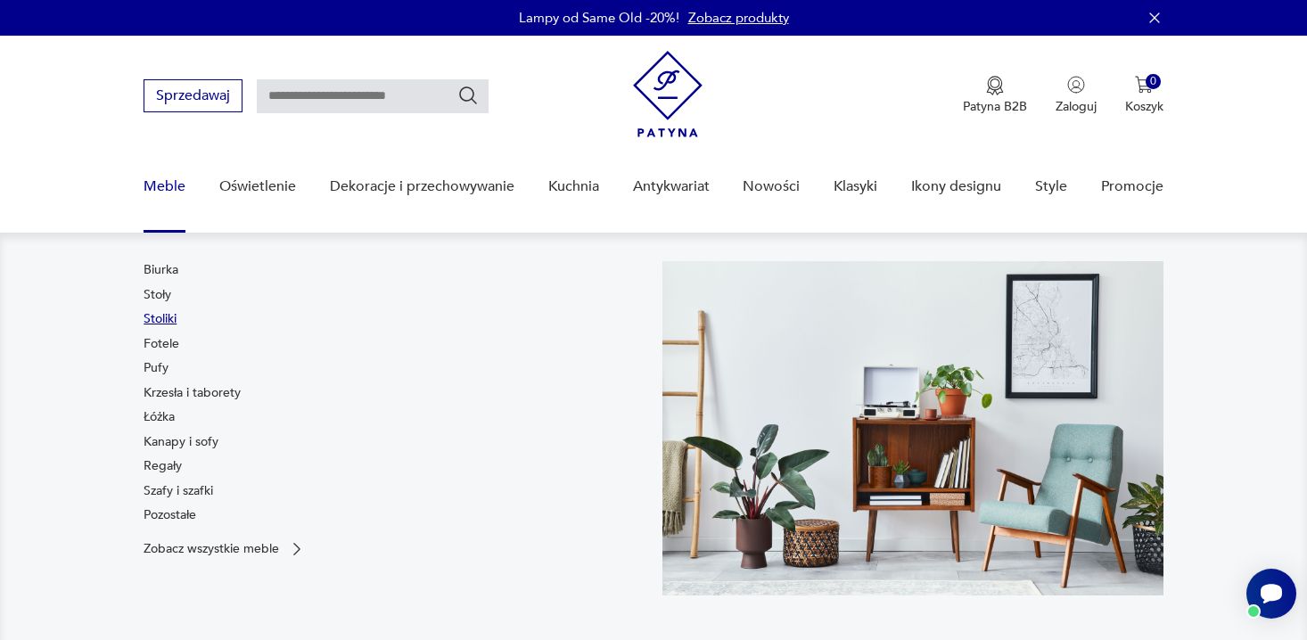
click at [166, 321] on link "Stoliki" at bounding box center [160, 319] width 33 height 18
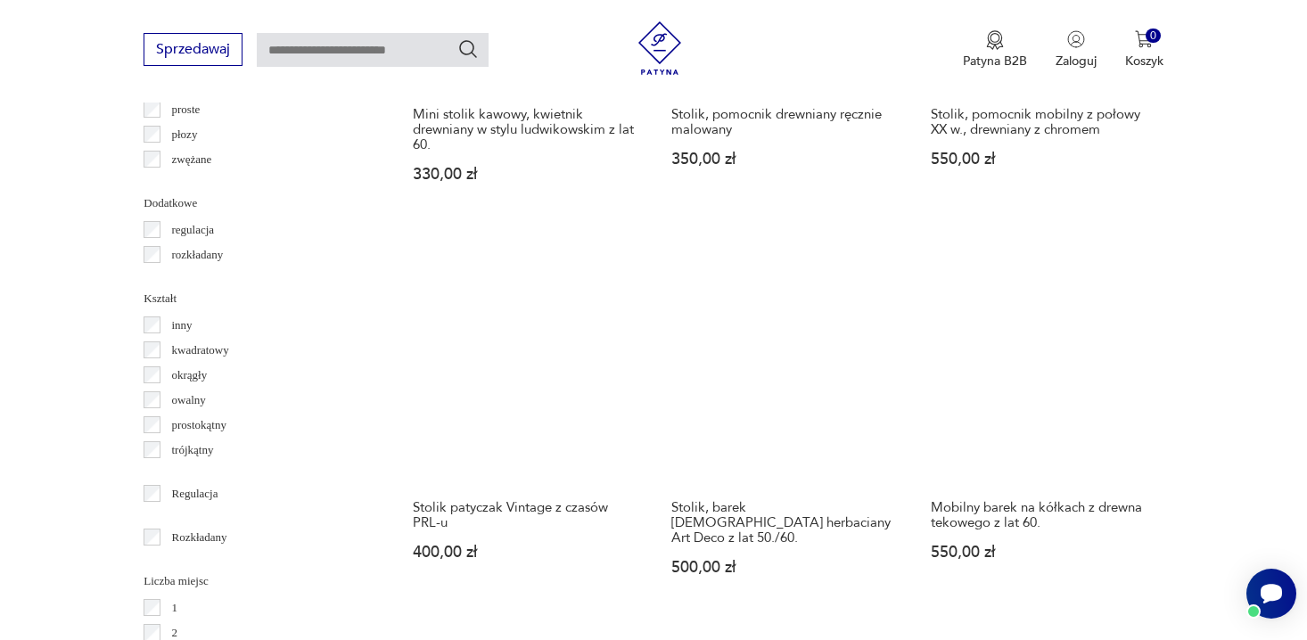
scroll to position [2147, 0]
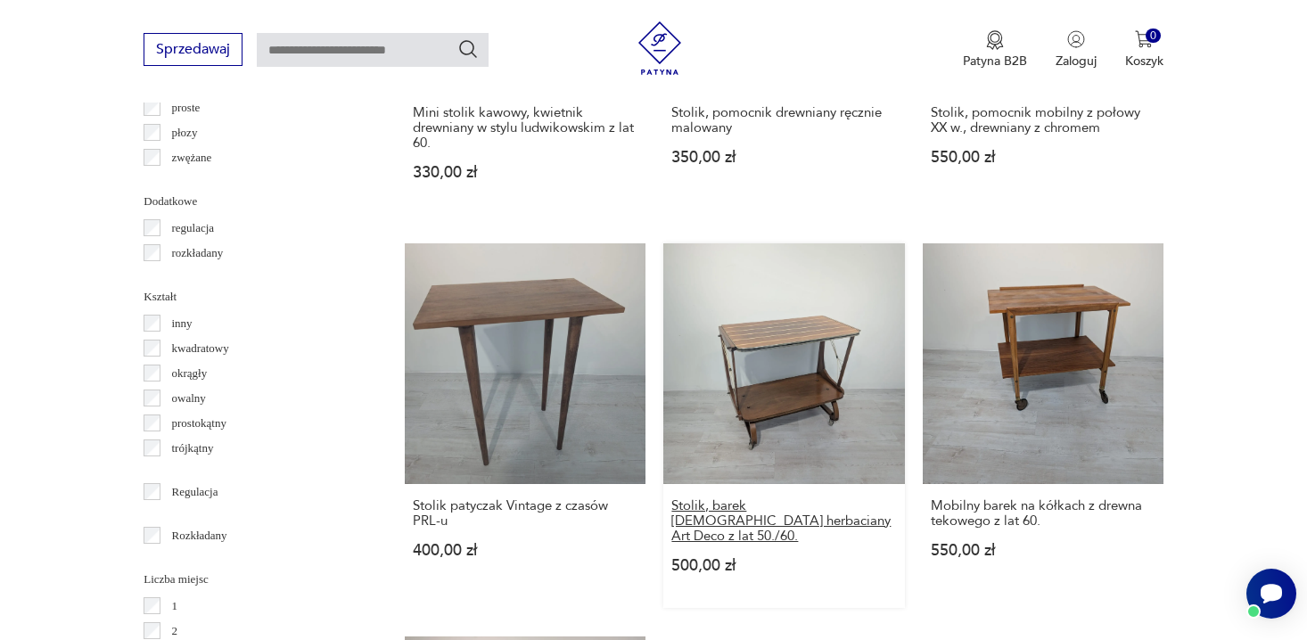
click at [701, 498] on h3 "Stolik, barek francuski herbaciany Art Deco z lat 50./60." at bounding box center [783, 520] width 225 height 45
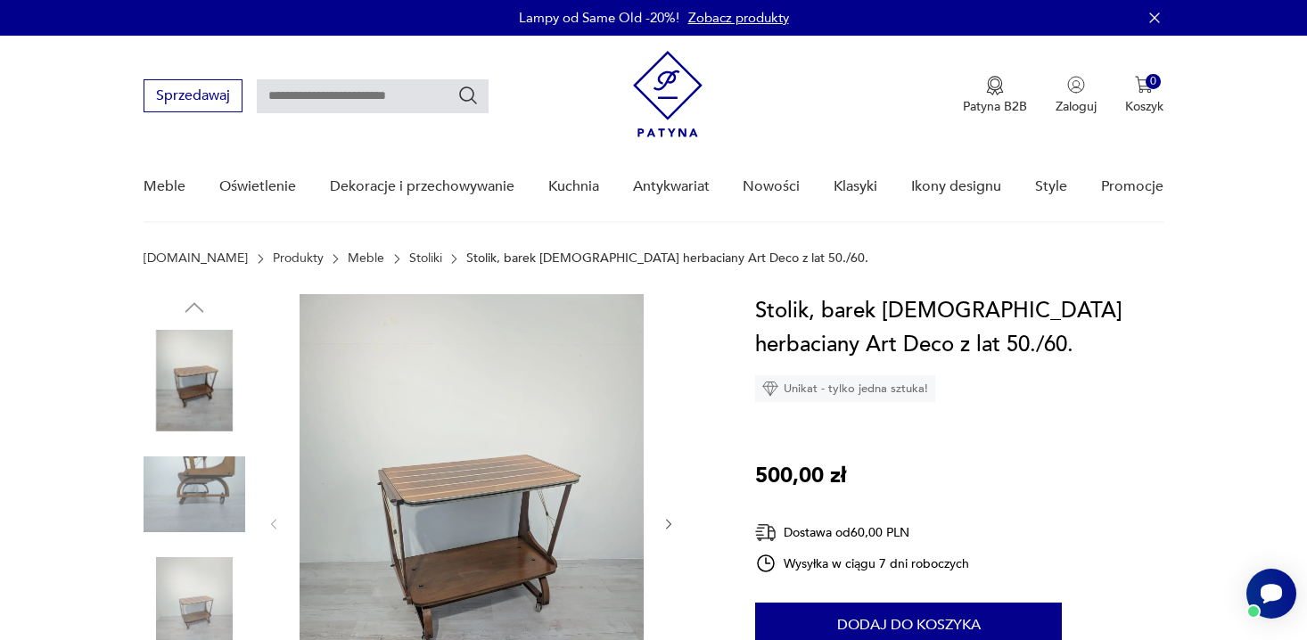
click at [670, 525] on icon "button" at bounding box center [668, 524] width 15 height 15
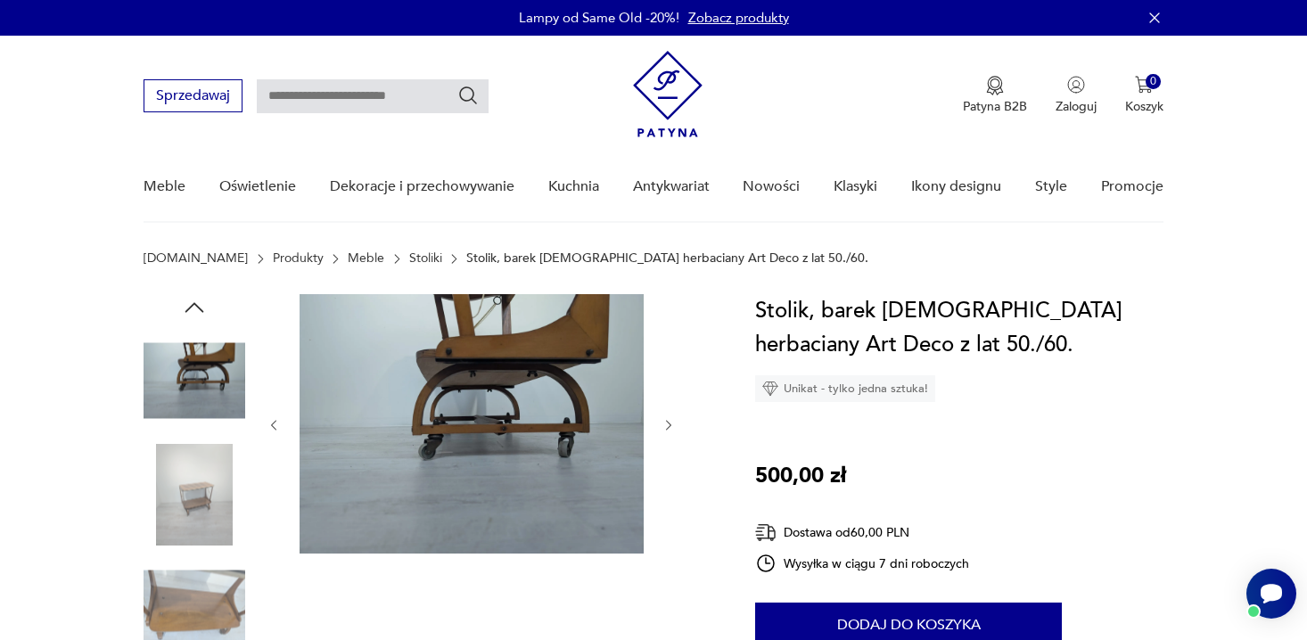
click at [668, 430] on icon "button" at bounding box center [668, 425] width 15 height 15
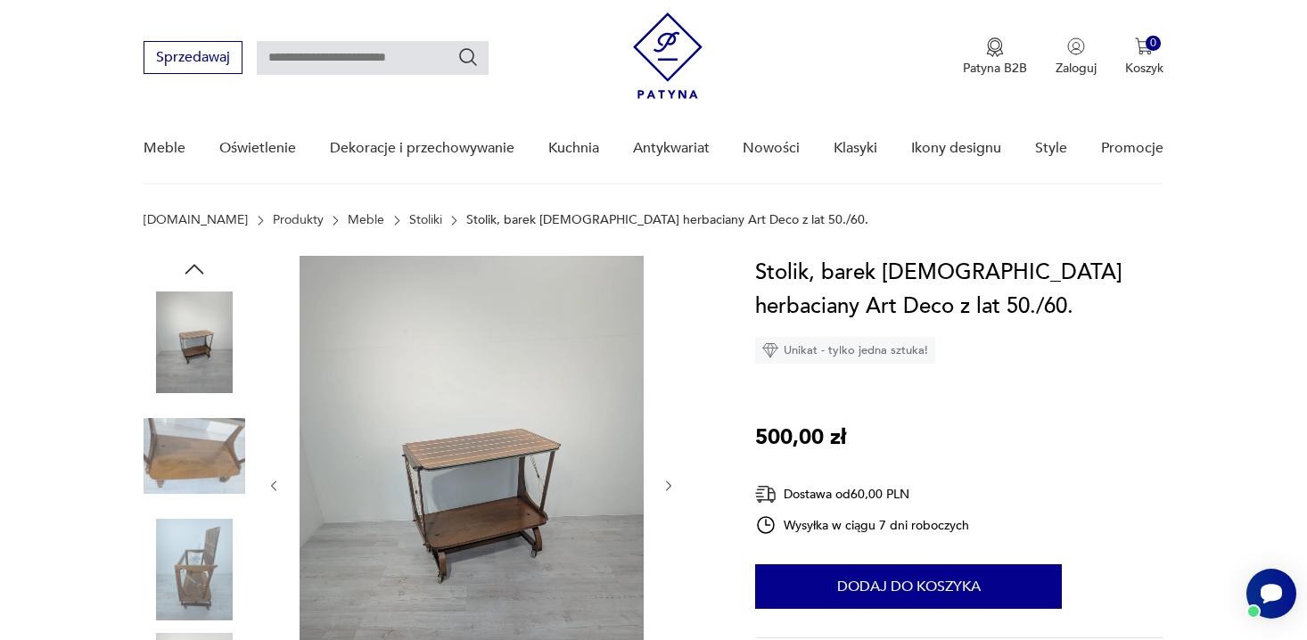
scroll to position [51, 0]
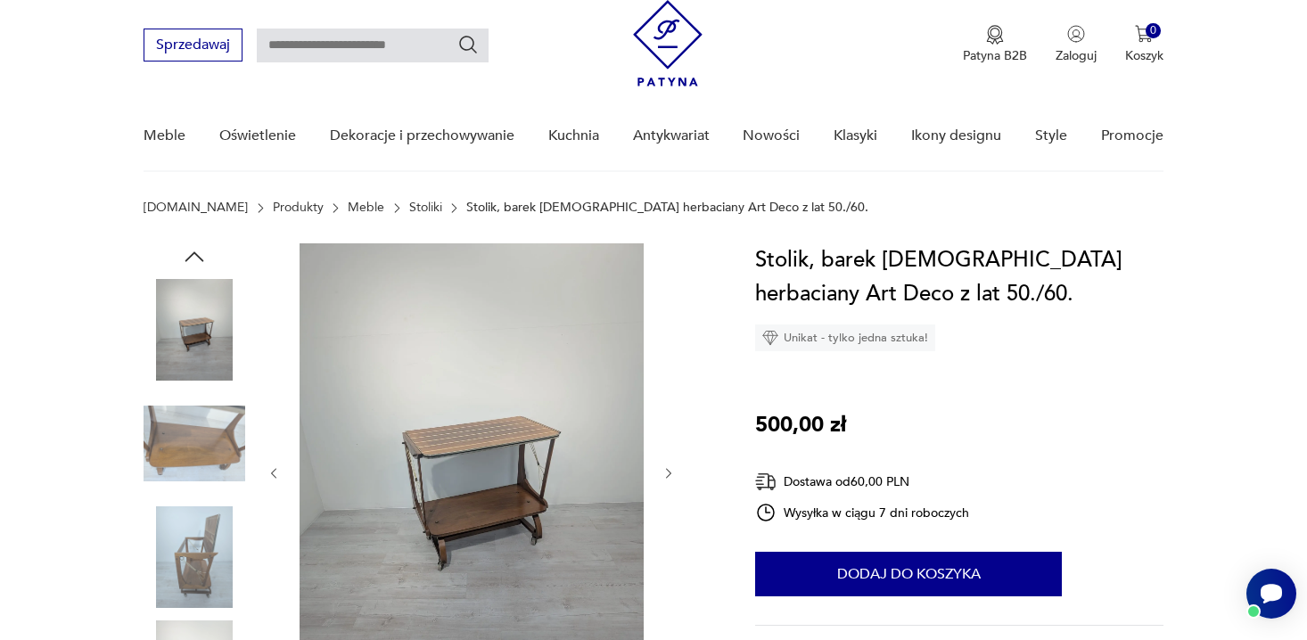
click at [203, 543] on img at bounding box center [195, 557] width 102 height 102
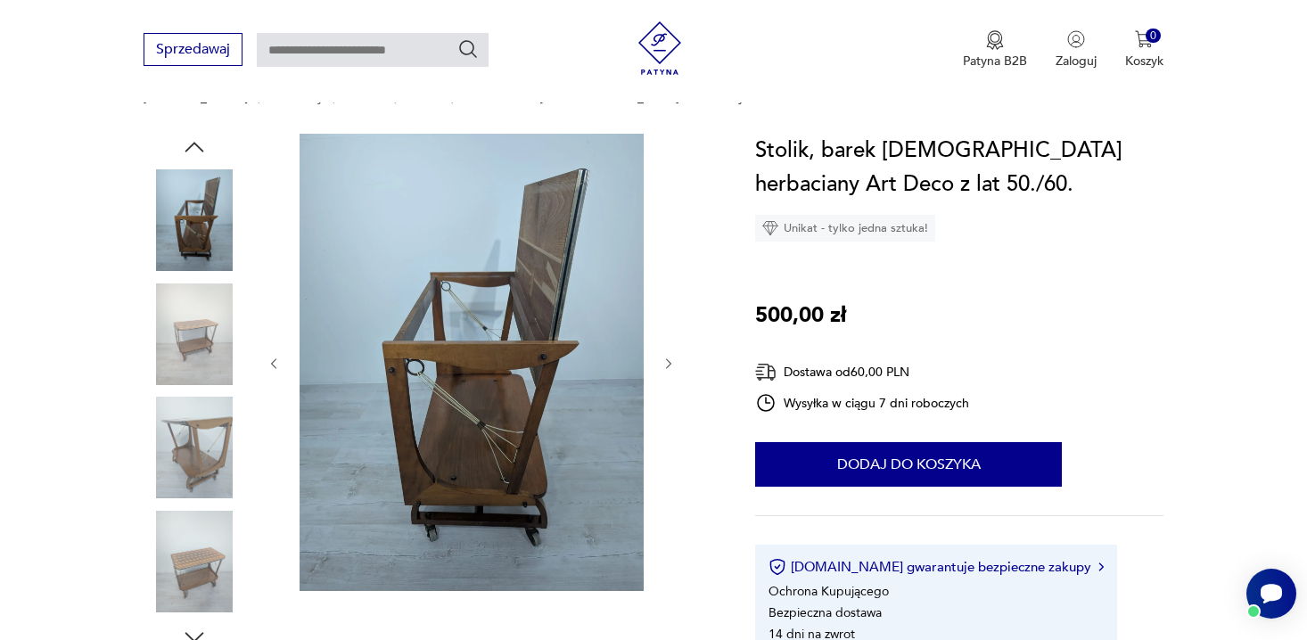
scroll to position [162, 0]
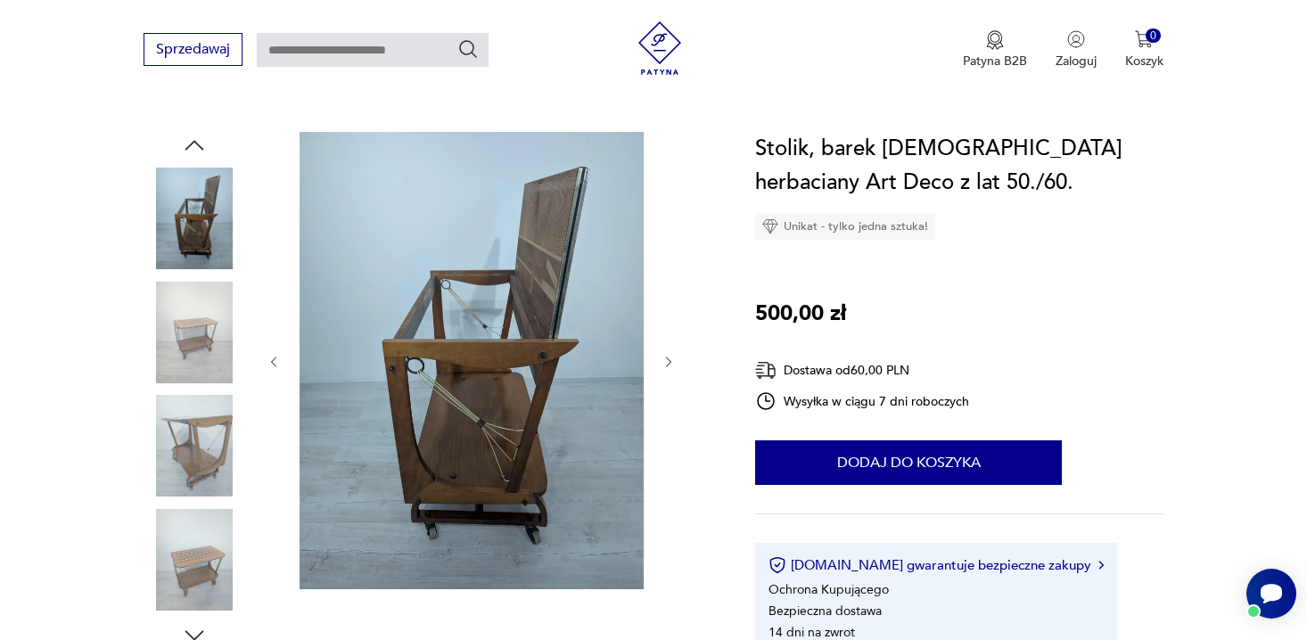
click at [200, 574] on img at bounding box center [195, 560] width 102 height 102
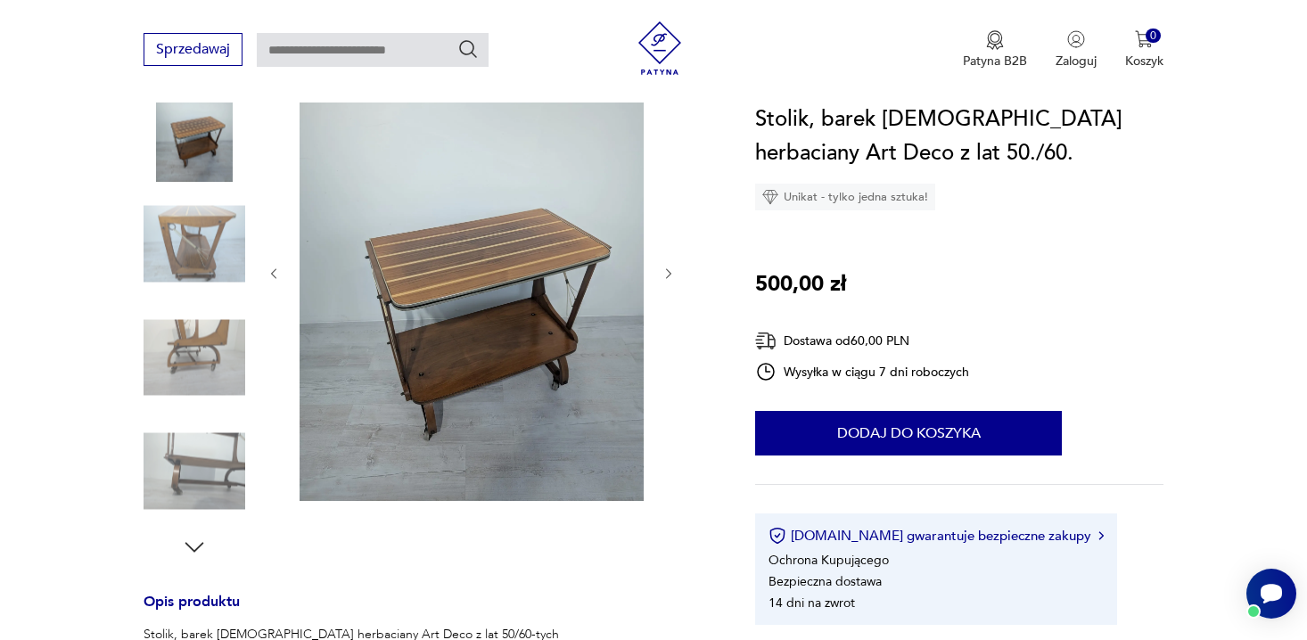
scroll to position [135, 0]
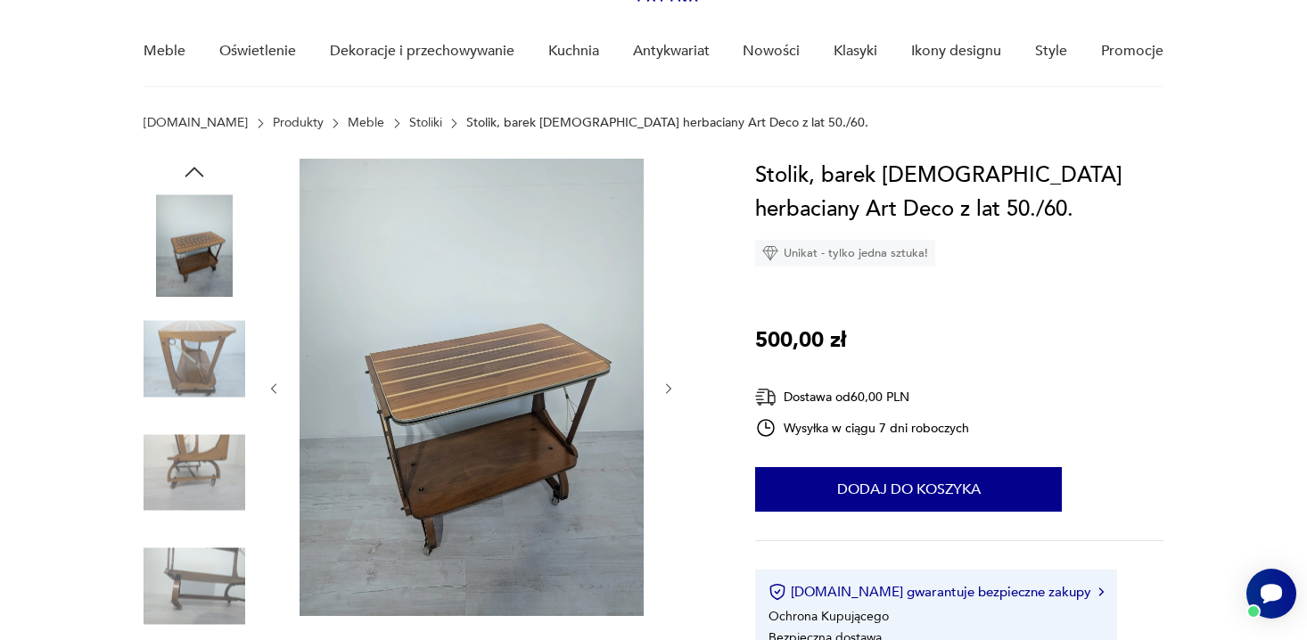
click at [193, 372] on img at bounding box center [195, 359] width 102 height 102
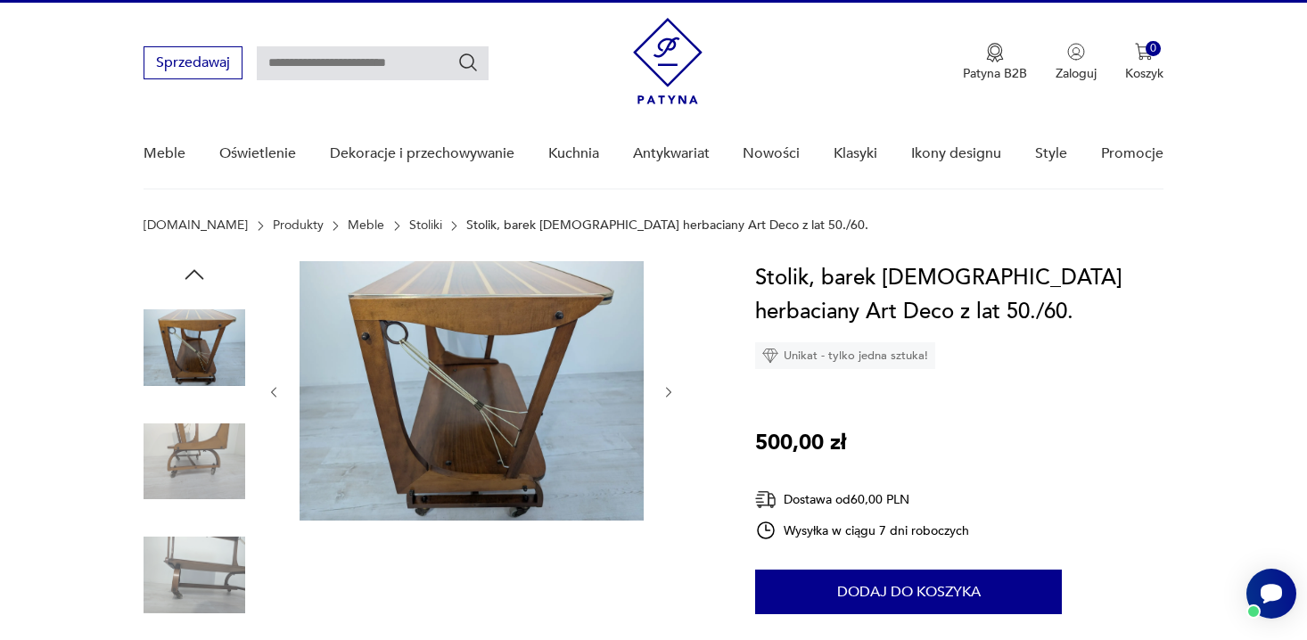
scroll to position [32, 0]
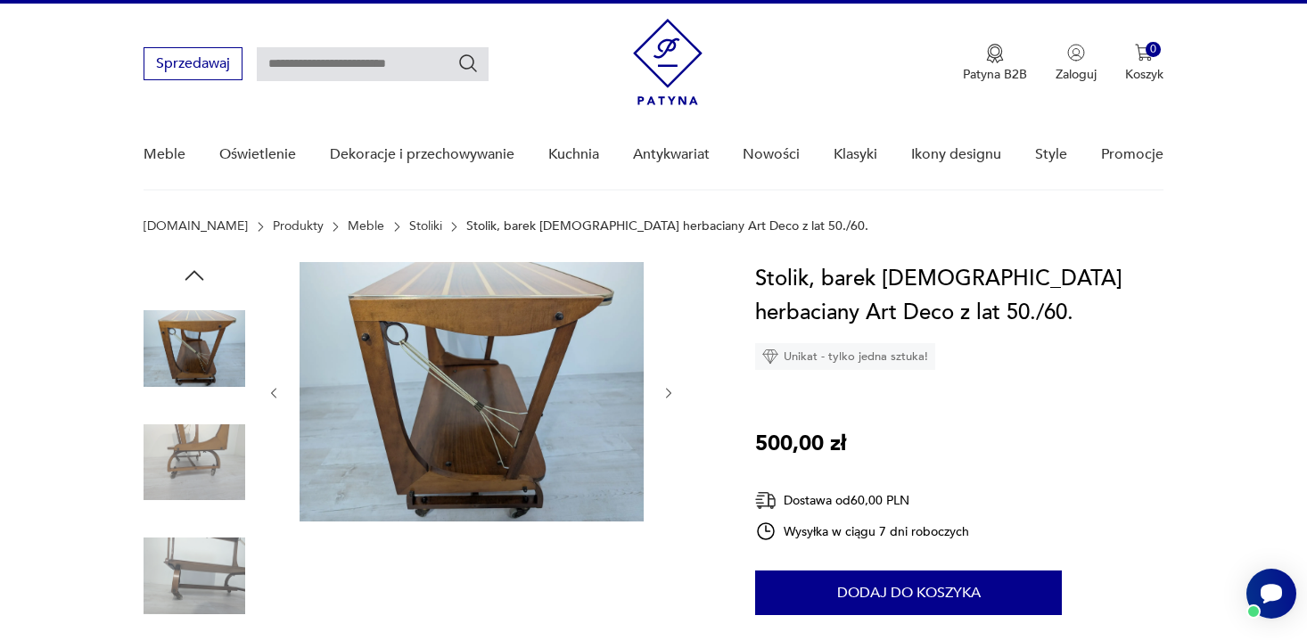
click at [667, 395] on icon "button" at bounding box center [668, 393] width 15 height 15
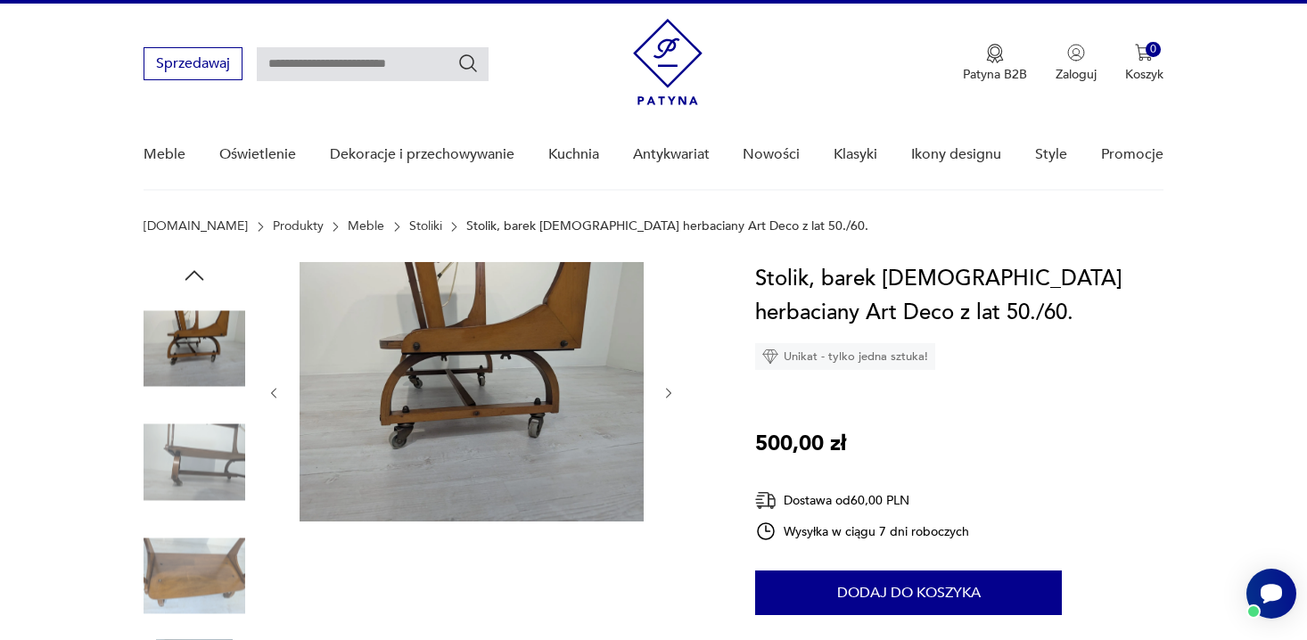
click at [668, 395] on icon "button" at bounding box center [668, 393] width 15 height 15
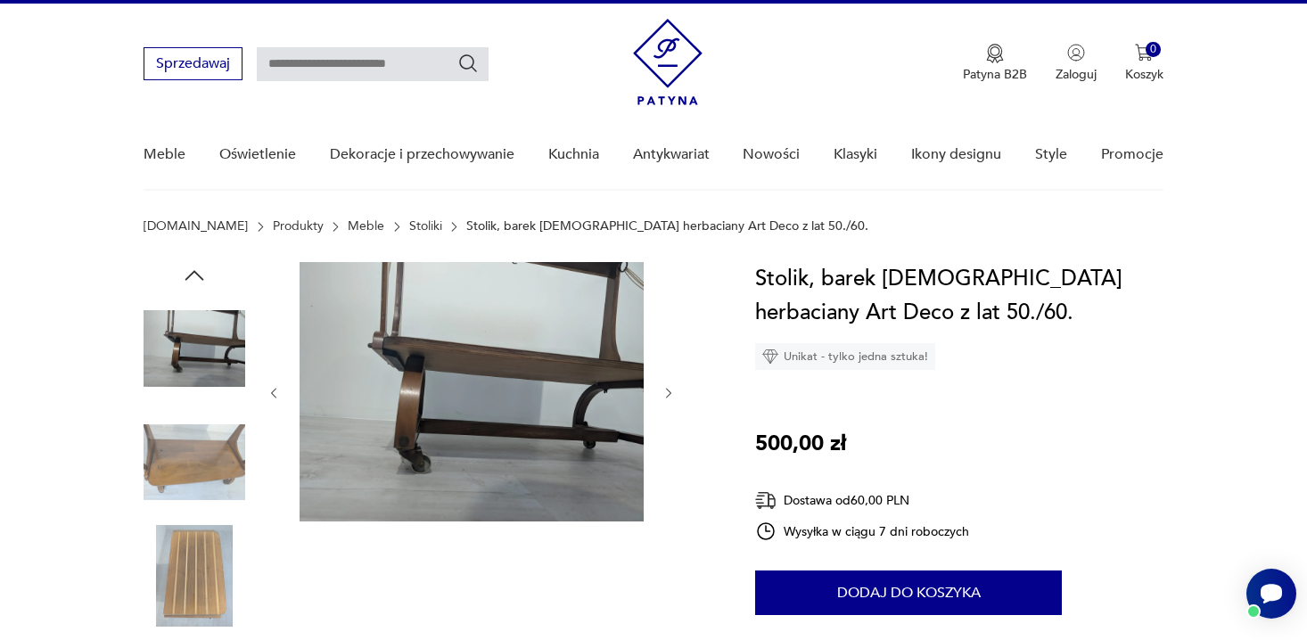
click at [668, 395] on icon "button" at bounding box center [668, 393] width 15 height 15
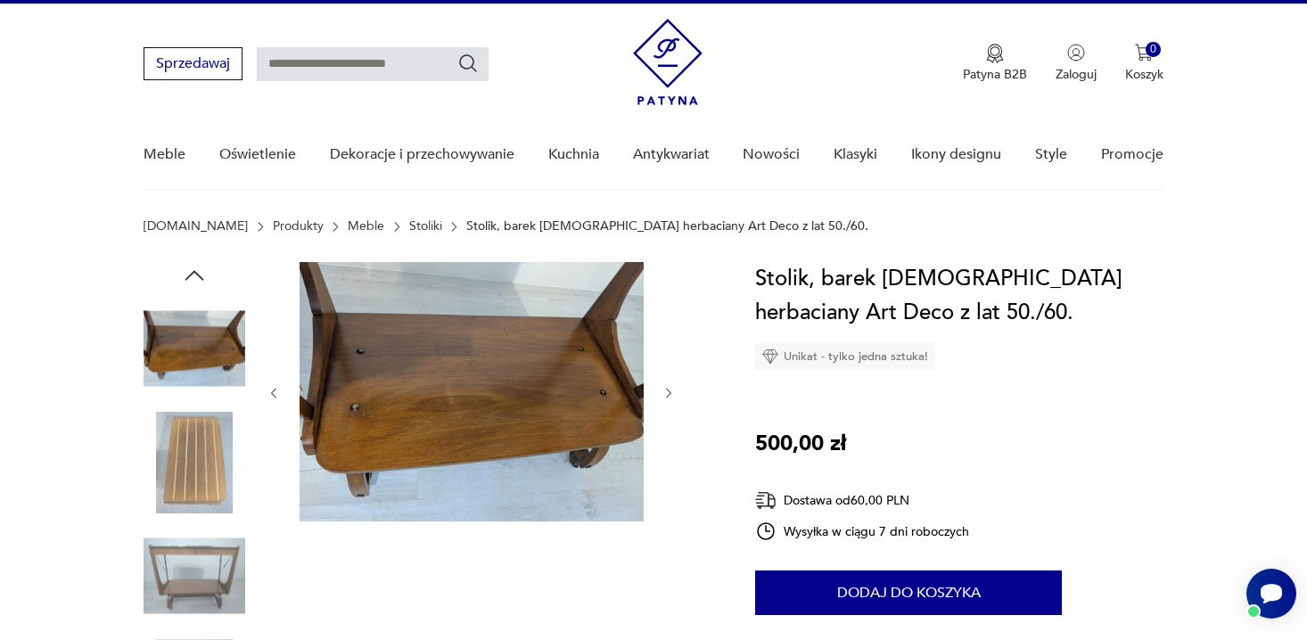
click at [668, 395] on icon "button" at bounding box center [668, 393] width 15 height 15
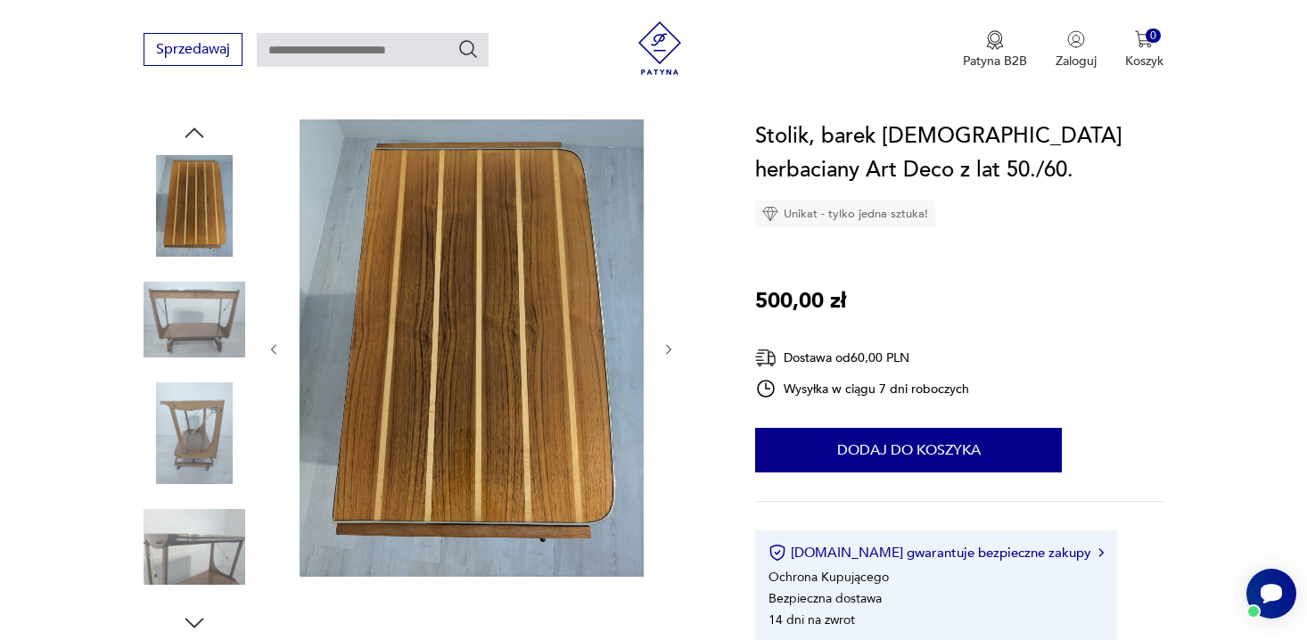
scroll to position [191, 0]
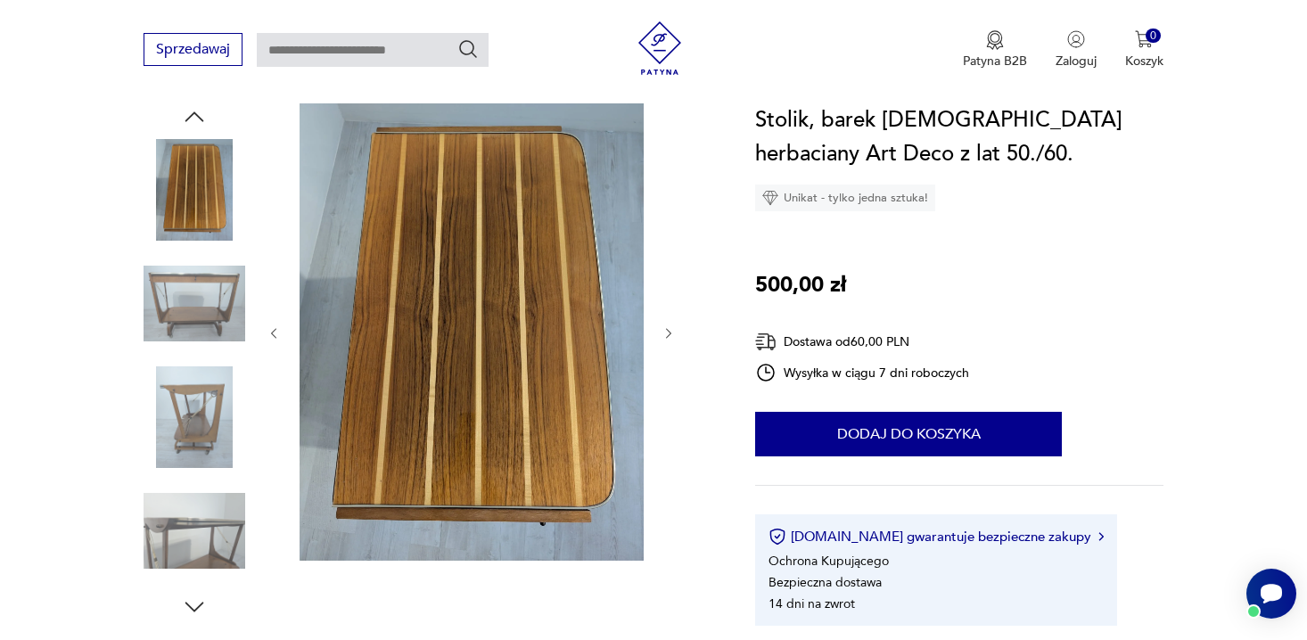
click at [664, 339] on icon "button" at bounding box center [668, 333] width 15 height 15
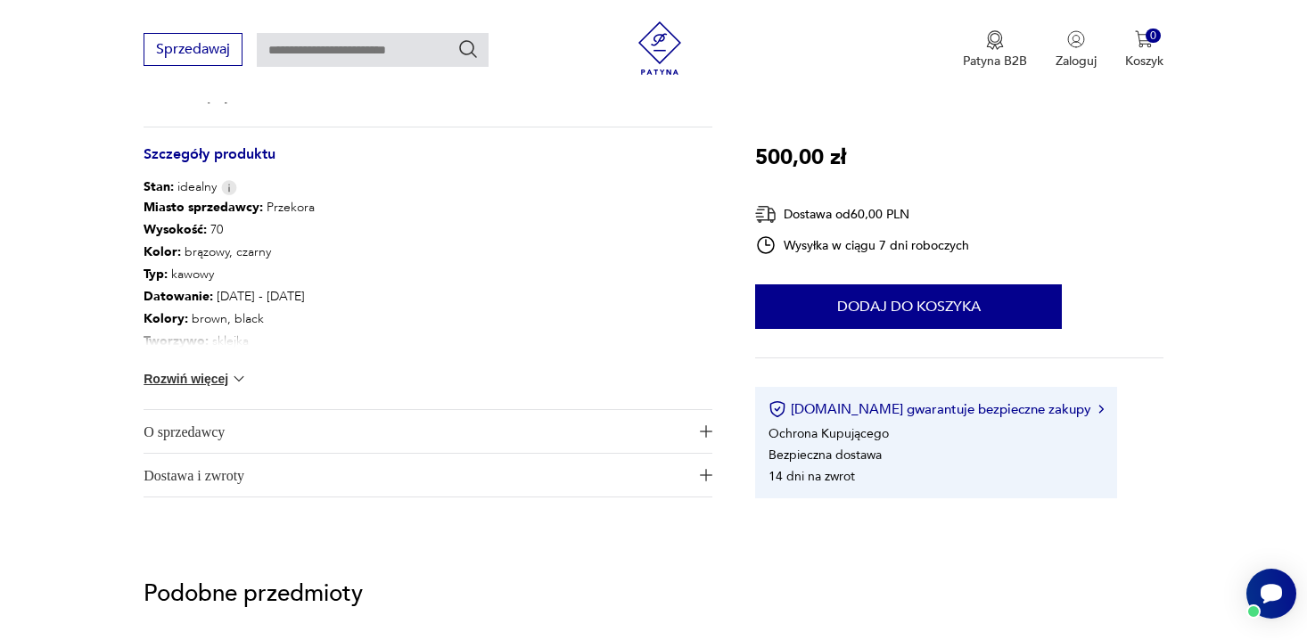
scroll to position [918, 0]
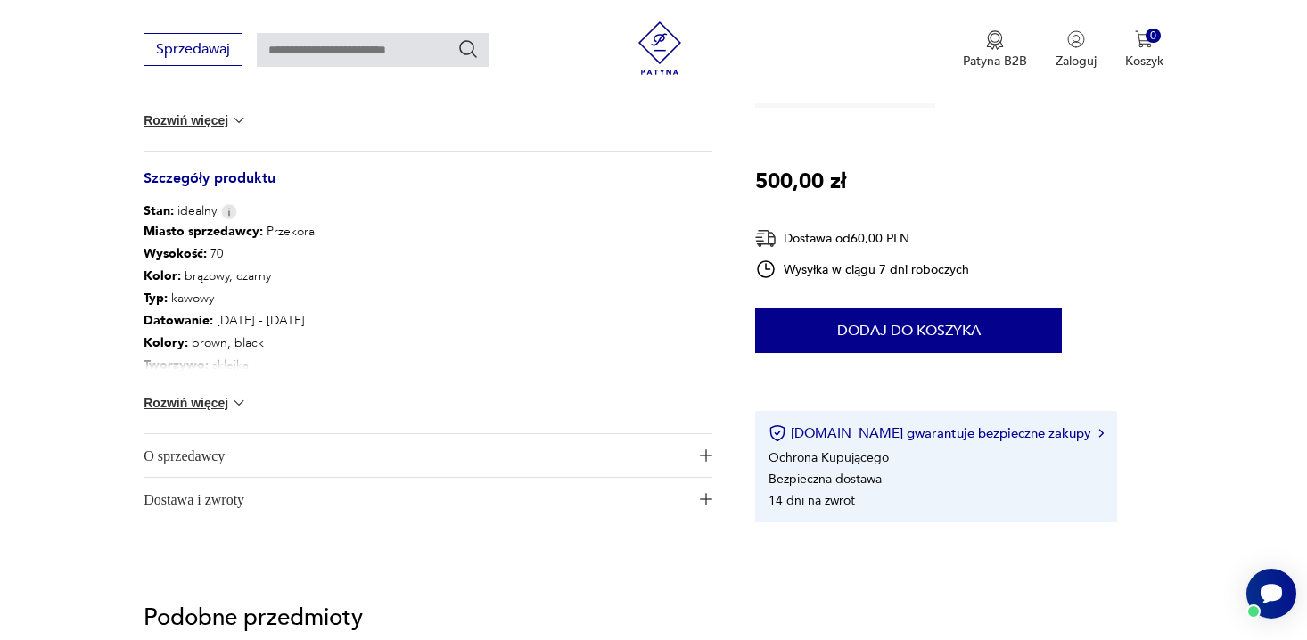
click at [224, 406] on button "Rozwiń więcej" at bounding box center [195, 403] width 103 height 18
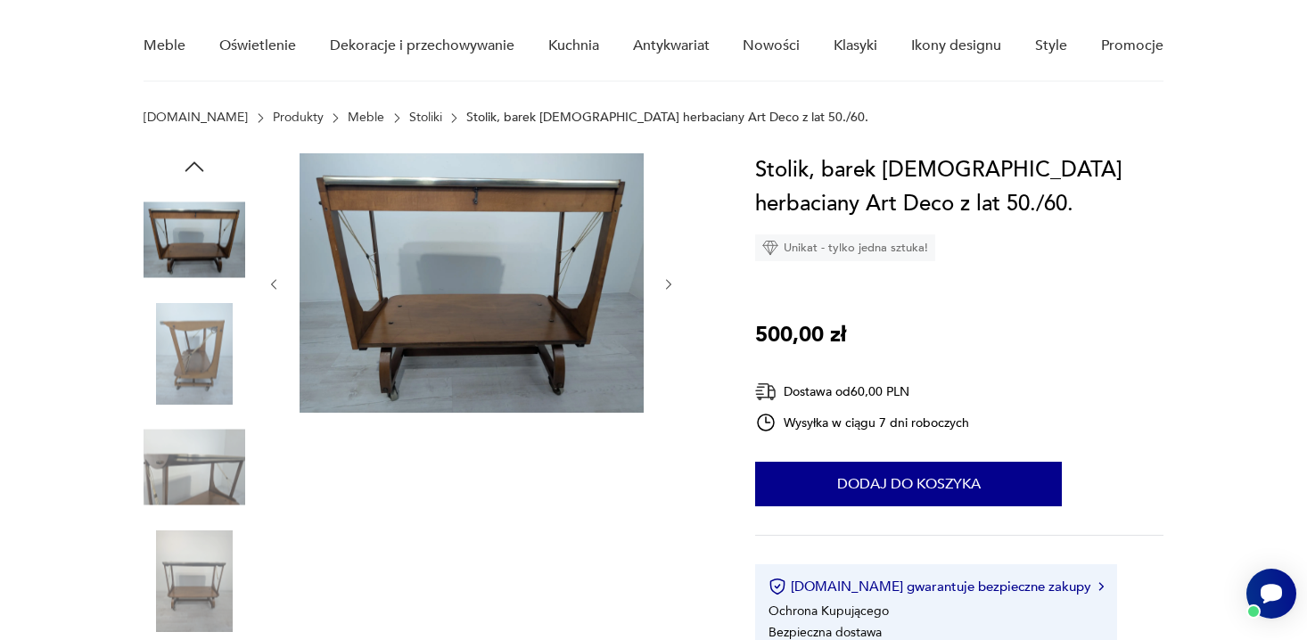
scroll to position [140, 0]
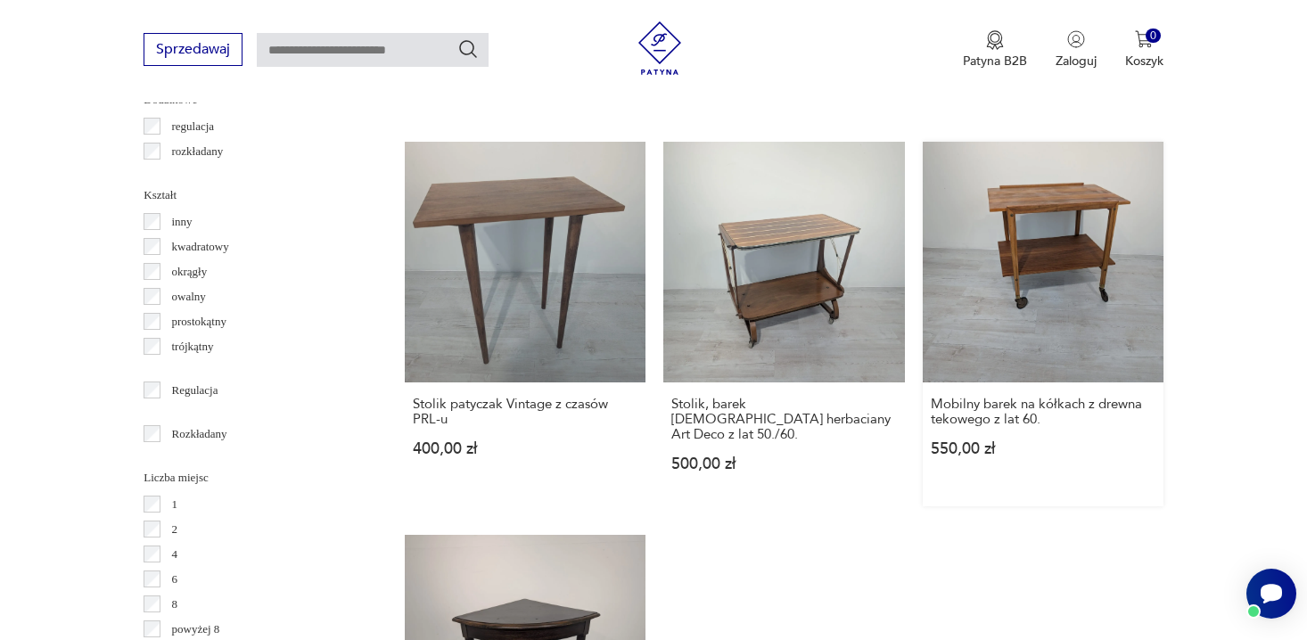
scroll to position [2250, 0]
click at [833, 267] on link "Stolik, barek francuski herbaciany Art Deco z lat 50./60. 500,00 zł" at bounding box center [783, 323] width 241 height 365
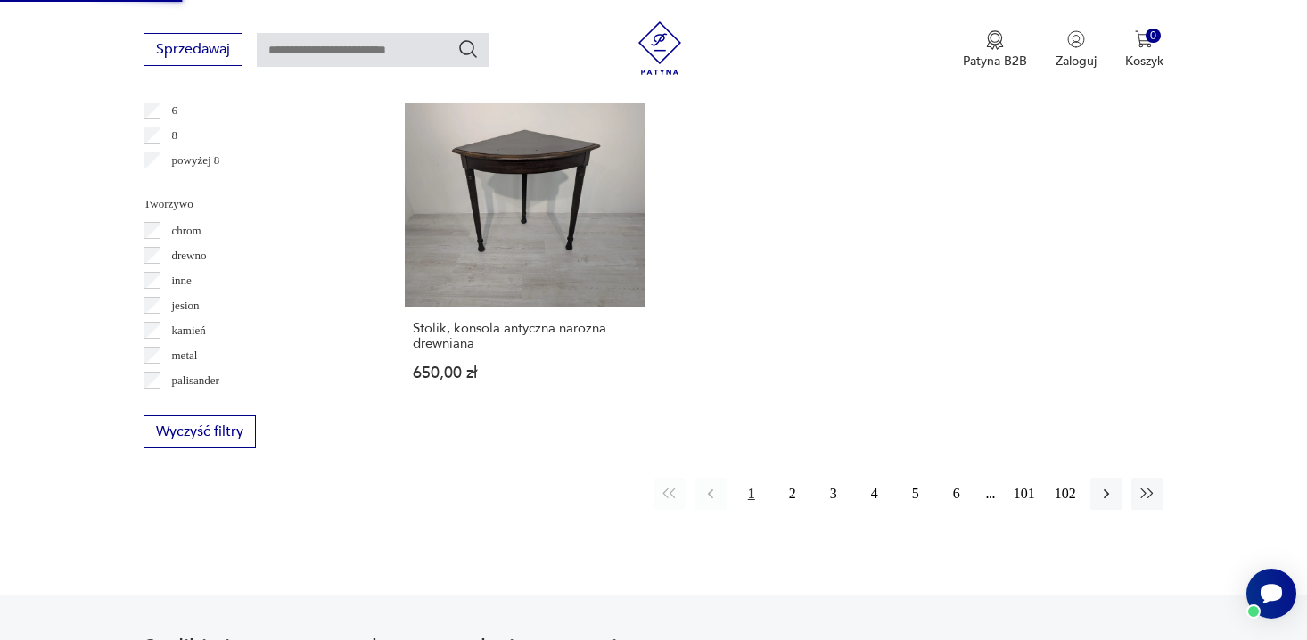
scroll to position [2784, 0]
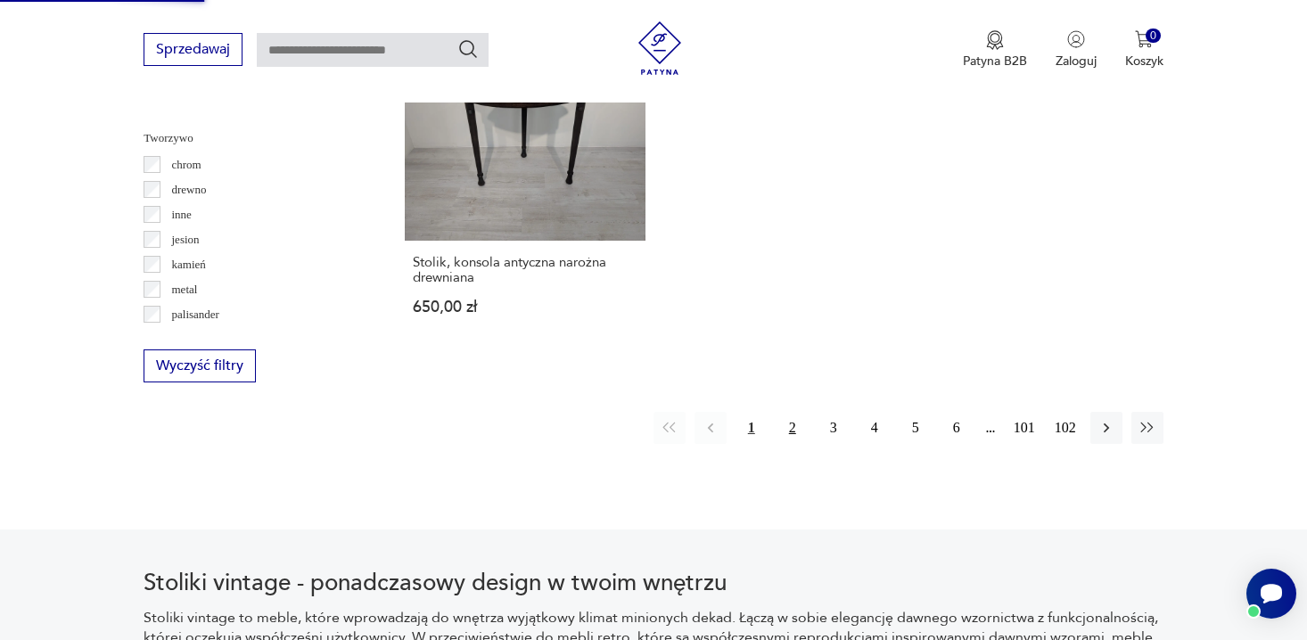
click at [788, 412] on button "2" at bounding box center [792, 428] width 32 height 32
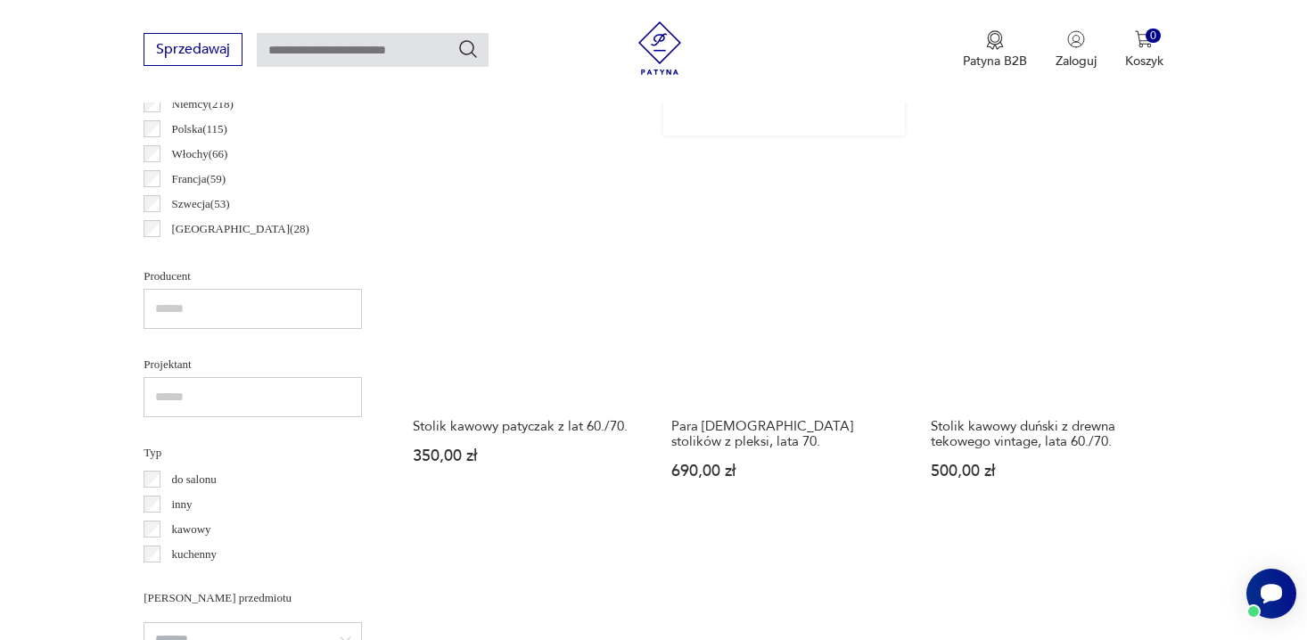
scroll to position [1033, 0]
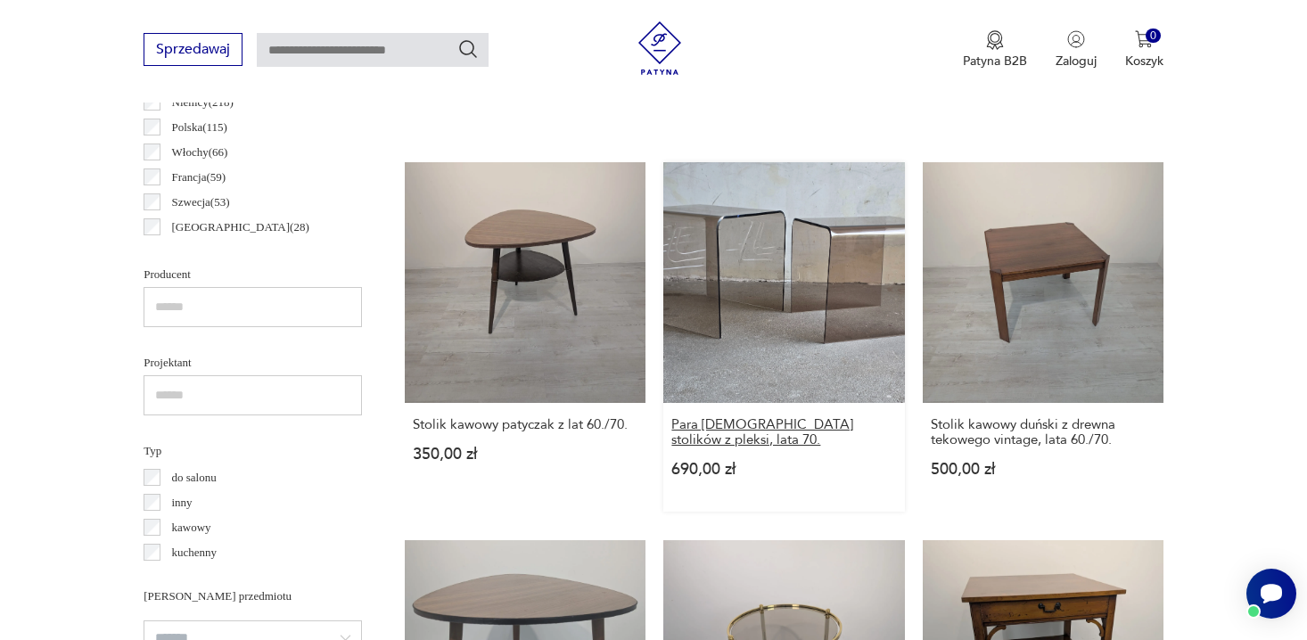
click at [804, 429] on h3 "Para włoskich stolików z pleksi, lata 70." at bounding box center [783, 432] width 225 height 30
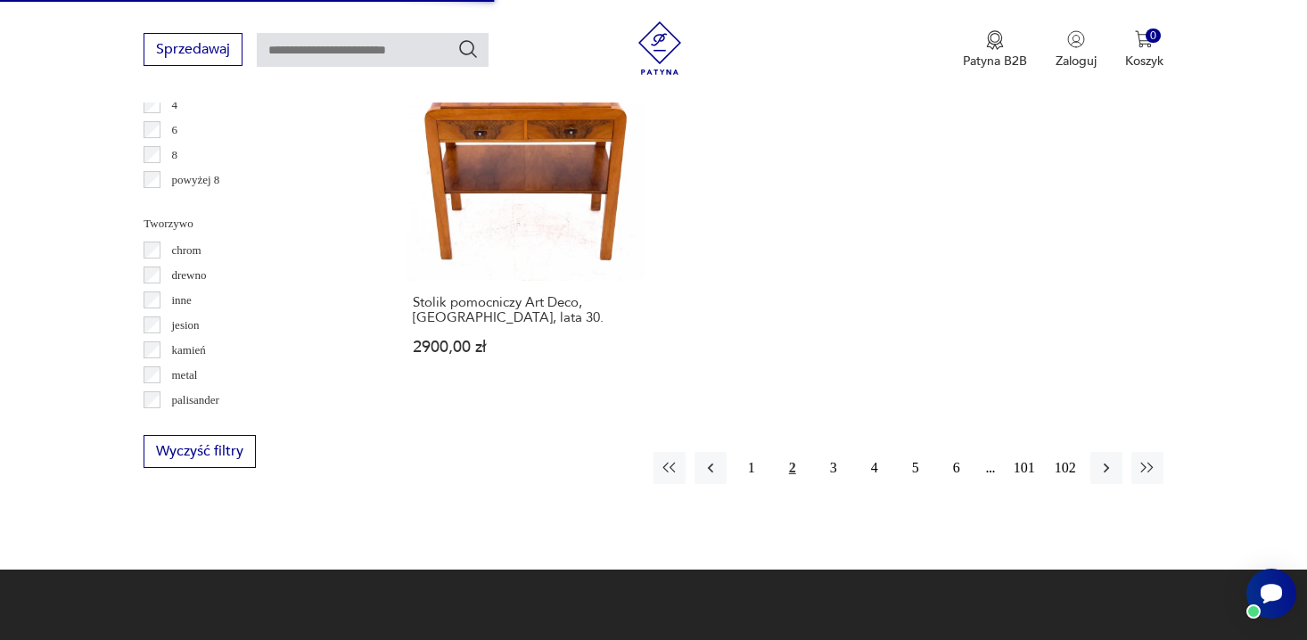
scroll to position [2707, 0]
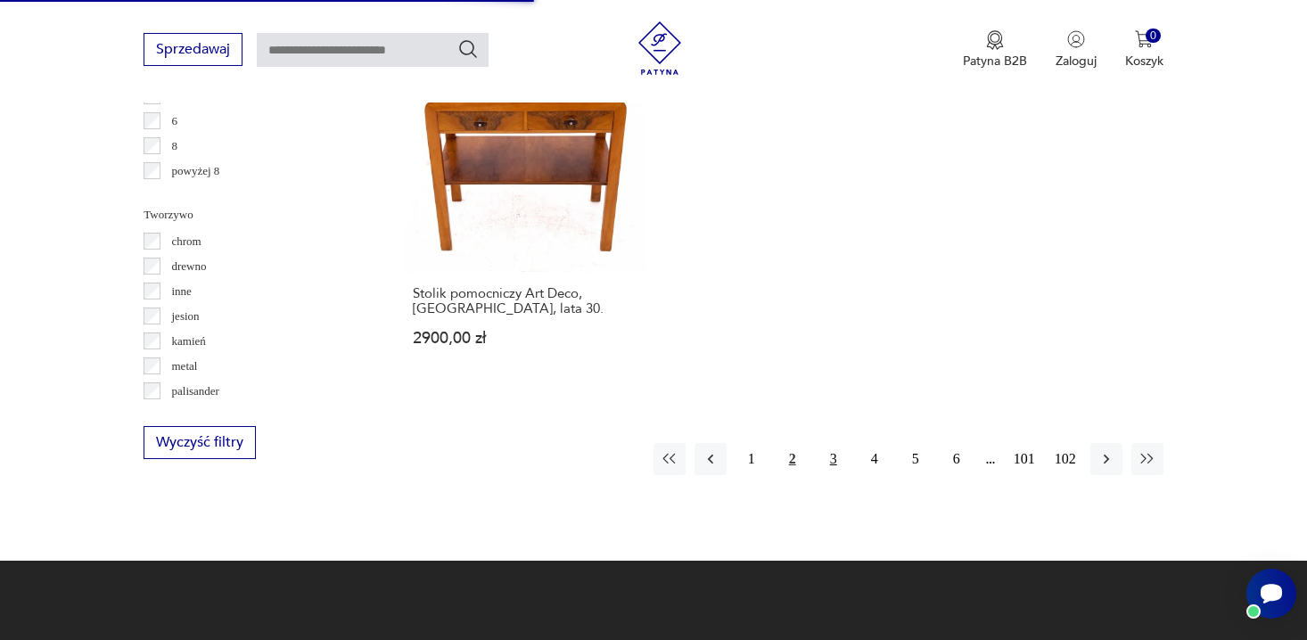
click at [835, 469] on button "3" at bounding box center [833, 459] width 32 height 32
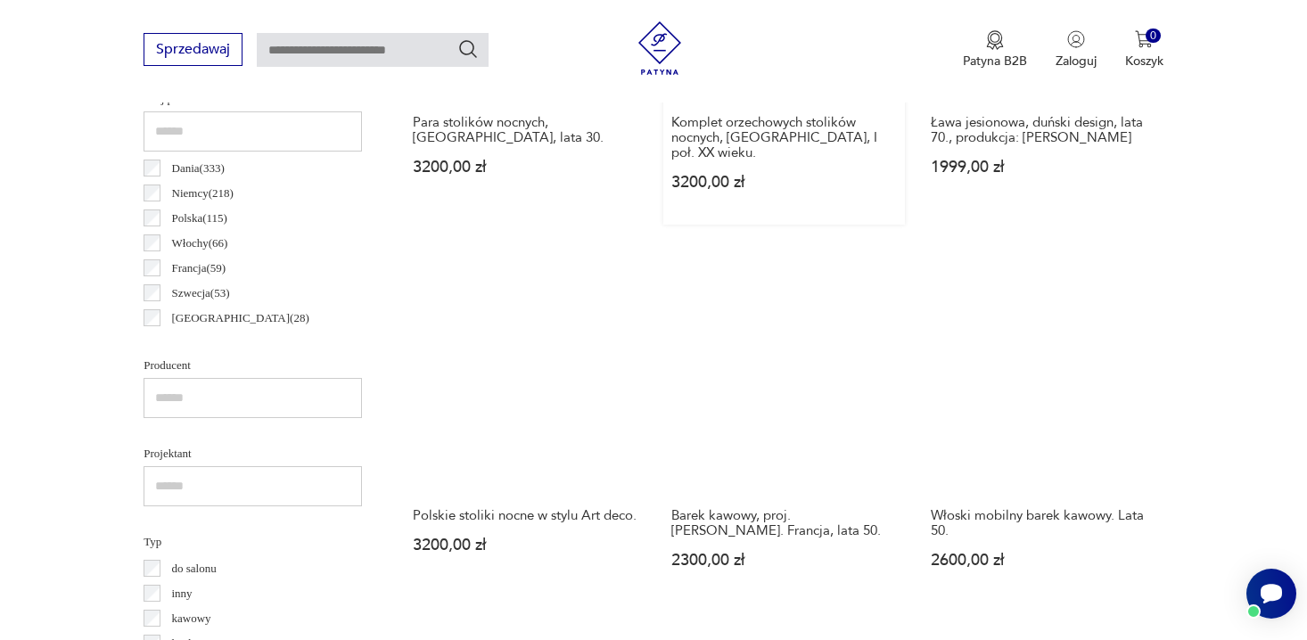
scroll to position [933, 0]
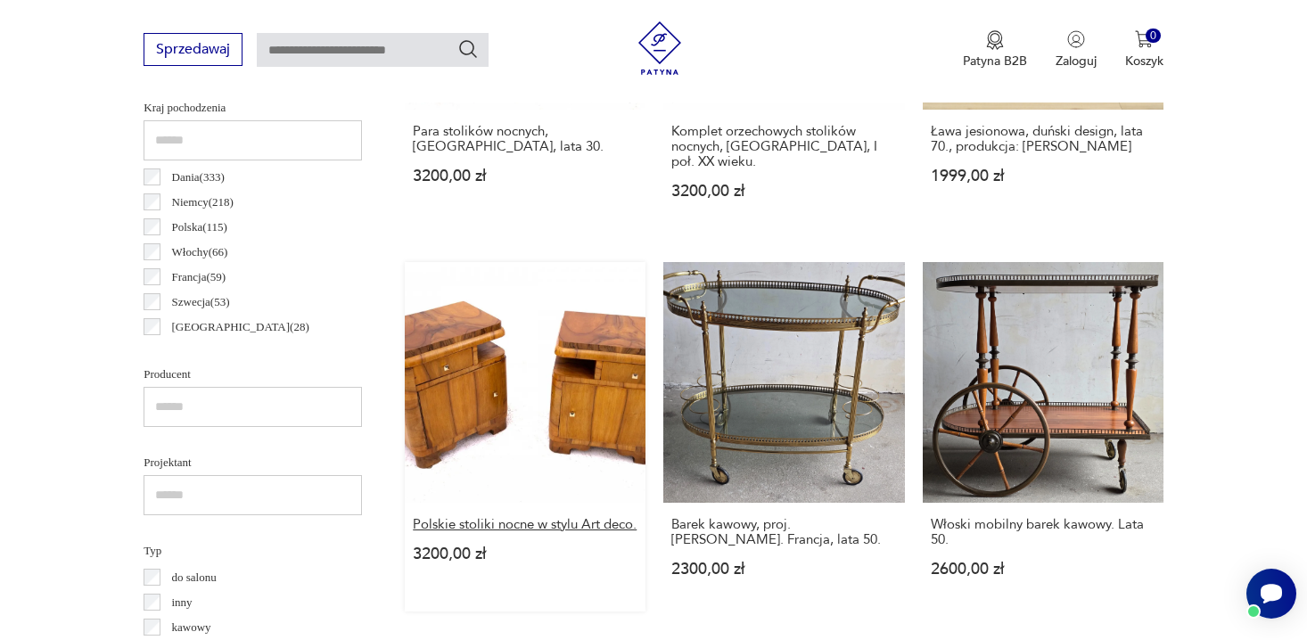
click at [577, 517] on h3 "Polskie stoliki nocne w stylu Art deco." at bounding box center [525, 524] width 225 height 15
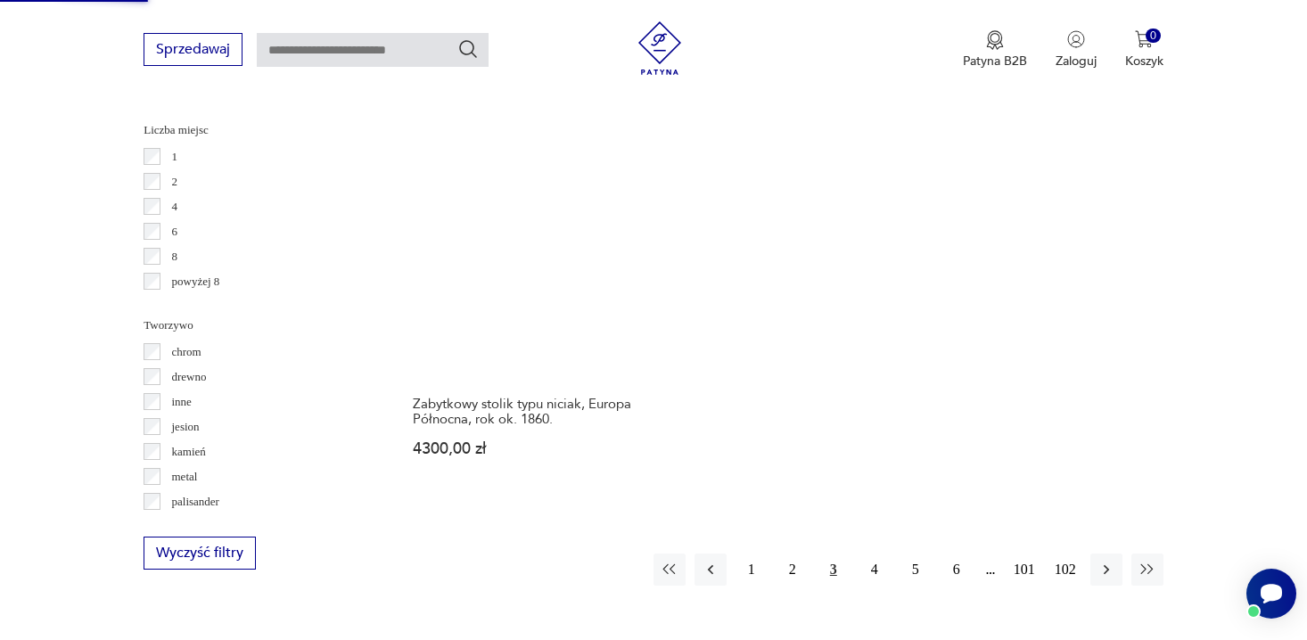
scroll to position [2630, 0]
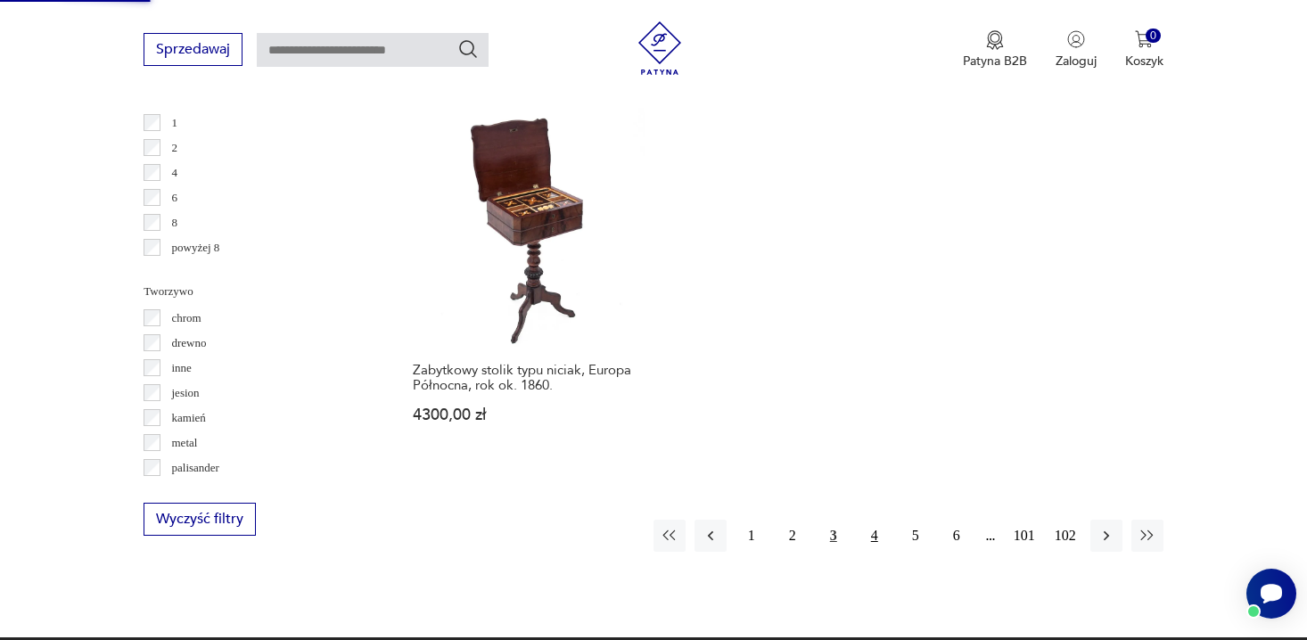
click at [868, 520] on button "4" at bounding box center [874, 536] width 32 height 32
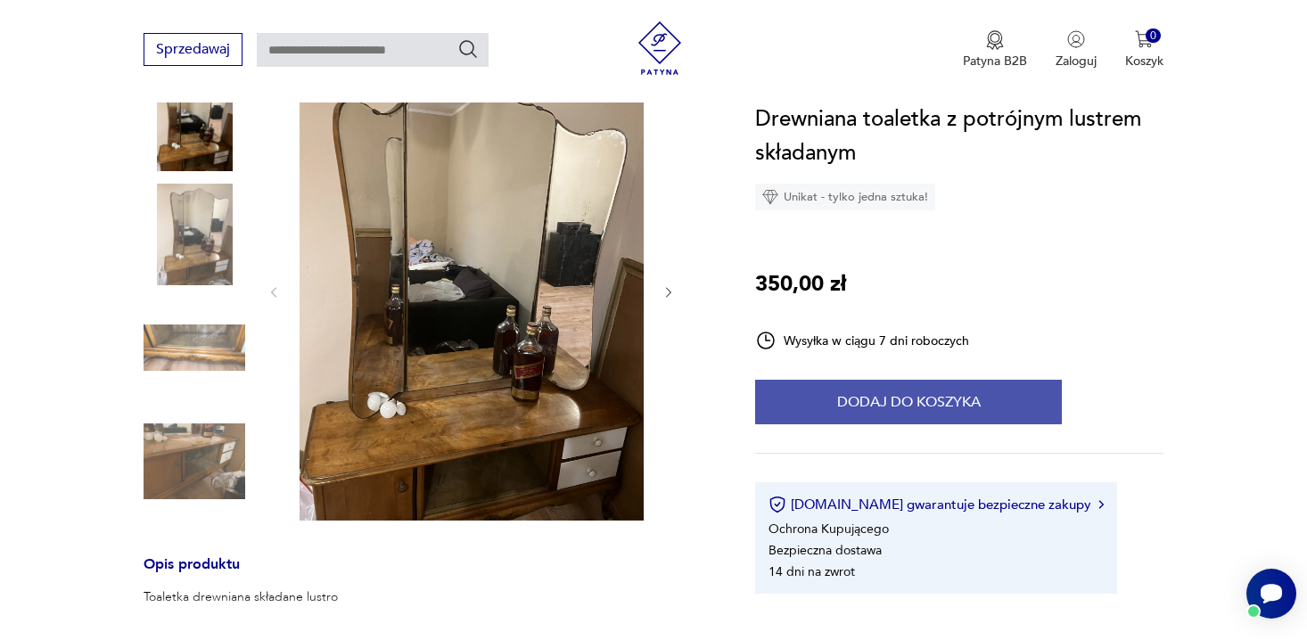
scroll to position [241, 0]
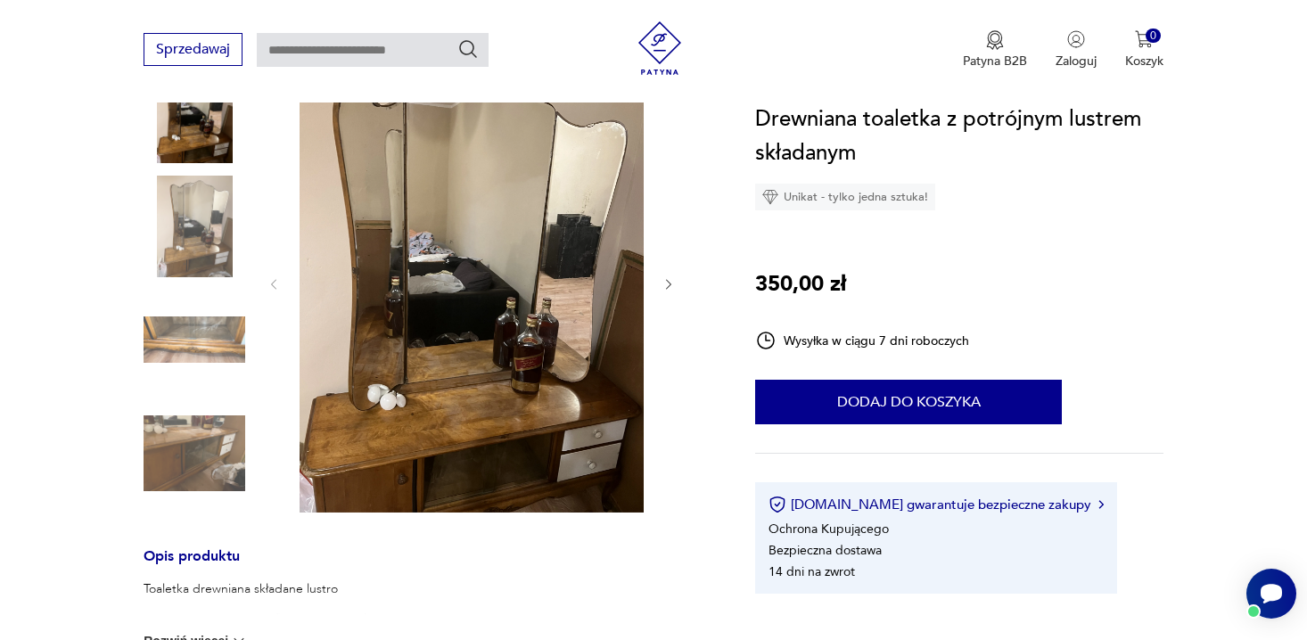
click at [676, 282] on icon "button" at bounding box center [668, 284] width 15 height 15
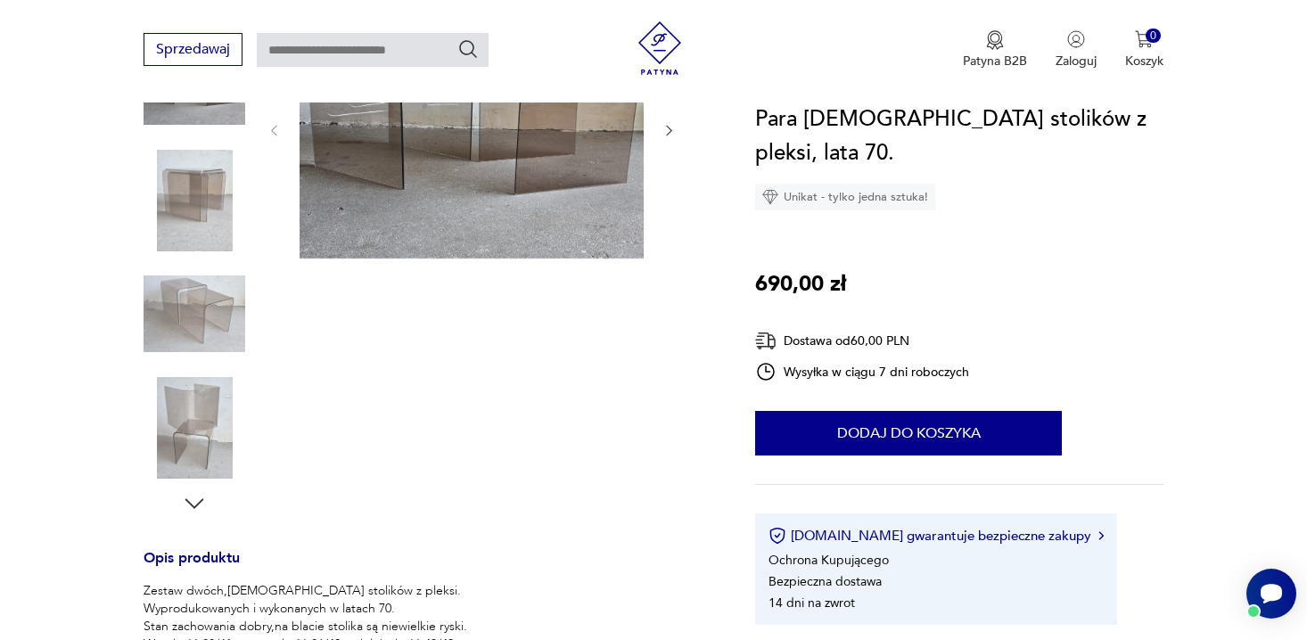
scroll to position [353, 0]
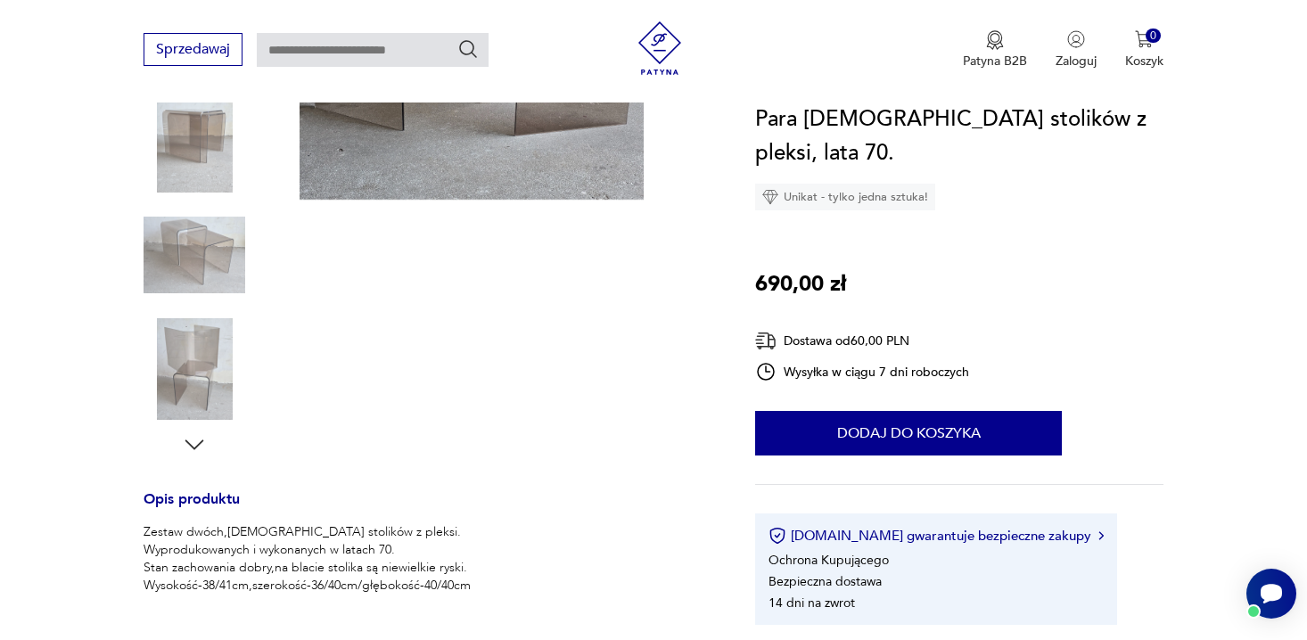
click at [187, 361] on img at bounding box center [195, 369] width 102 height 102
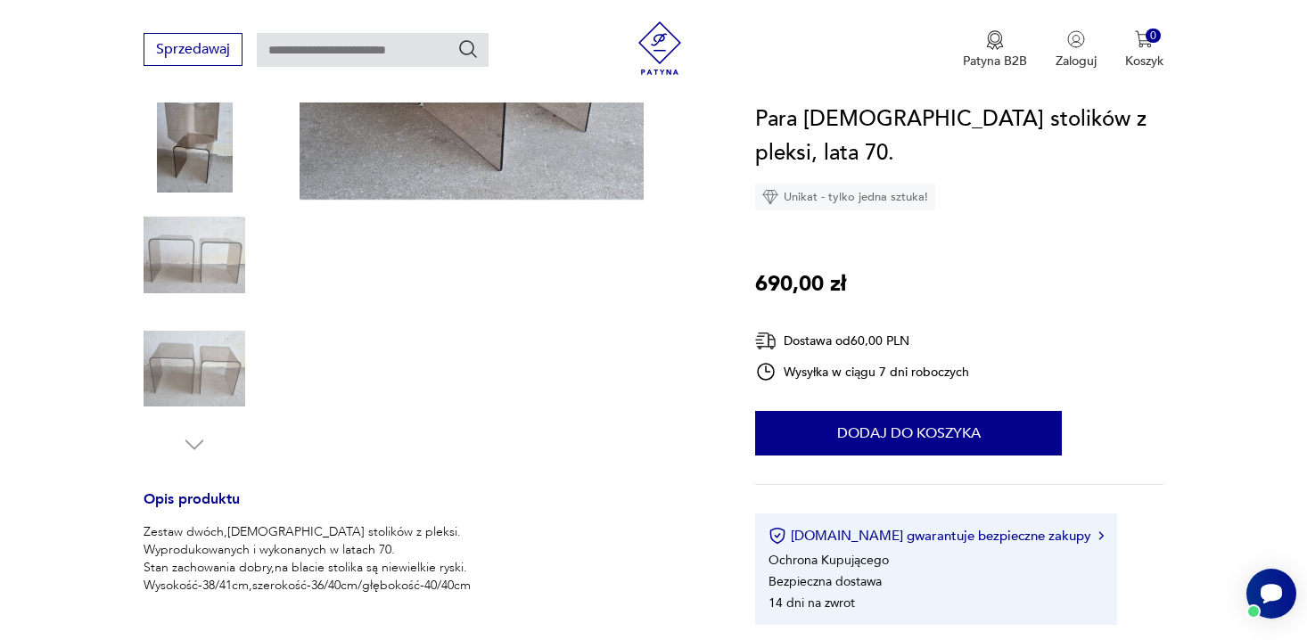
click at [185, 248] on img at bounding box center [195, 255] width 102 height 102
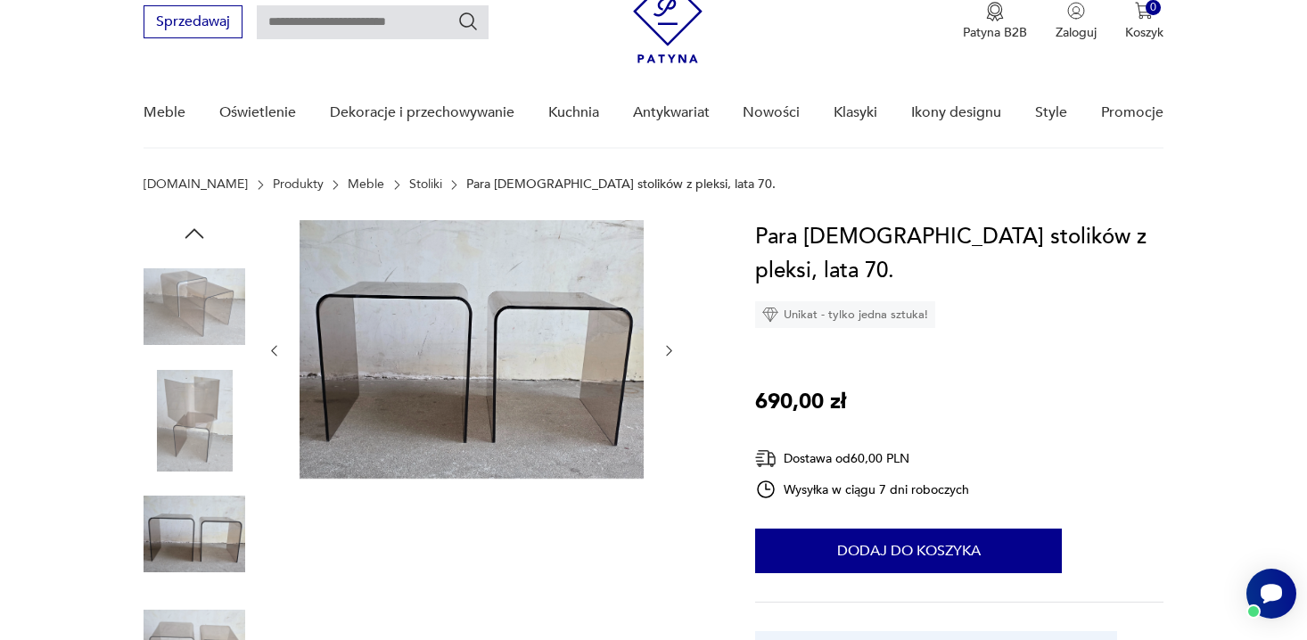
scroll to position [2, 0]
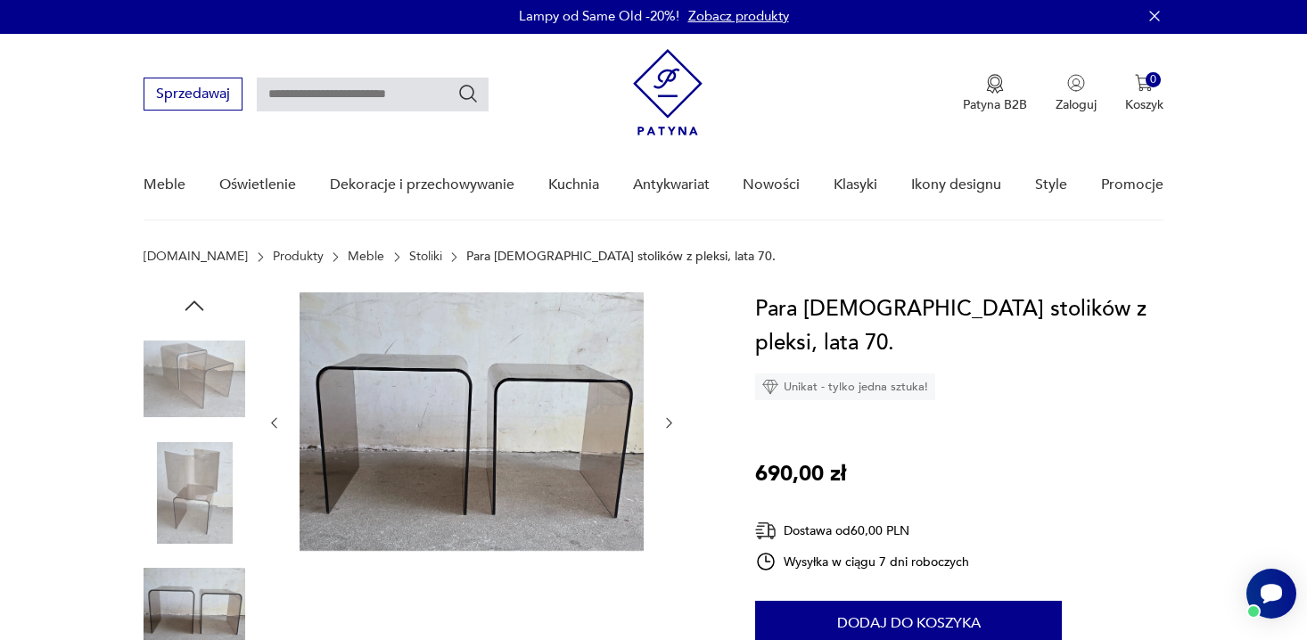
click at [220, 376] on img at bounding box center [195, 379] width 102 height 102
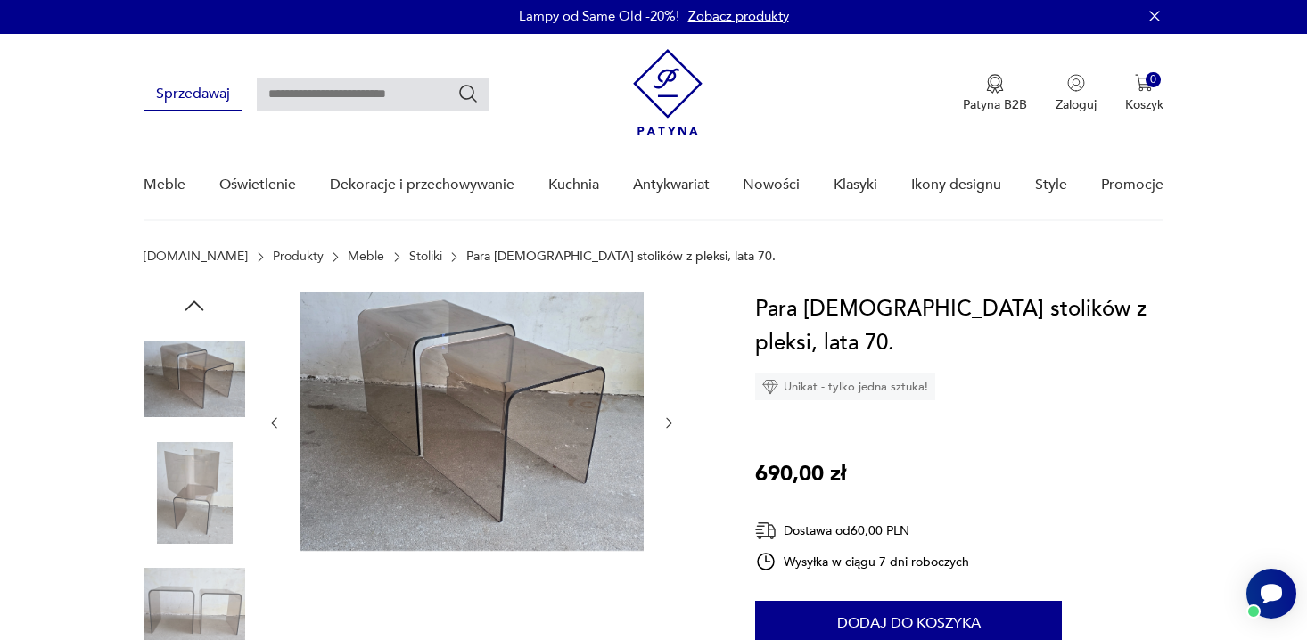
click at [675, 419] on icon "button" at bounding box center [668, 422] width 15 height 15
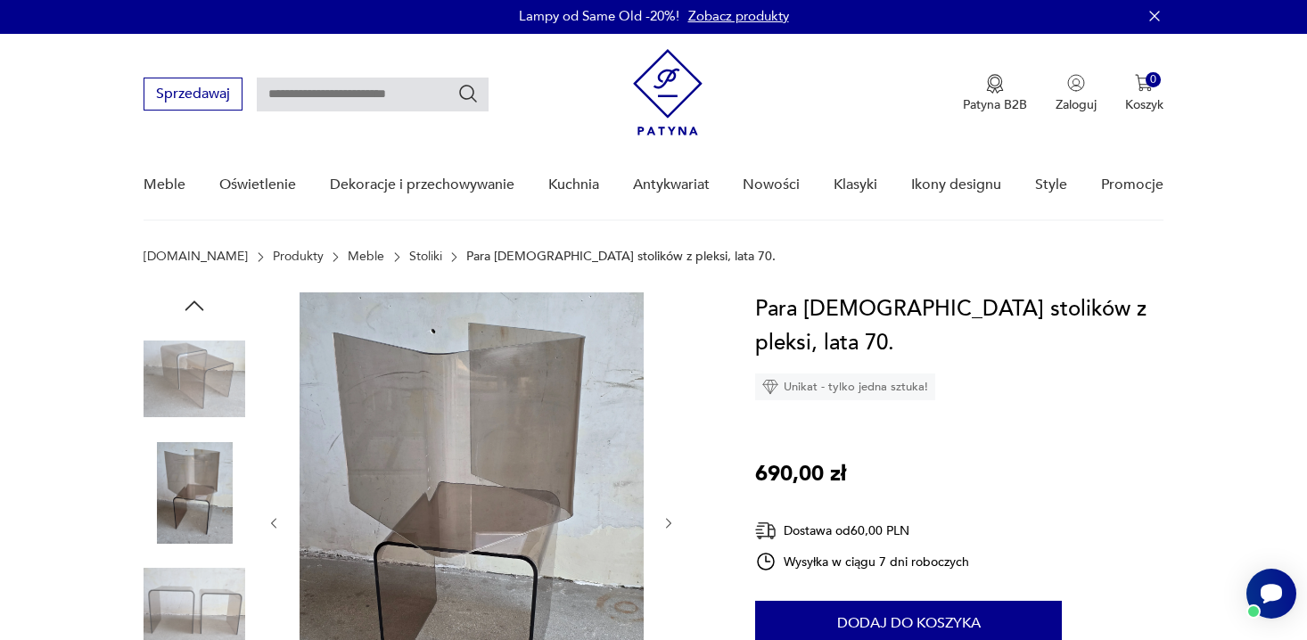
click at [661, 516] on icon "button" at bounding box center [668, 523] width 15 height 15
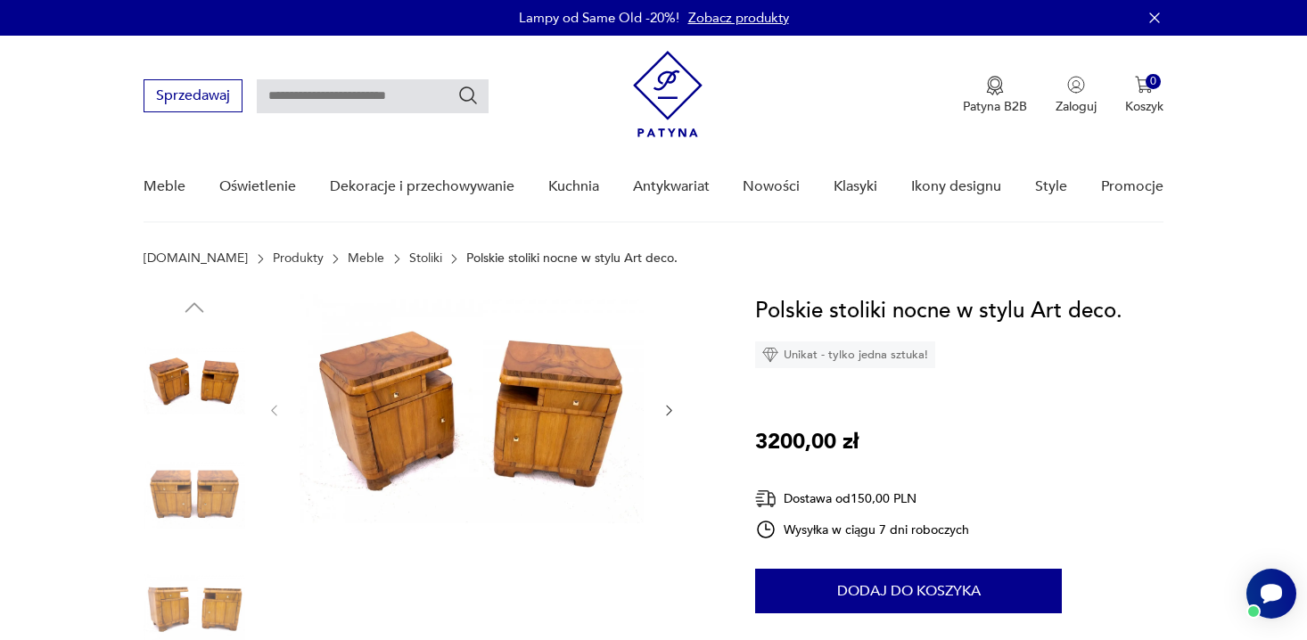
scroll to position [61, 0]
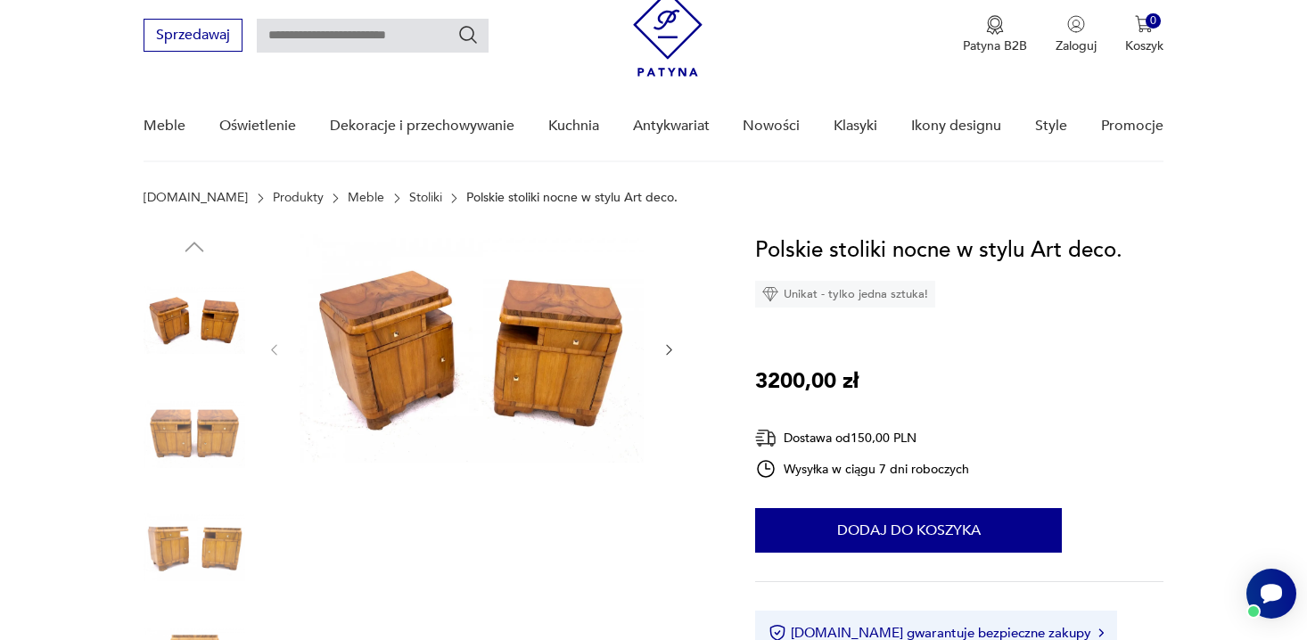
click at [199, 442] on img at bounding box center [195, 434] width 102 height 102
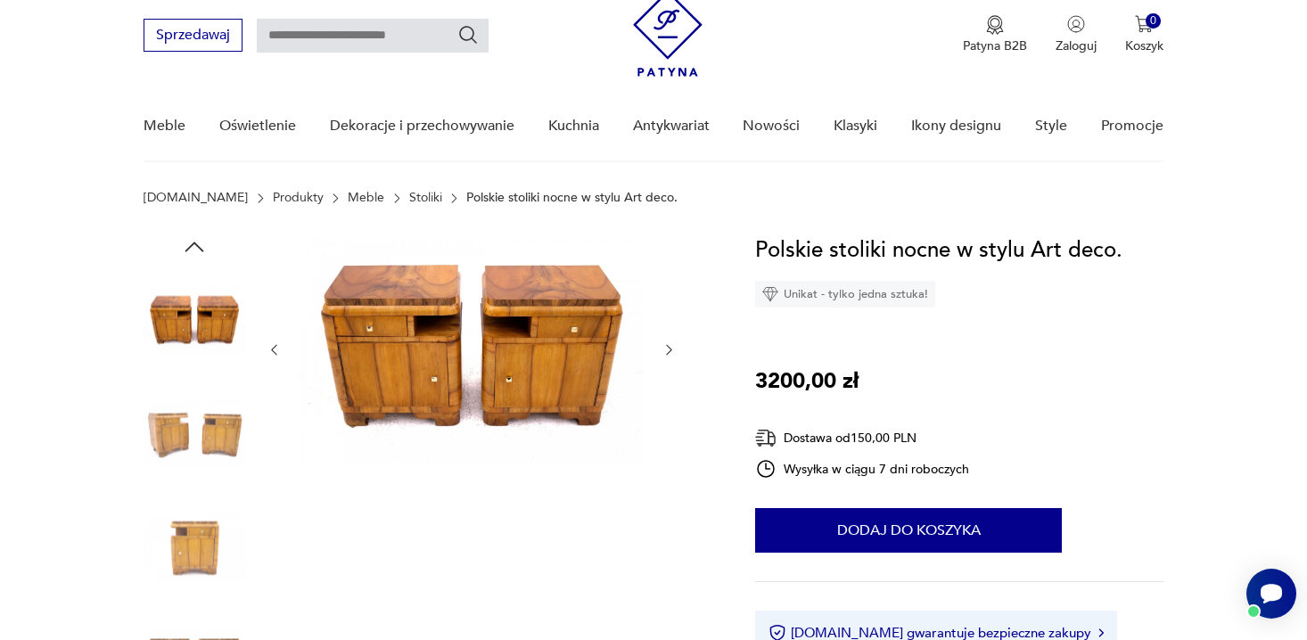
click at [194, 538] on img at bounding box center [195, 547] width 102 height 102
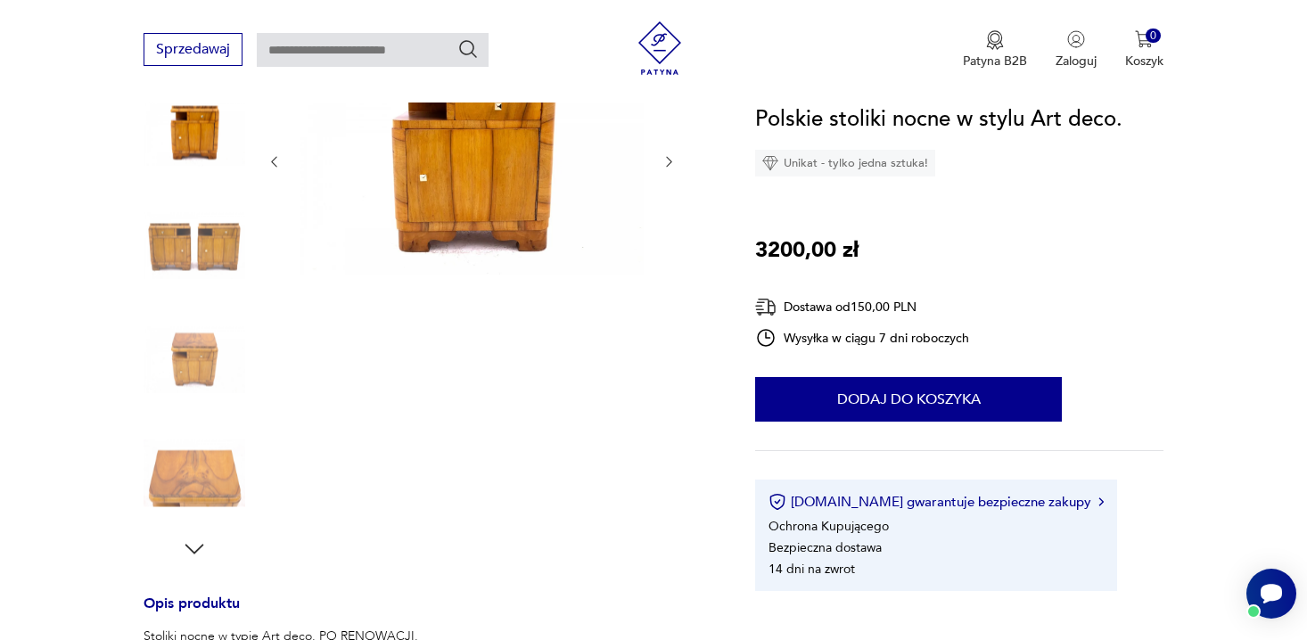
scroll to position [85, 0]
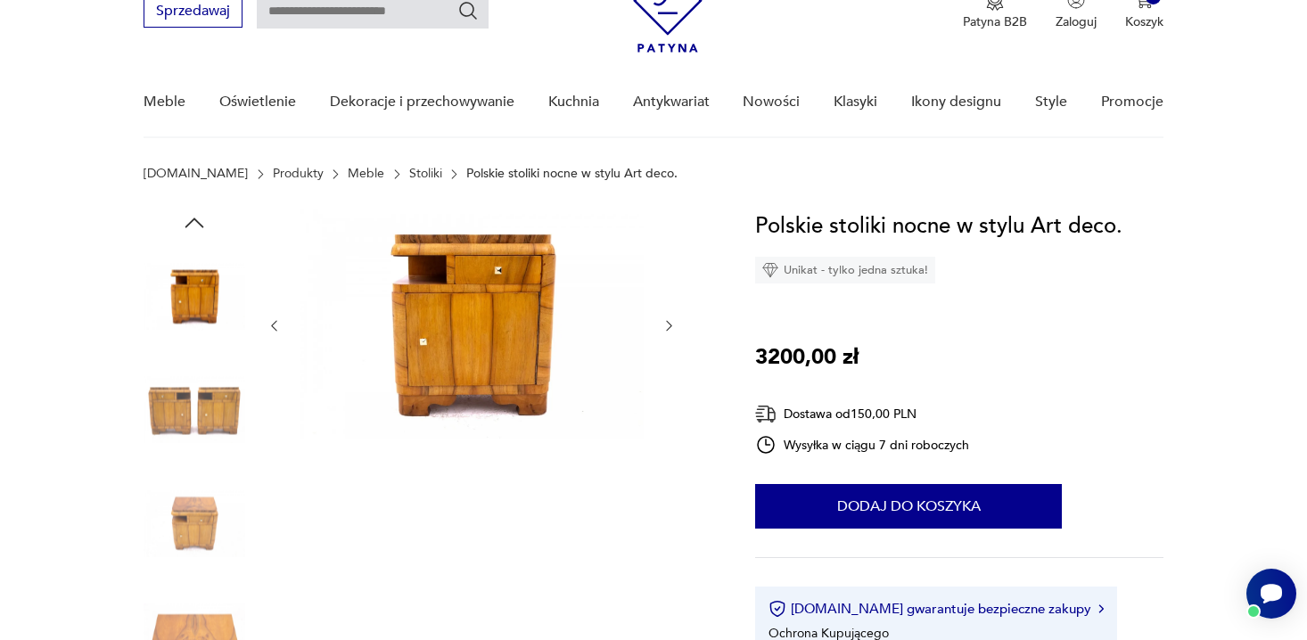
click at [670, 331] on icon "button" at bounding box center [668, 325] width 15 height 15
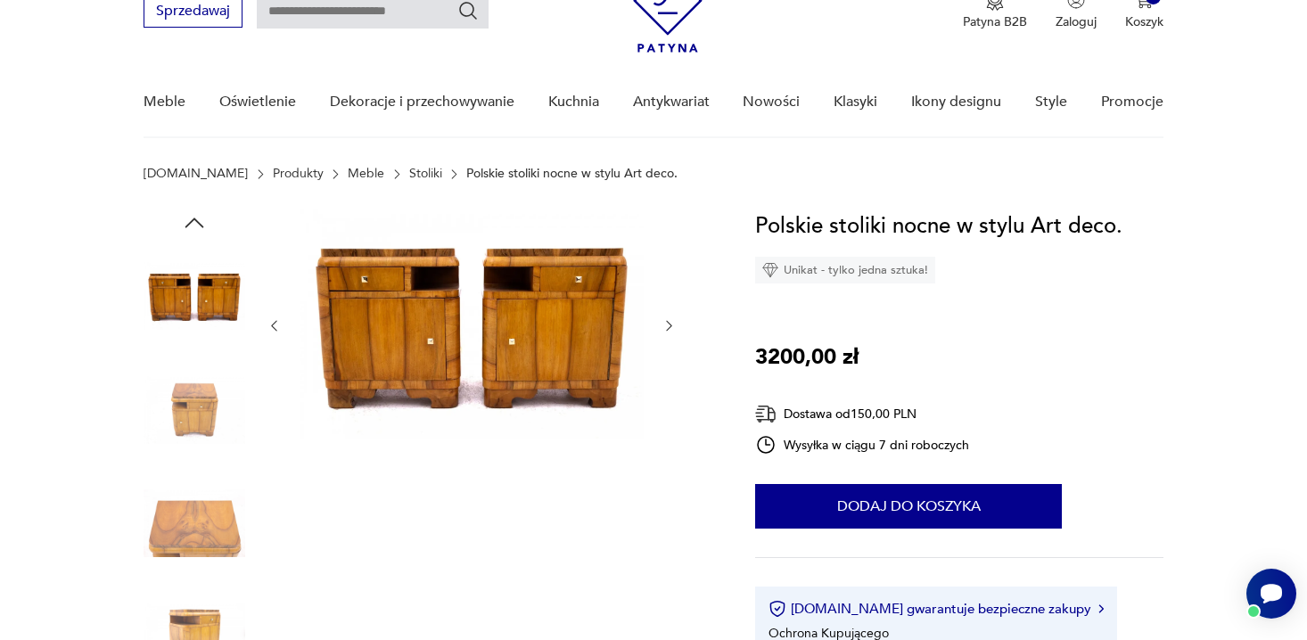
click at [670, 331] on icon "button" at bounding box center [668, 325] width 15 height 15
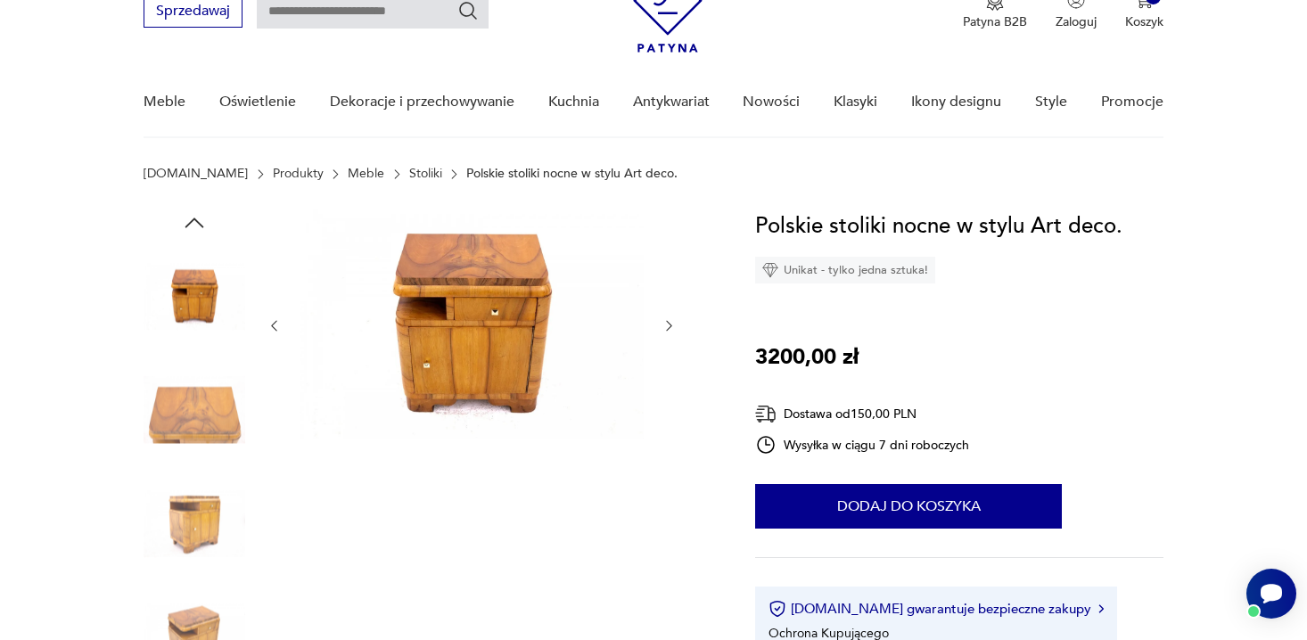
click at [671, 331] on icon "button" at bounding box center [668, 325] width 15 height 15
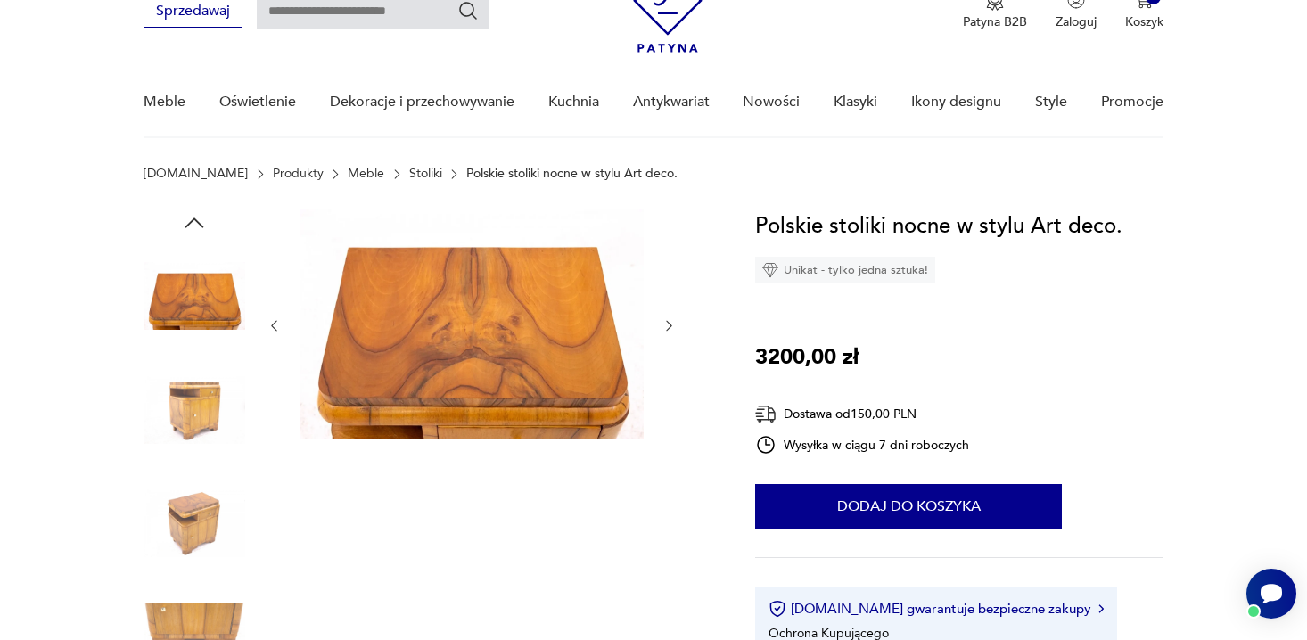
click at [671, 331] on icon "button" at bounding box center [668, 325] width 15 height 15
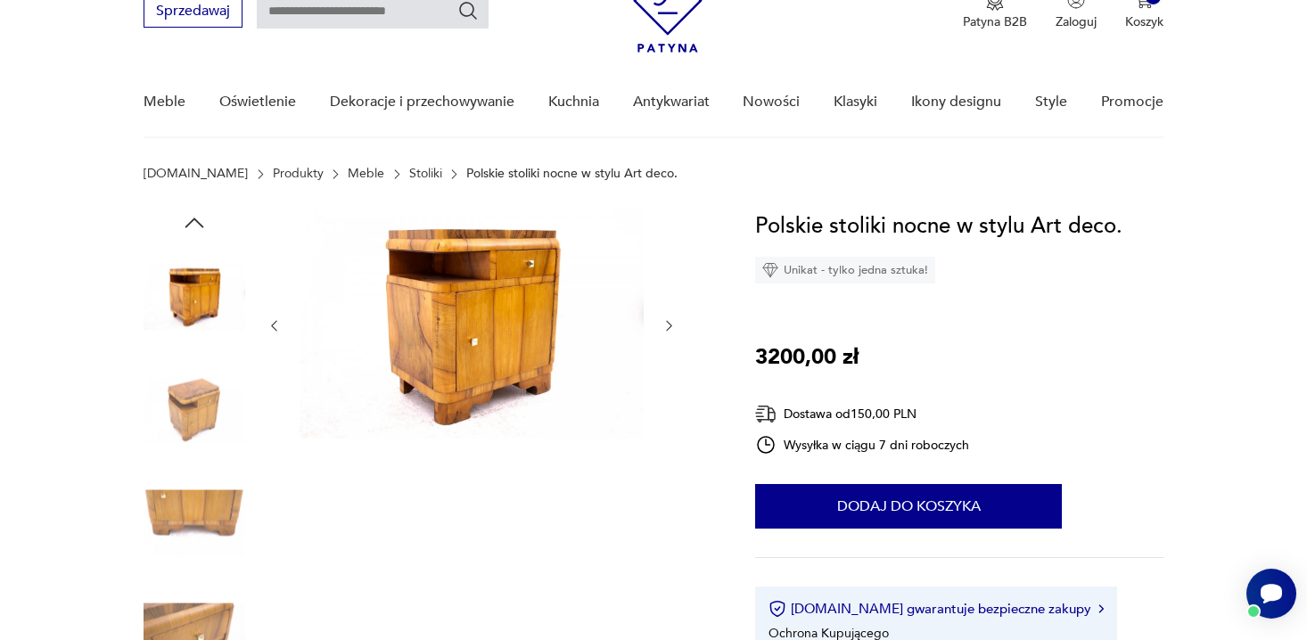
click at [669, 329] on icon "button" at bounding box center [668, 325] width 15 height 15
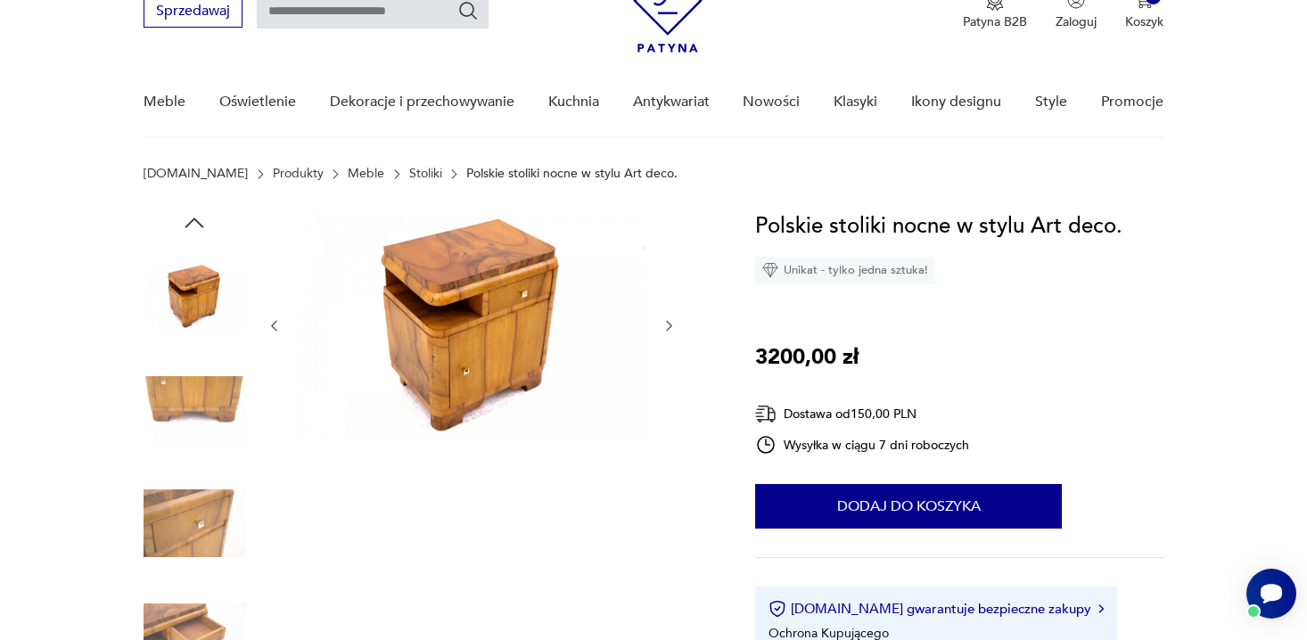
click at [669, 329] on icon "button" at bounding box center [668, 325] width 15 height 15
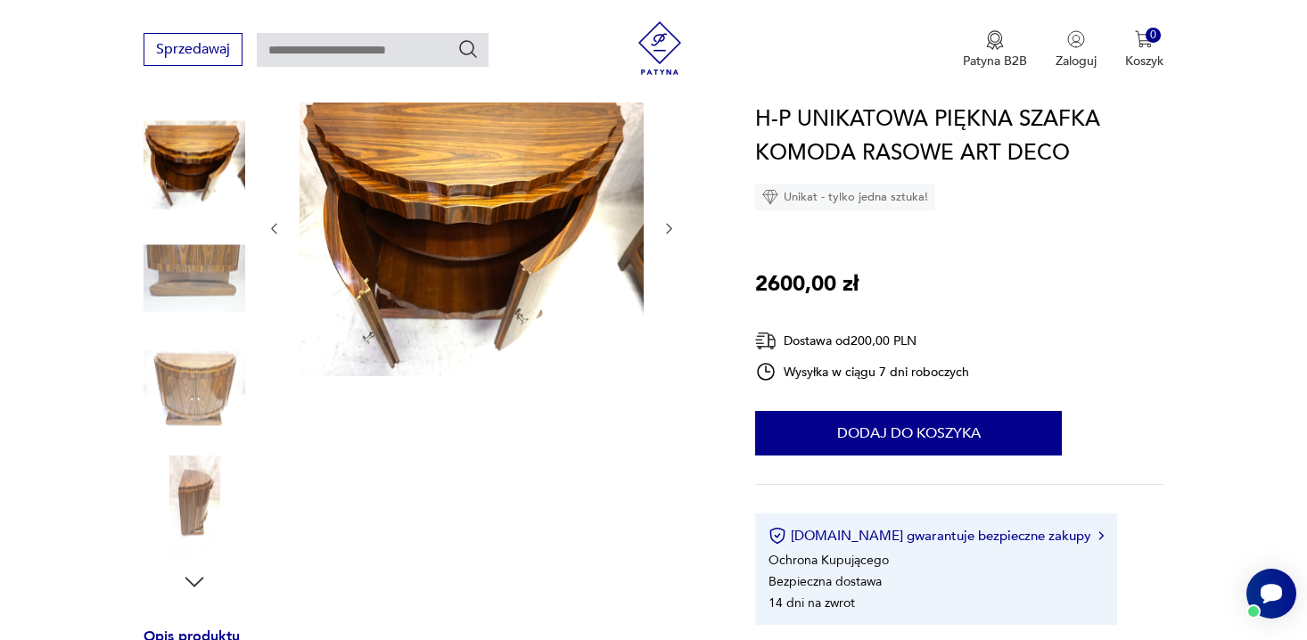
scroll to position [217, 0]
click at [197, 202] on img at bounding box center [195, 164] width 102 height 102
click at [207, 410] on img at bounding box center [195, 391] width 102 height 102
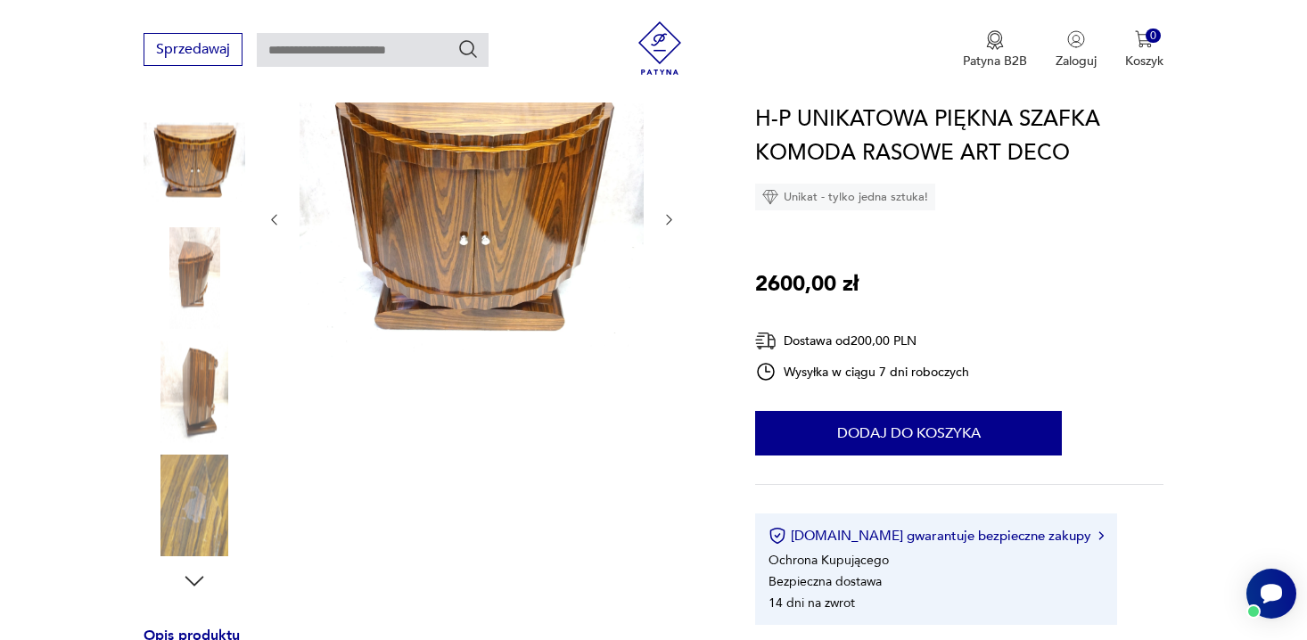
click at [669, 215] on icon "button" at bounding box center [668, 219] width 15 height 15
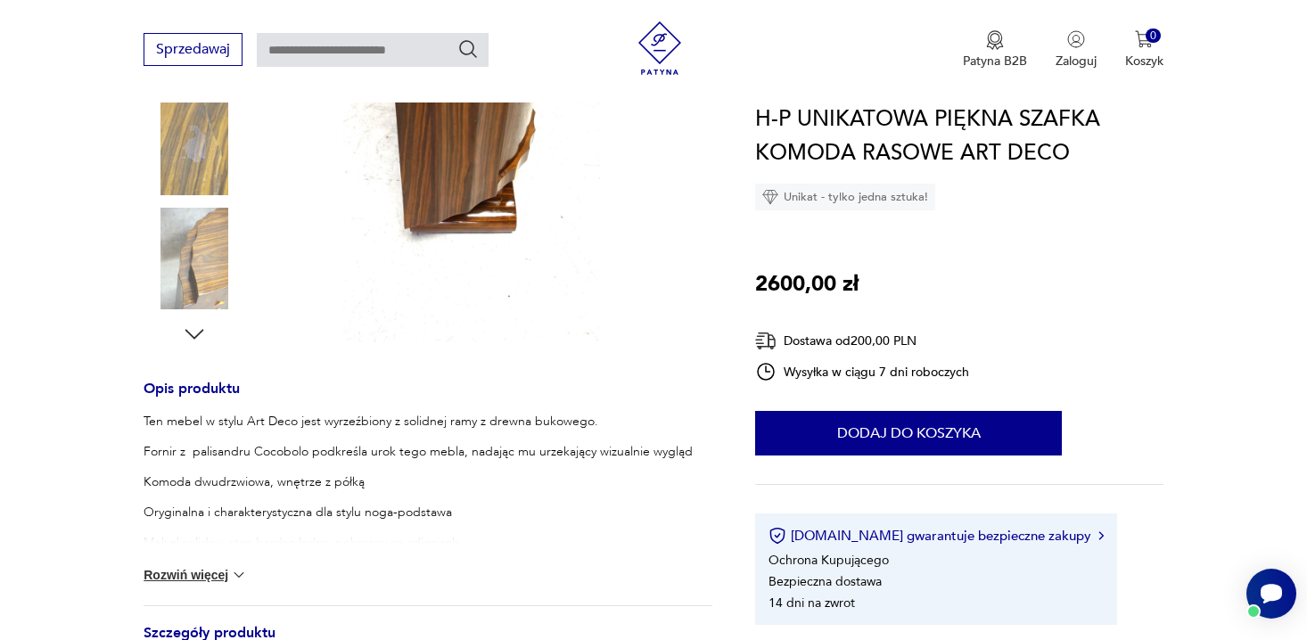
scroll to position [316, 0]
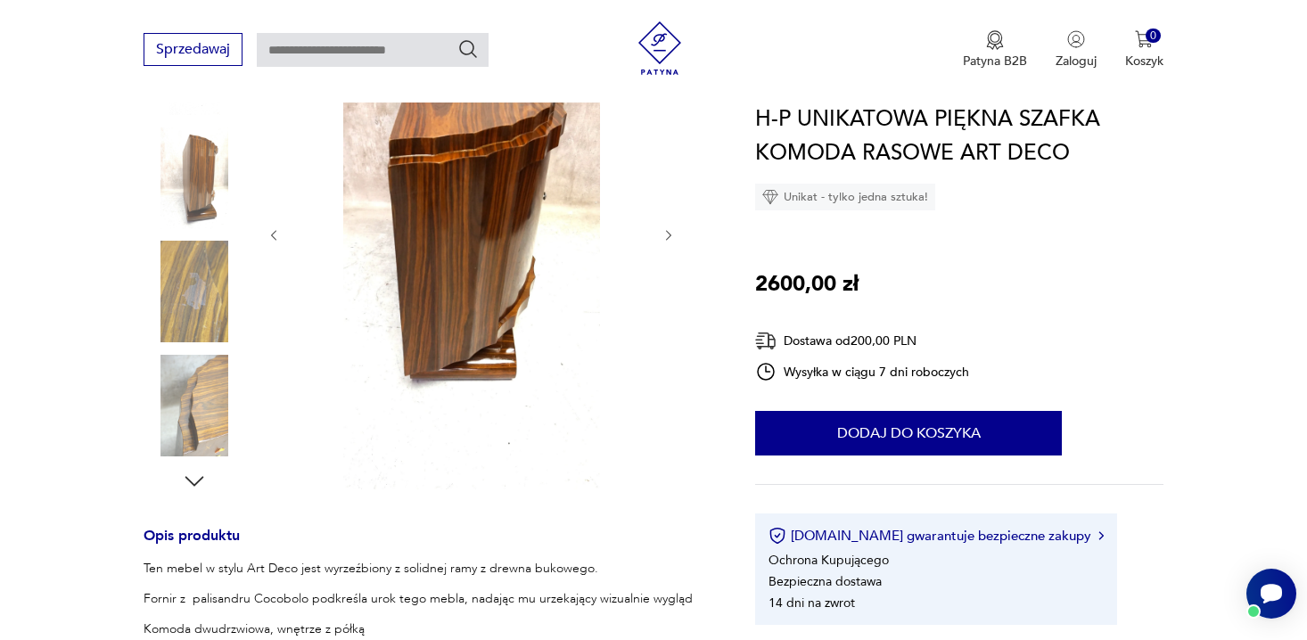
click at [195, 183] on img at bounding box center [195, 178] width 102 height 102
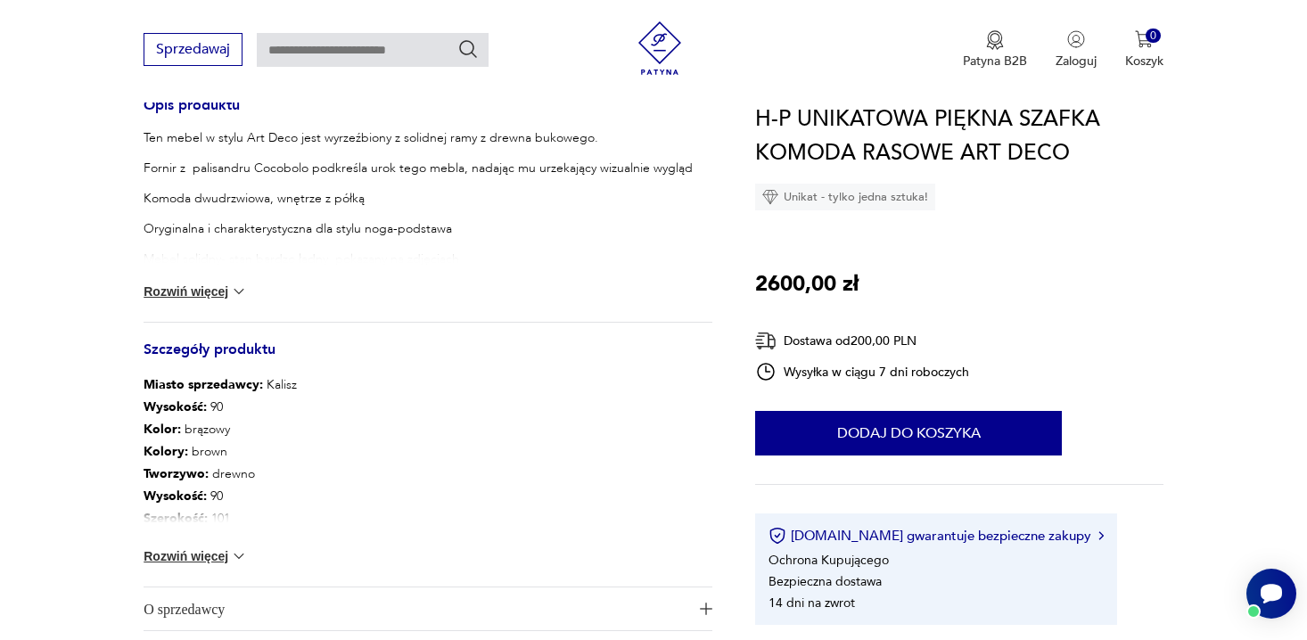
scroll to position [751, 0]
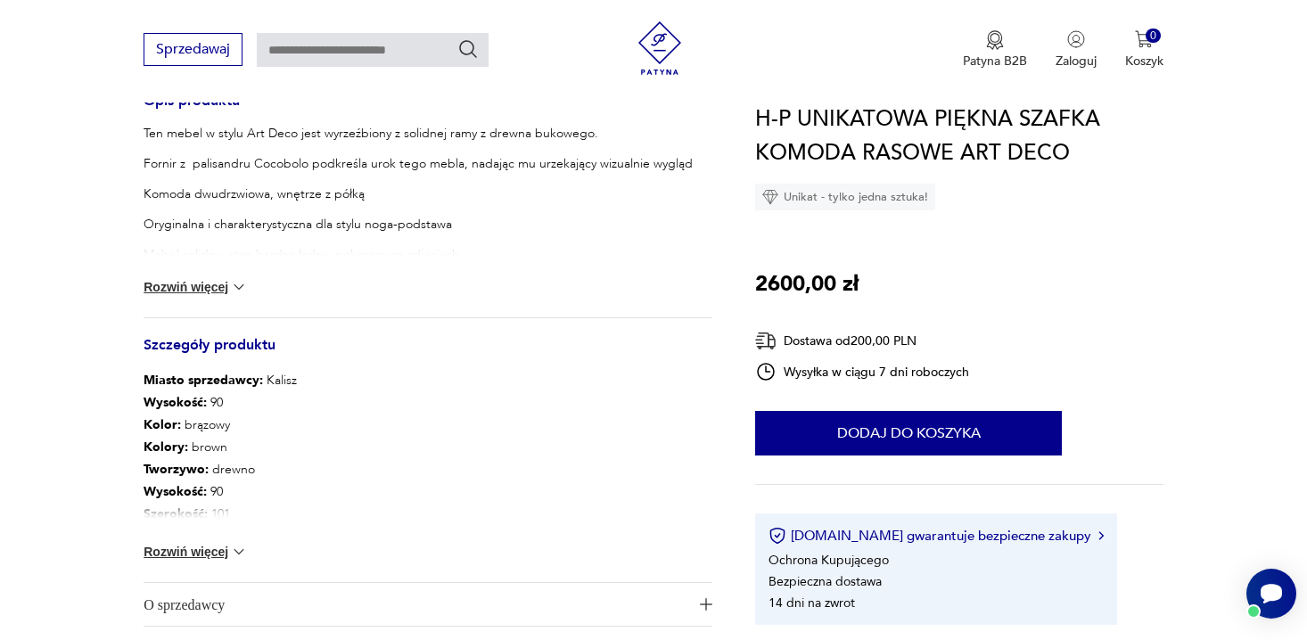
click at [223, 556] on button "Rozwiń więcej" at bounding box center [195, 552] width 103 height 18
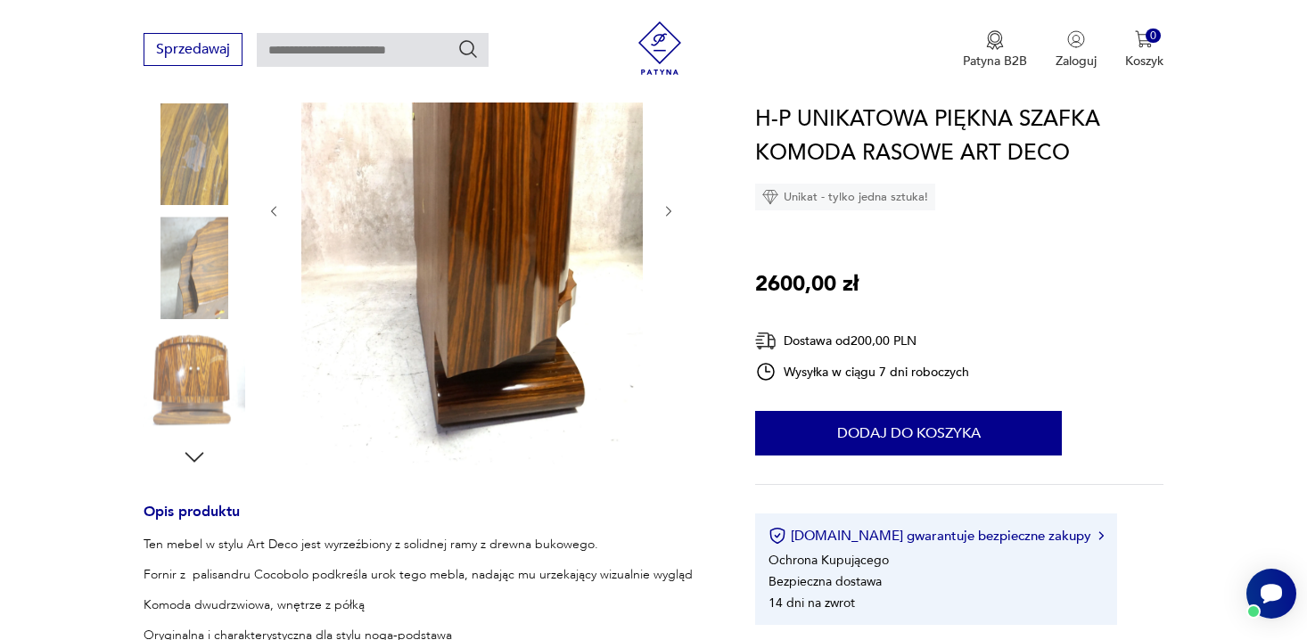
scroll to position [157, 0]
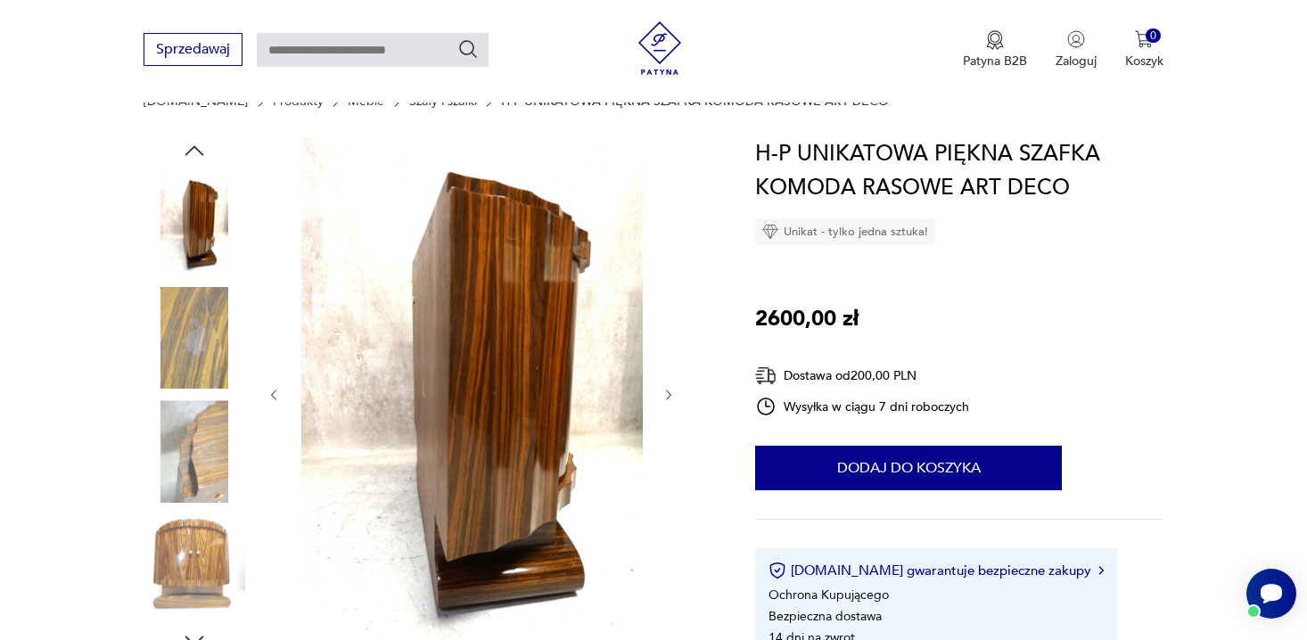
click at [199, 447] on img at bounding box center [195, 451] width 102 height 102
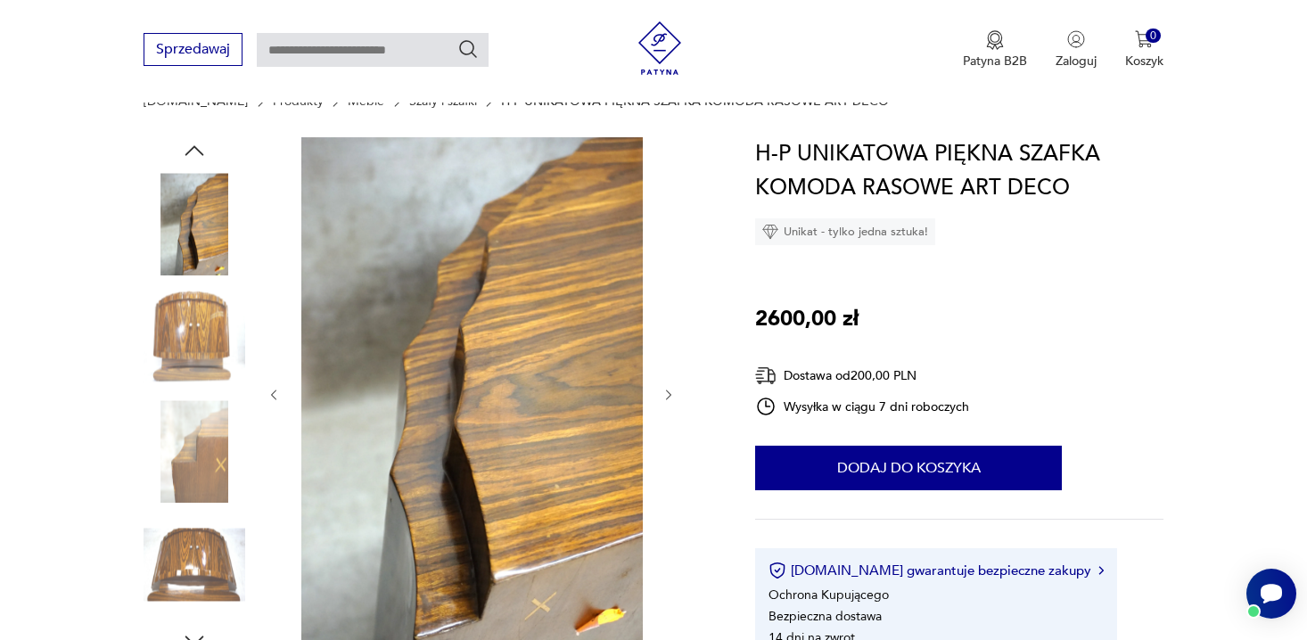
click at [665, 393] on icon "button" at bounding box center [668, 395] width 15 height 15
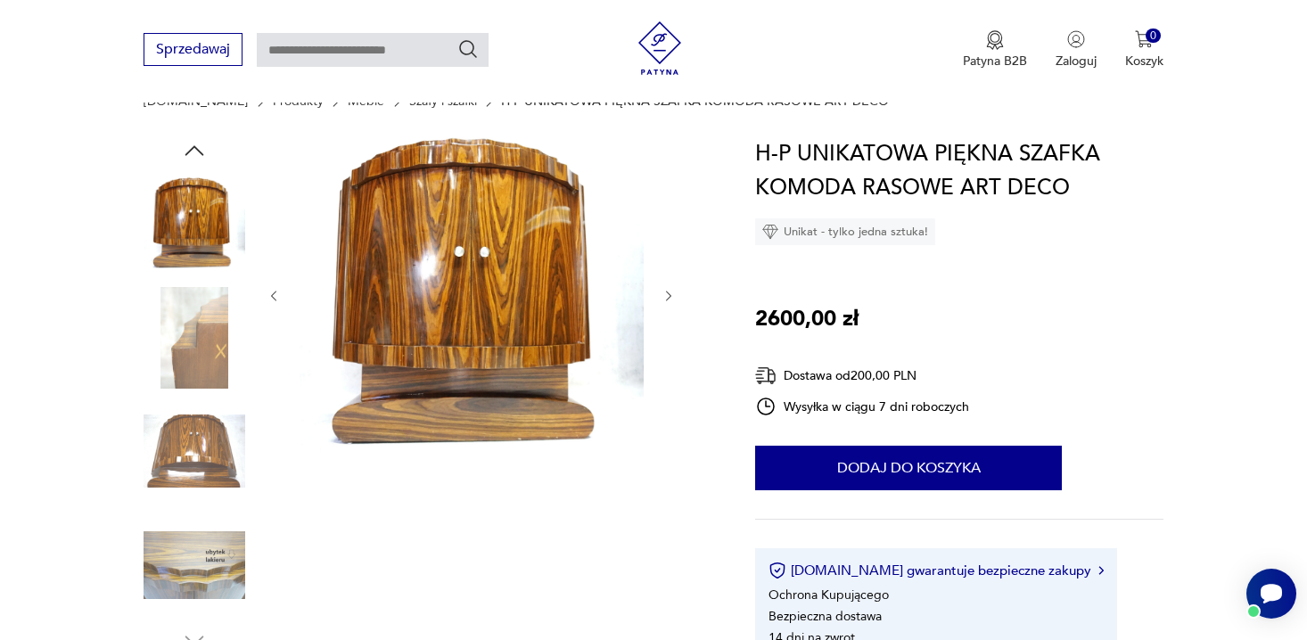
click at [671, 294] on icon "button" at bounding box center [668, 296] width 15 height 15
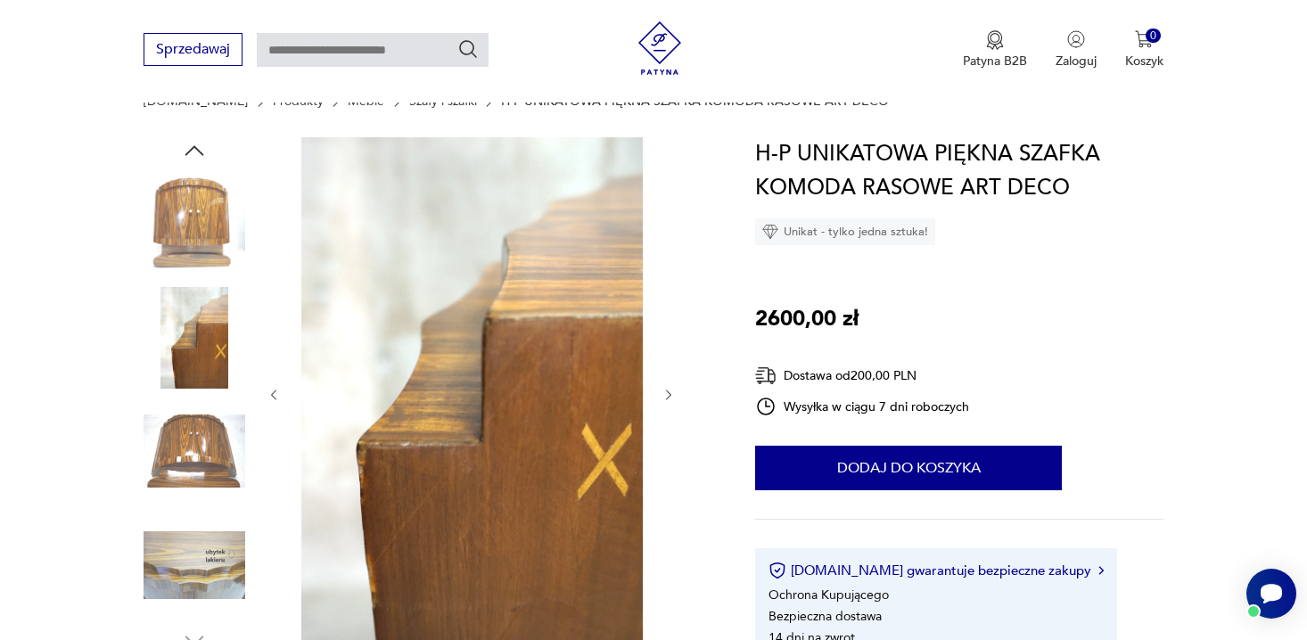
click at [672, 294] on div at bounding box center [472, 394] width 410 height 515
click at [185, 429] on img at bounding box center [195, 450] width 102 height 102
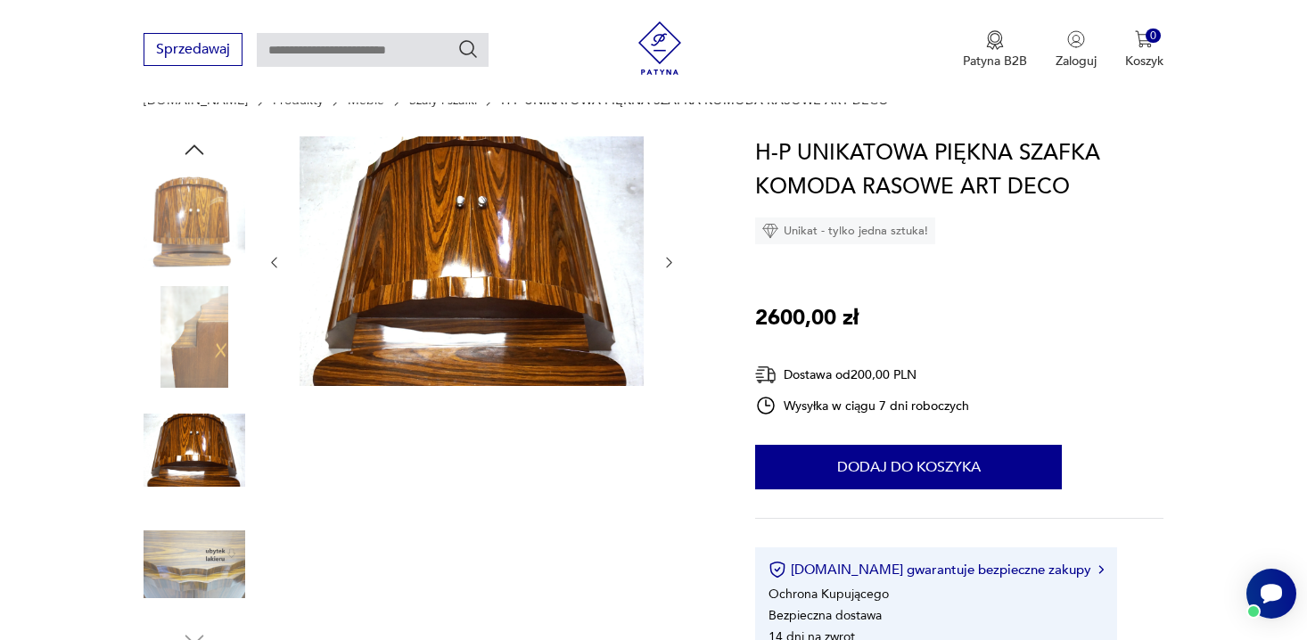
click at [183, 581] on img at bounding box center [195, 564] width 102 height 102
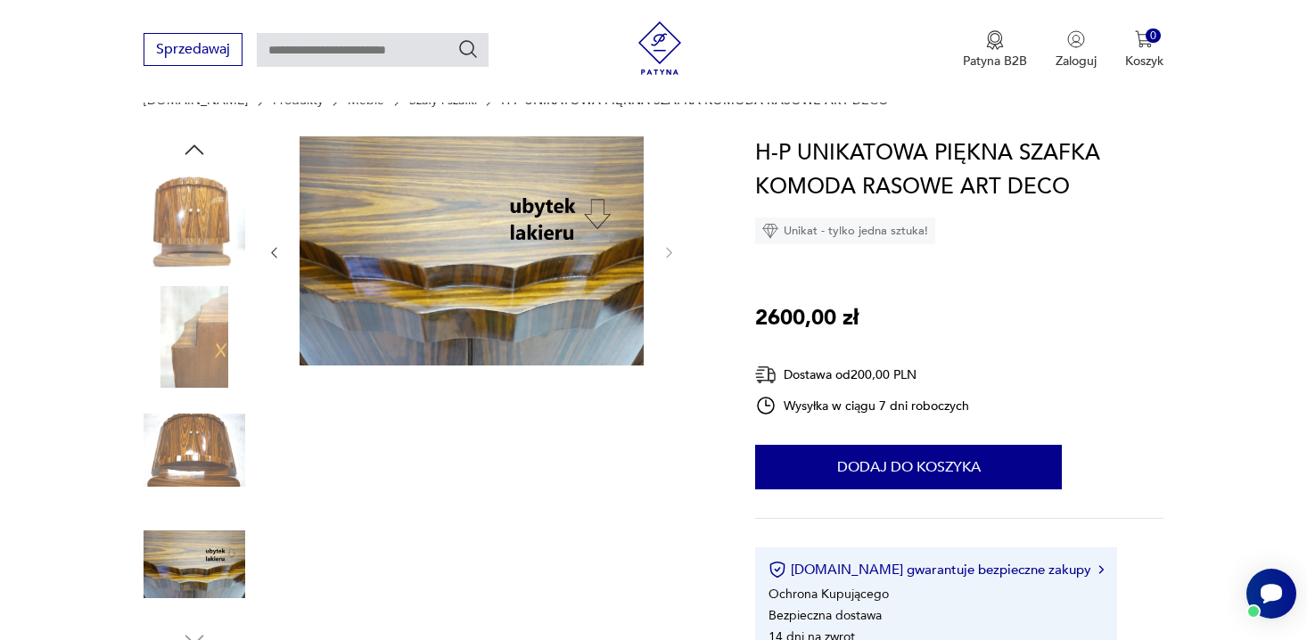
click at [195, 226] on img at bounding box center [195, 223] width 102 height 102
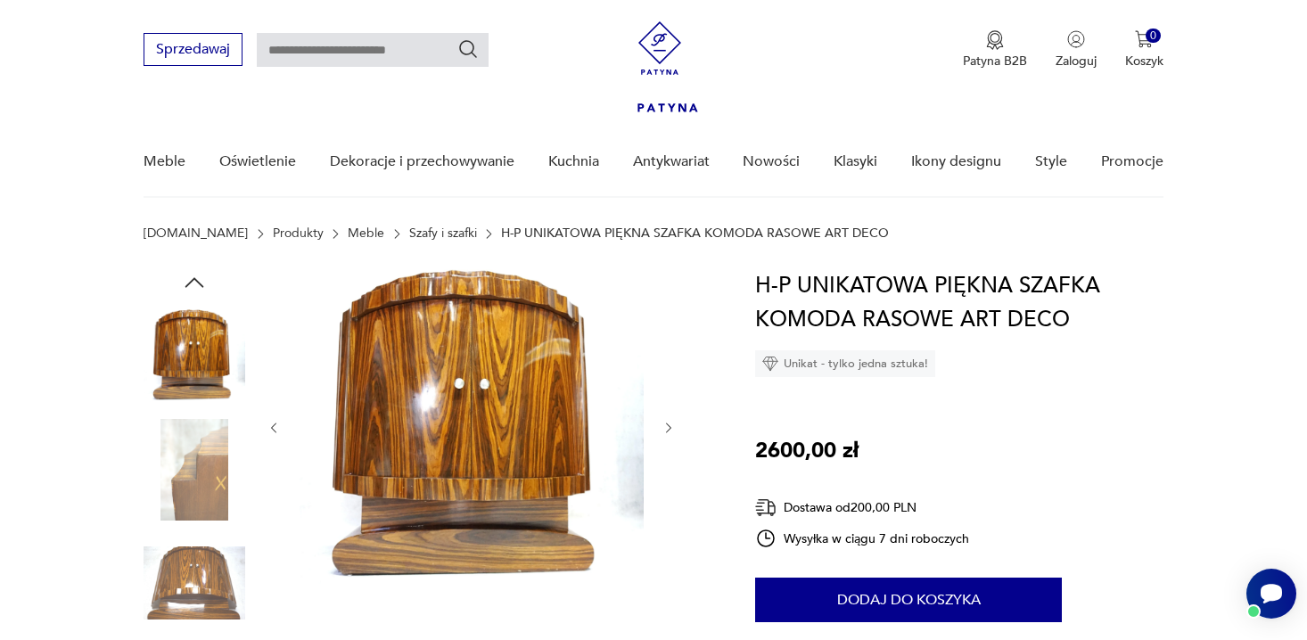
scroll to position [0, 0]
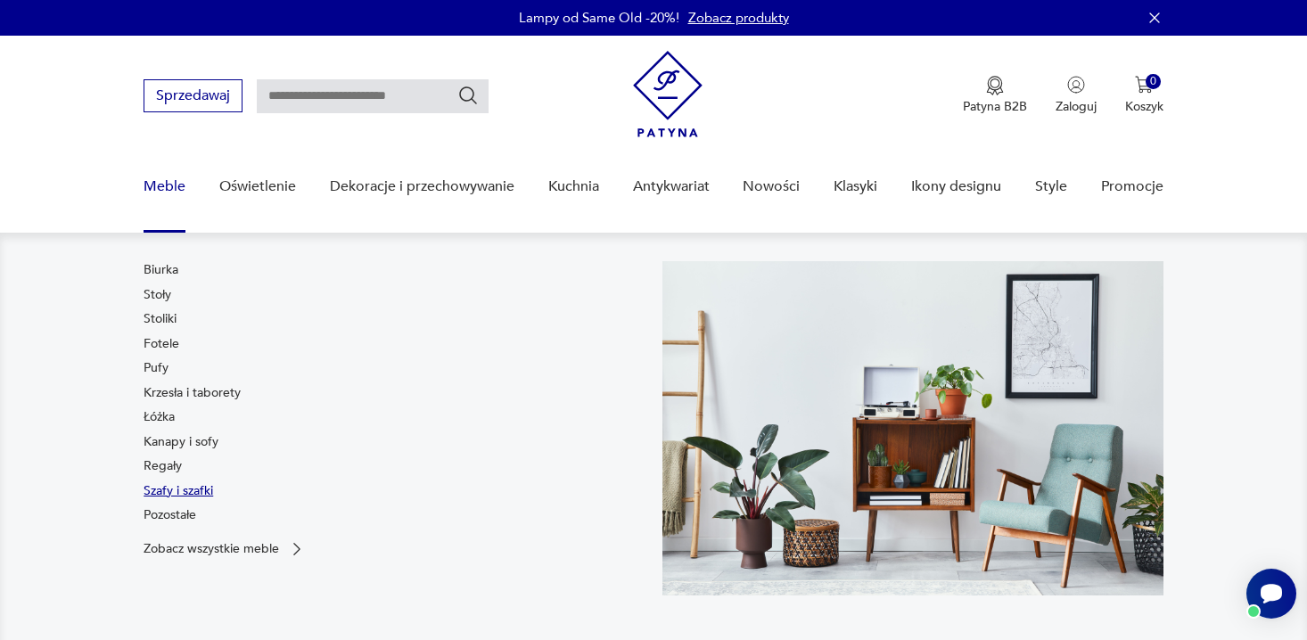
click at [171, 489] on link "Szafy i szafki" at bounding box center [179, 491] width 70 height 18
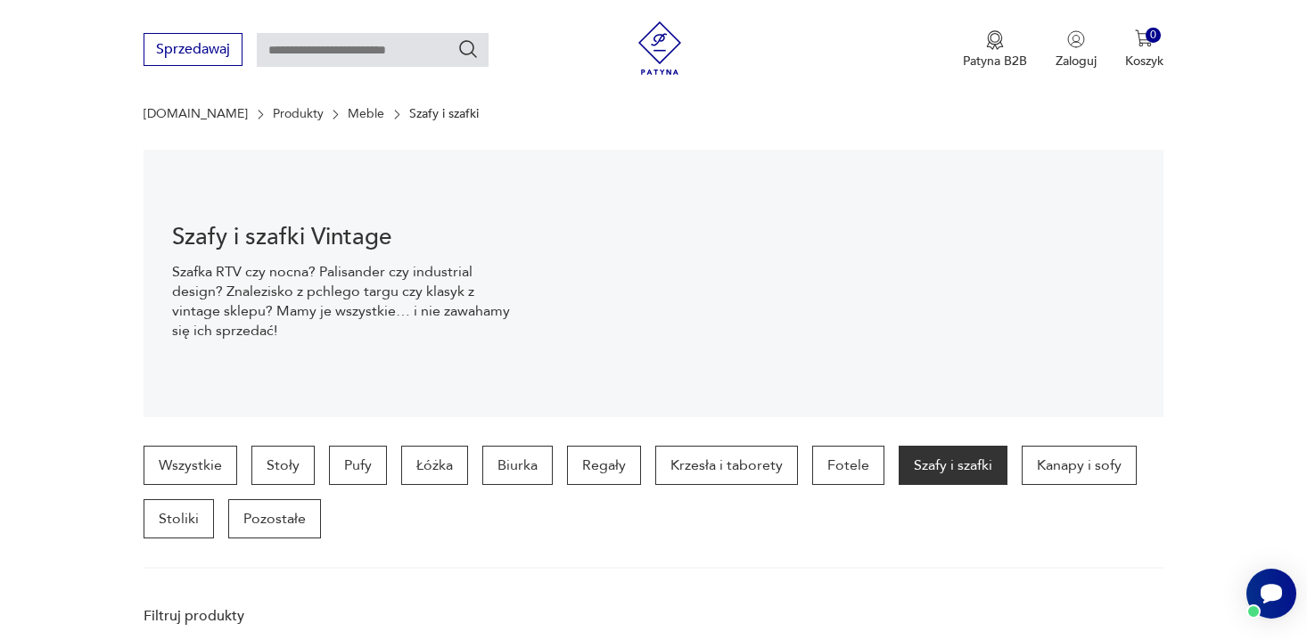
scroll to position [177, 0]
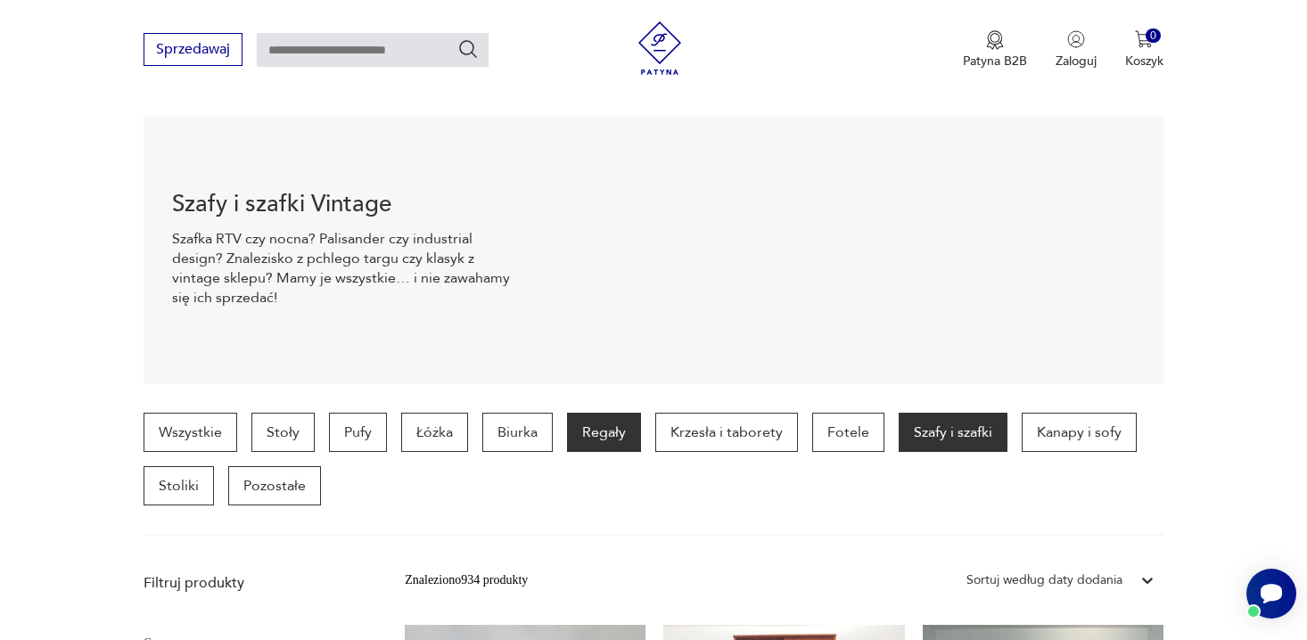
click at [601, 435] on p "Regały" at bounding box center [604, 432] width 74 height 39
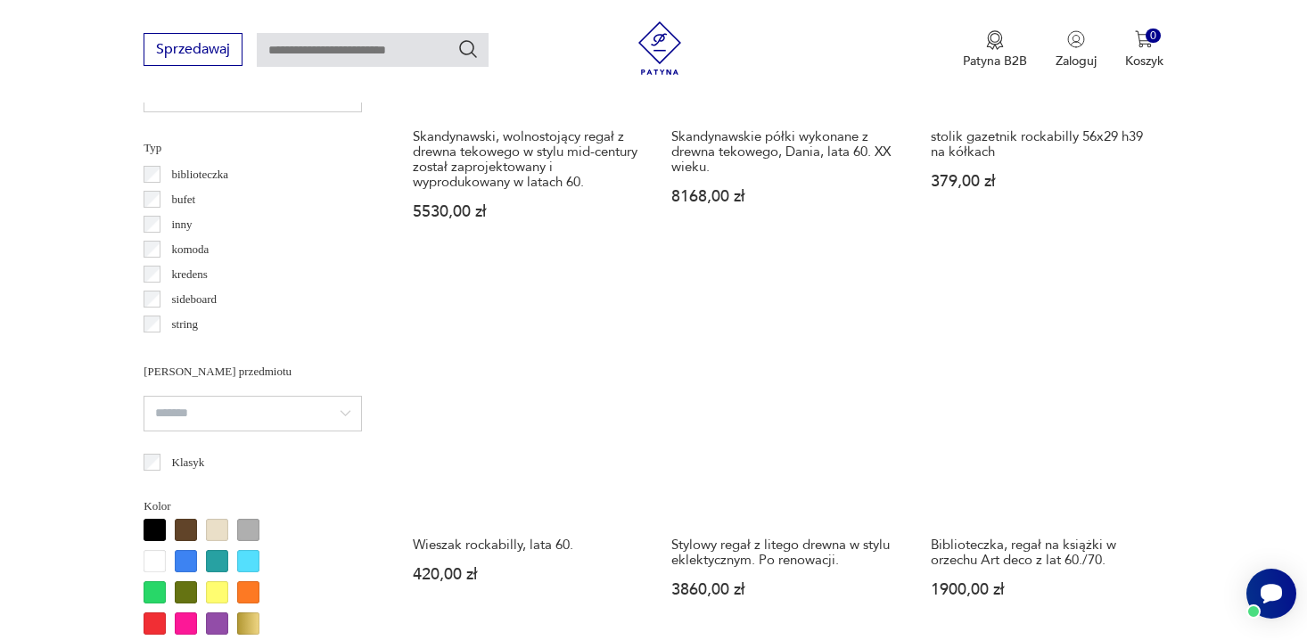
scroll to position [1341, 0]
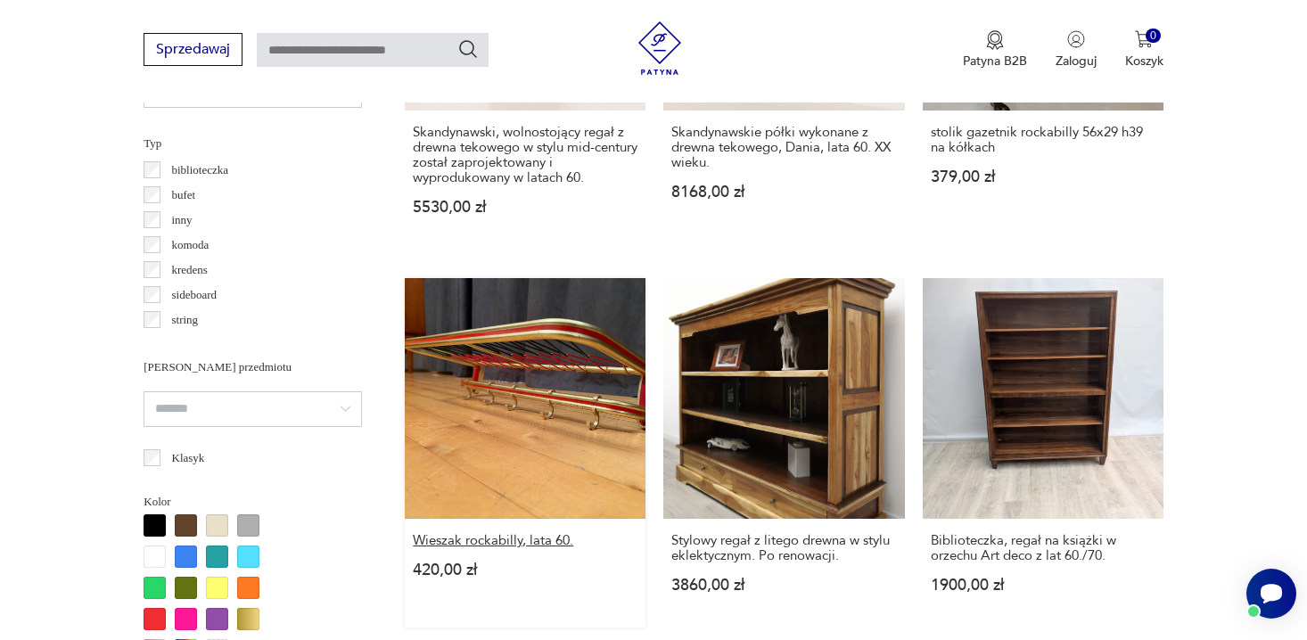
click at [563, 541] on h3 "Wieszak rockabilly, lata 60." at bounding box center [525, 540] width 225 height 15
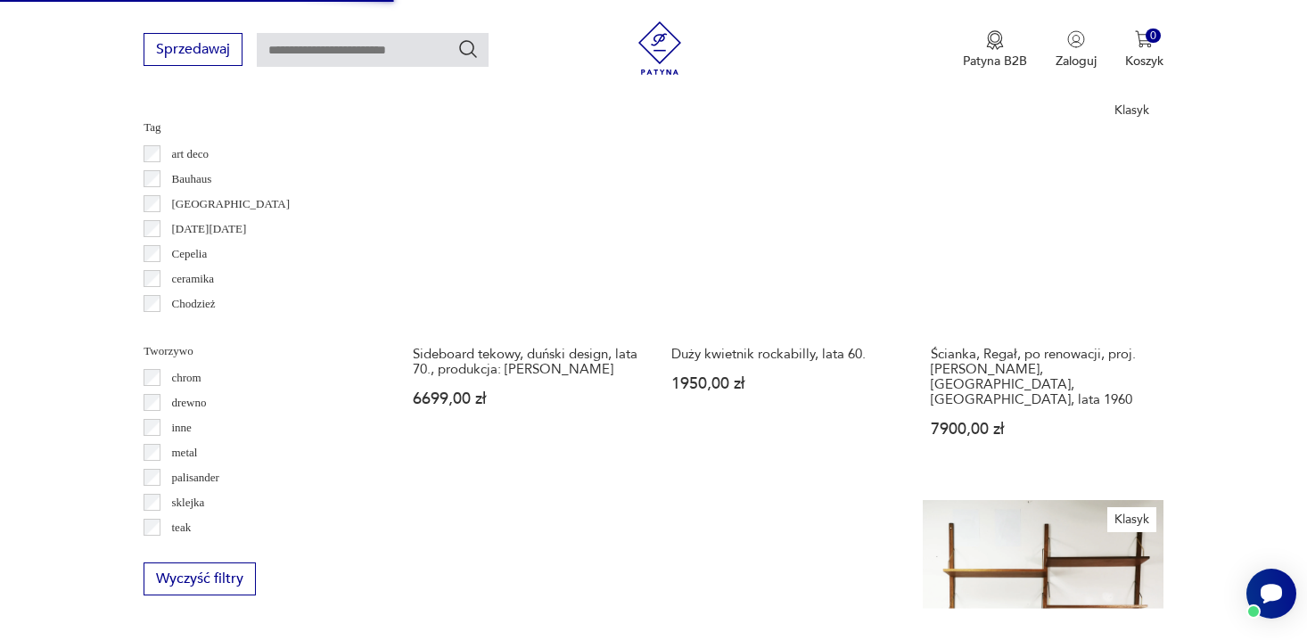
scroll to position [1910, 0]
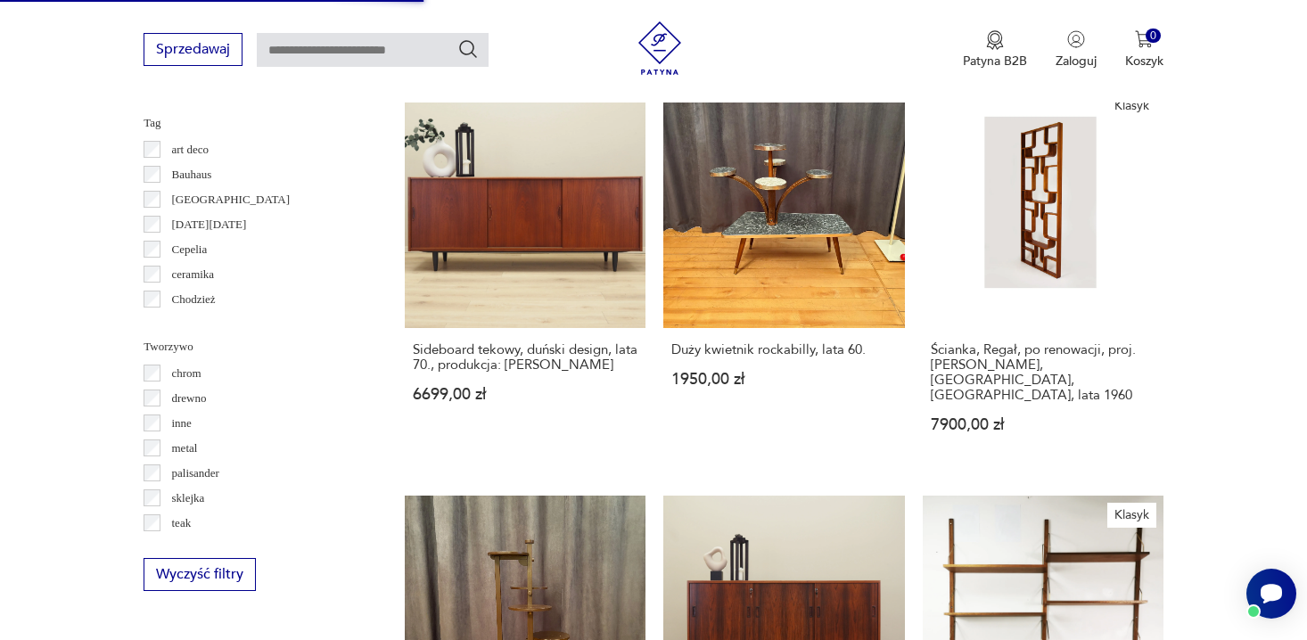
click at [394, 48] on input "text" at bounding box center [373, 50] width 232 height 34
type input "*******"
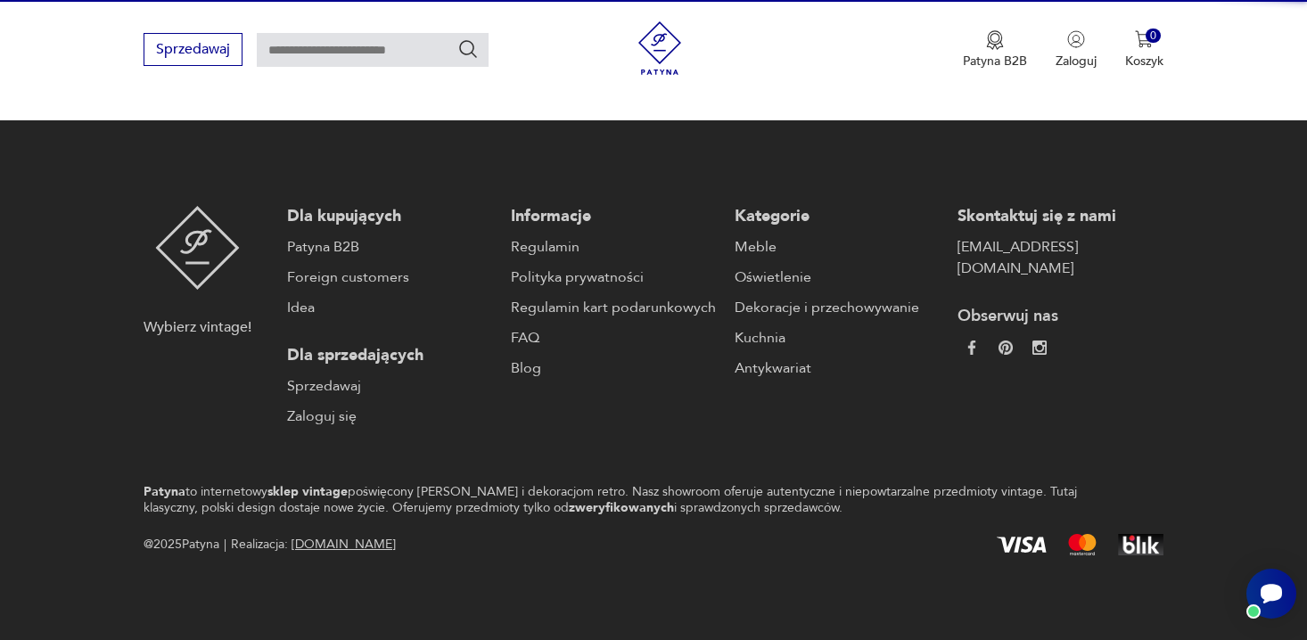
type input "*******"
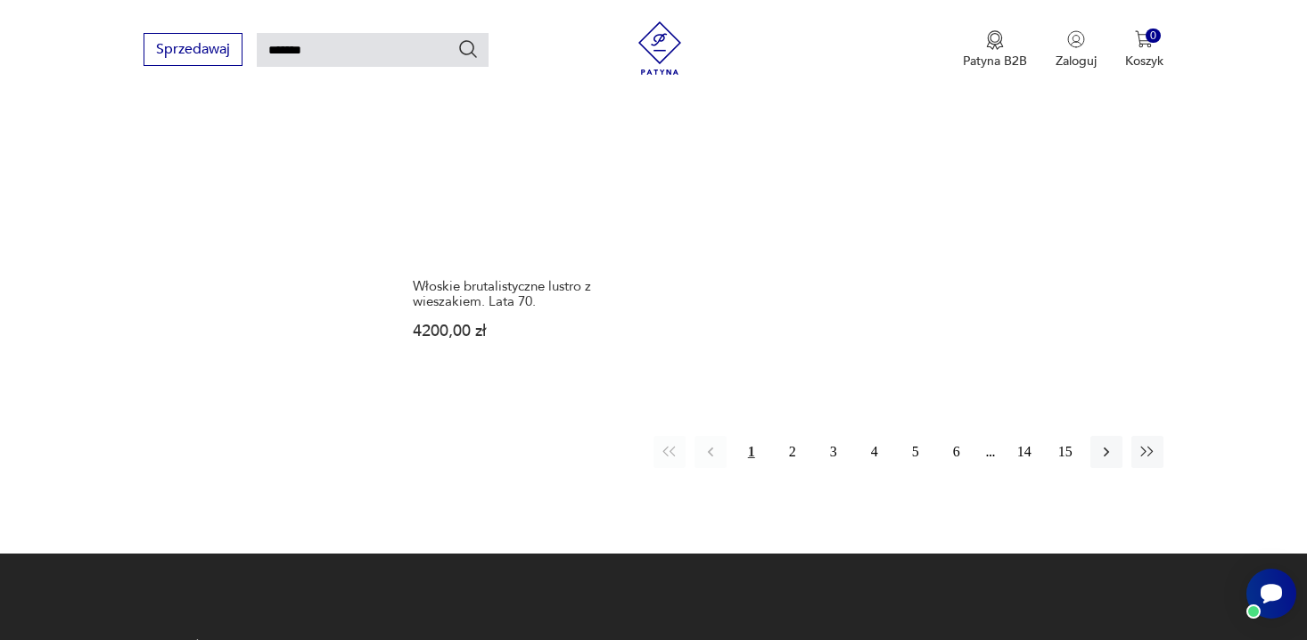
scroll to position [2326, 0]
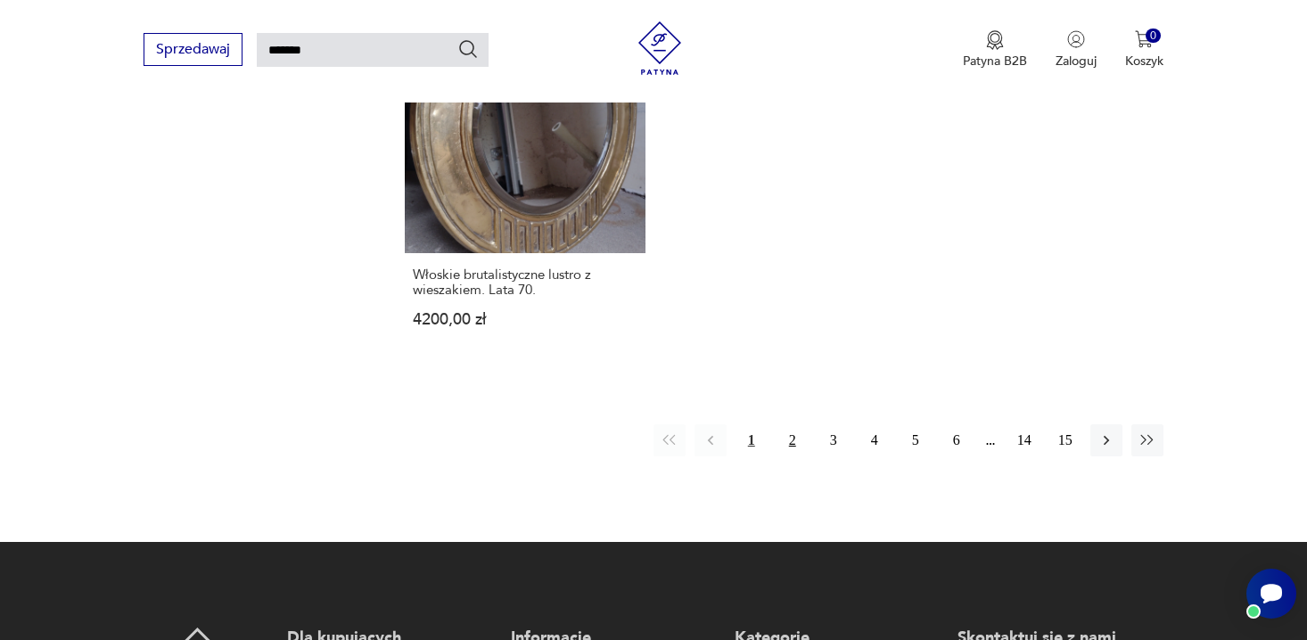
click at [795, 425] on button "2" at bounding box center [792, 440] width 32 height 32
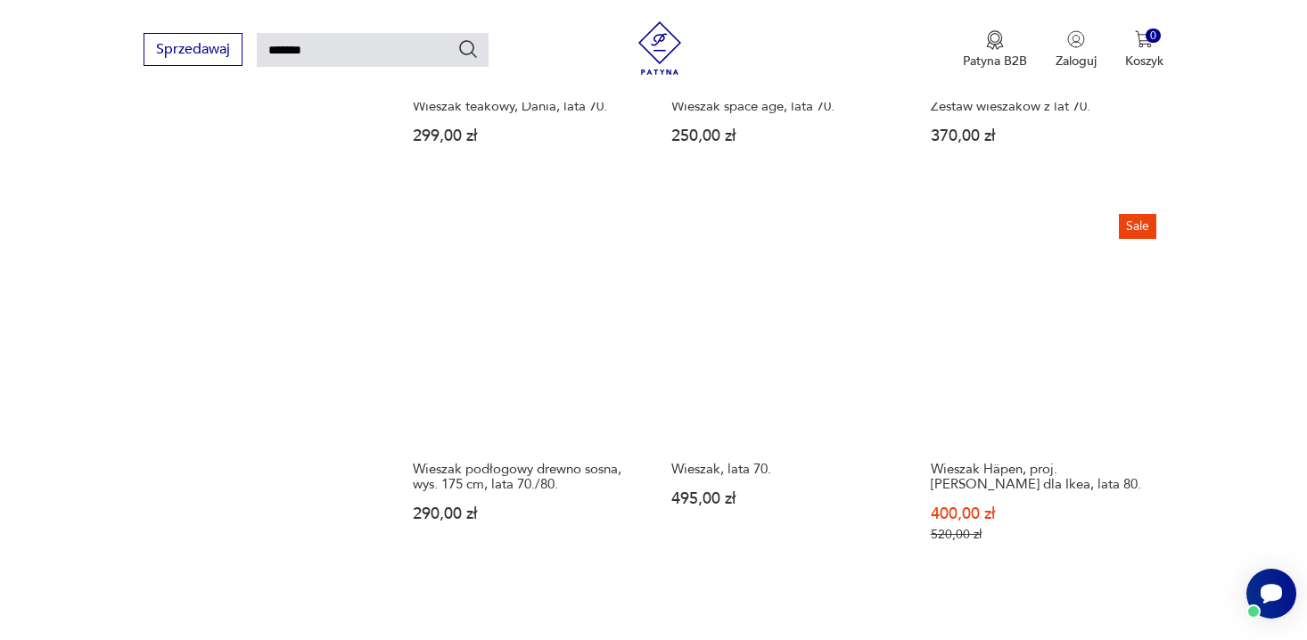
scroll to position [1723, 0]
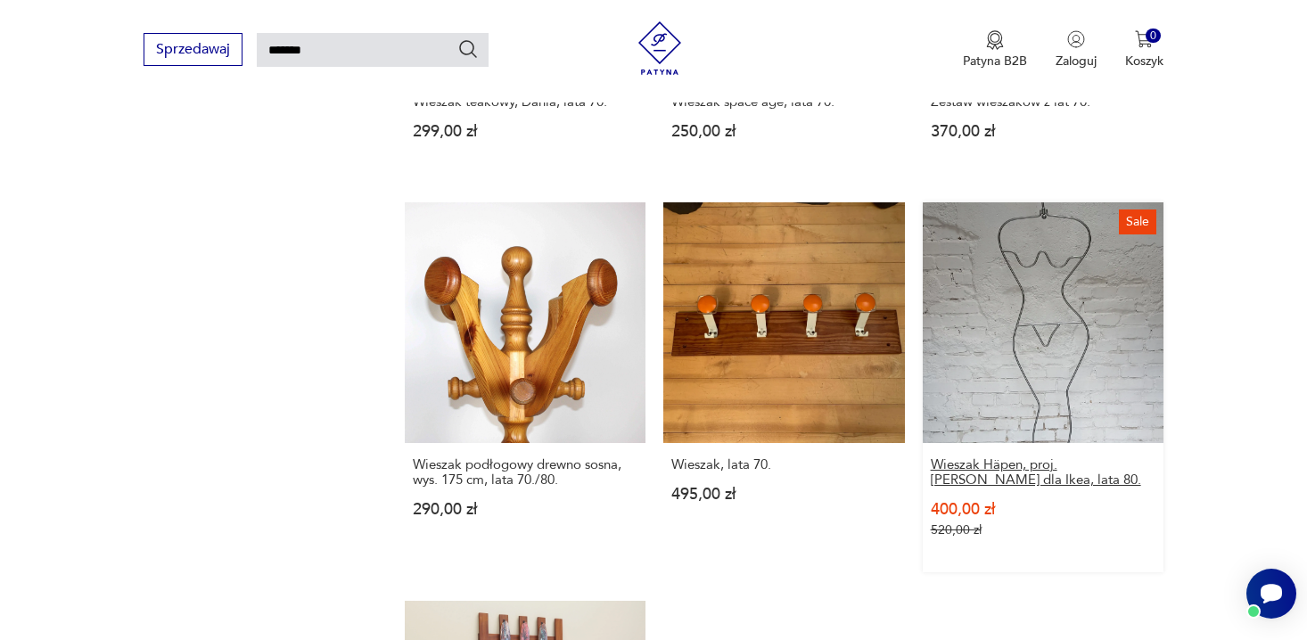
click at [983, 460] on h3 "Wieszak Häpen, proj. Ehlen Johansson dla Ikea, lata 80." at bounding box center [1043, 472] width 225 height 30
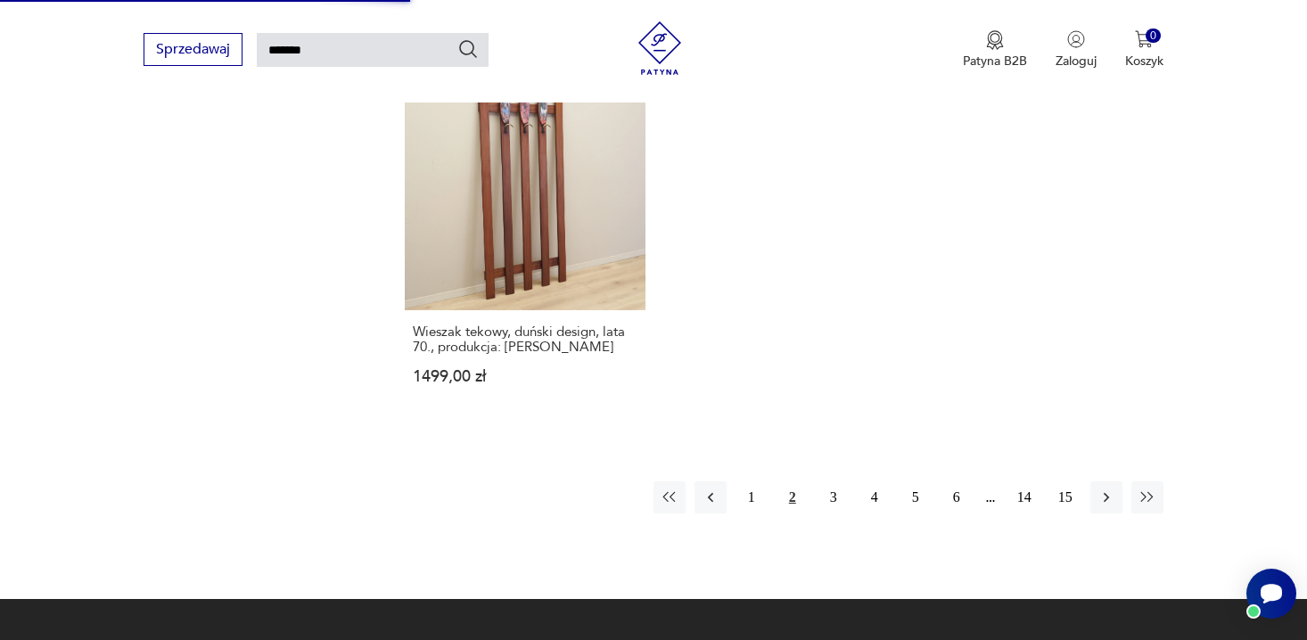
scroll to position [2285, 0]
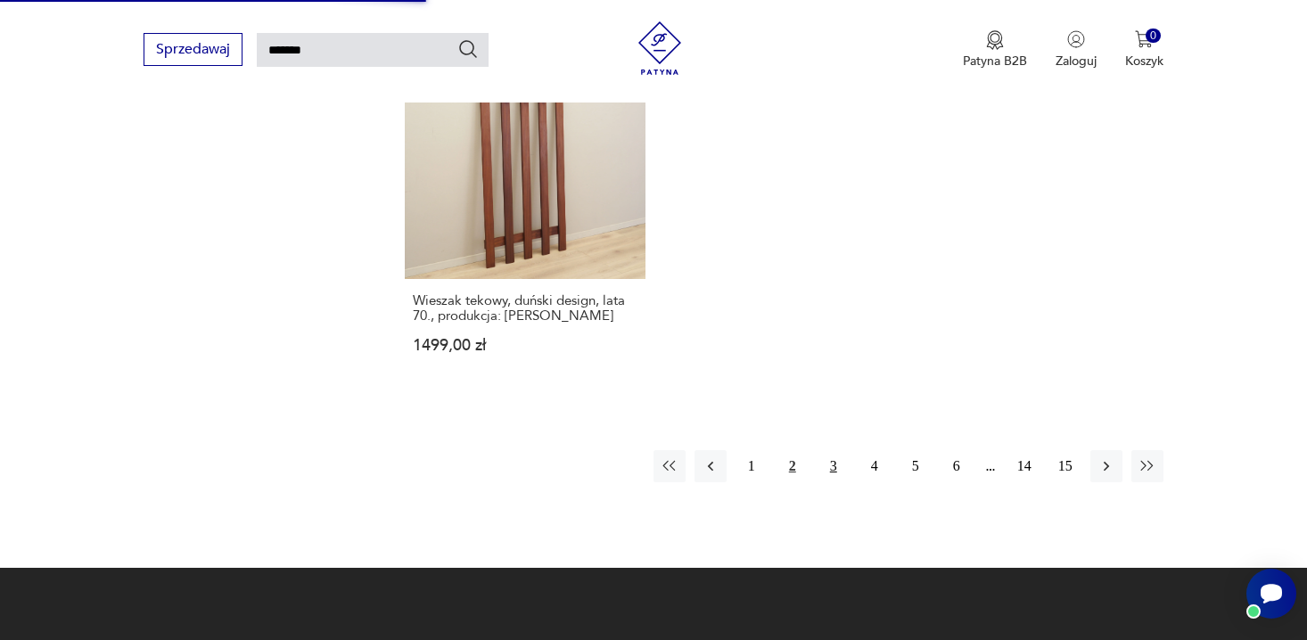
click at [833, 454] on button "3" at bounding box center [833, 466] width 32 height 32
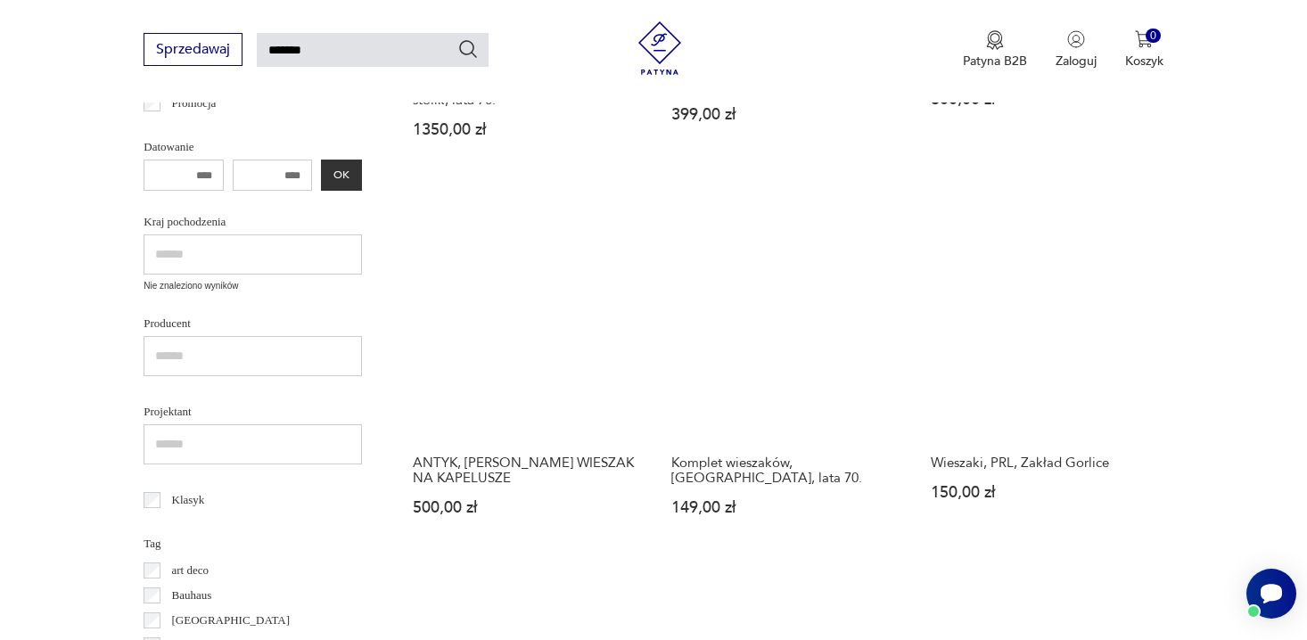
scroll to position [586, 0]
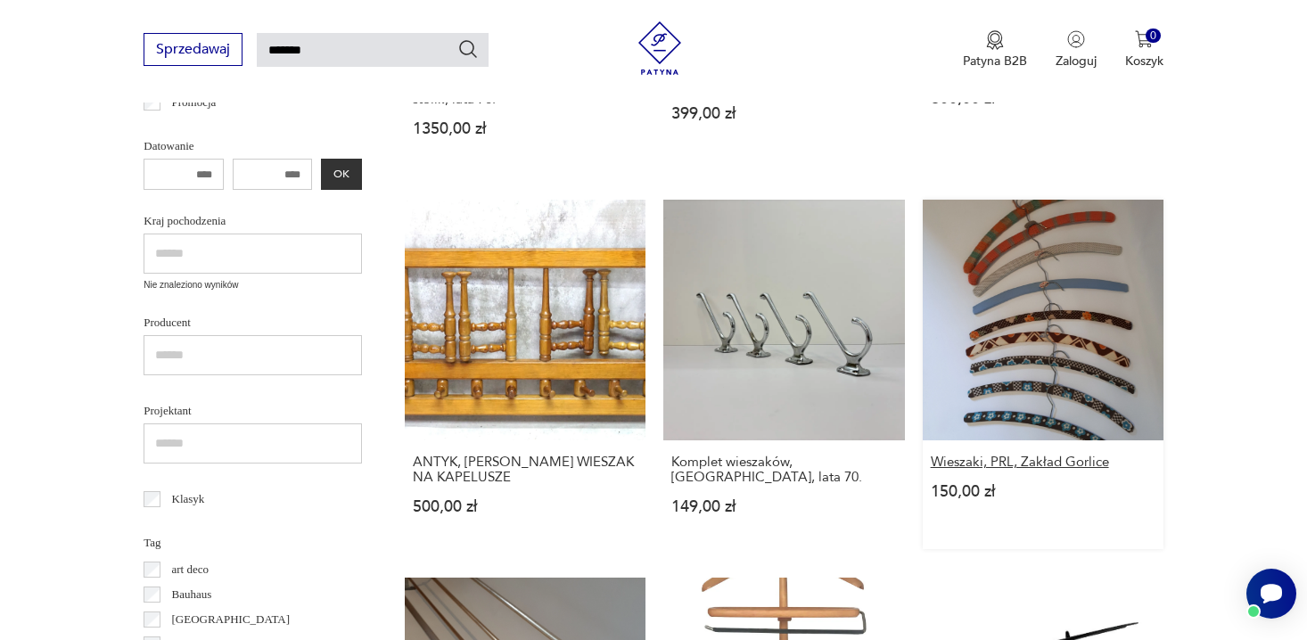
click at [980, 455] on h3 "Wieszaki, PRL, Zakład Gorlice" at bounding box center [1043, 462] width 225 height 15
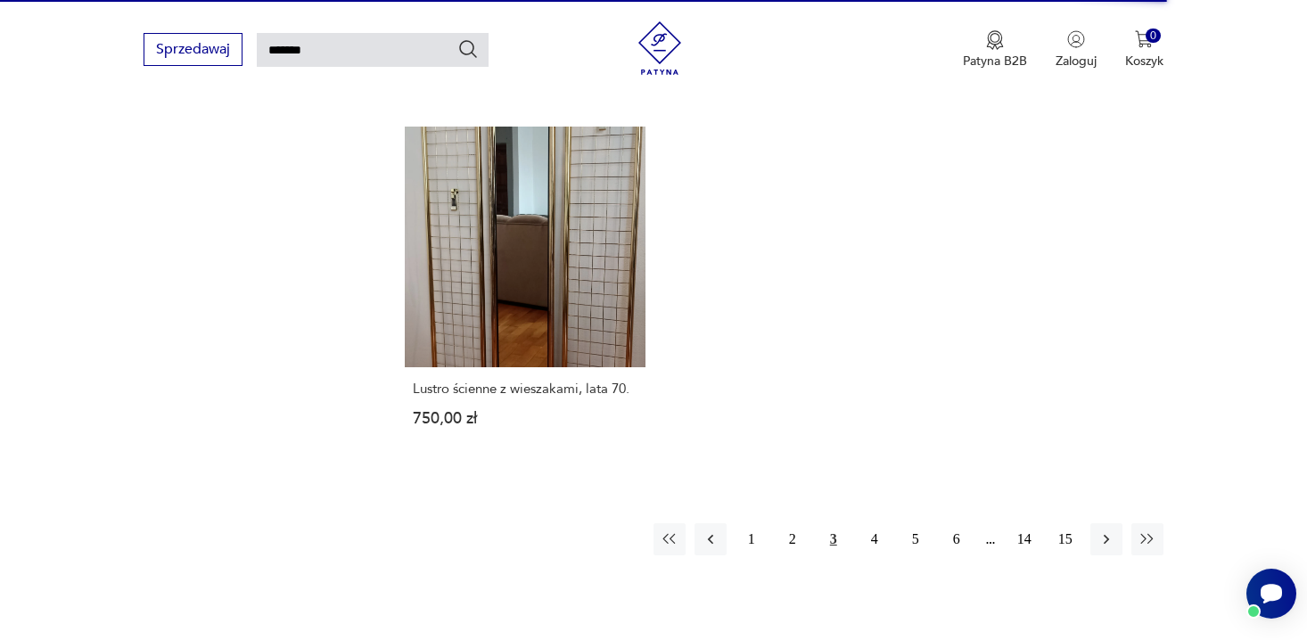
scroll to position [2195, 0]
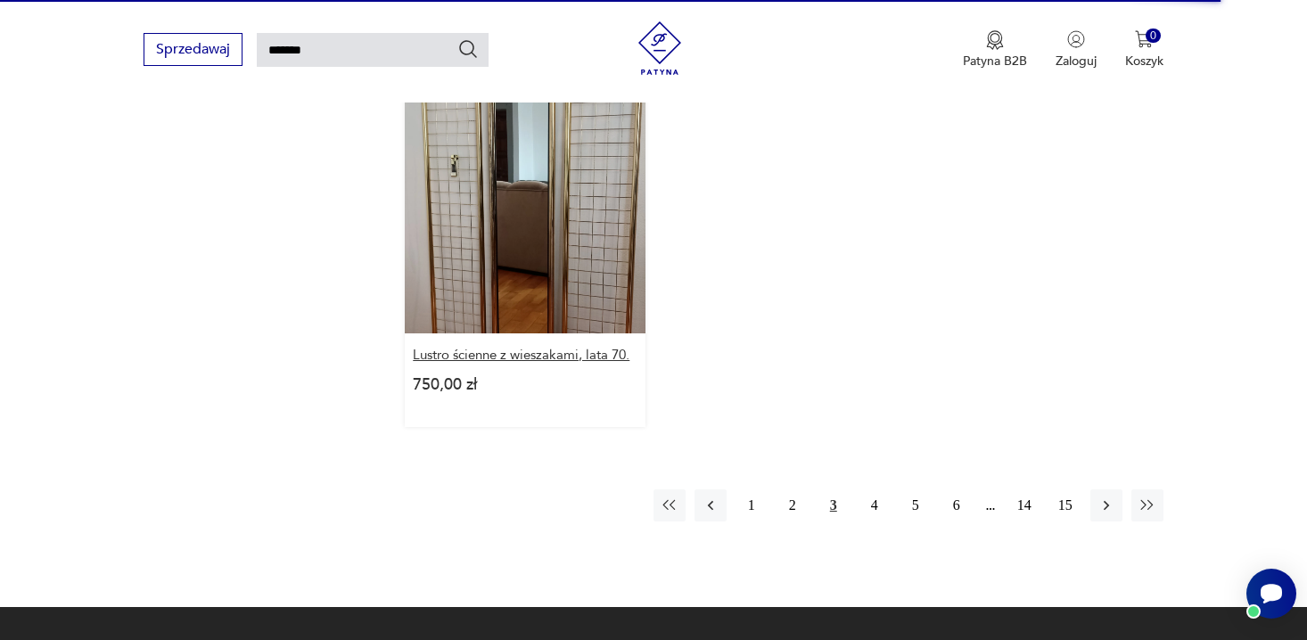
click at [592, 348] on h3 "Lustro ścienne z wieszakami, lata 70." at bounding box center [525, 355] width 225 height 15
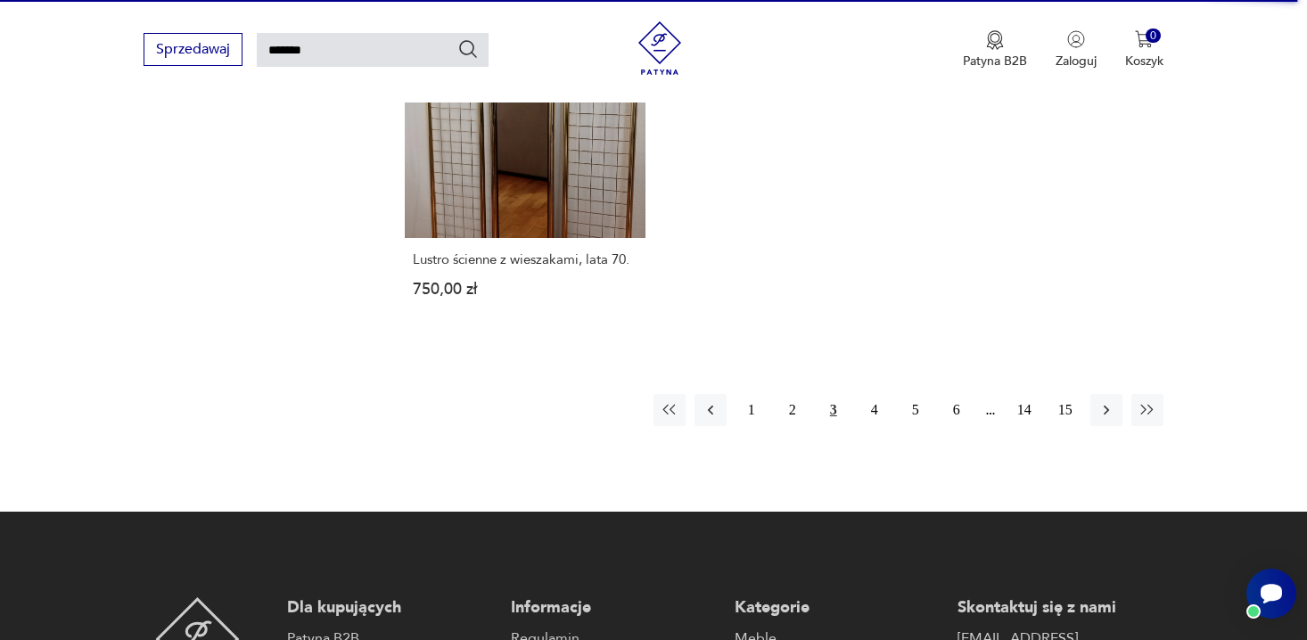
scroll to position [2297, 0]
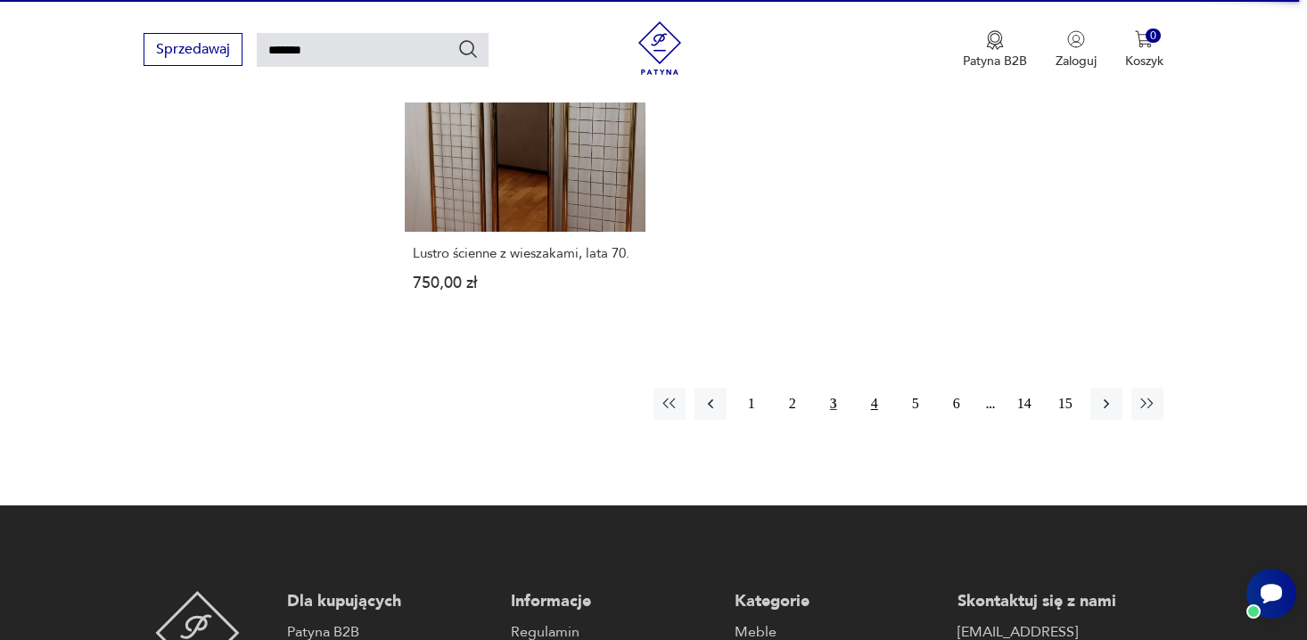
click at [876, 388] on button "4" at bounding box center [874, 404] width 32 height 32
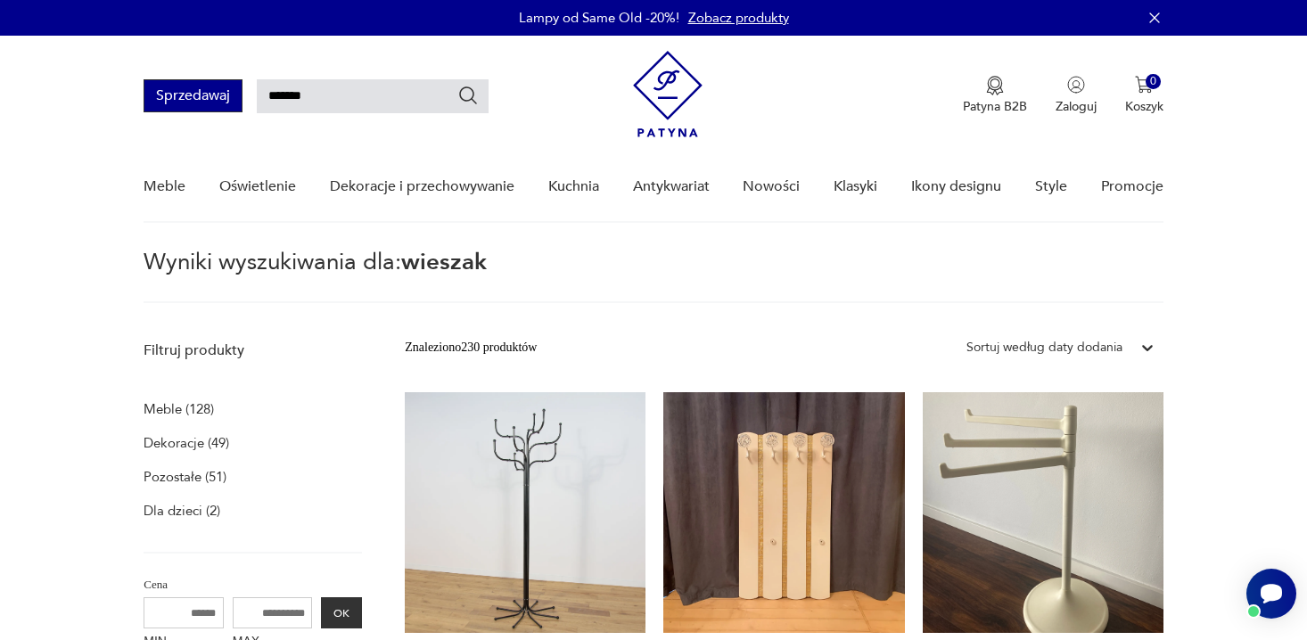
drag, startPoint x: 335, startPoint y: 90, endPoint x: 191, endPoint y: 78, distance: 144.9
click at [191, 79] on div "Sprzedawaj *******" at bounding box center [316, 95] width 345 height 33
type input "******"
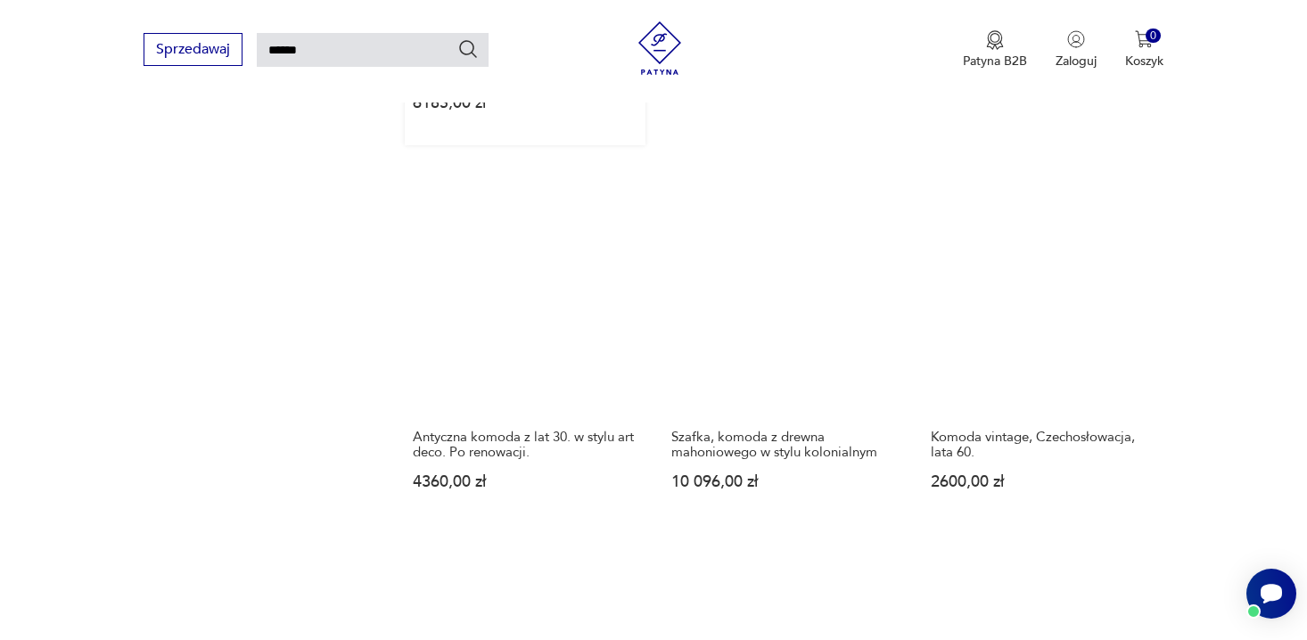
scroll to position [1402, 0]
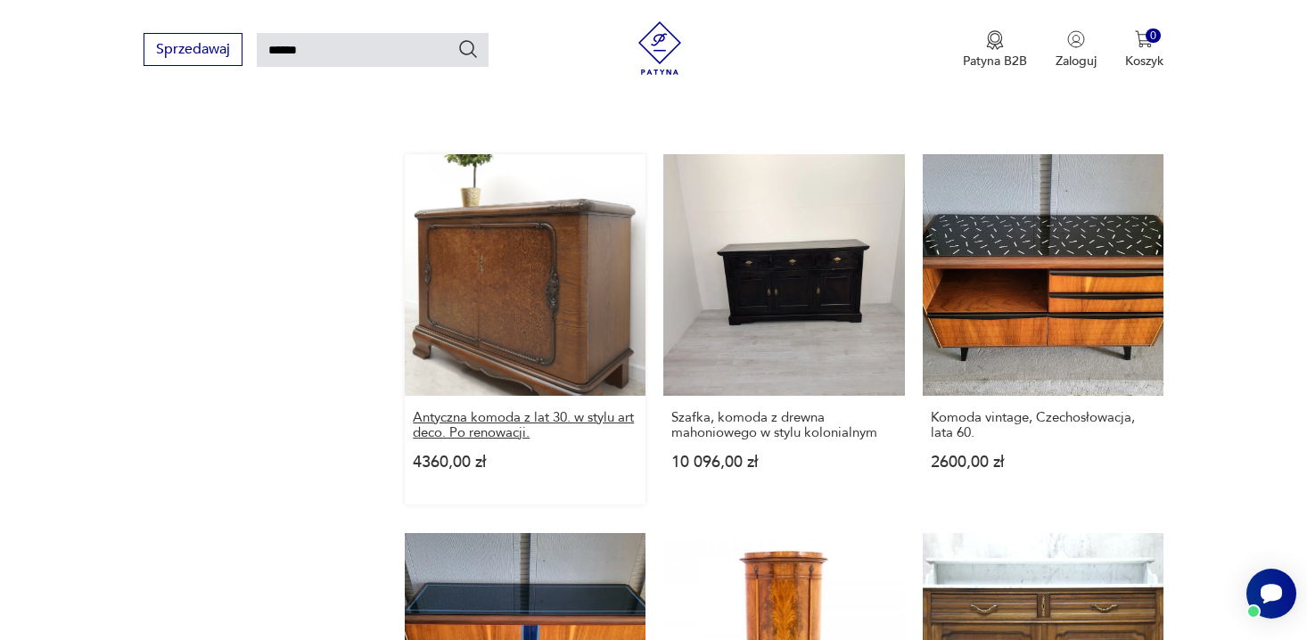
click at [530, 425] on h3 "Antyczna komoda z lat 30. w stylu art deco. Po renowacji." at bounding box center [525, 425] width 225 height 30
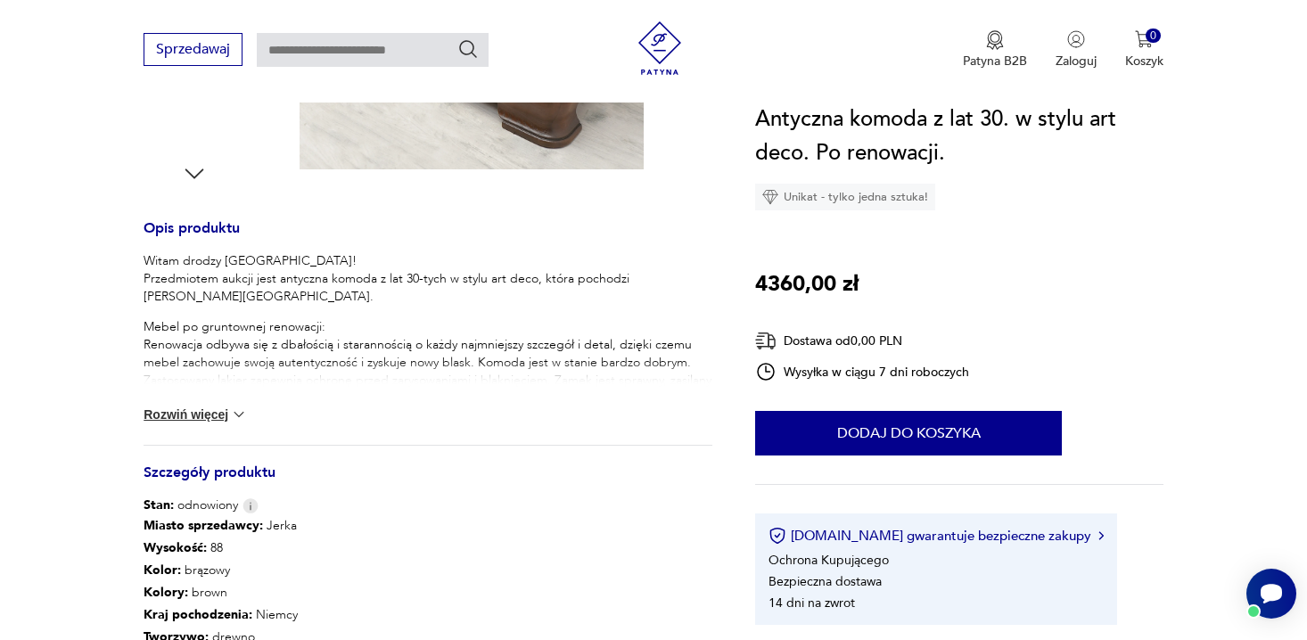
scroll to position [672, 0]
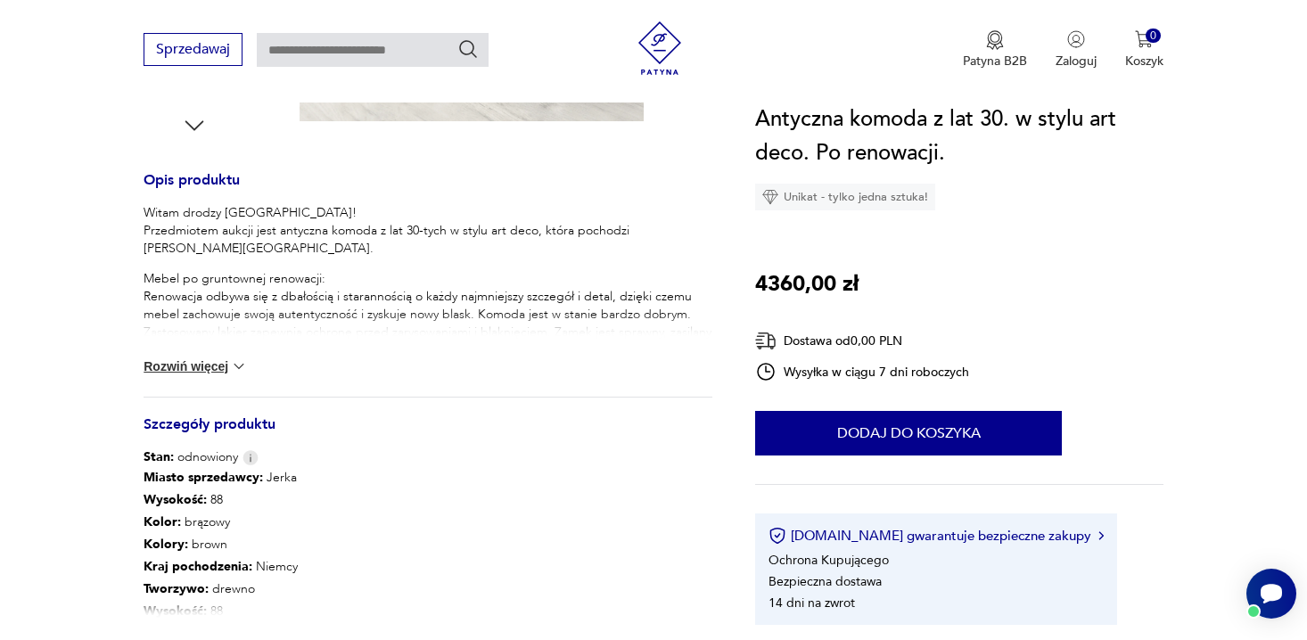
type input "******"
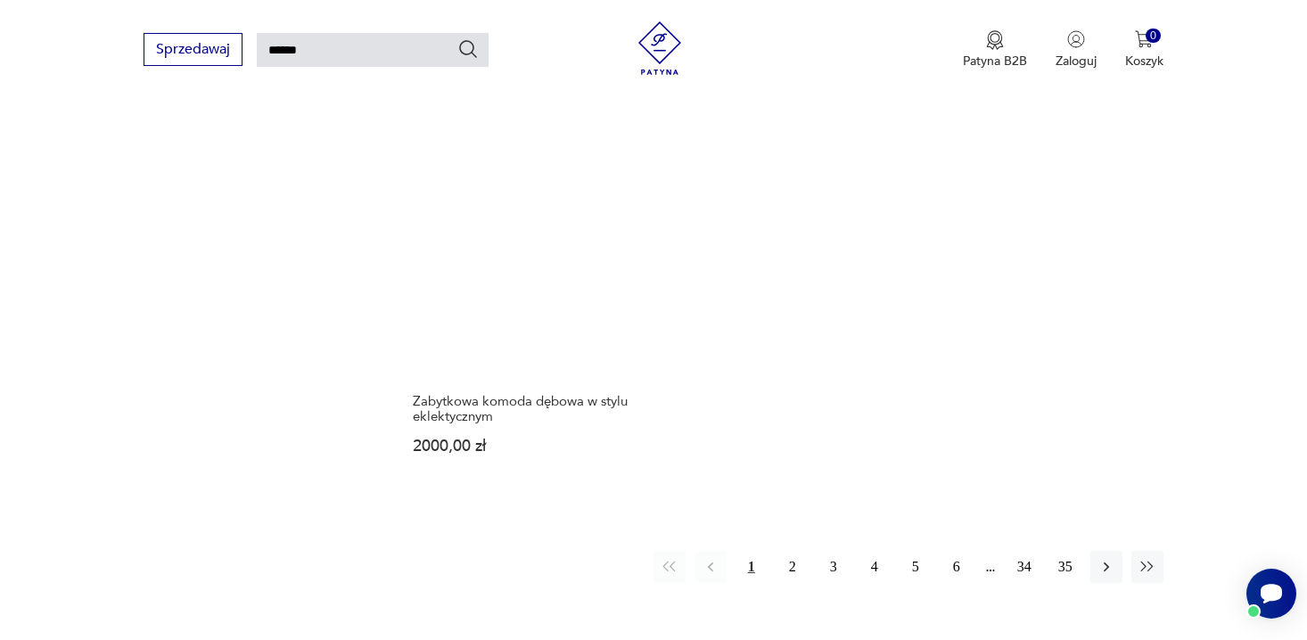
scroll to position [2190, 0]
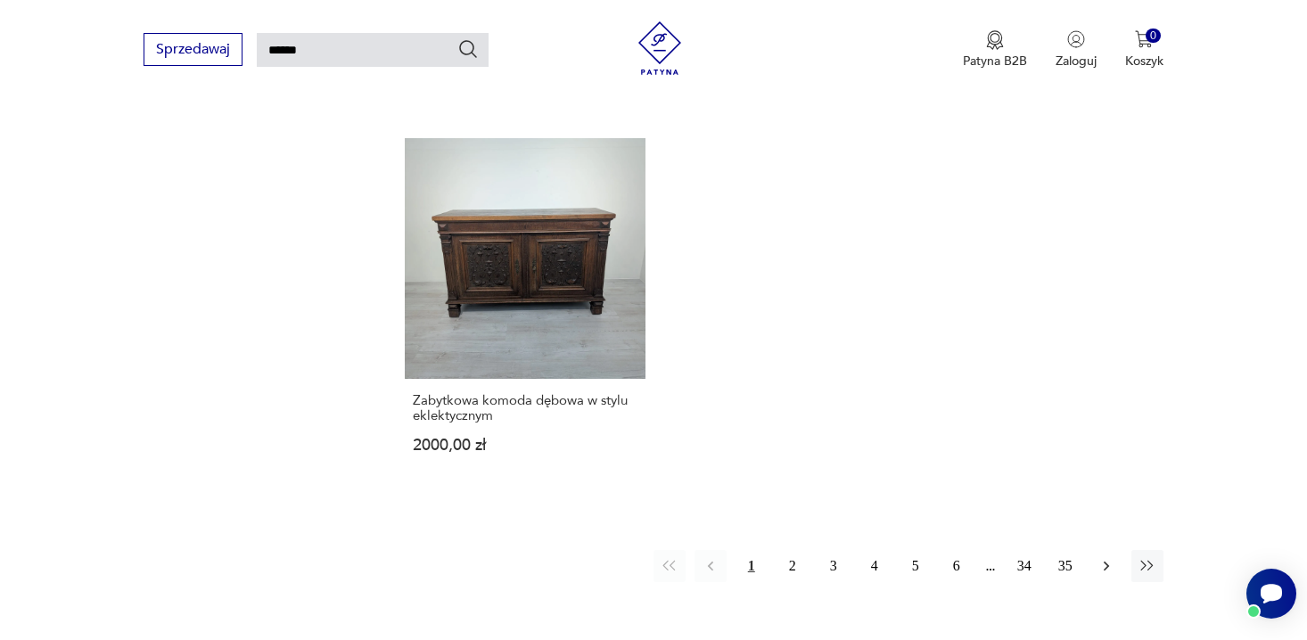
click at [1105, 570] on icon "button" at bounding box center [1106, 566] width 18 height 18
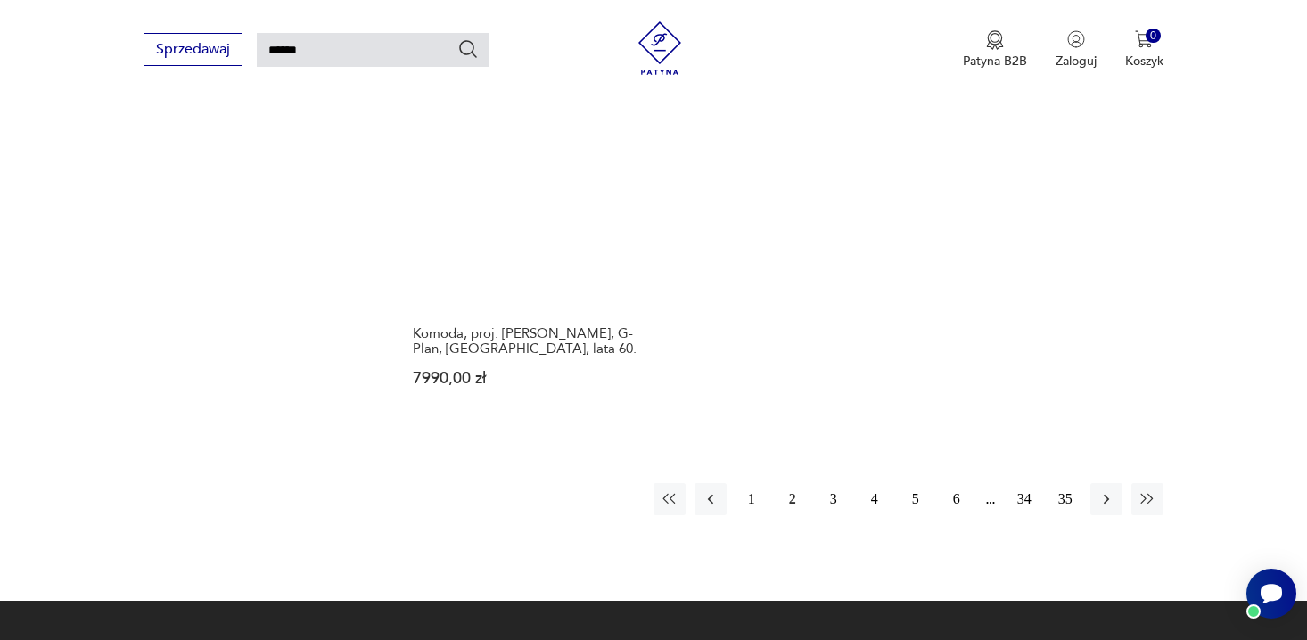
scroll to position [2278, 0]
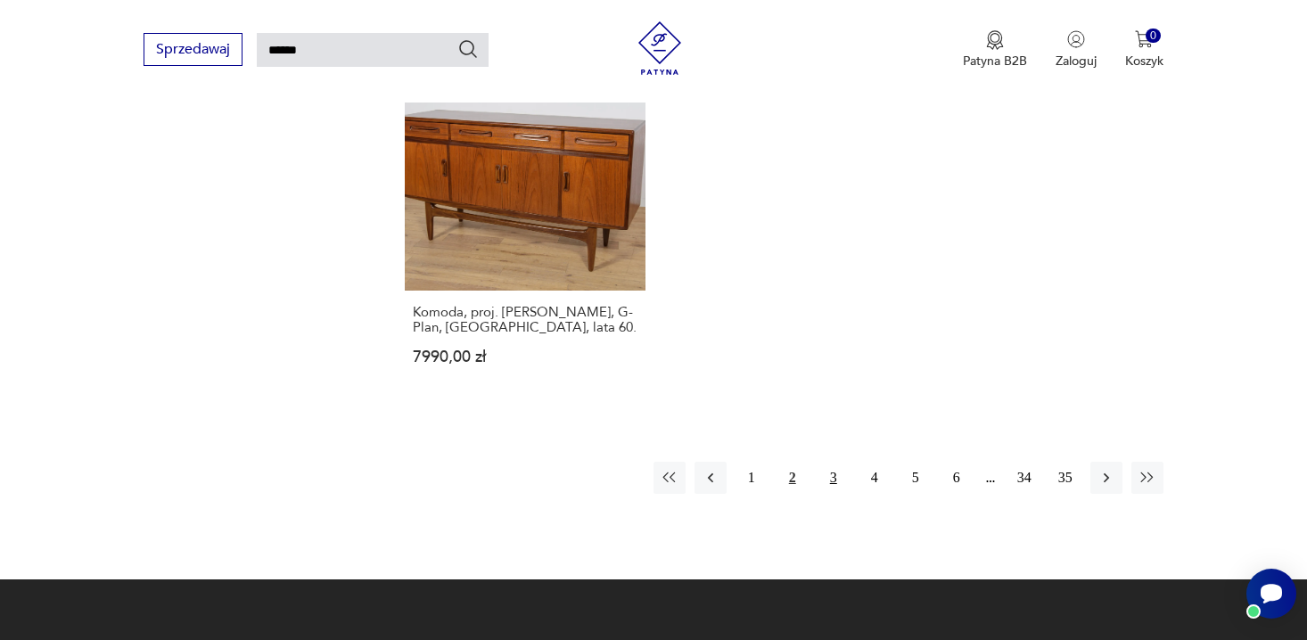
click at [845, 462] on button "3" at bounding box center [833, 478] width 32 height 32
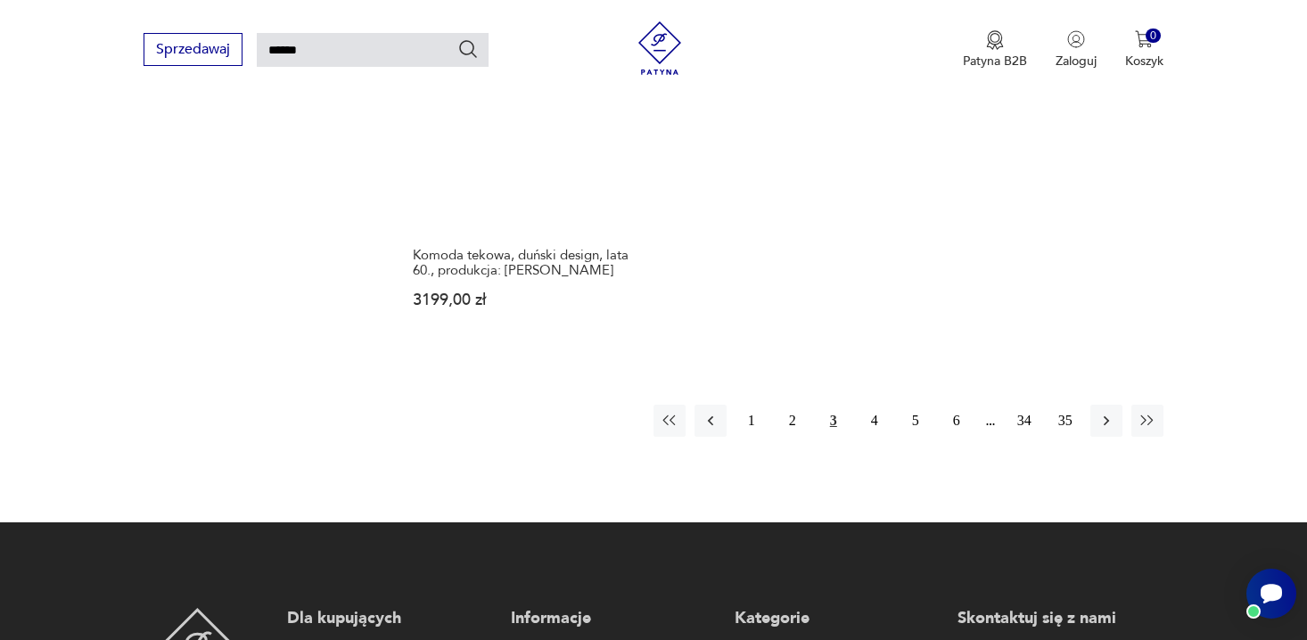
scroll to position [2342, 0]
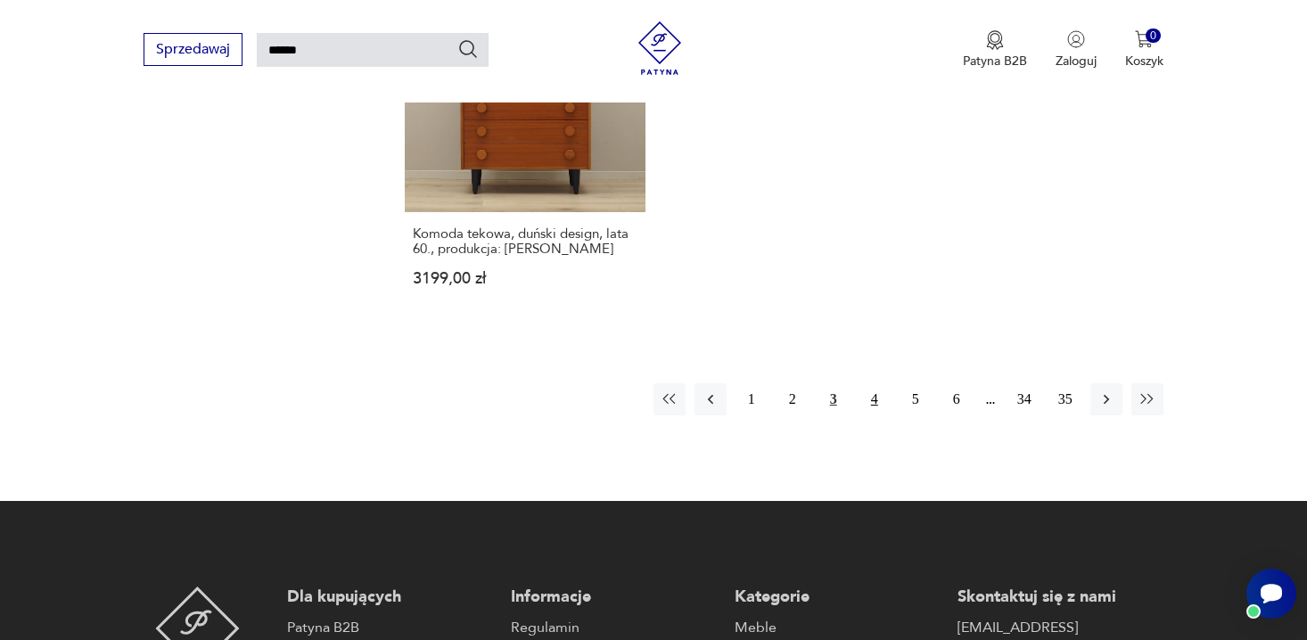
click at [876, 384] on button "4" at bounding box center [874, 399] width 32 height 32
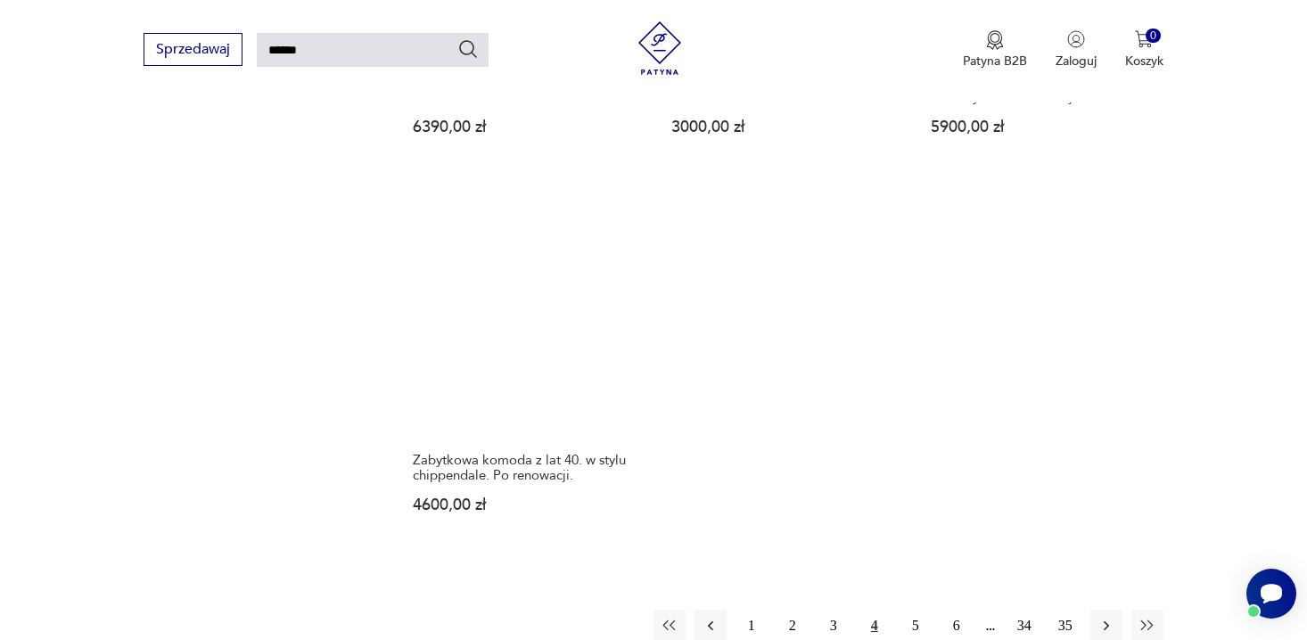
scroll to position [2171, 0]
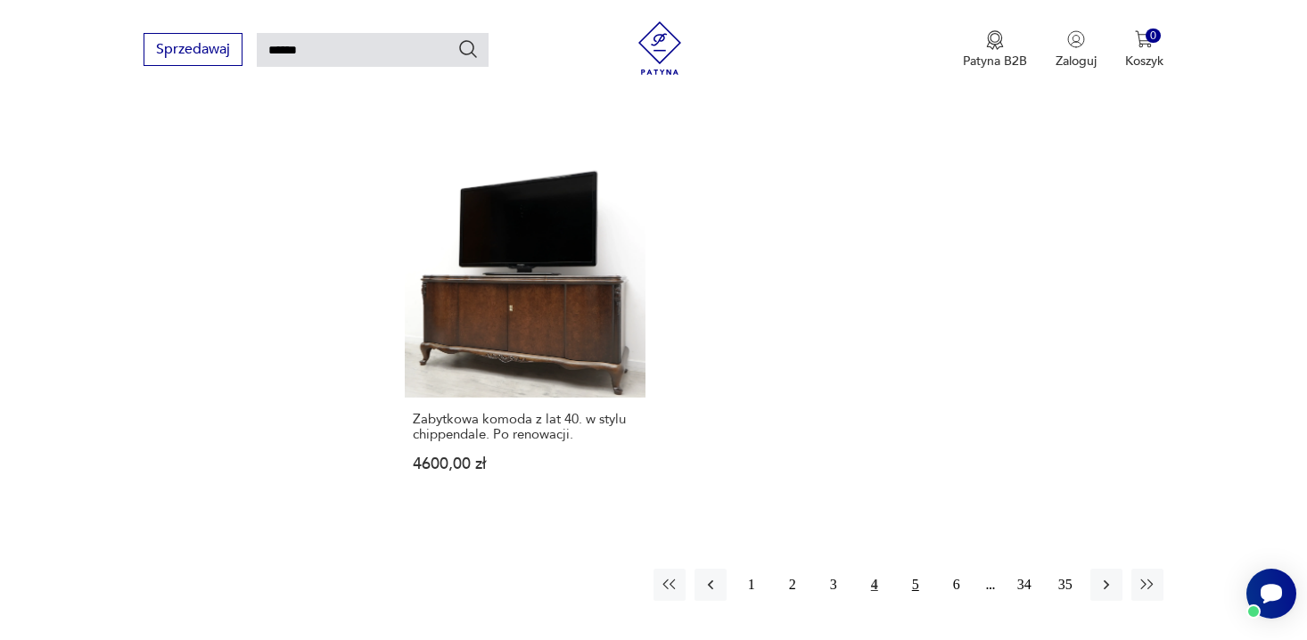
click at [914, 582] on button "5" at bounding box center [915, 585] width 32 height 32
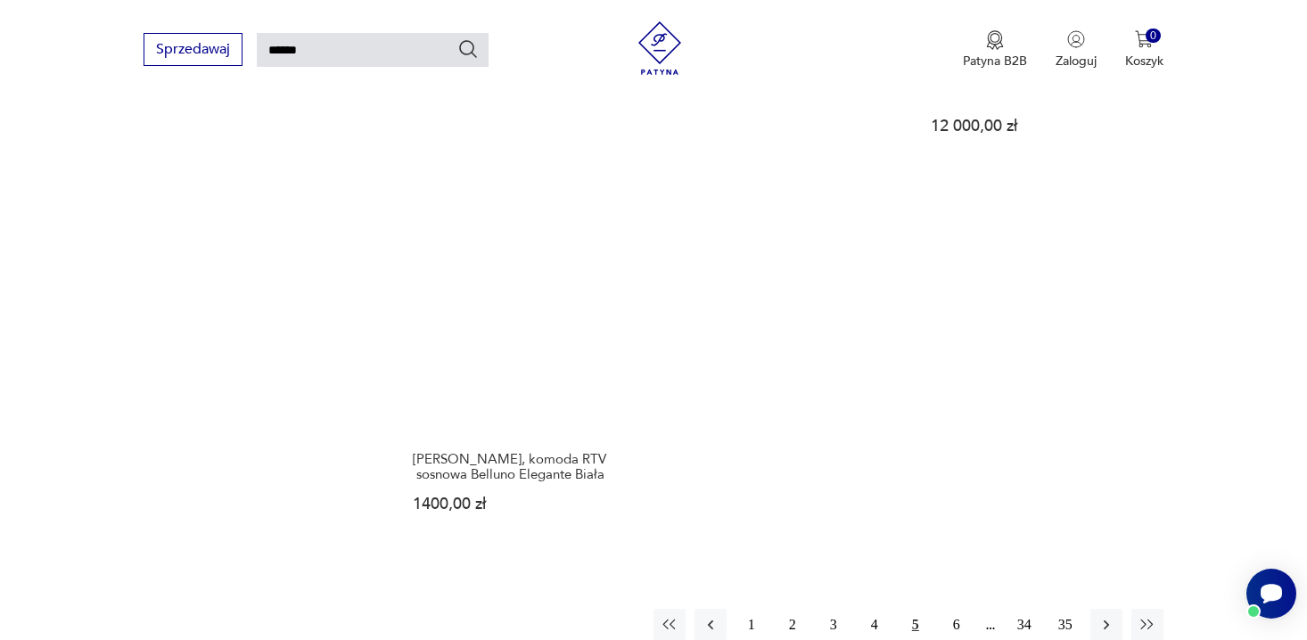
scroll to position [2222, 0]
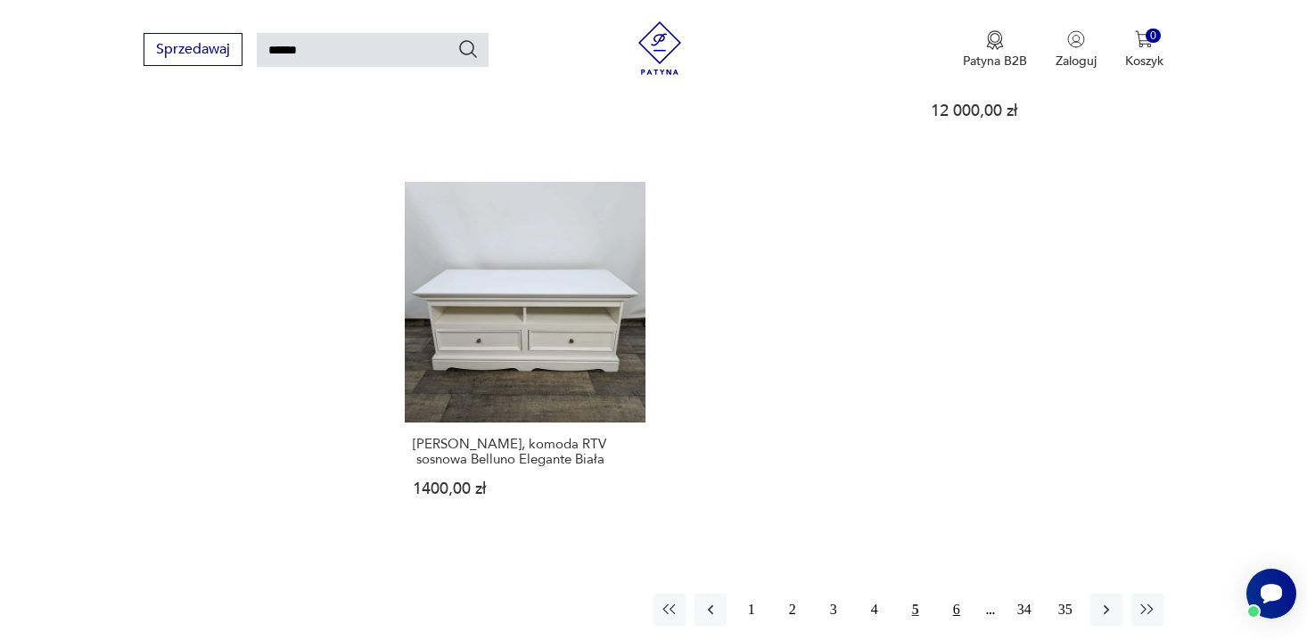
click at [956, 594] on button "6" at bounding box center [956, 610] width 32 height 32
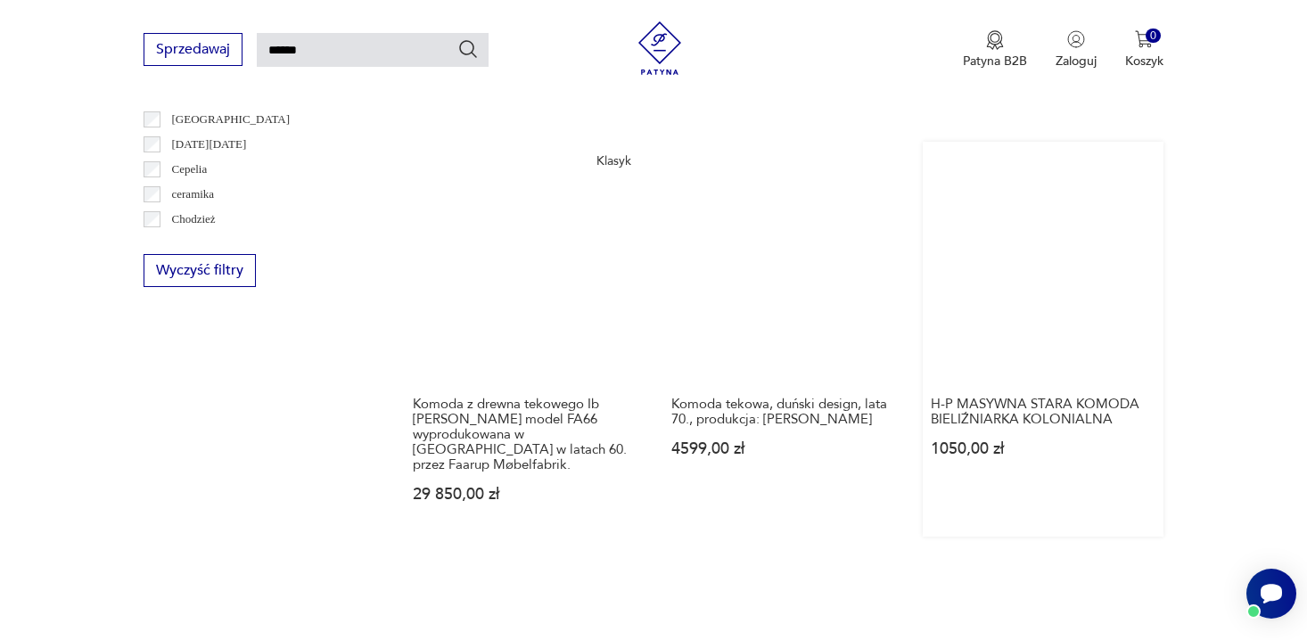
scroll to position [1078, 0]
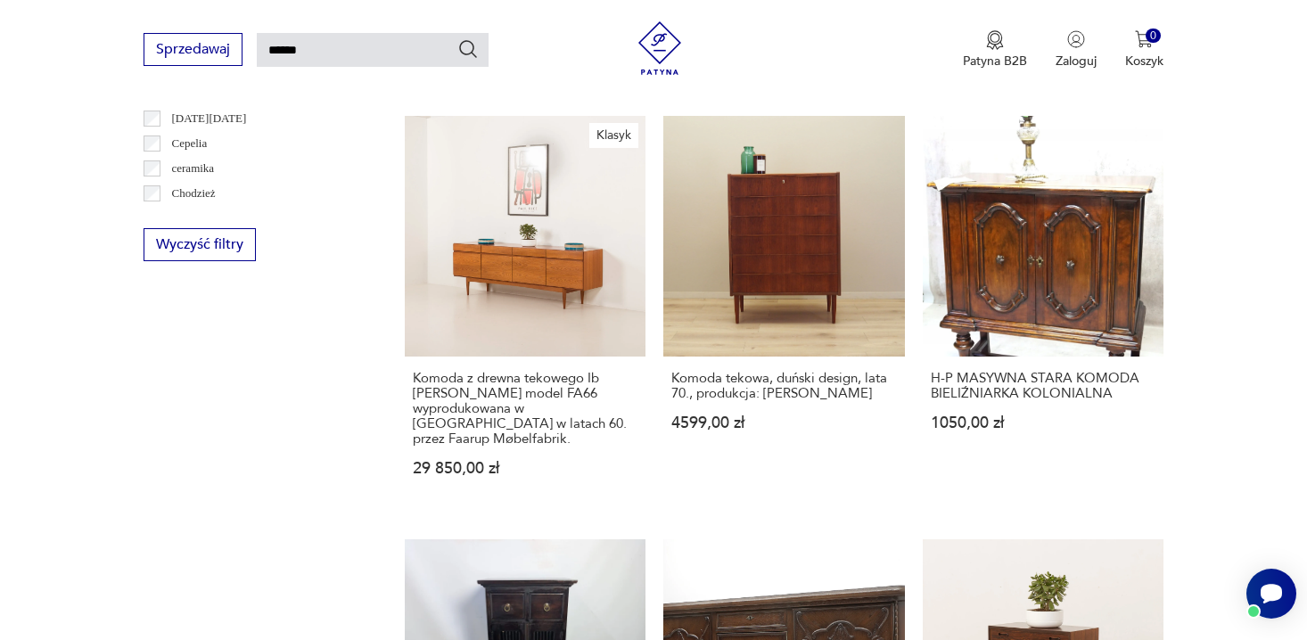
drag, startPoint x: 375, startPoint y: 57, endPoint x: 114, endPoint y: 19, distance: 264.0
click at [114, 19] on div "Sprzedawaj ****** Patyna B2B Zaloguj 0 Koszyk Twój koszyk ( 0 ) Brak produktów …" at bounding box center [653, 51] width 1307 height 103
type input "*****"
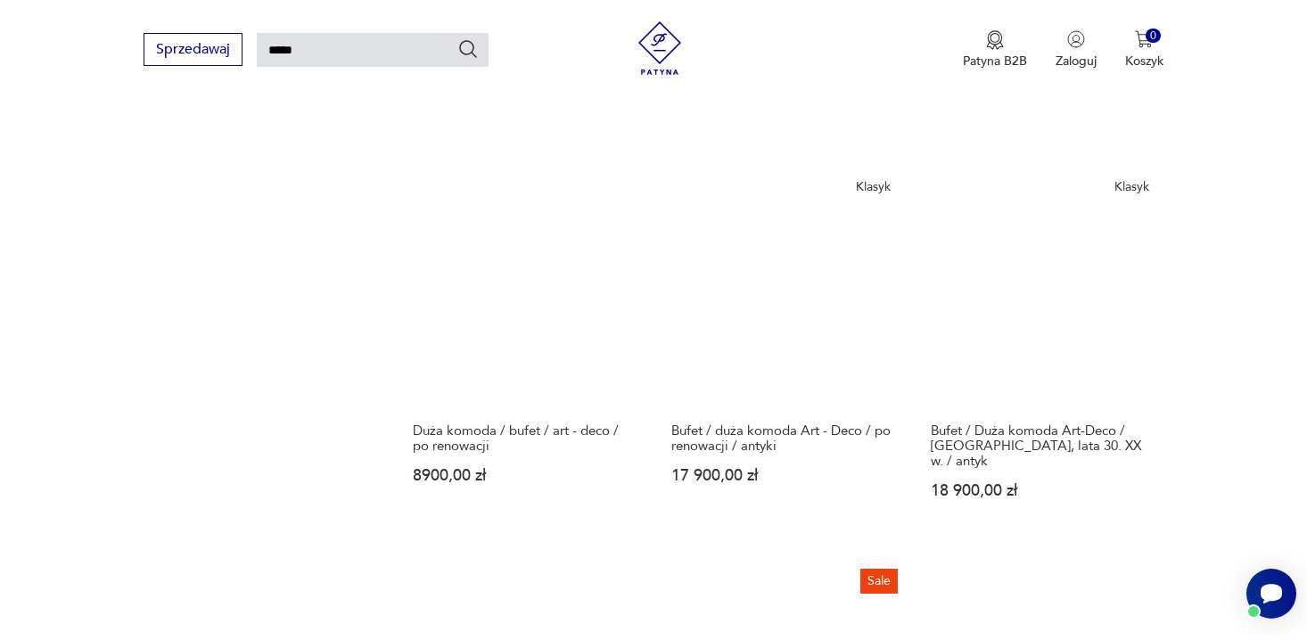
scroll to position [1395, 0]
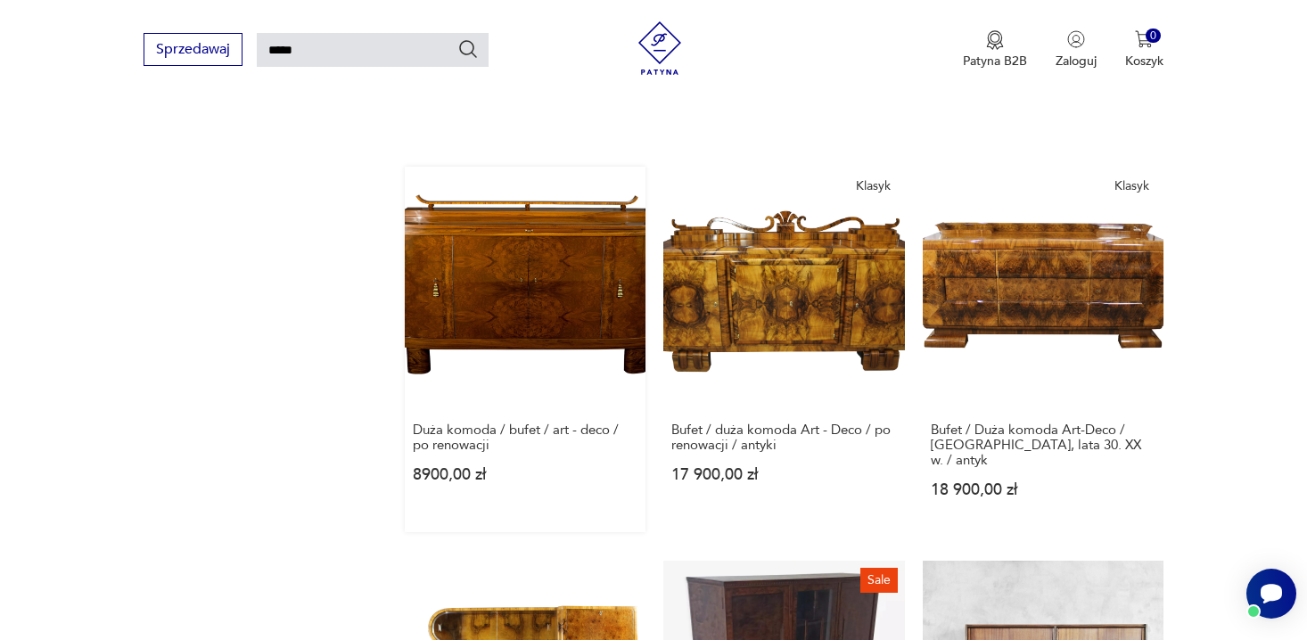
click at [569, 340] on link "Duża komoda / bufet / art - deco / po renowacji 8900,00 zł" at bounding box center [525, 349] width 241 height 365
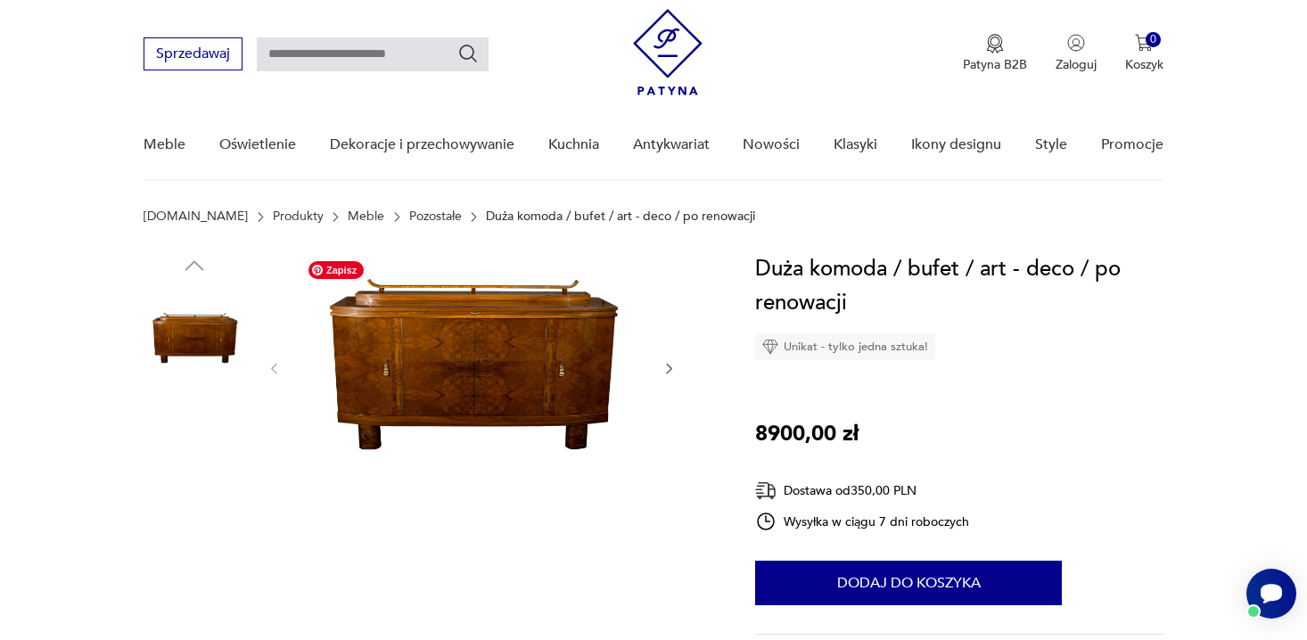
scroll to position [47, 0]
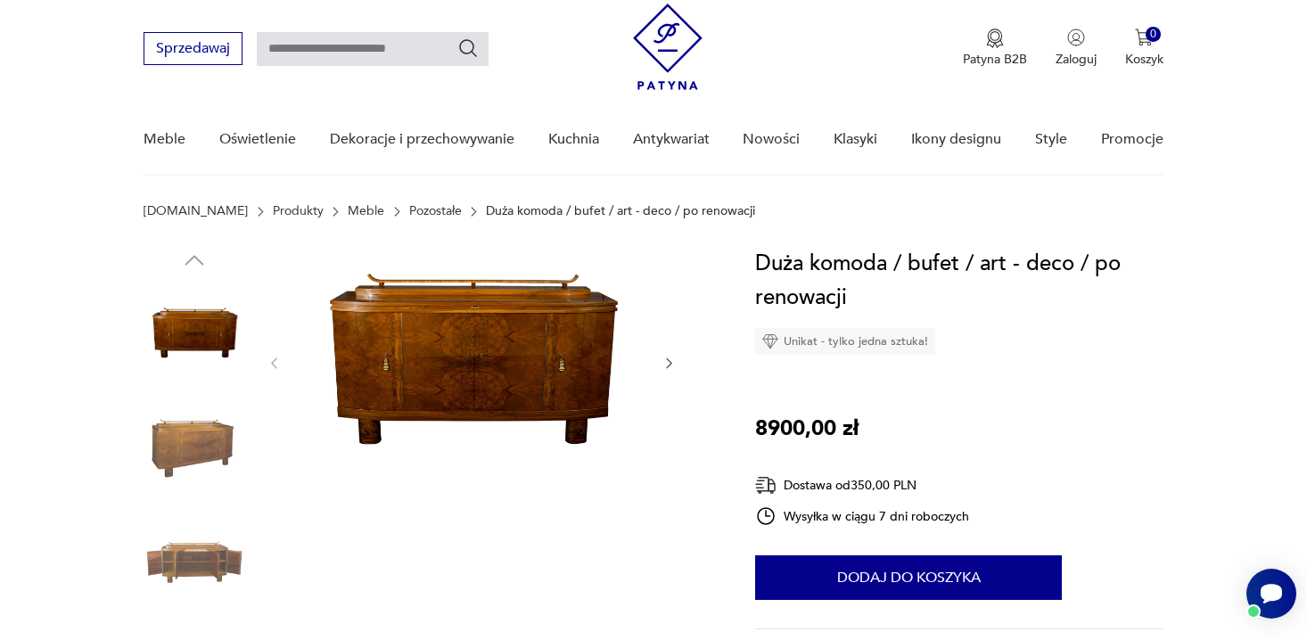
click at [659, 369] on div at bounding box center [472, 363] width 410 height 233
click at [667, 360] on icon "button" at bounding box center [668, 363] width 15 height 15
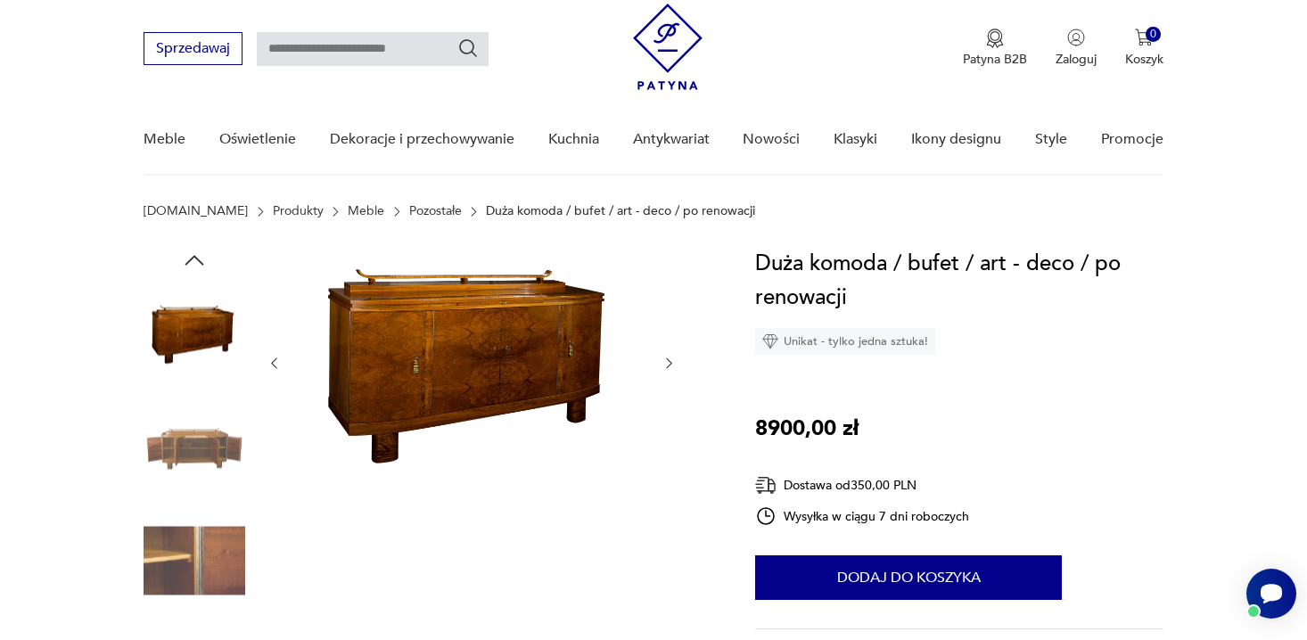
click at [666, 358] on icon "button" at bounding box center [668, 363] width 15 height 15
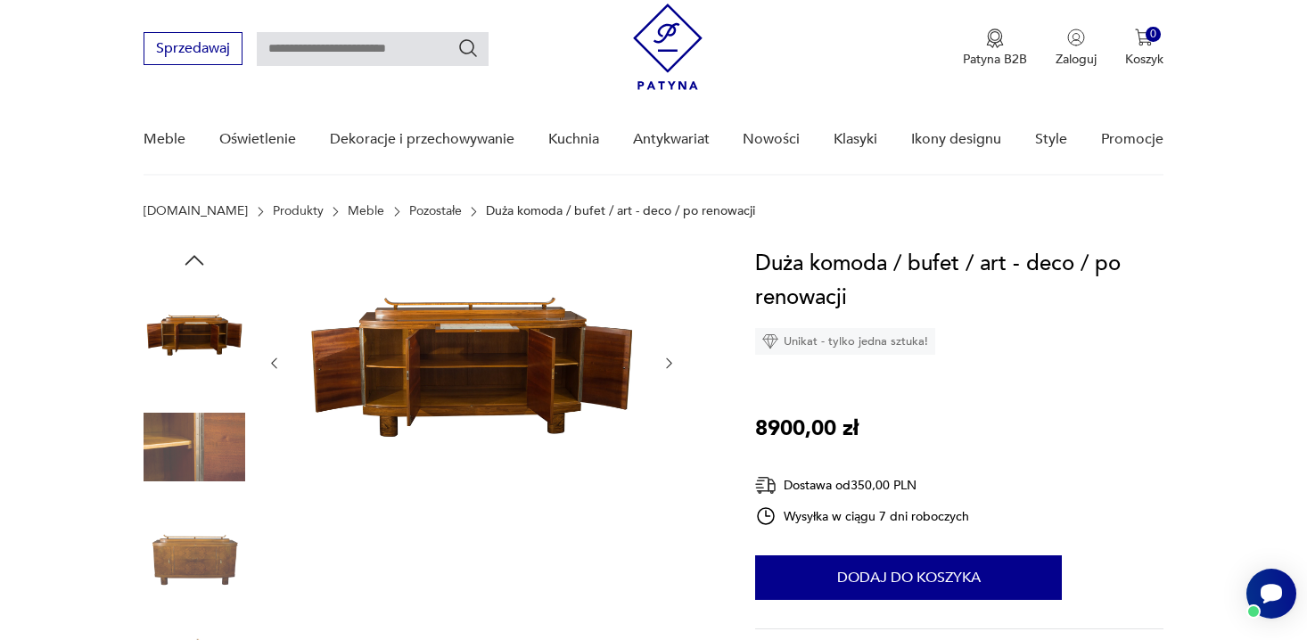
click at [666, 358] on icon "button" at bounding box center [668, 363] width 15 height 15
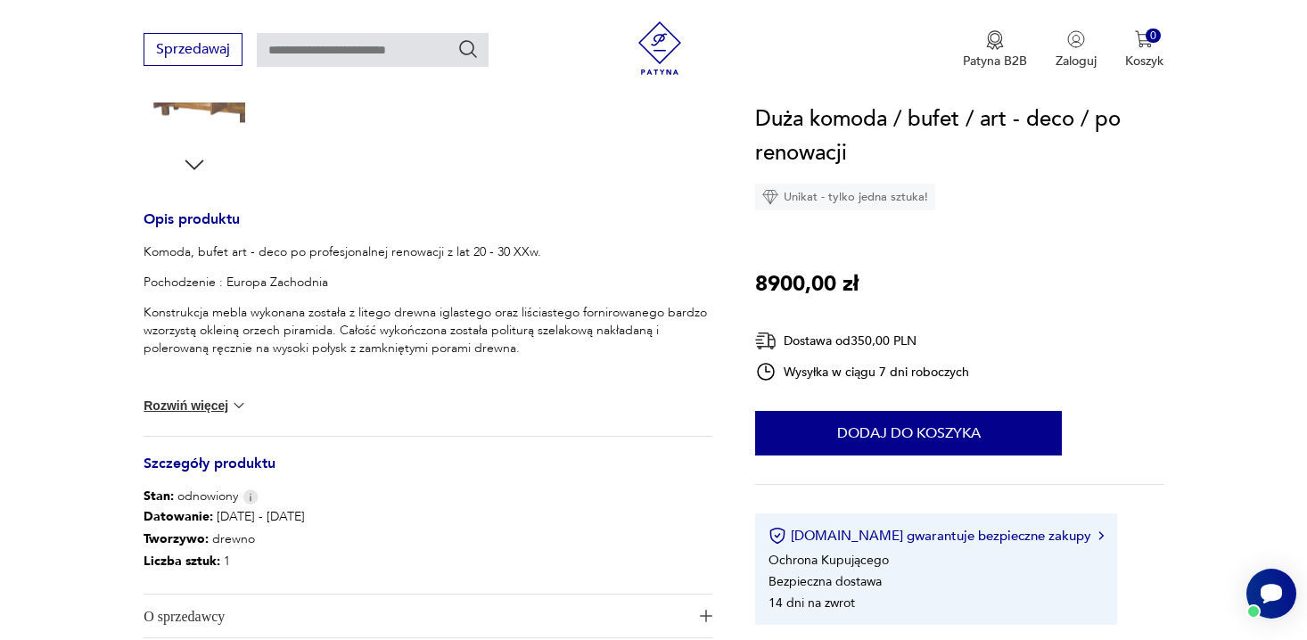
scroll to position [709, 0]
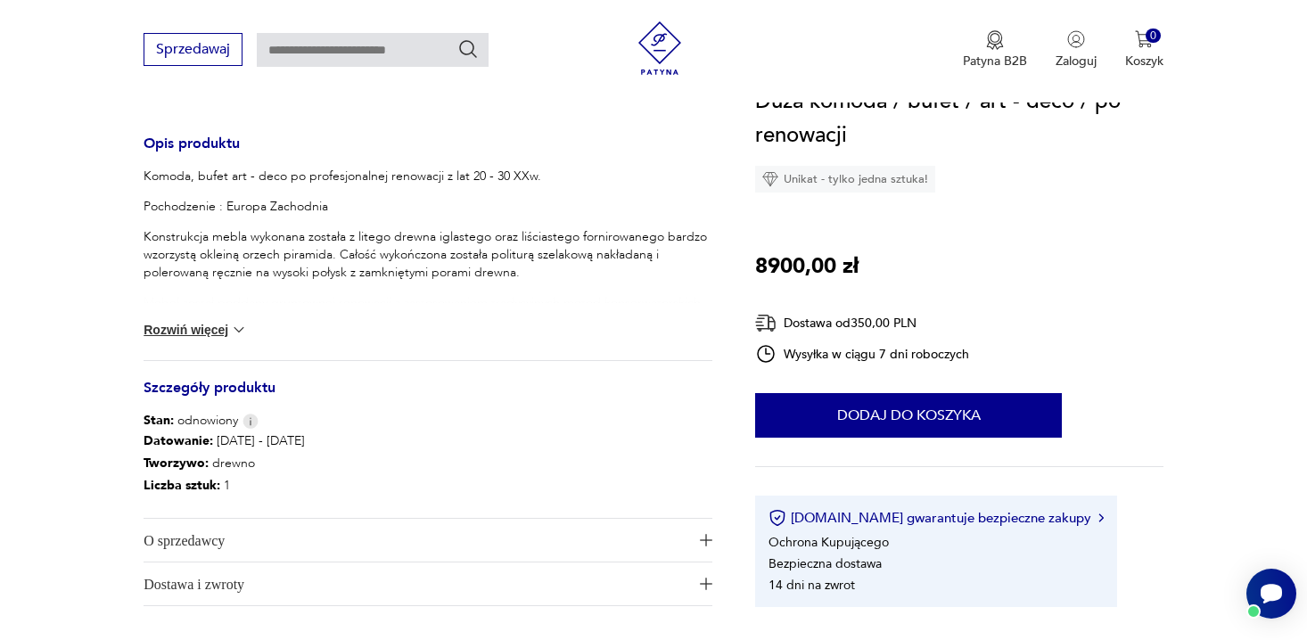
click at [225, 328] on button "Rozwiń więcej" at bounding box center [195, 330] width 103 height 18
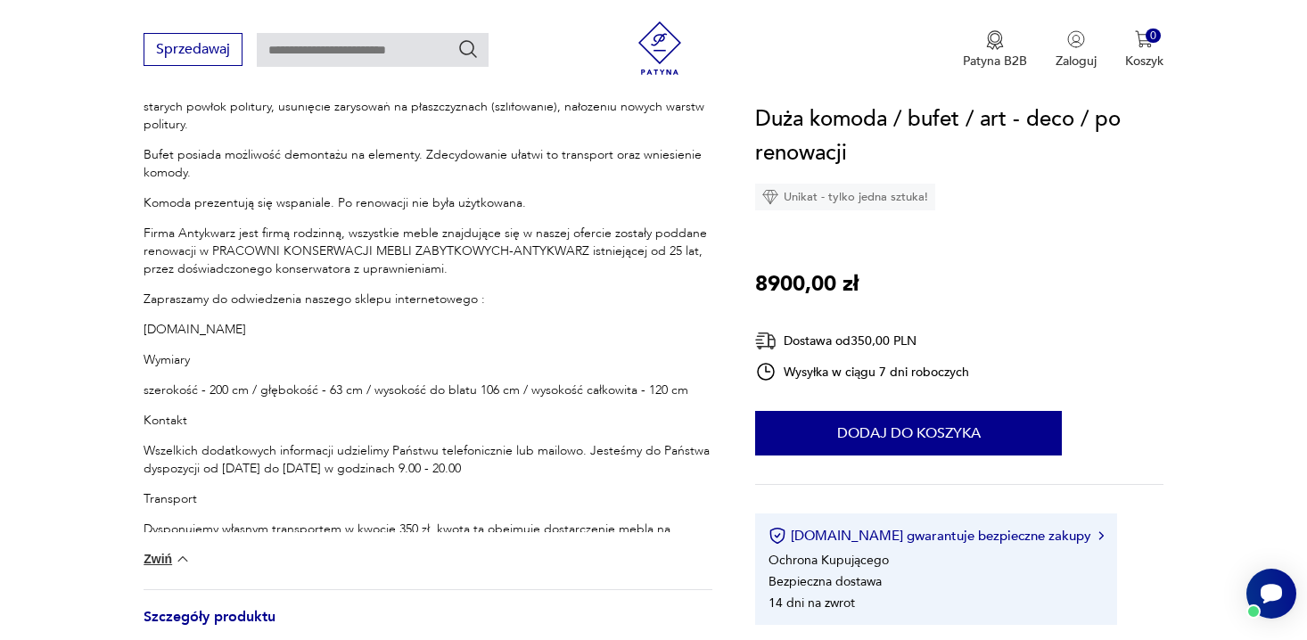
scroll to position [986, 0]
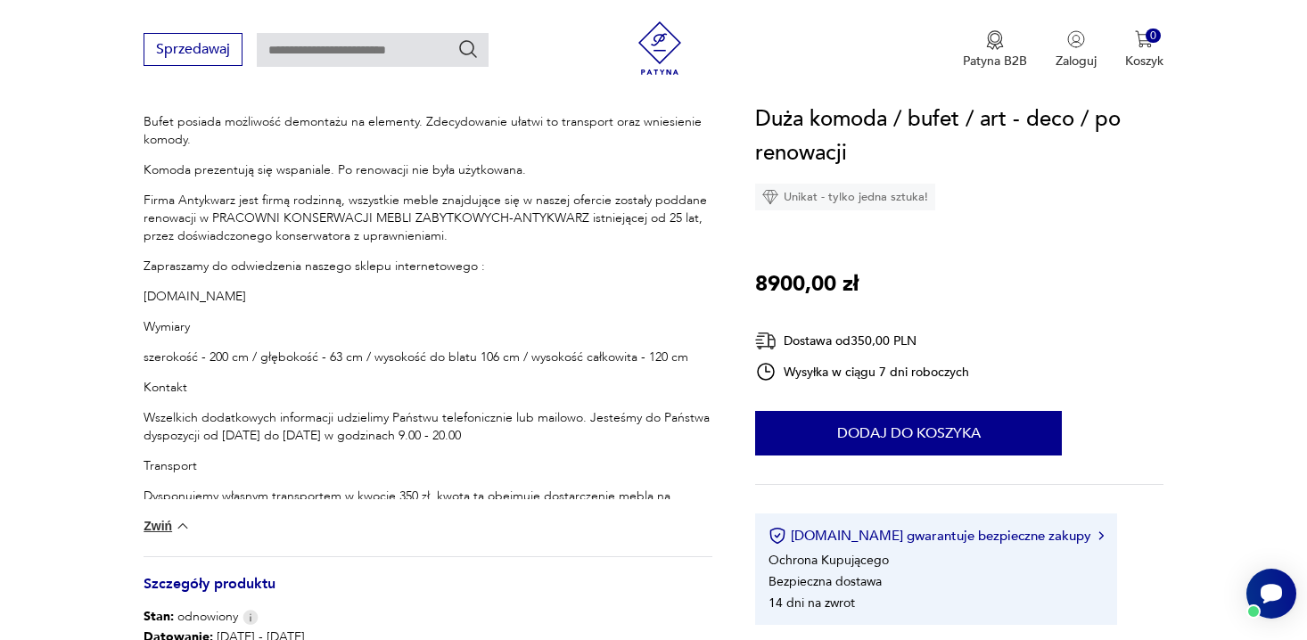
type input "*****"
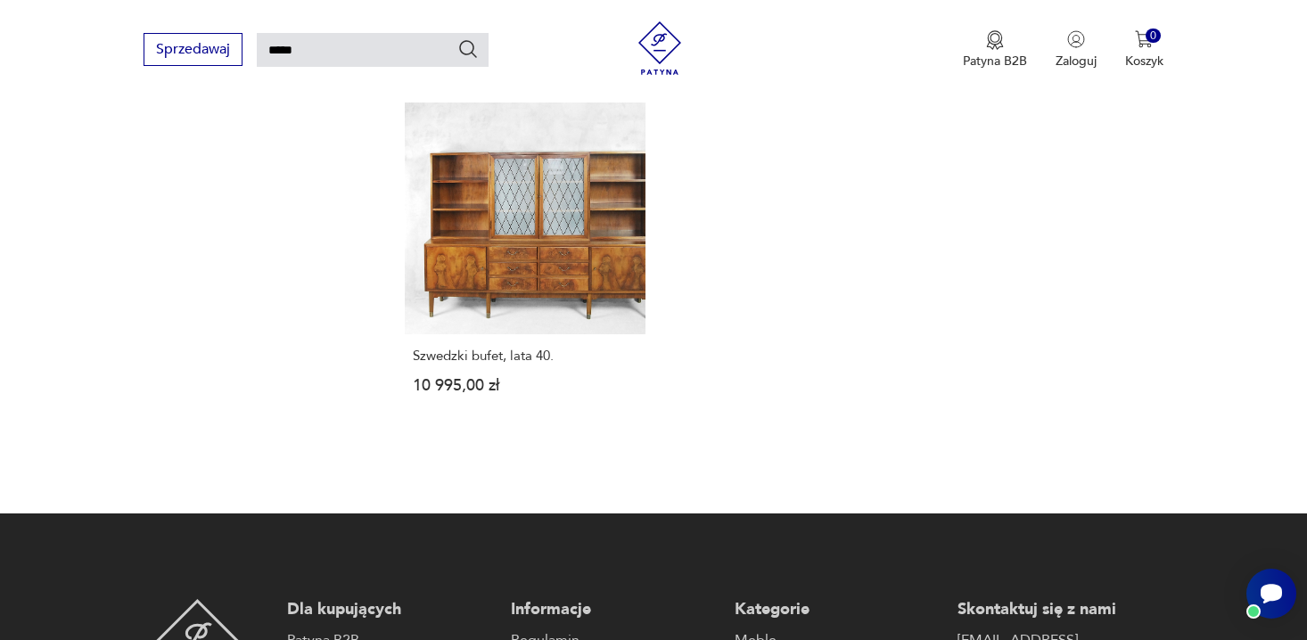
scroll to position [2148, 0]
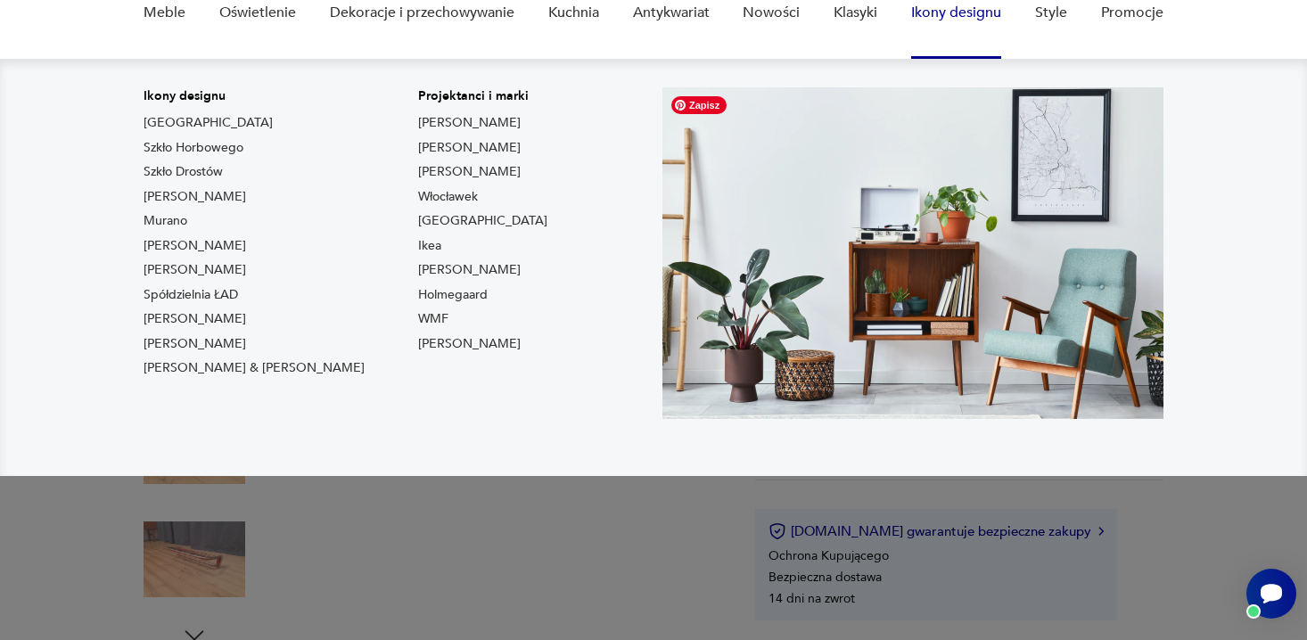
scroll to position [198, 0]
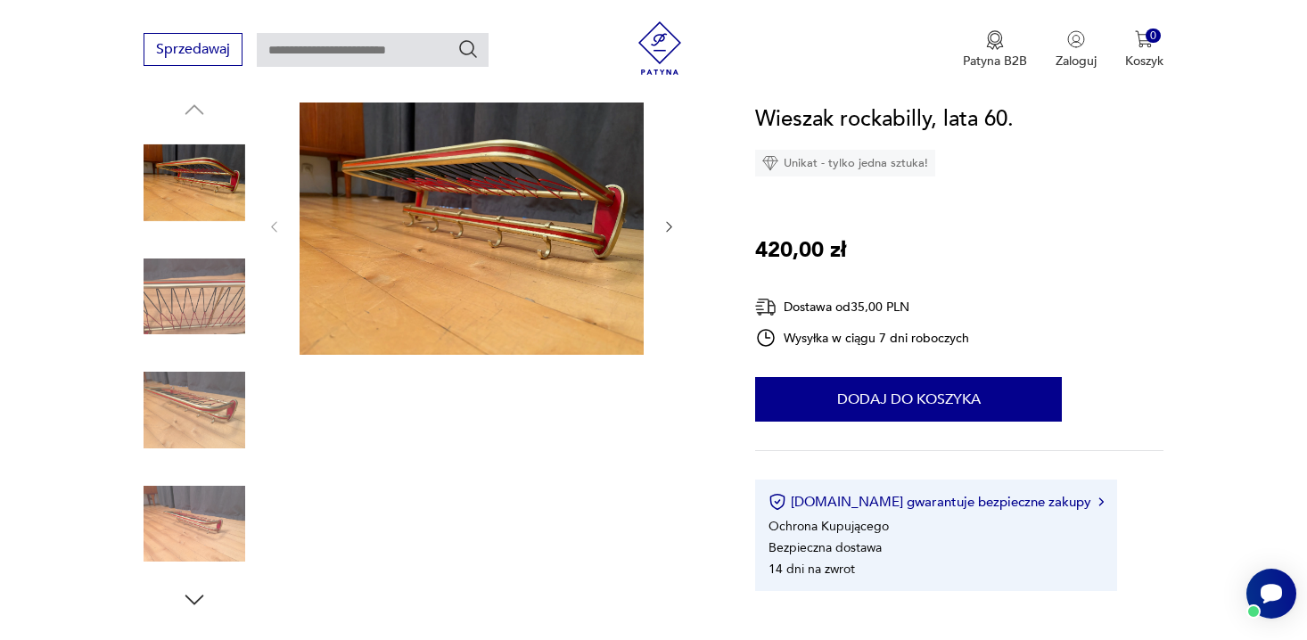
click at [179, 281] on img at bounding box center [195, 297] width 102 height 102
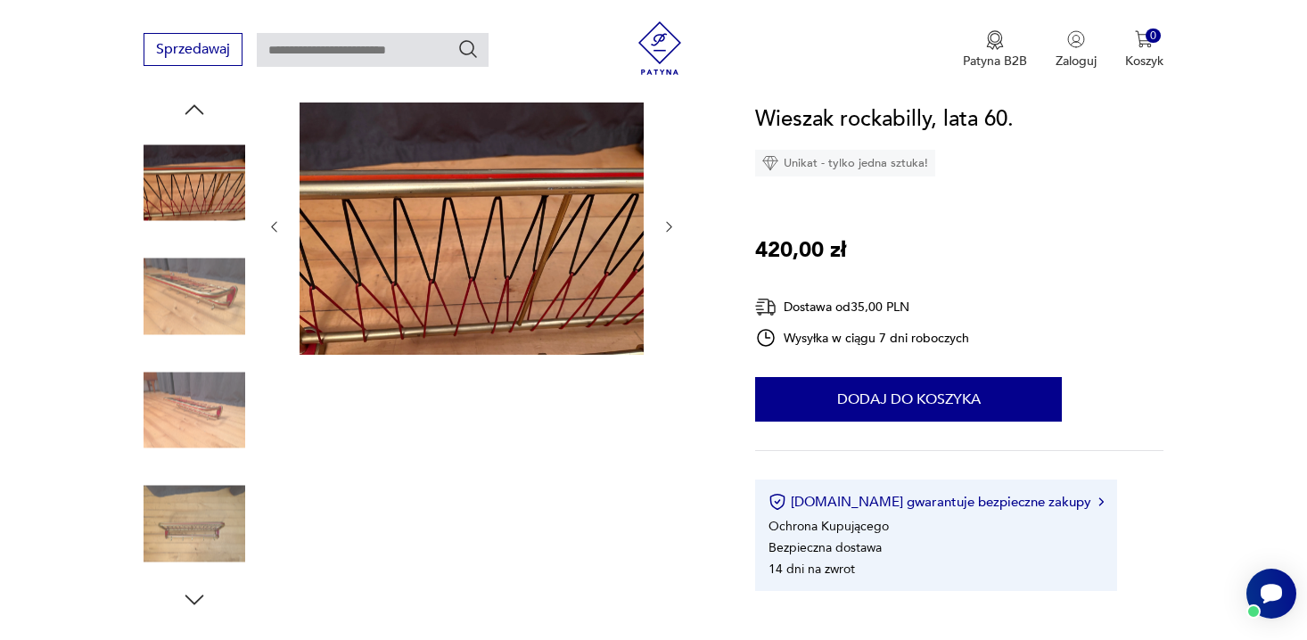
click at [174, 375] on img at bounding box center [195, 410] width 102 height 102
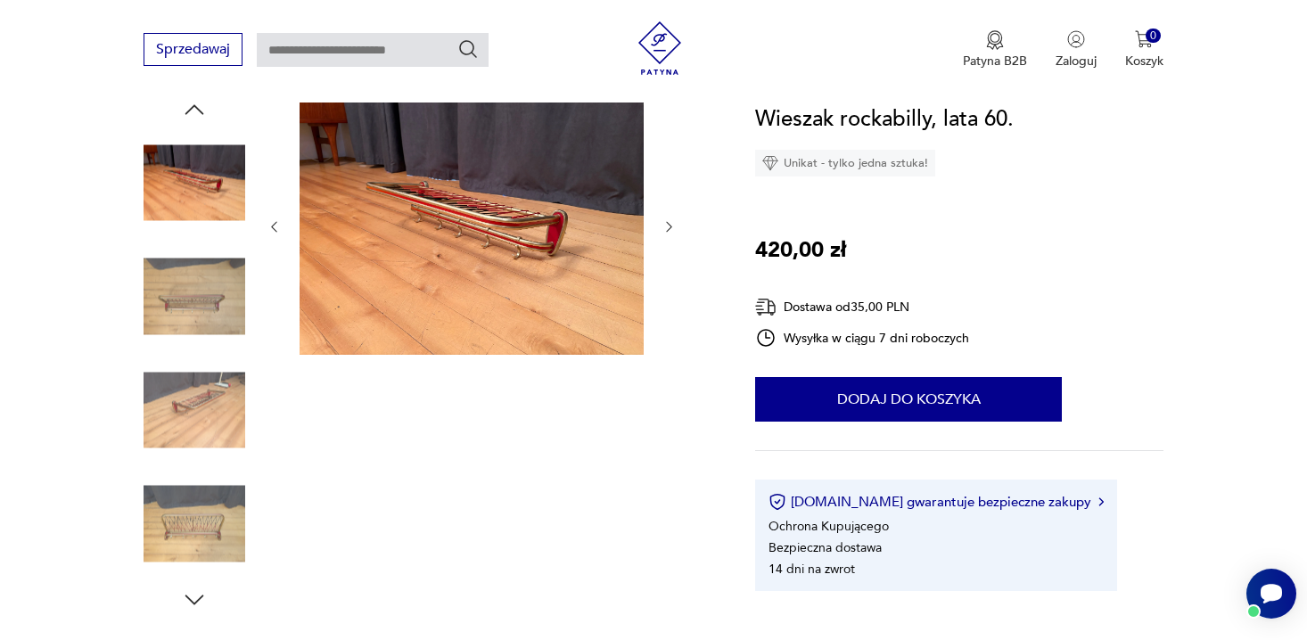
click at [668, 225] on icon "button" at bounding box center [668, 226] width 15 height 15
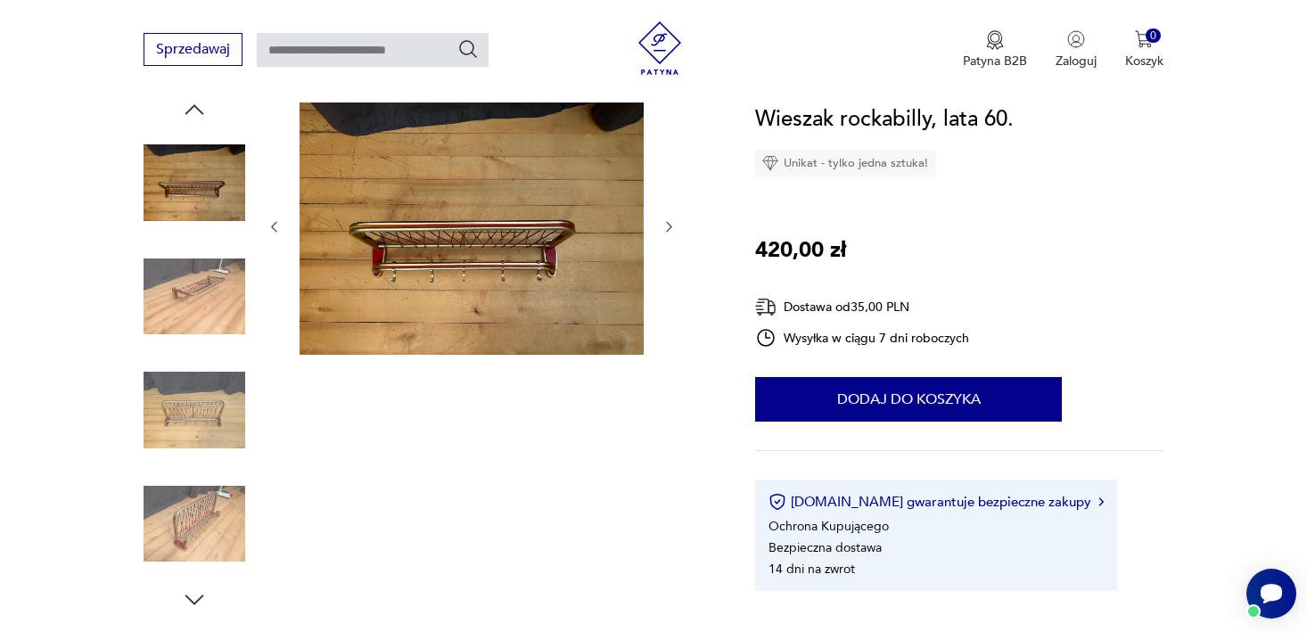
click at [668, 225] on icon "button" at bounding box center [668, 226] width 15 height 15
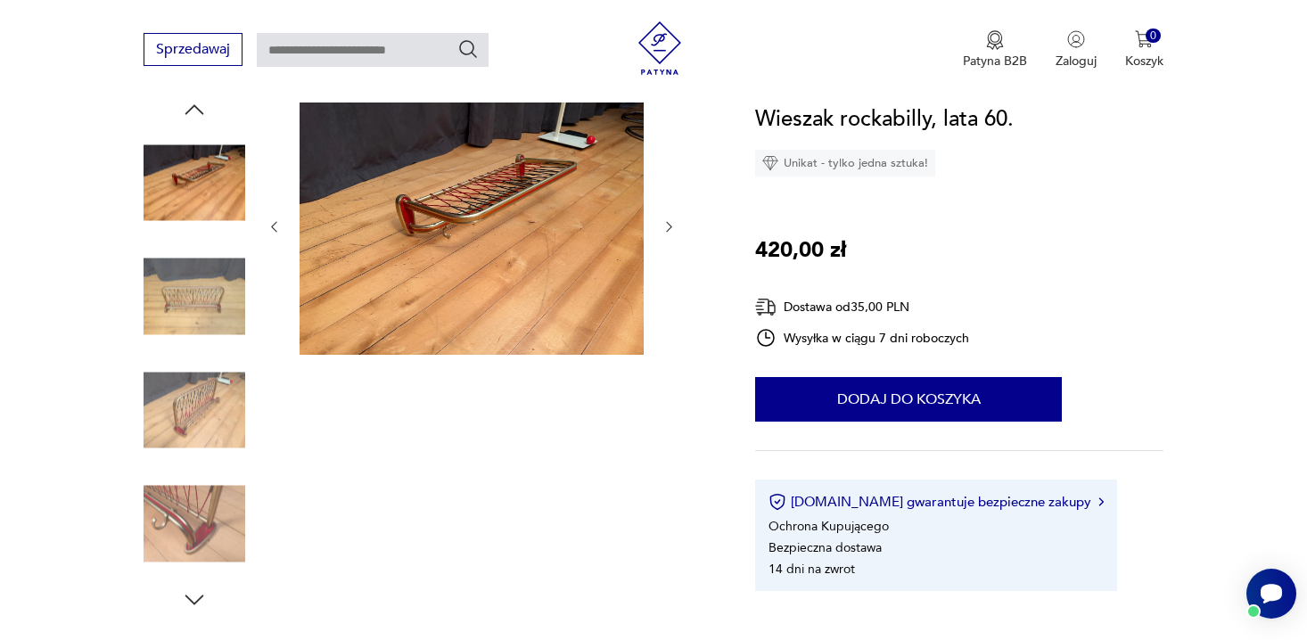
click at [668, 225] on icon "button" at bounding box center [668, 226] width 15 height 15
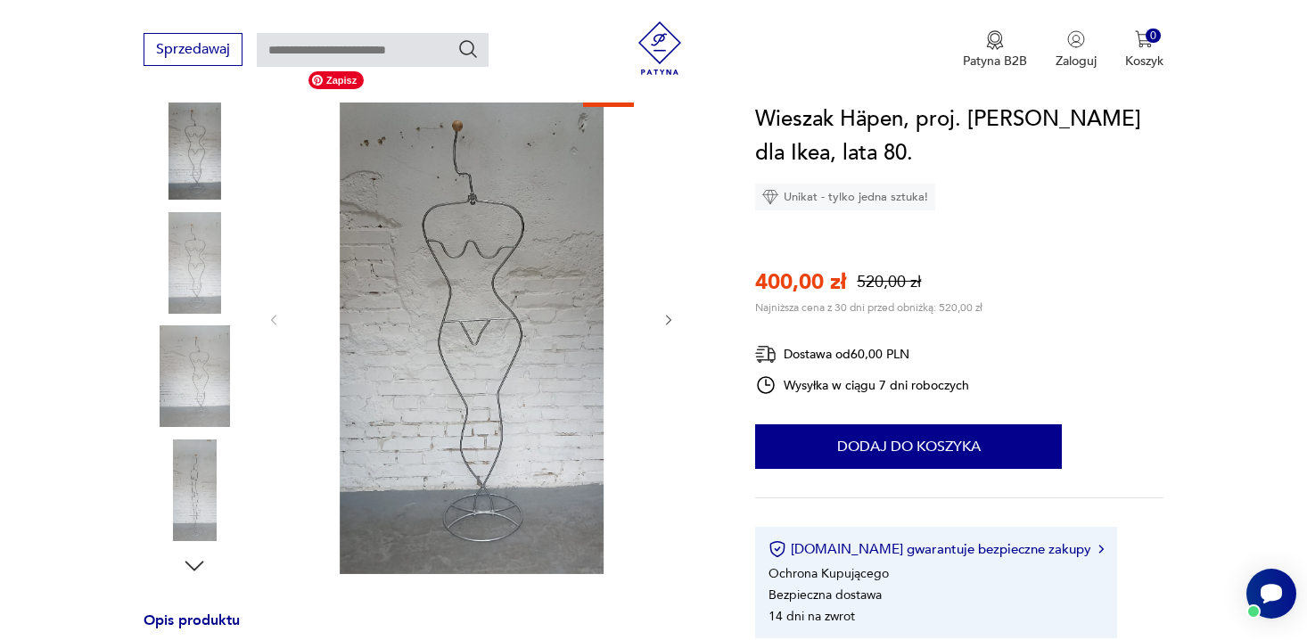
scroll to position [244, 0]
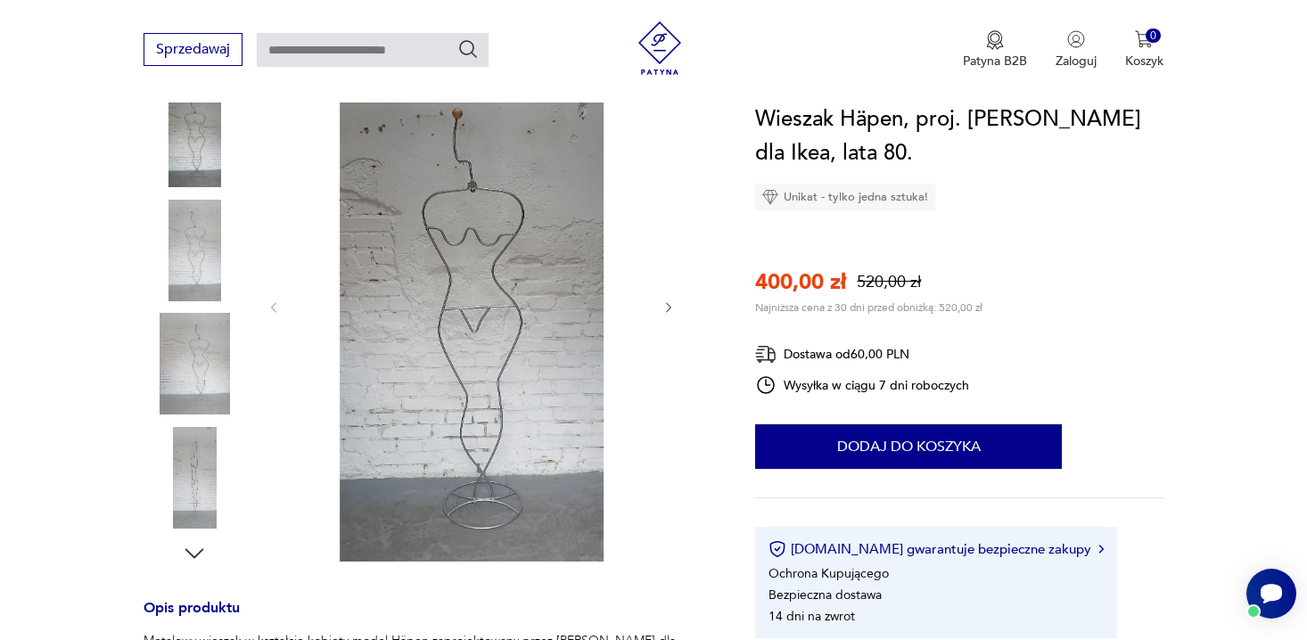
click at [661, 313] on icon "button" at bounding box center [668, 307] width 15 height 15
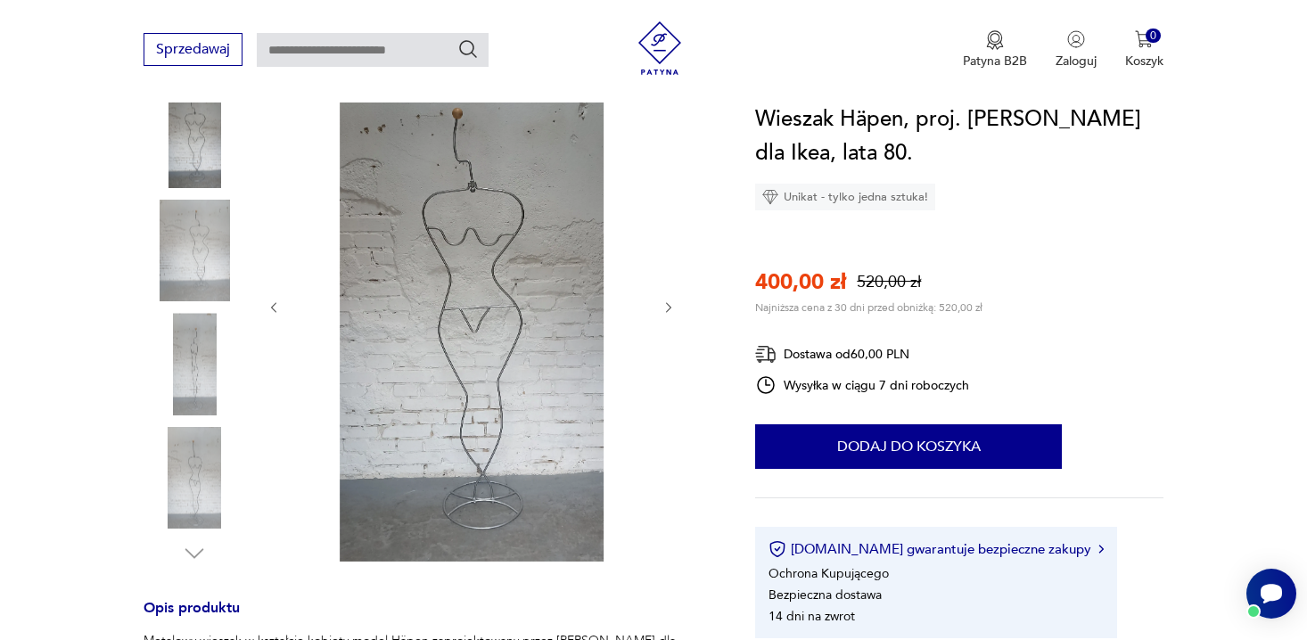
click at [661, 313] on icon "button" at bounding box center [668, 307] width 15 height 15
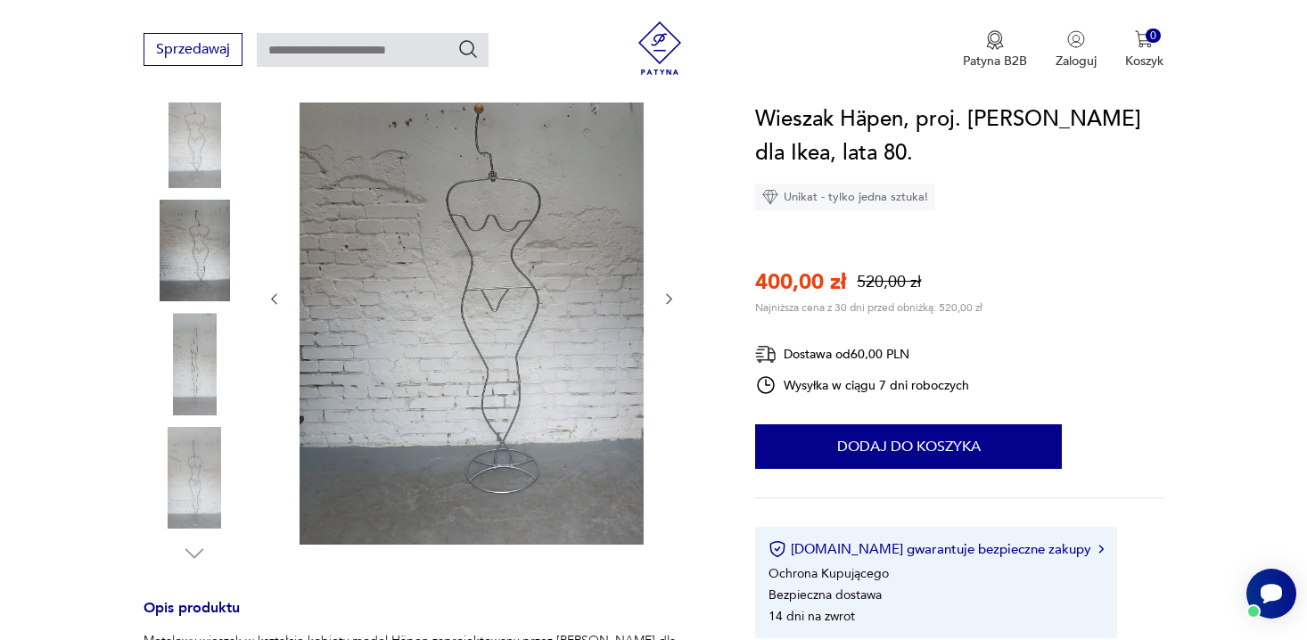
click at [661, 313] on div at bounding box center [472, 299] width 410 height 498
click at [205, 258] on img at bounding box center [195, 251] width 102 height 102
click at [202, 362] on img at bounding box center [195, 364] width 102 height 102
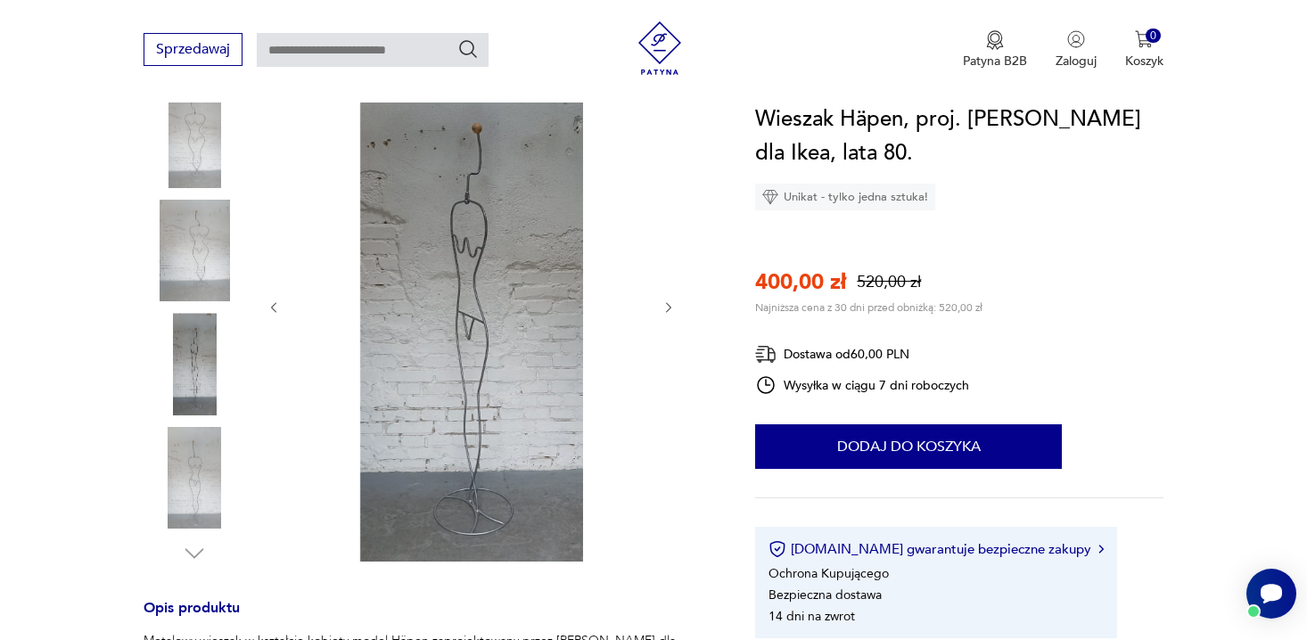
click at [661, 312] on icon "button" at bounding box center [668, 307] width 15 height 15
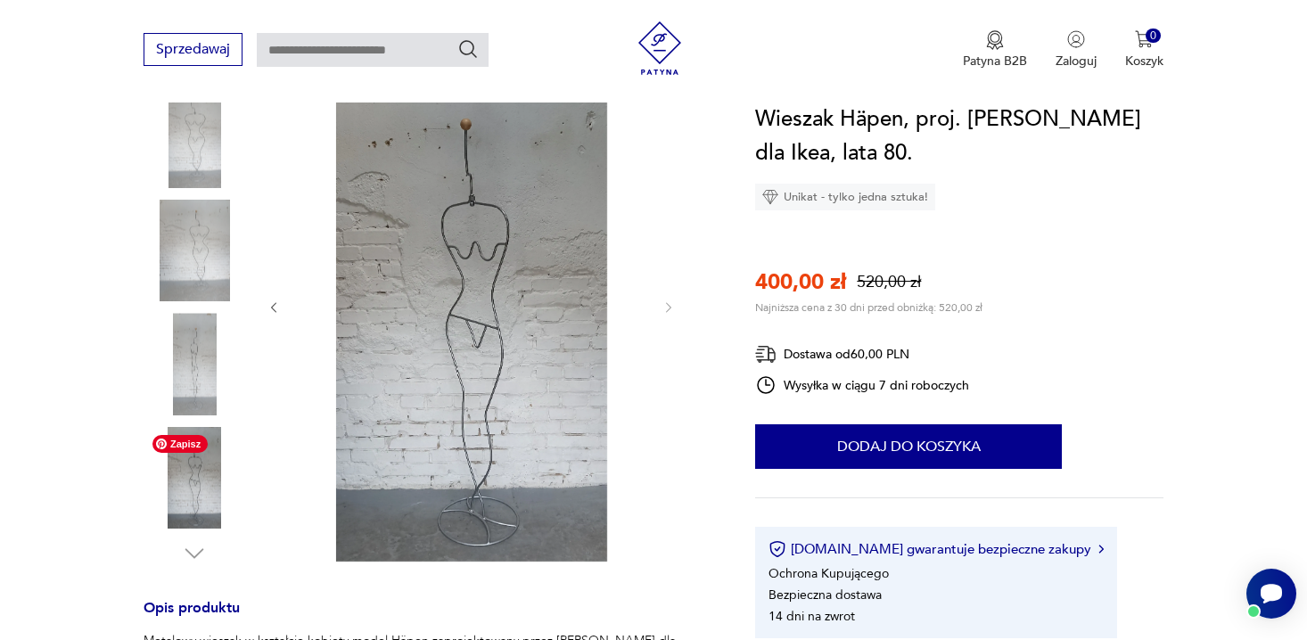
click at [208, 469] on img at bounding box center [195, 478] width 102 height 102
click at [204, 244] on img at bounding box center [195, 251] width 102 height 102
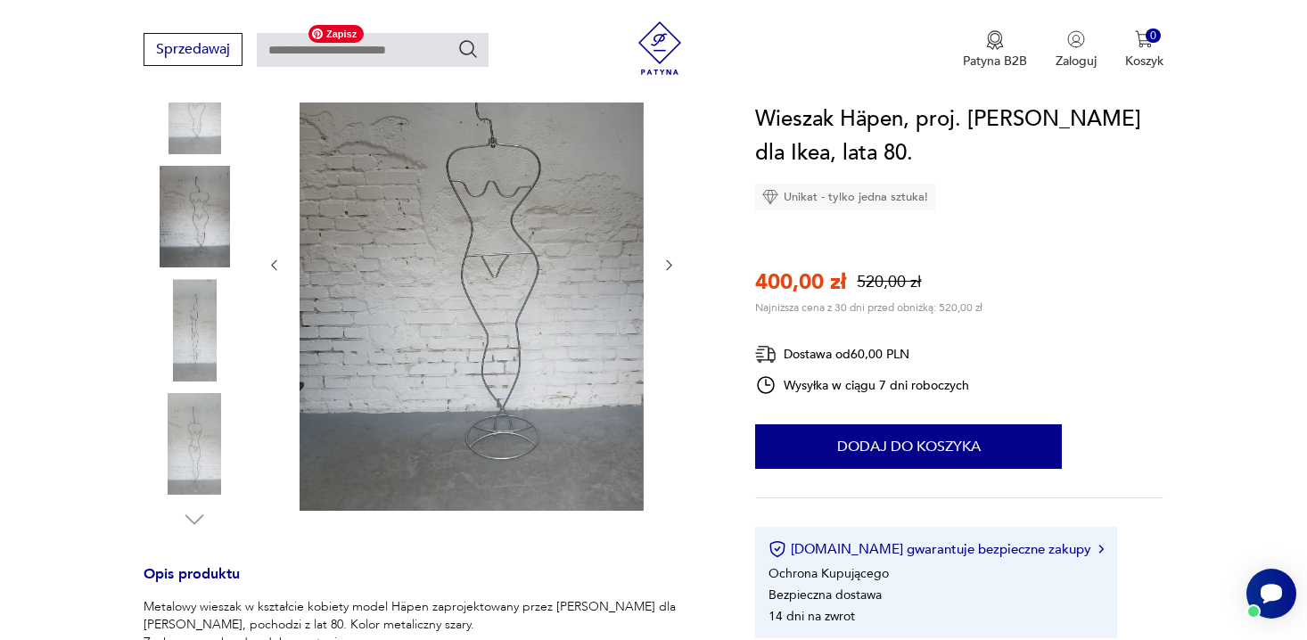
scroll to position [271, 0]
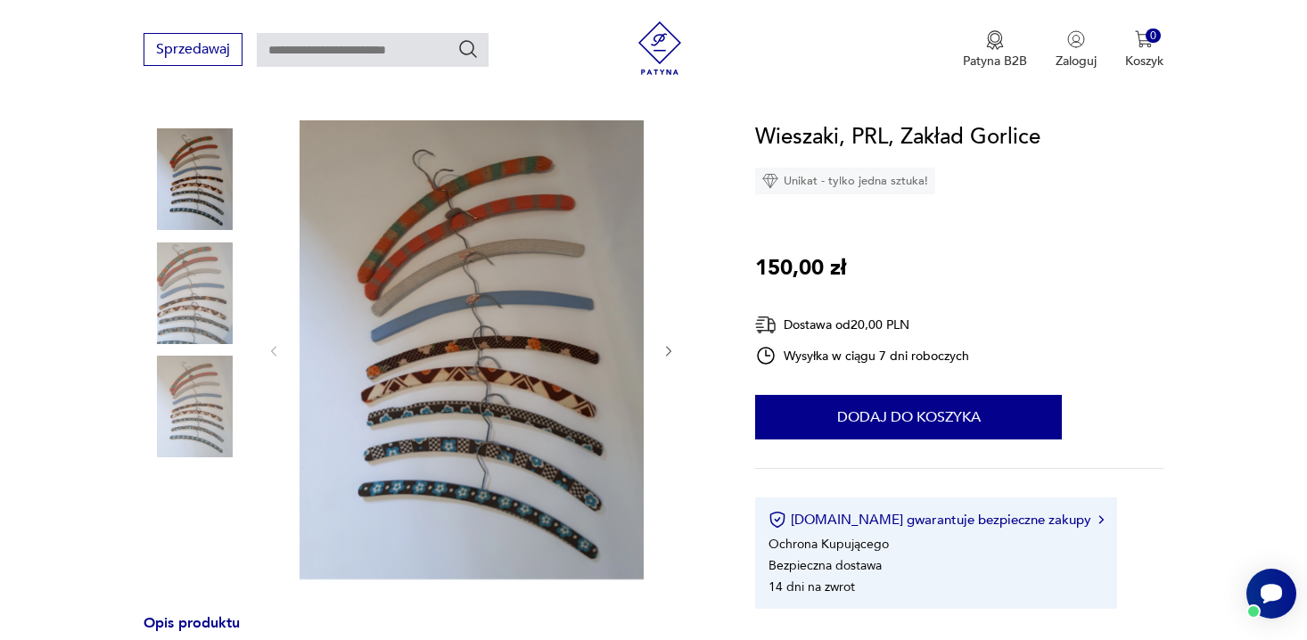
scroll to position [173, 0]
click at [663, 350] on icon "button" at bounding box center [668, 352] width 15 height 15
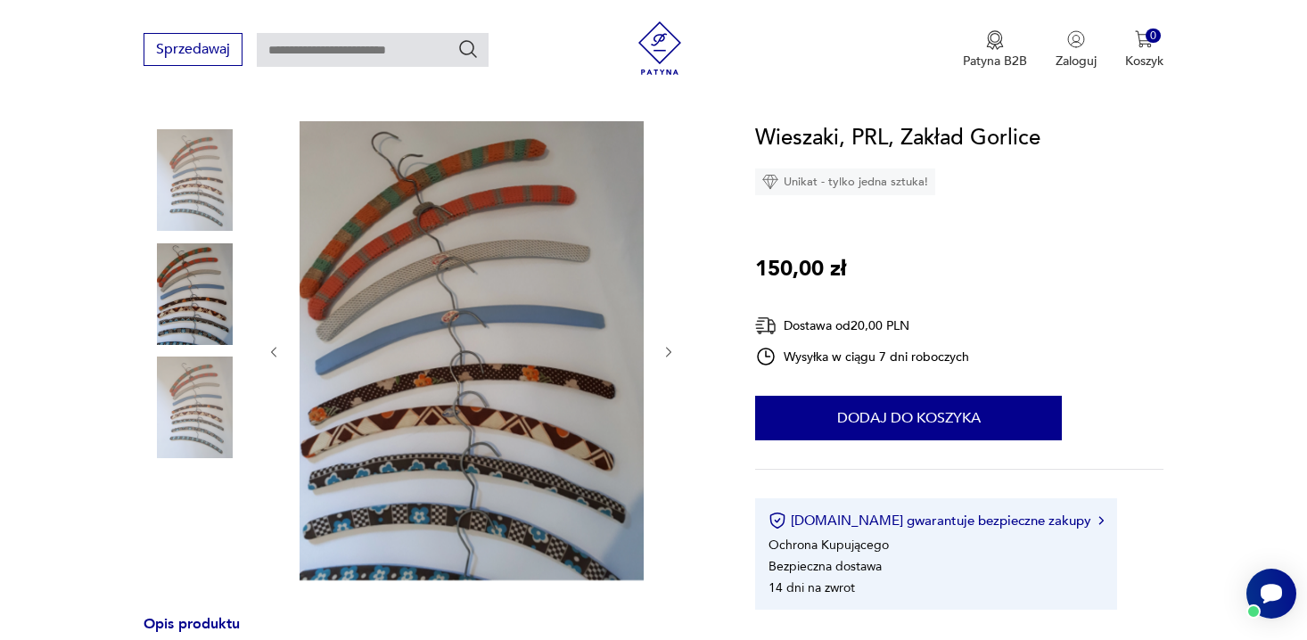
click at [663, 350] on icon "button" at bounding box center [668, 352] width 15 height 15
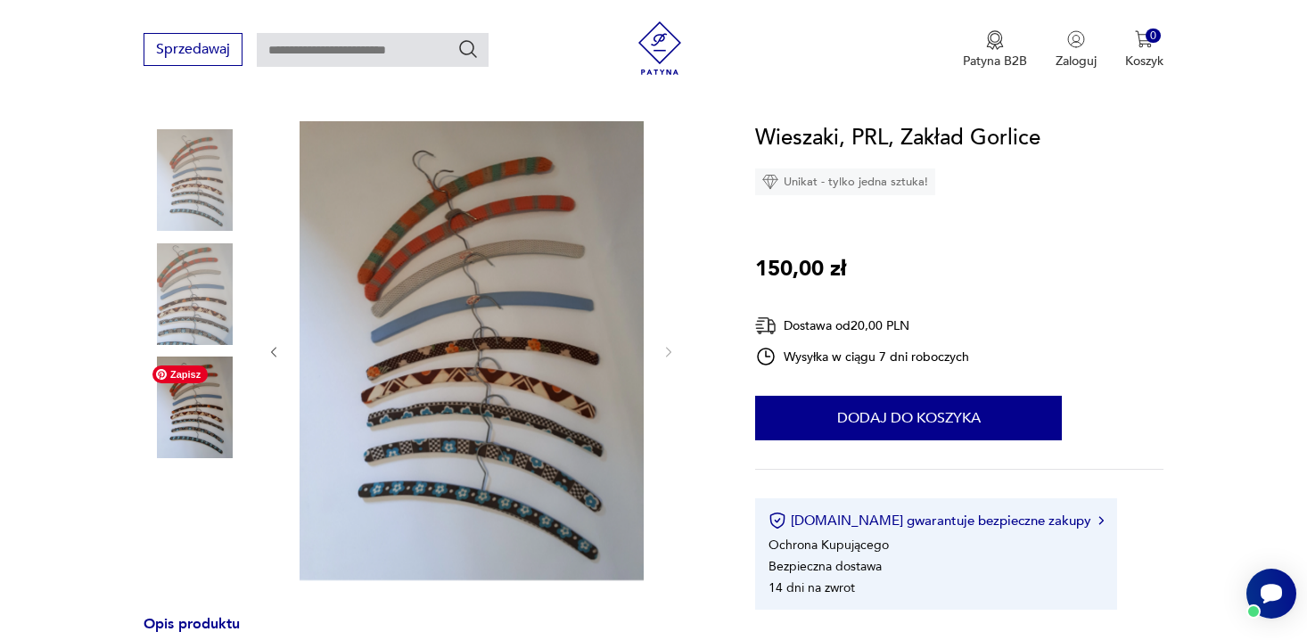
click at [208, 406] on img at bounding box center [195, 408] width 102 height 102
click at [190, 270] on img at bounding box center [195, 294] width 102 height 102
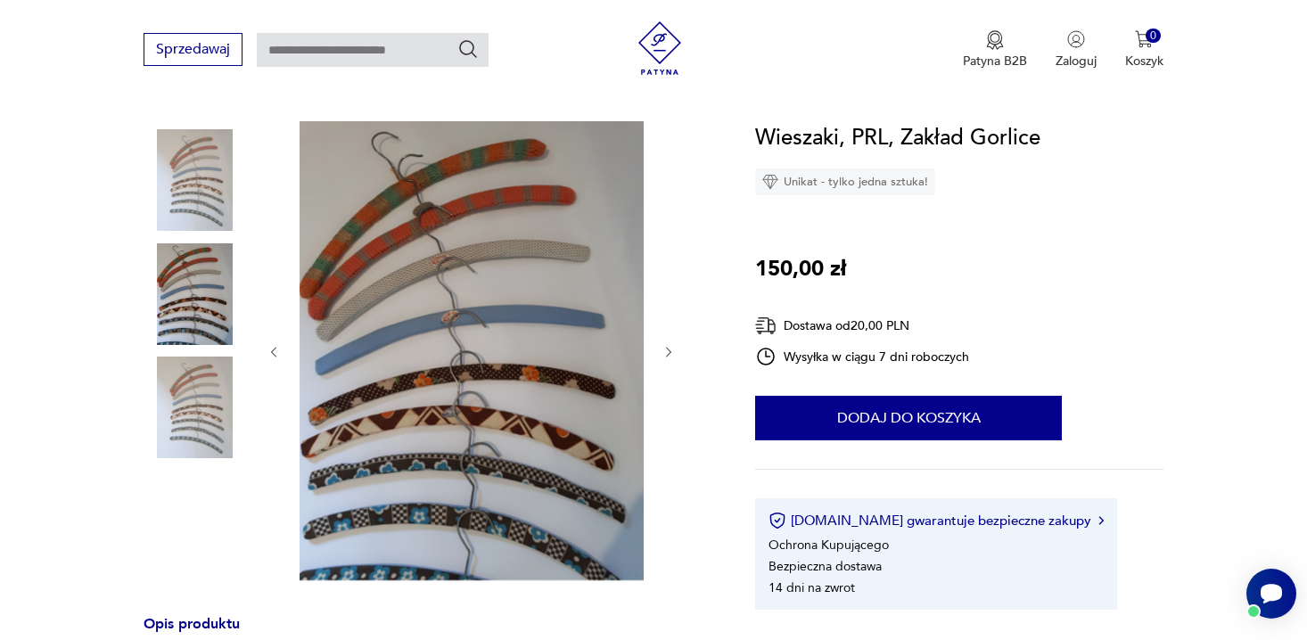
click at [193, 201] on img at bounding box center [195, 180] width 102 height 102
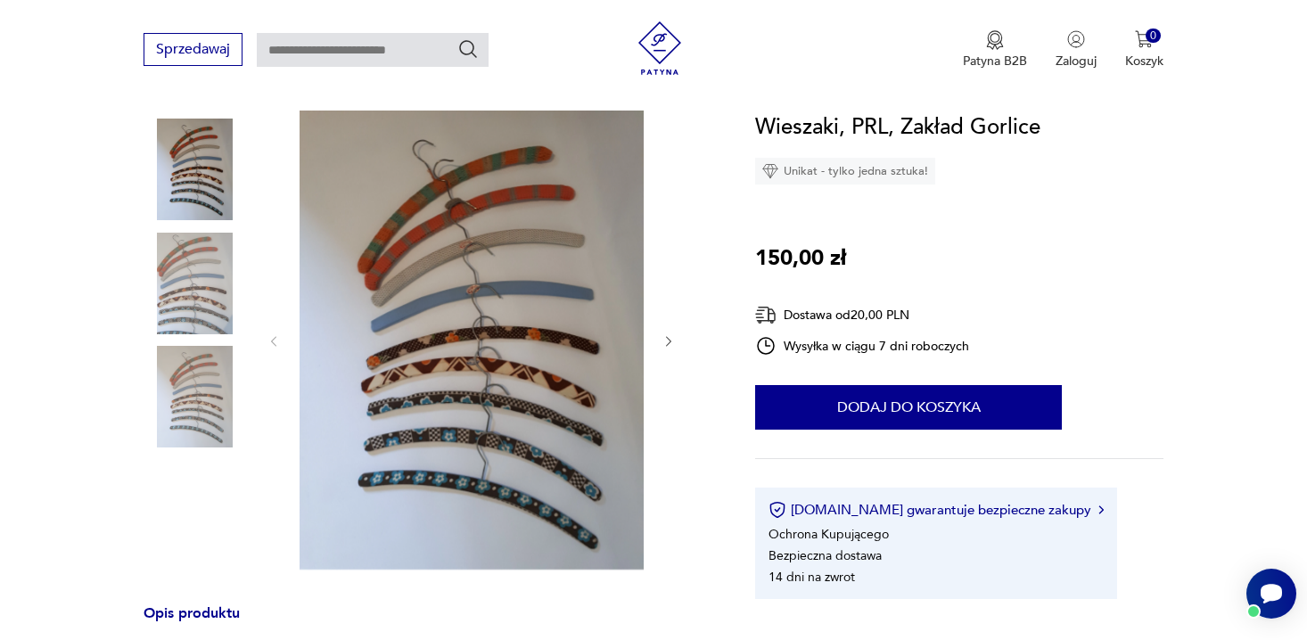
scroll to position [170, 0]
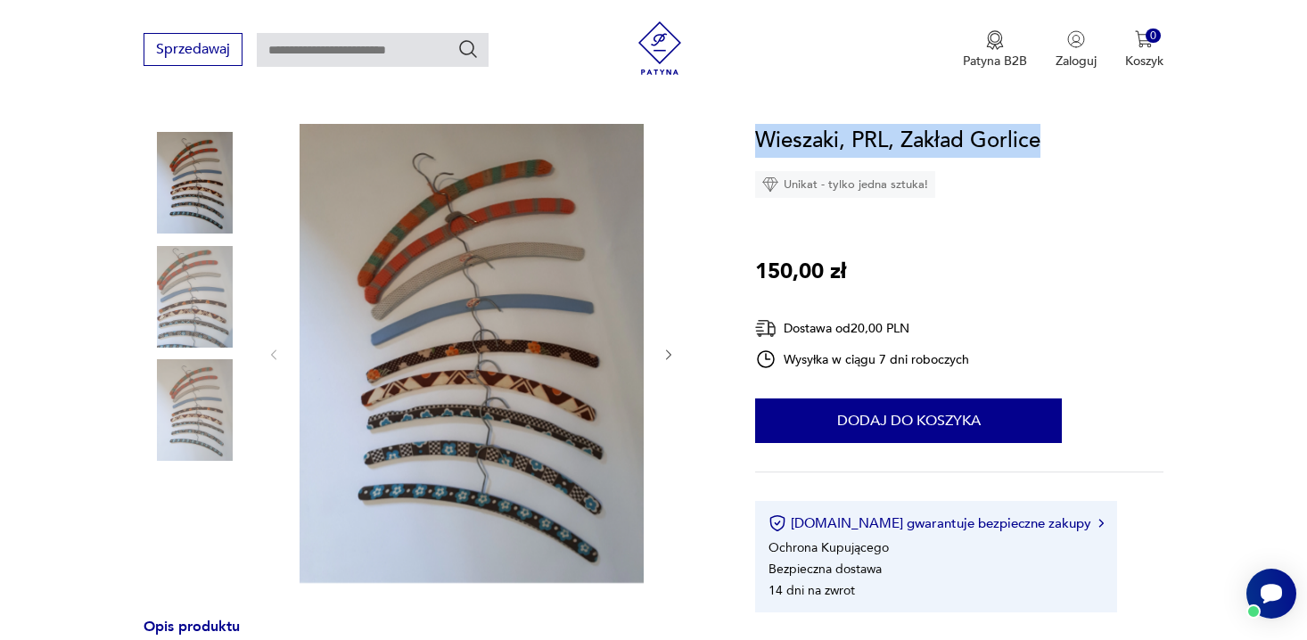
drag, startPoint x: 1052, startPoint y: 139, endPoint x: 762, endPoint y: 144, distance: 289.7
click at [762, 144] on div "Wieszaki, PRL, Zakład Gorlice Unikat - tylko jedna sztuka! 150,00 zł Dostawa od…" at bounding box center [958, 368] width 407 height 488
copy h1 "Wieszaki, PRL, Zakład Gorlice"
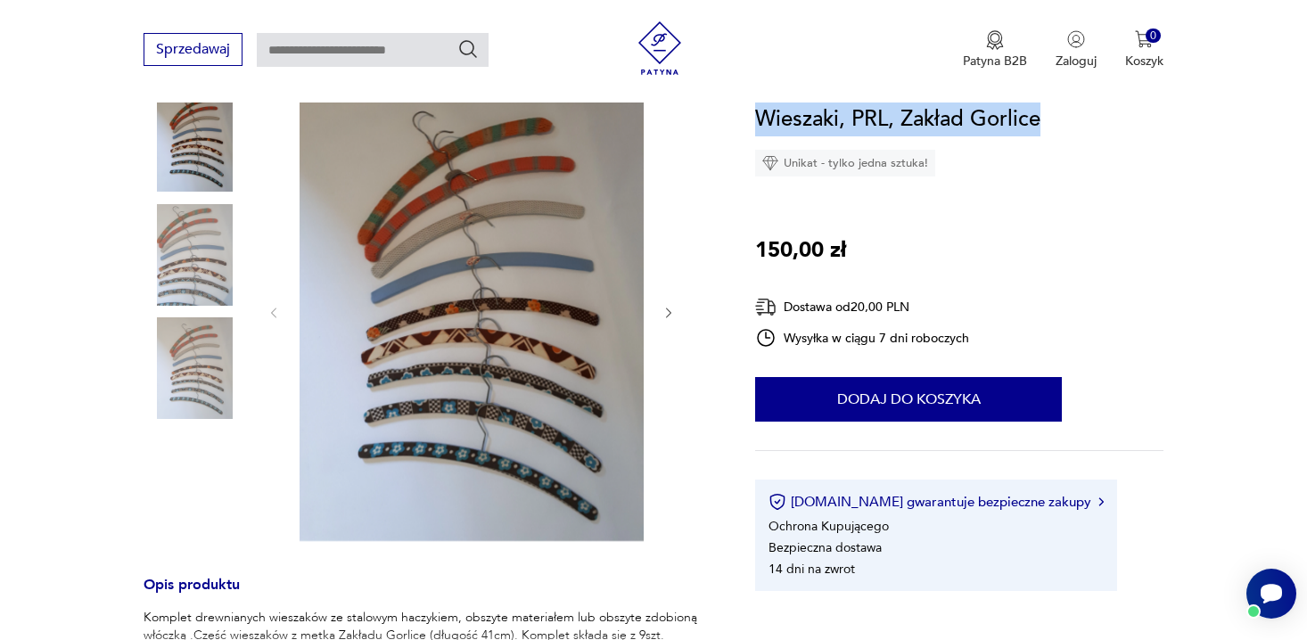
scroll to position [203, 0]
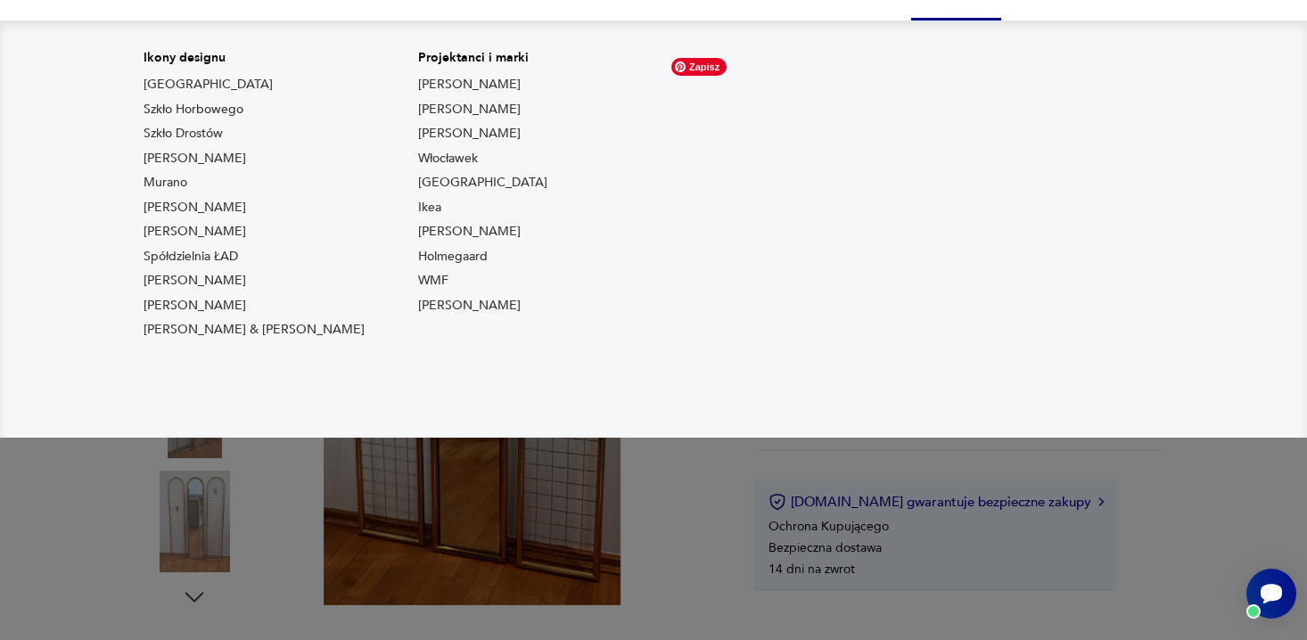
scroll to position [243, 0]
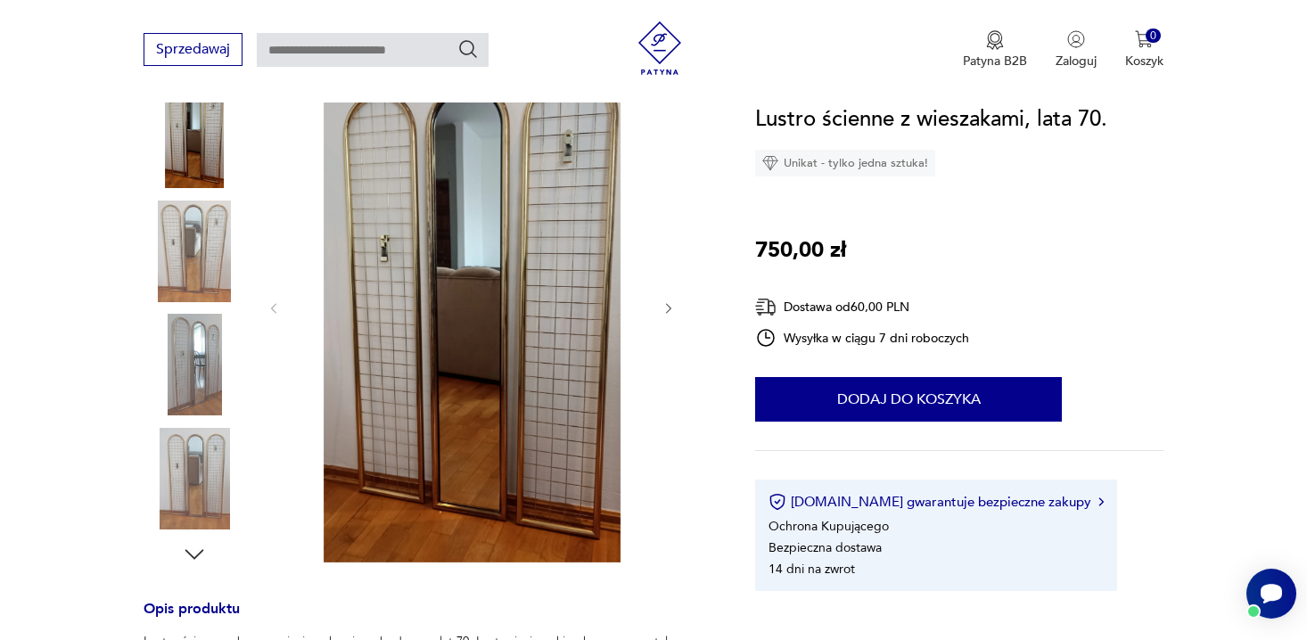
click at [666, 309] on icon "button" at bounding box center [668, 308] width 15 height 15
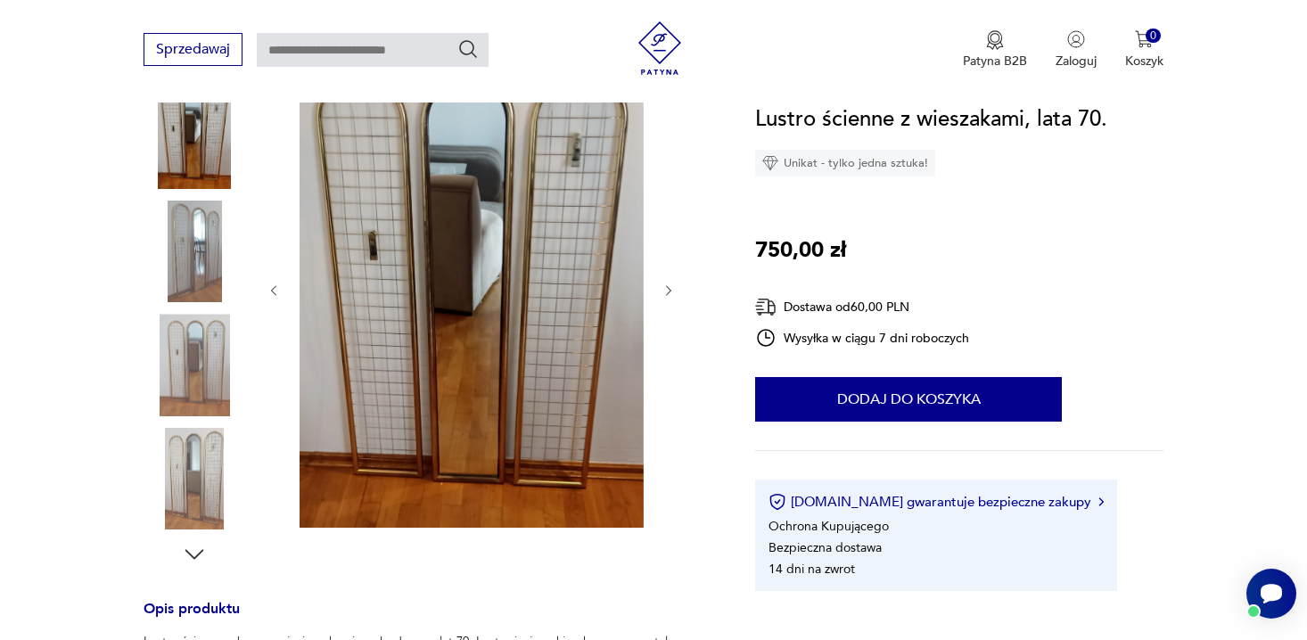
click at [666, 309] on div at bounding box center [472, 291] width 410 height 480
click at [668, 293] on icon "button" at bounding box center [669, 290] width 5 height 11
